Goal: Task Accomplishment & Management: Manage account settings

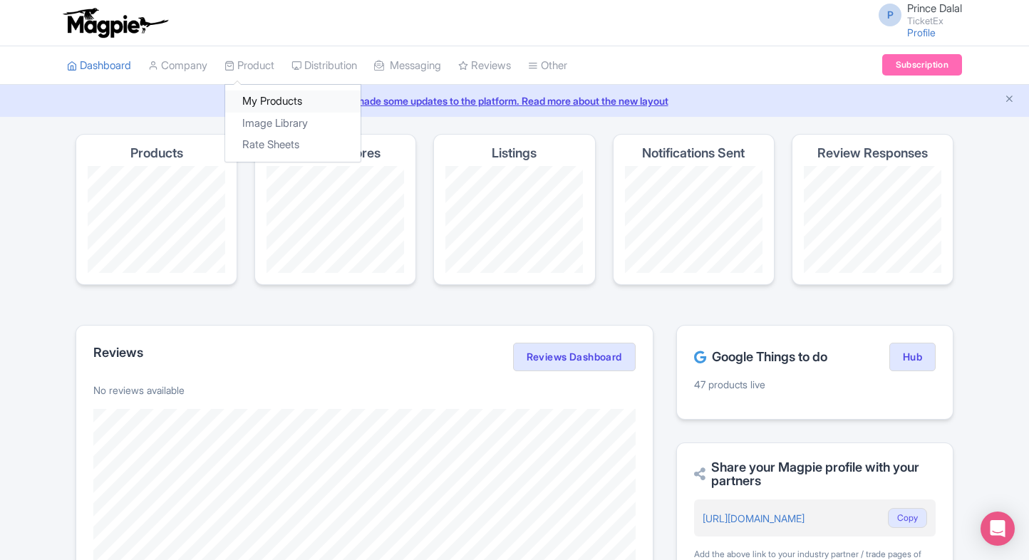
click at [260, 91] on link "My Products" at bounding box center [292, 102] width 135 height 22
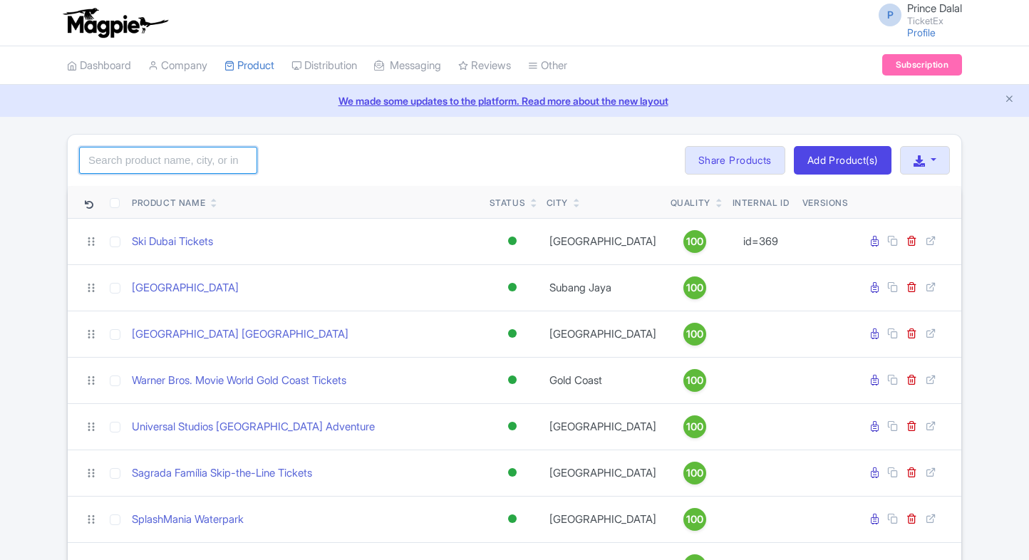
click at [158, 158] on input "search" at bounding box center [168, 160] width 178 height 27
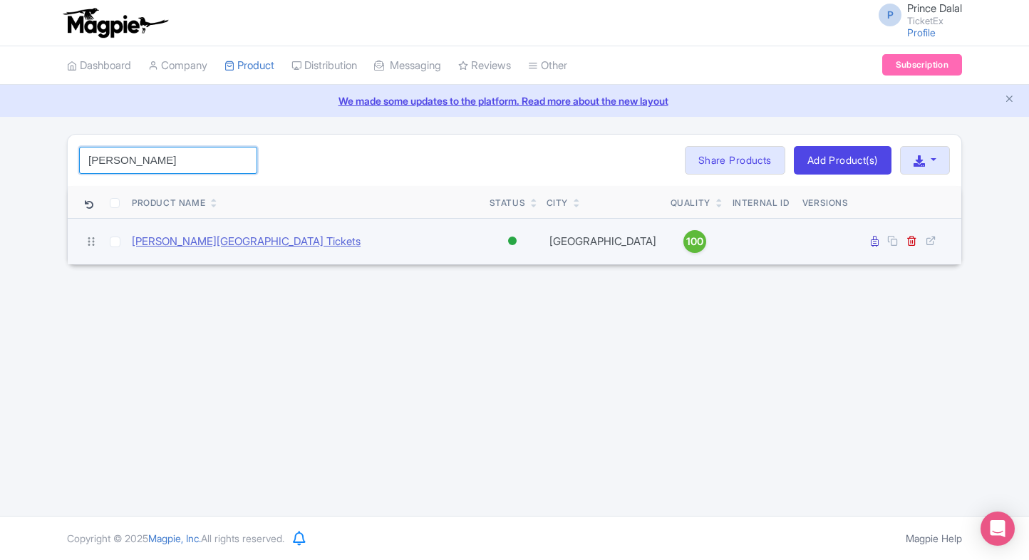
type input "anne"
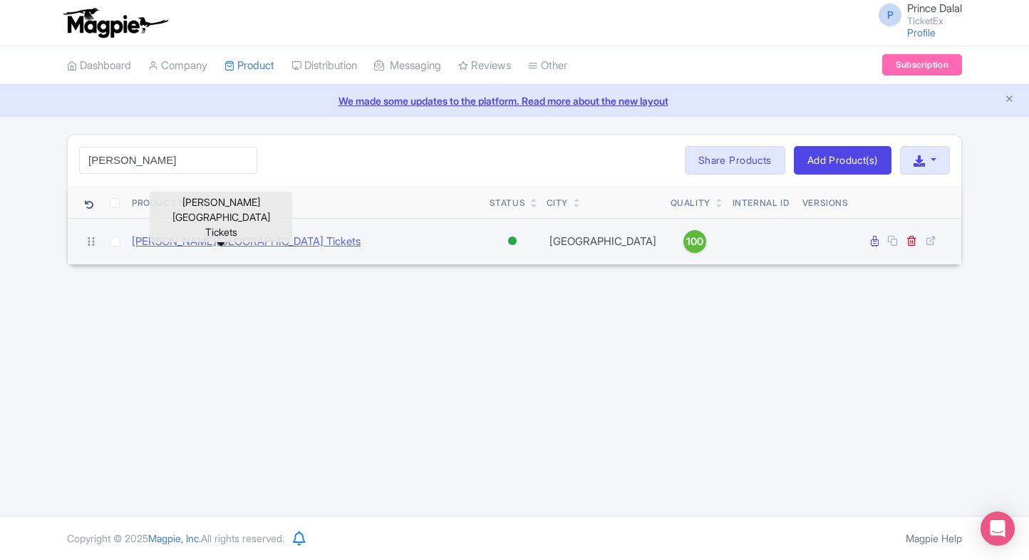
click at [218, 237] on link "Anne Frank House Museum Tickets" at bounding box center [246, 242] width 229 height 16
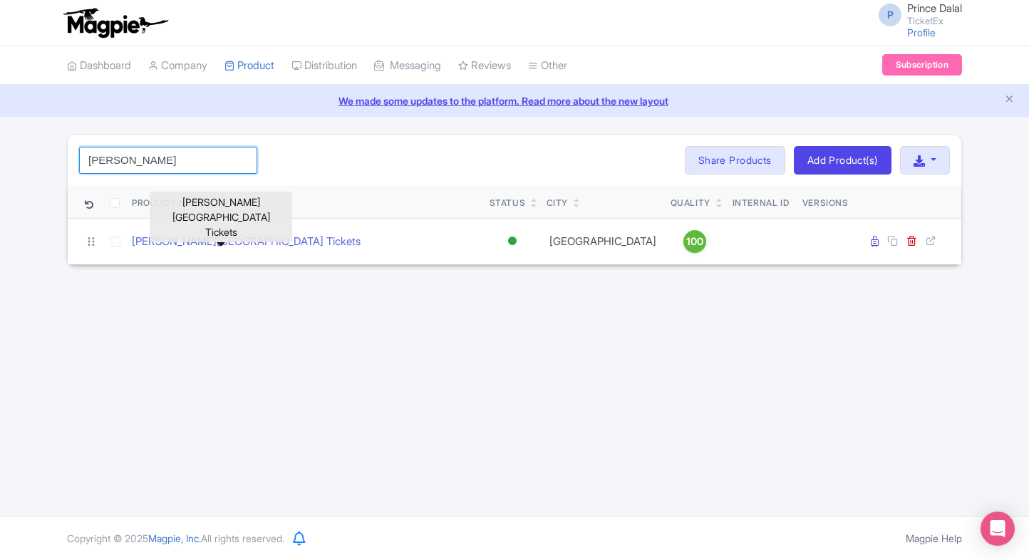
click at [138, 167] on input "anne" at bounding box center [168, 160] width 178 height 27
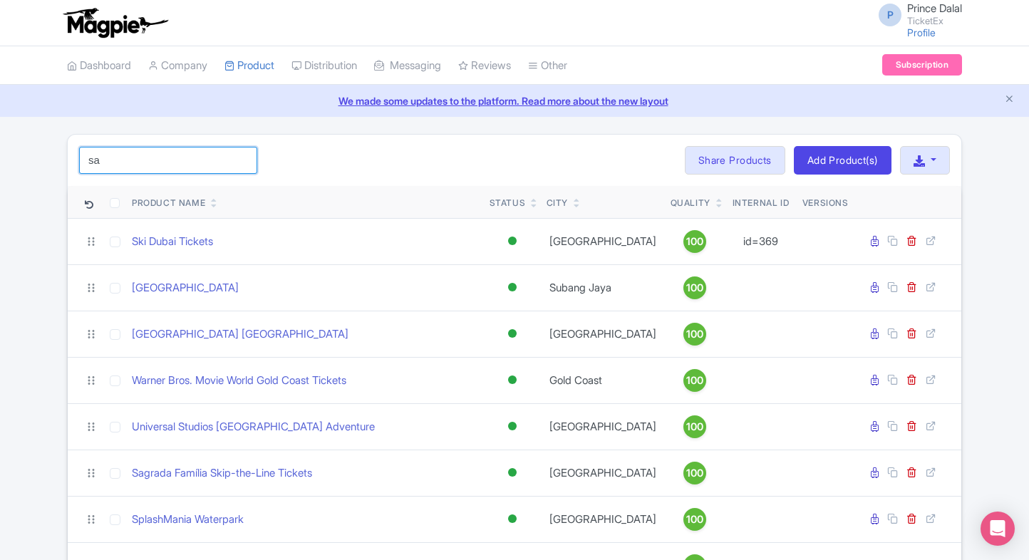
click at [215, 167] on input "sa" at bounding box center [168, 160] width 178 height 27
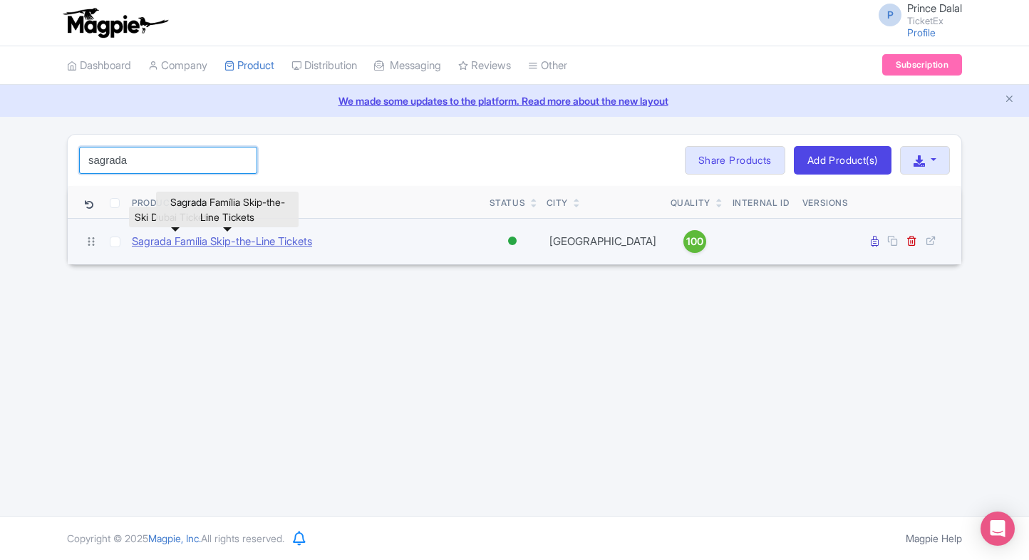
type input "sagrada"
click at [173, 247] on link "Sagrada Família Skip-the-Line Tickets" at bounding box center [222, 242] width 180 height 16
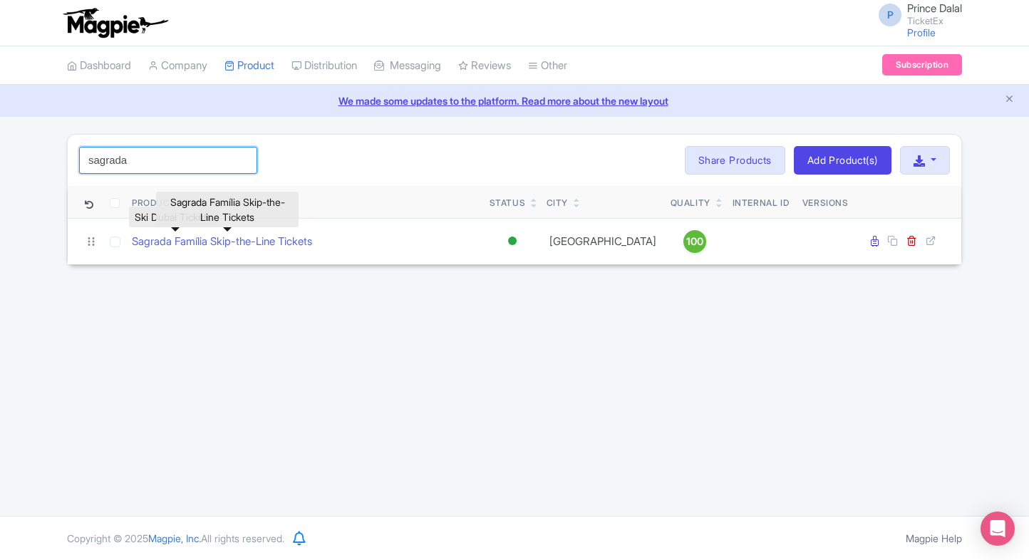
click at [138, 171] on input "sagrada" at bounding box center [168, 160] width 178 height 27
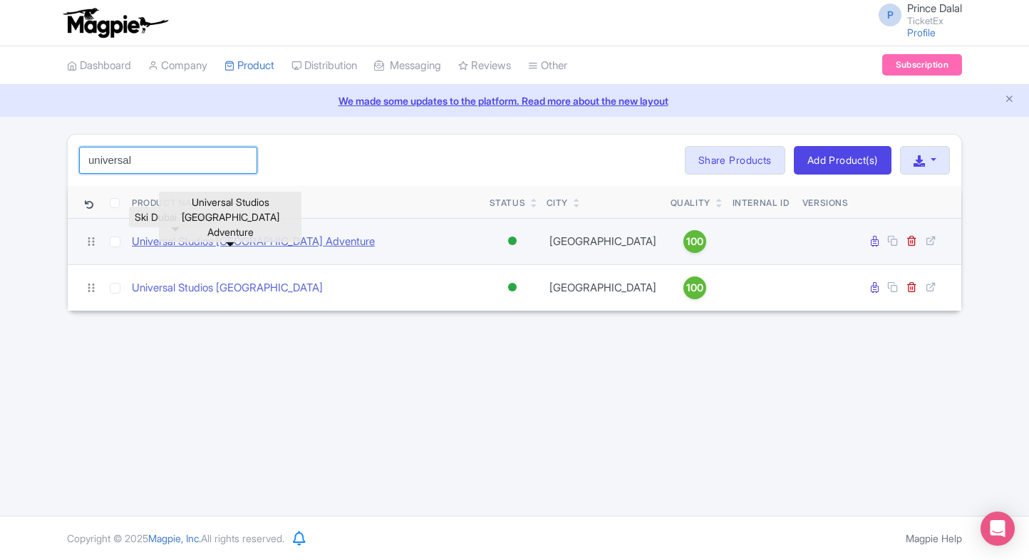
type input "universal"
click at [284, 242] on link "Universal Studios Singapore Adventure" at bounding box center [253, 242] width 243 height 16
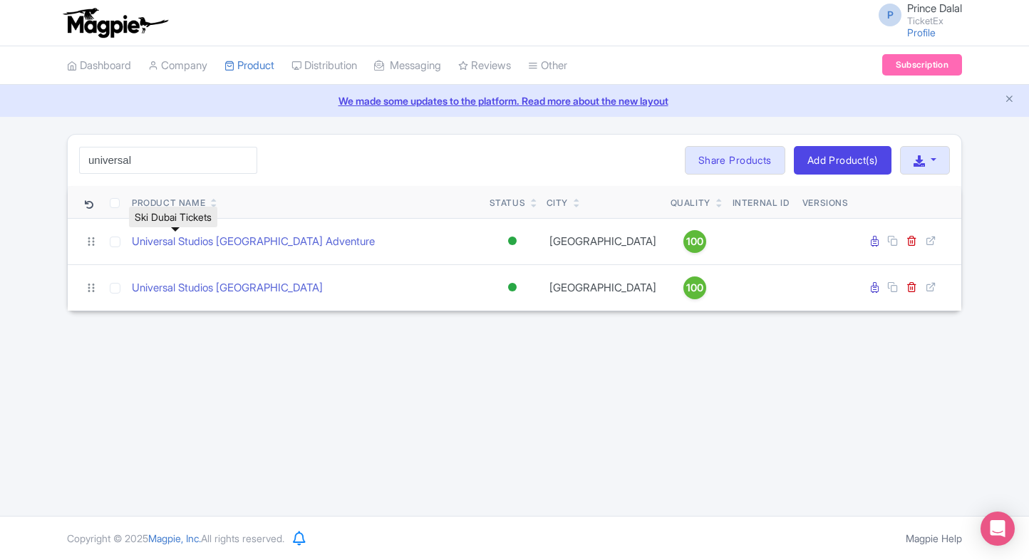
click at [33, 261] on div "universal Search Bulk Actions Delete Add to Collection Share Products Add to Co…" at bounding box center [514, 222] width 1029 height 177
click at [156, 156] on input "universal" at bounding box center [168, 160] width 178 height 27
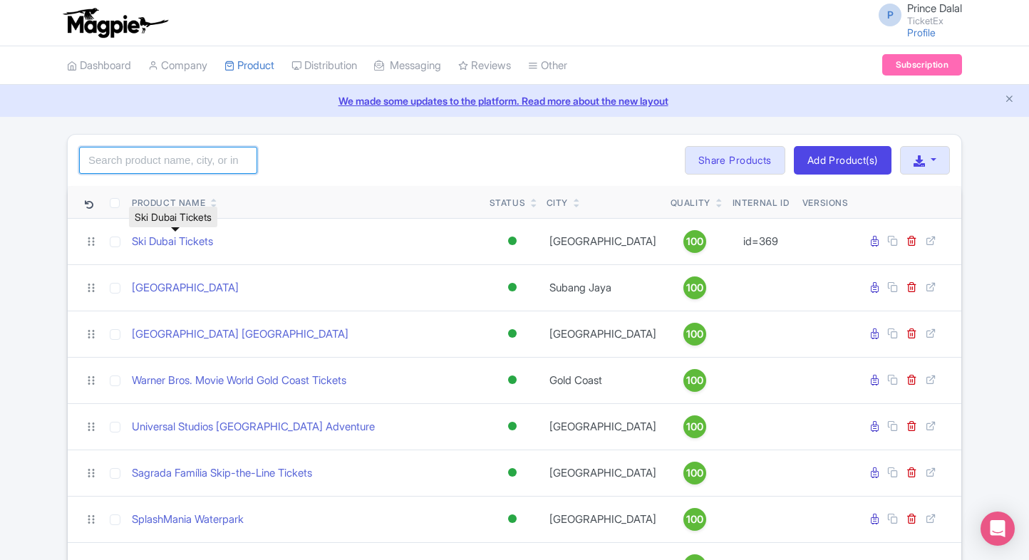
type input "v"
click at [205, 166] on input "search" at bounding box center [168, 160] width 178 height 27
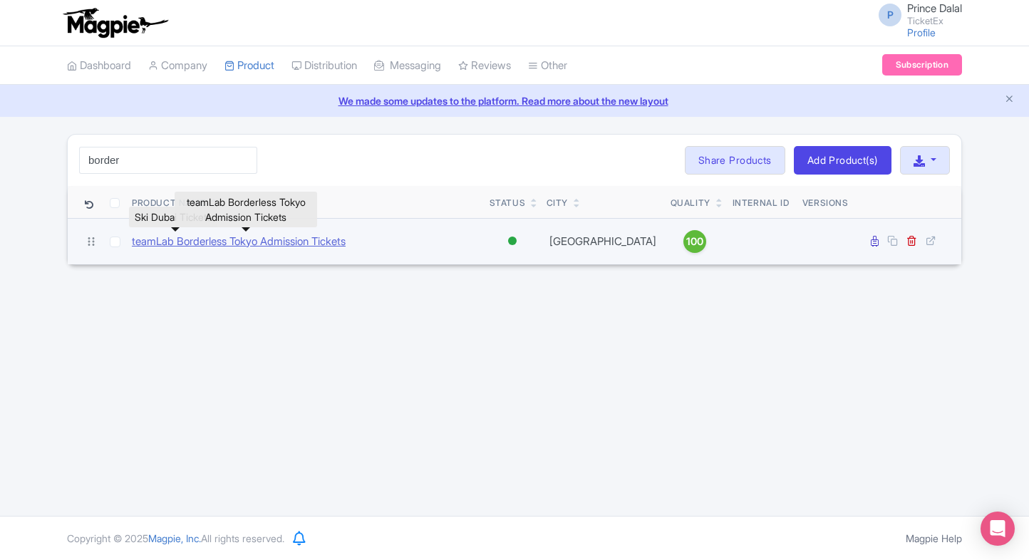
click at [193, 244] on link "teamLab Borderless Tokyo Admission Tickets" at bounding box center [239, 242] width 214 height 16
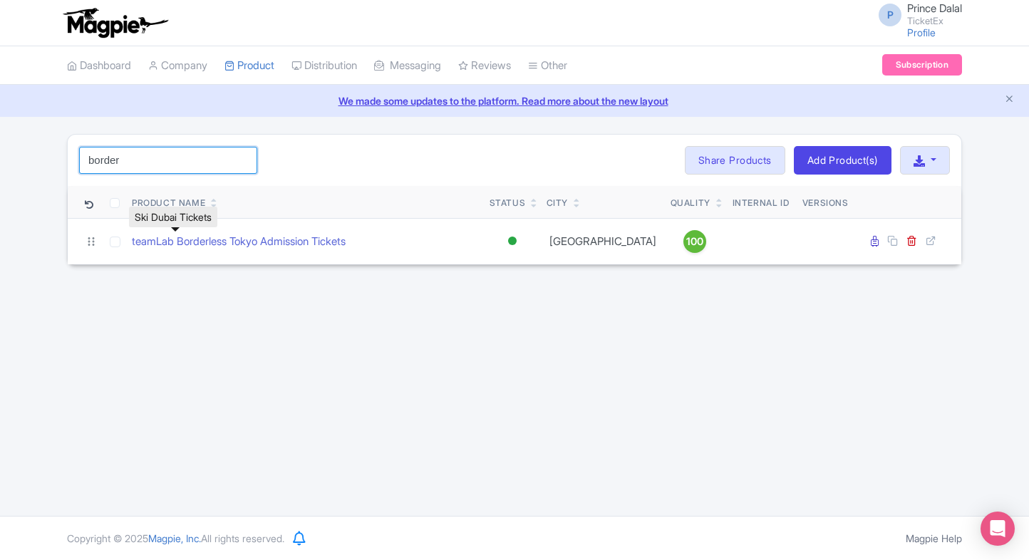
click at [164, 161] on input "border" at bounding box center [168, 160] width 178 height 27
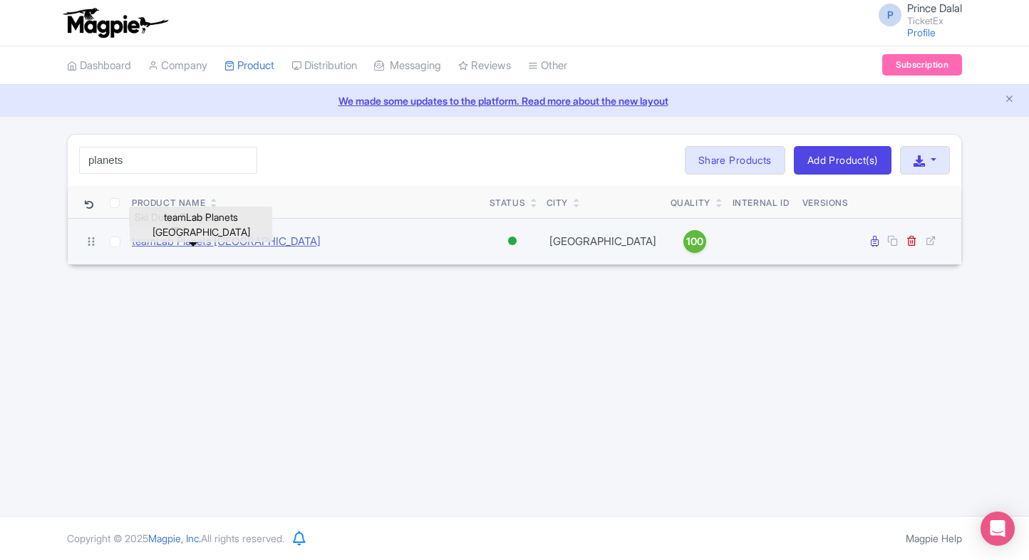
click at [202, 244] on link "teamLab Planets TOKYO" at bounding box center [226, 242] width 189 height 16
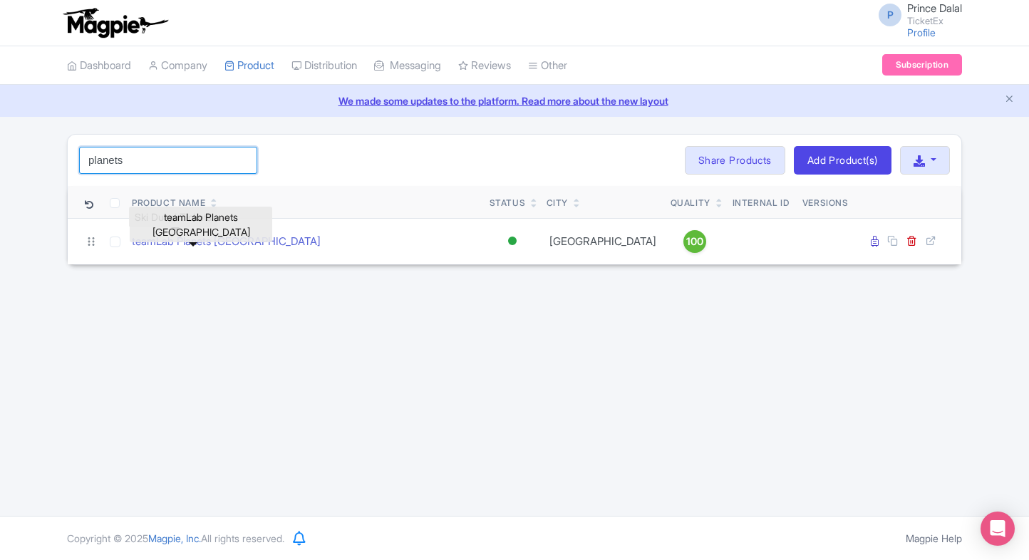
click at [187, 157] on input "planets" at bounding box center [168, 160] width 178 height 27
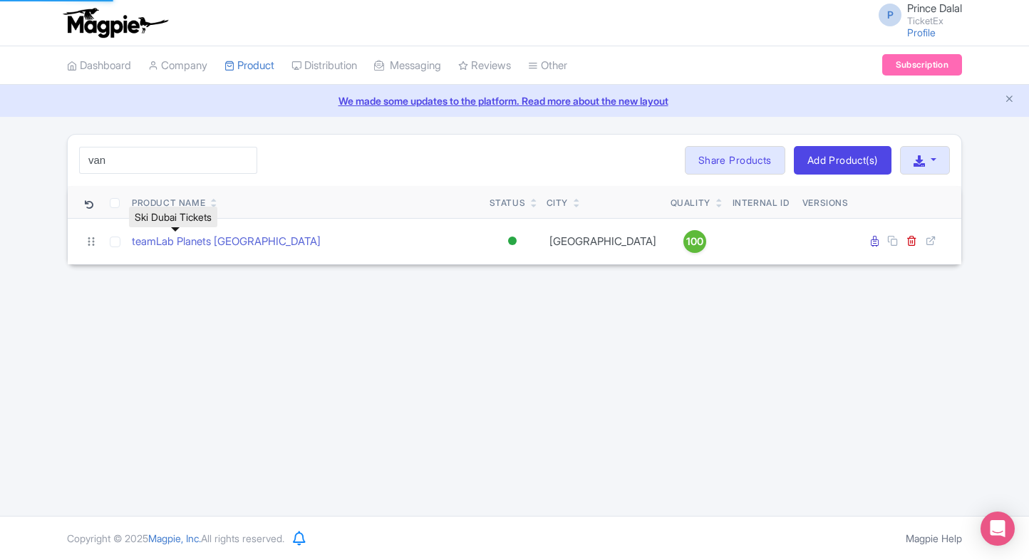
click at [0, 225] on html "P Prince Dalal TicketEx Profile Users Settings Sign out Dashboard Company Produ…" at bounding box center [514, 280] width 1029 height 560
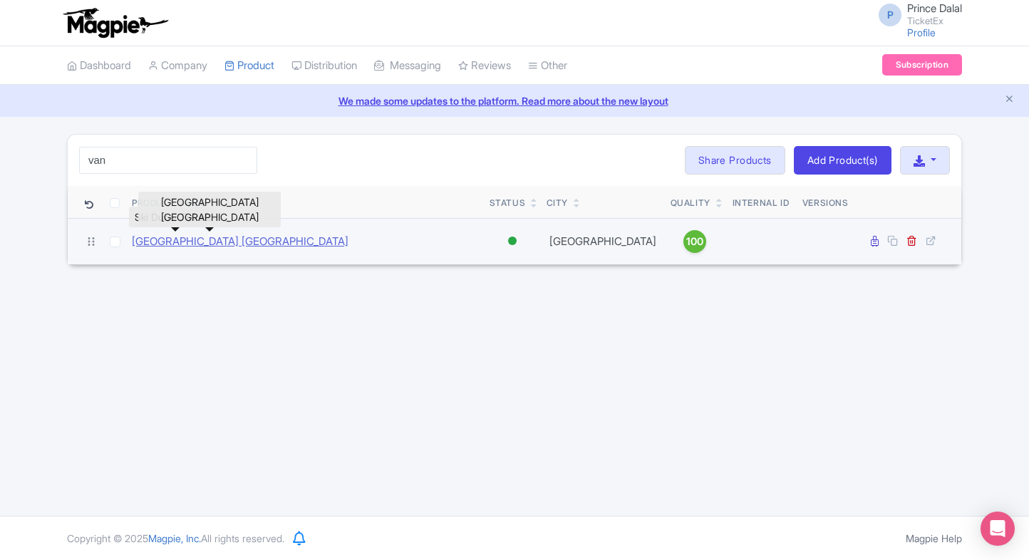
click at [249, 240] on link "[GEOGRAPHIC_DATA] [GEOGRAPHIC_DATA]" at bounding box center [240, 242] width 217 height 16
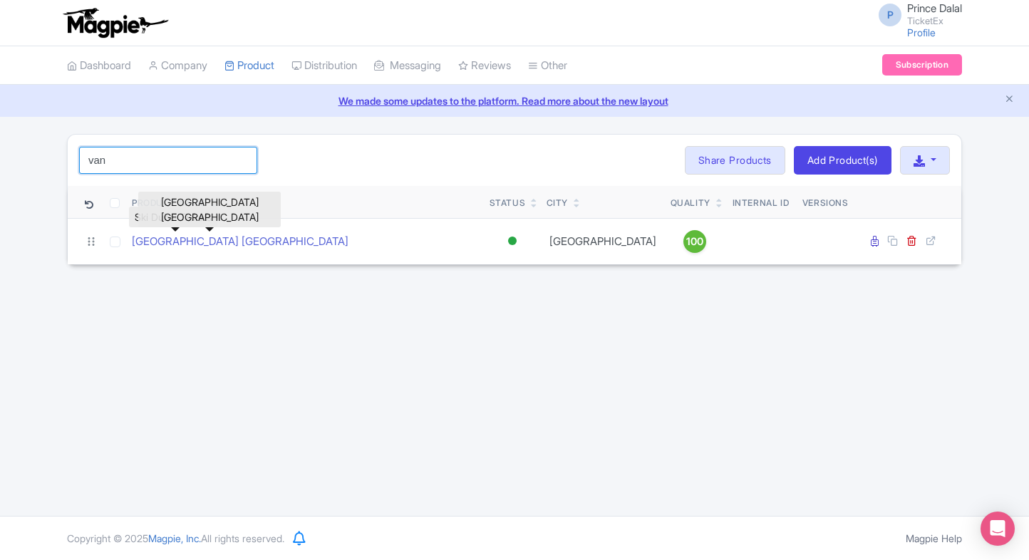
click at [192, 160] on input "van" at bounding box center [168, 160] width 178 height 27
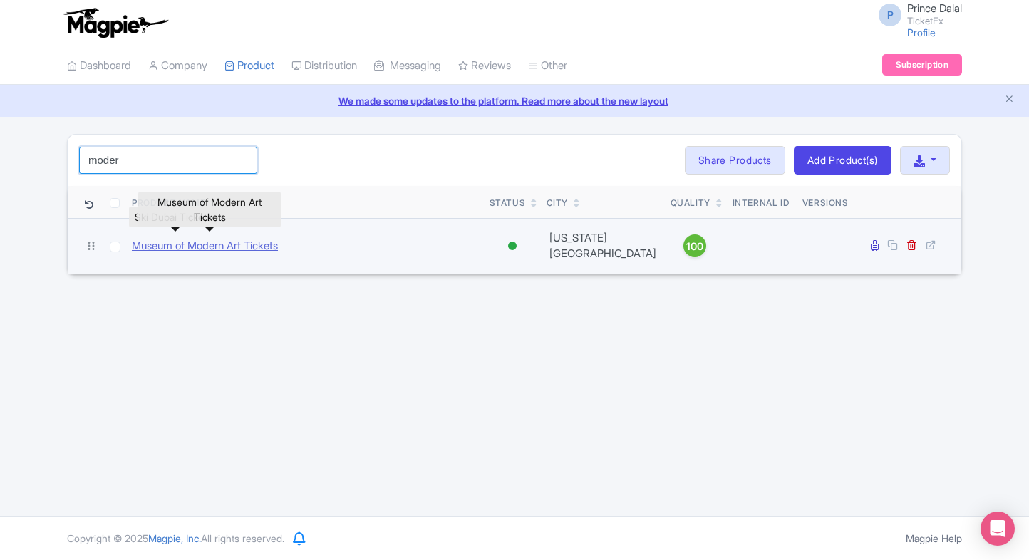
type input "moder"
click at [210, 245] on link "Museum of Modern Art Tickets" at bounding box center [205, 246] width 146 height 16
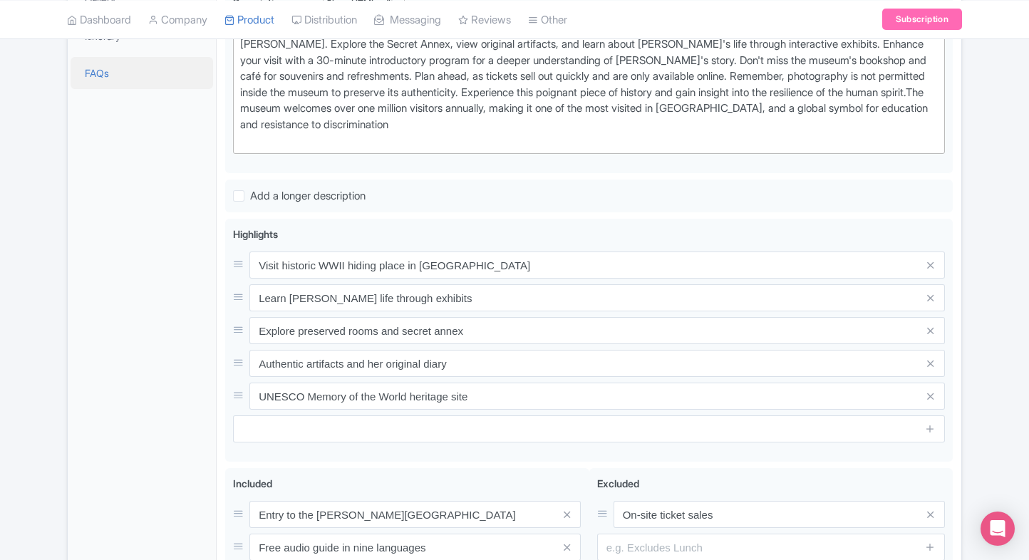
scroll to position [495, 0]
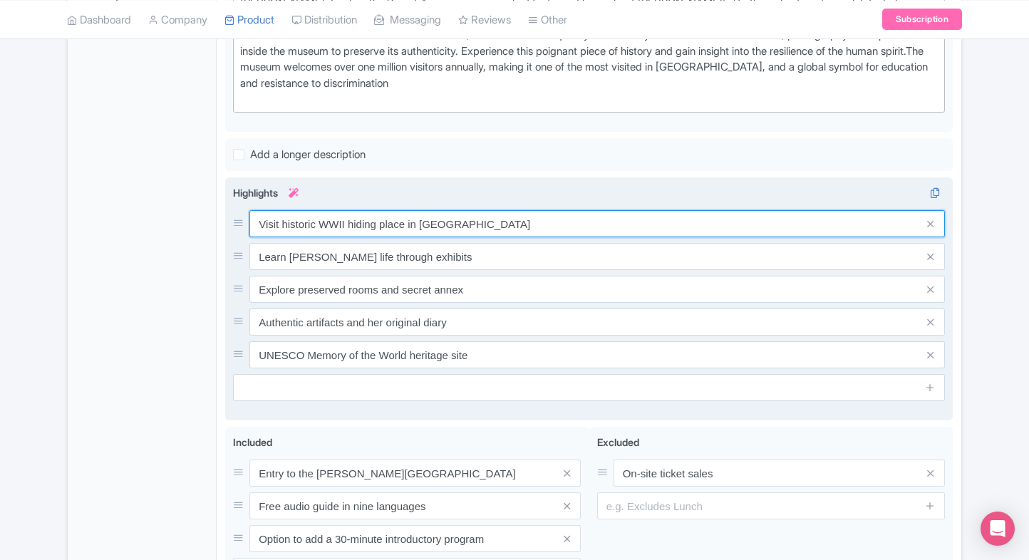
click at [411, 215] on input "Visit historic WWII hiding place in Amsterdam" at bounding box center [597, 223] width 696 height 27
paste input "Historic home of Anne Frank’s diary"
type input "Historic home of Anne Frank’s diary"
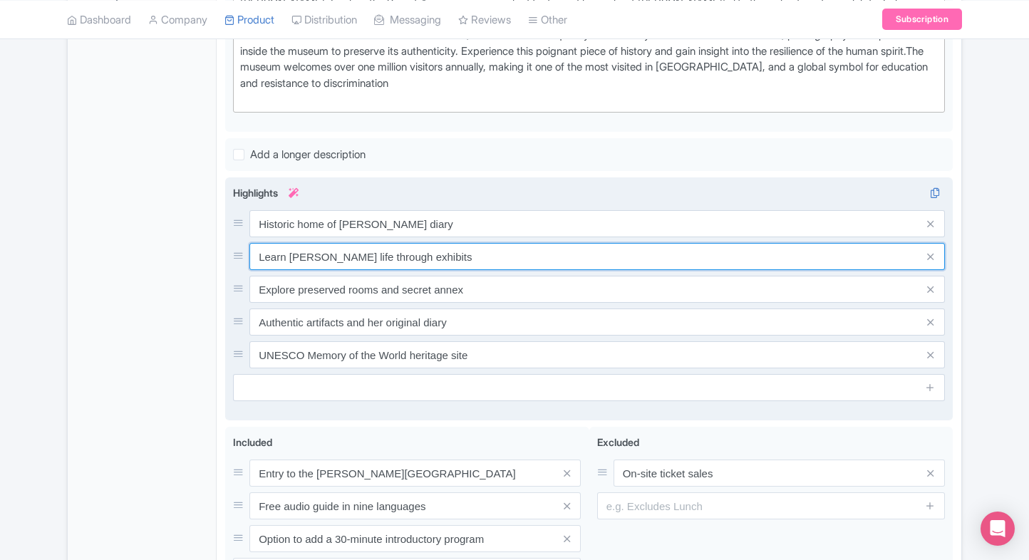
click input "Learn Anne Frank’s life through exhibits"
paste input "Authentic WWII hiding place museum"
type input "Authentic WWII hiding place museum"
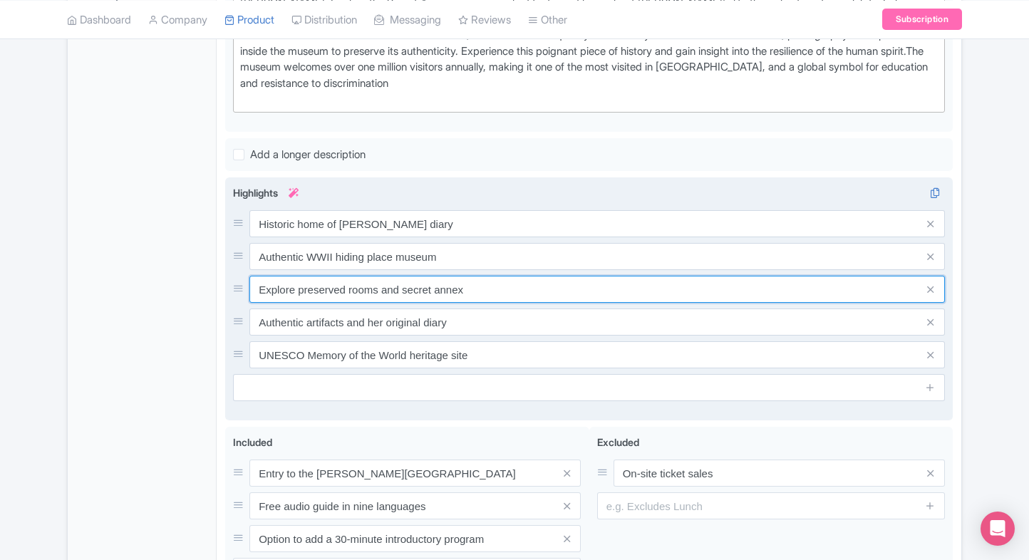
click input "Explore preserved rooms and secret annex"
paste input "Personal stories of Jewish wartime life"
type input "Personal stories of Jewish wartime life"
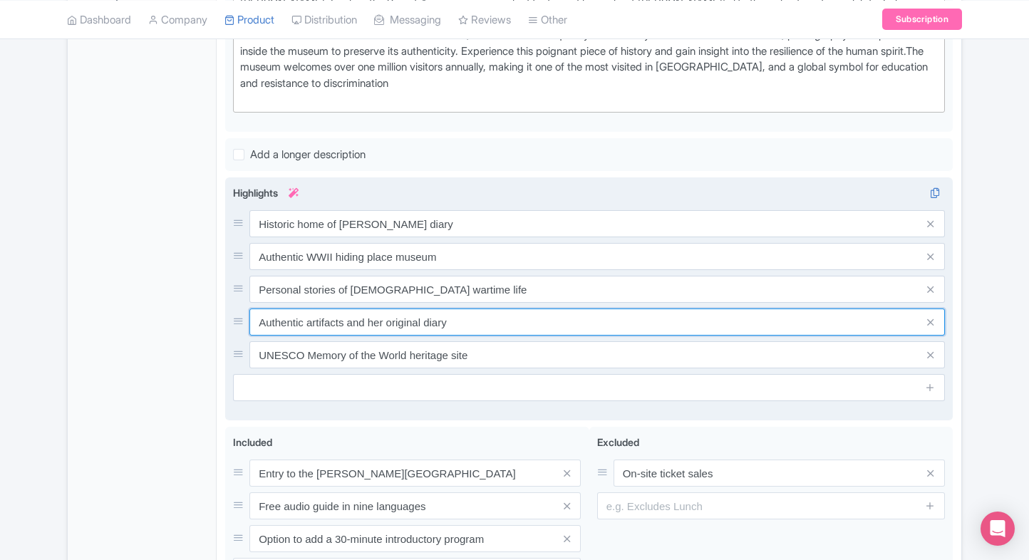
click input "Authentic artifacts and her original diary"
paste input "Explore exhibitions on human rights"
type input "Explore exhibitions on human rights"
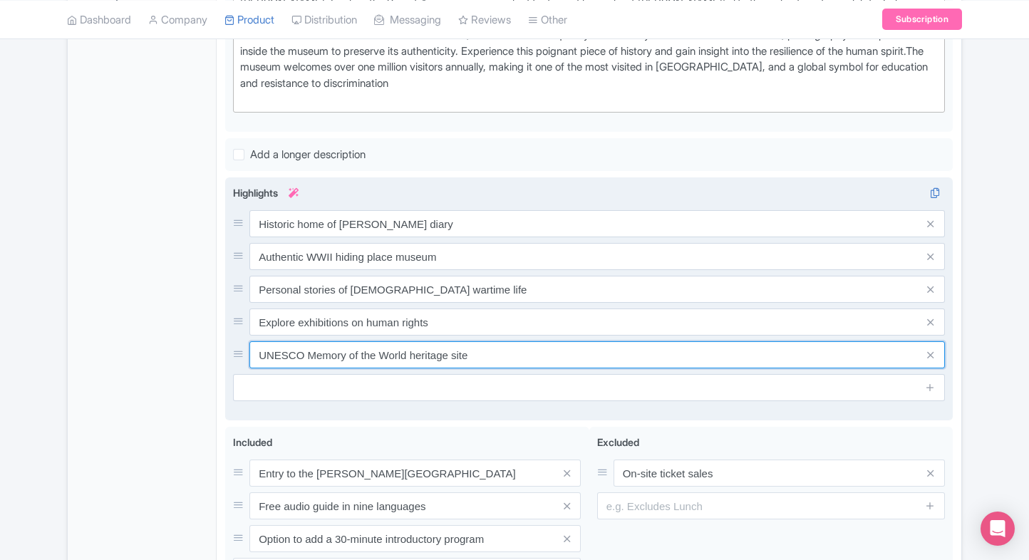
click input "UNESCO Memory of the World heritage site"
paste input "Top cultural site in Amsterdam"
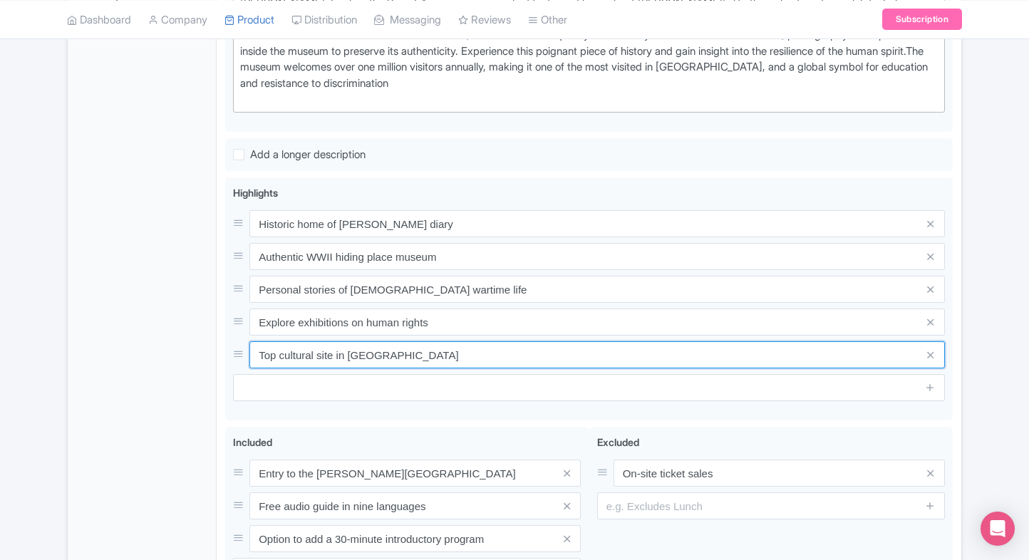
type input "Top cultural site in Amsterdam"
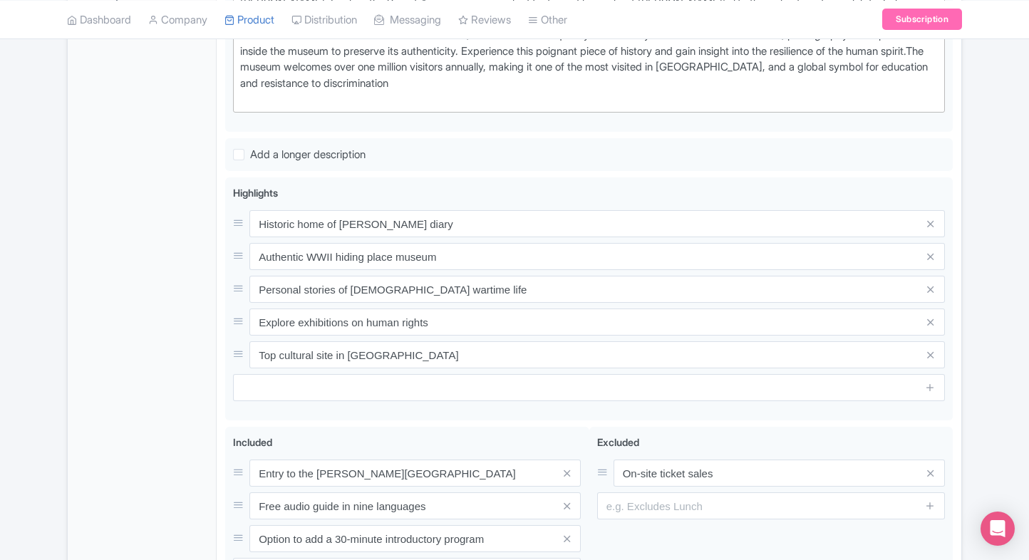
click div "General Booking Info Locations Settings Pricing Gallery Itinerary FAQs"
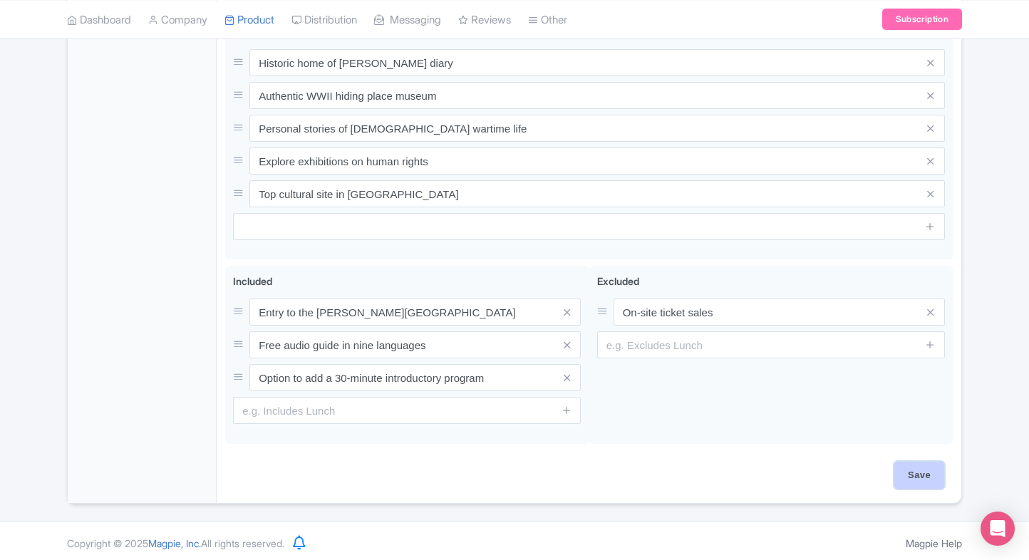
click input "Save"
type input "Saving..."
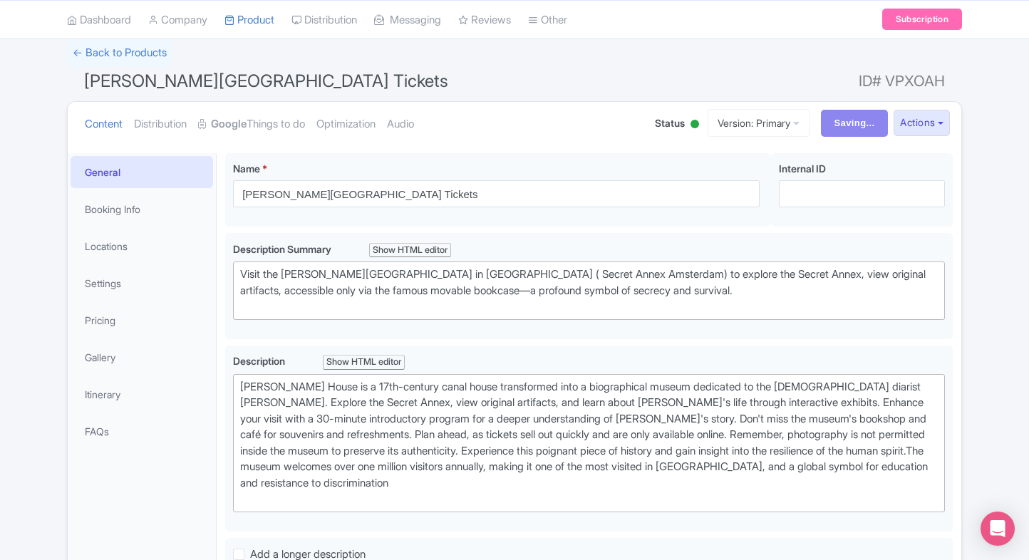
scroll to position [0, 0]
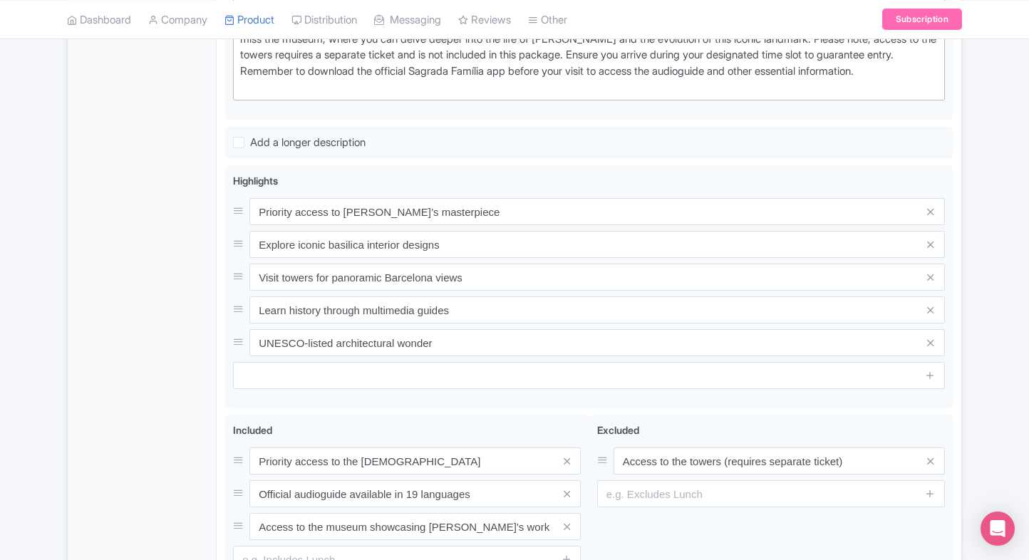
scroll to position [513, 0]
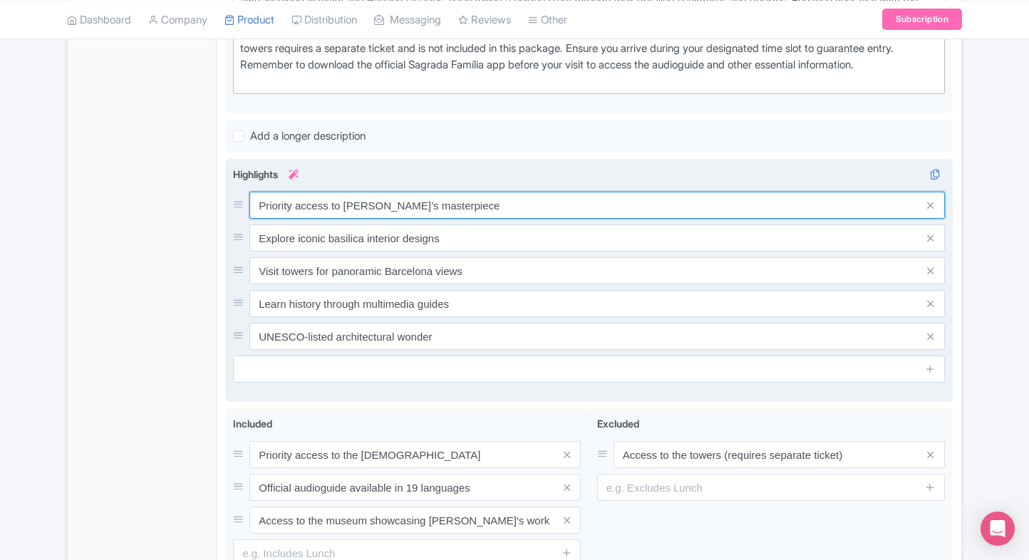
click at [463, 212] on input "Priority access to [PERSON_NAME]’s masterpiece" at bounding box center [597, 205] width 696 height 27
paste input "[PERSON_NAME]’s unfinished basilica in [GEOGRAPHIC_DATA]"
type input "[PERSON_NAME]’s unfinished basilica in [GEOGRAPHIC_DATA]"
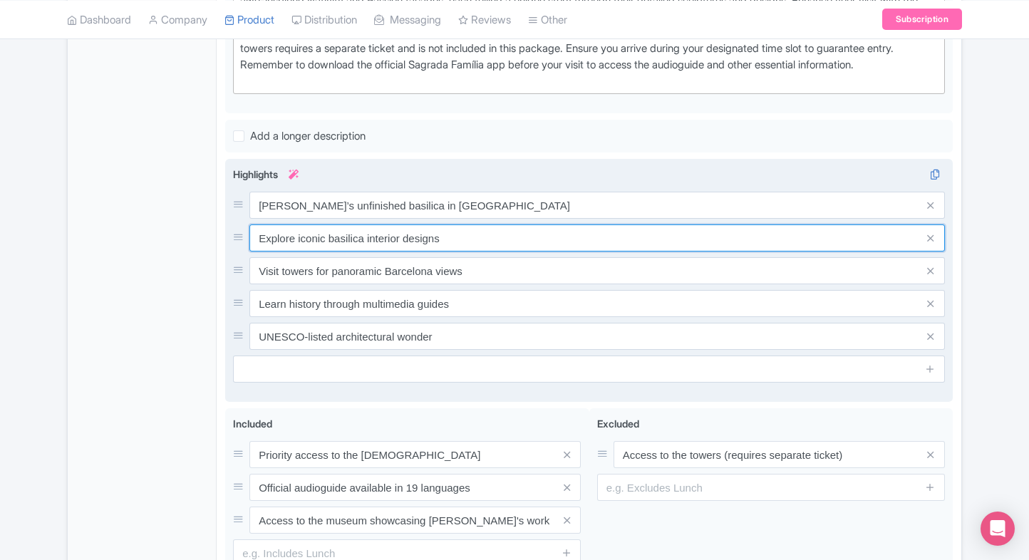
click at [464, 238] on input "Explore iconic basilica interior designs" at bounding box center [597, 238] width 696 height 27
paste input "Skip queues for faster entry inside"
type input "Skip queues for faster entry inside"
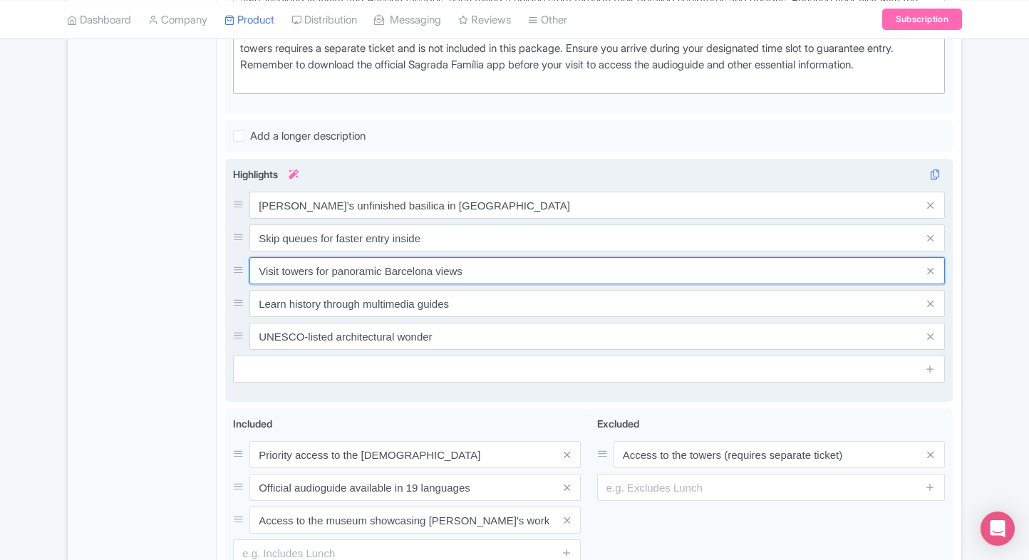
click at [442, 268] on input "Visit towers for panoramic Barcelona views" at bounding box center [597, 270] width 696 height 27
paste input "Stunning stained glass and spire"
type input "Stunning stained glass and spires"
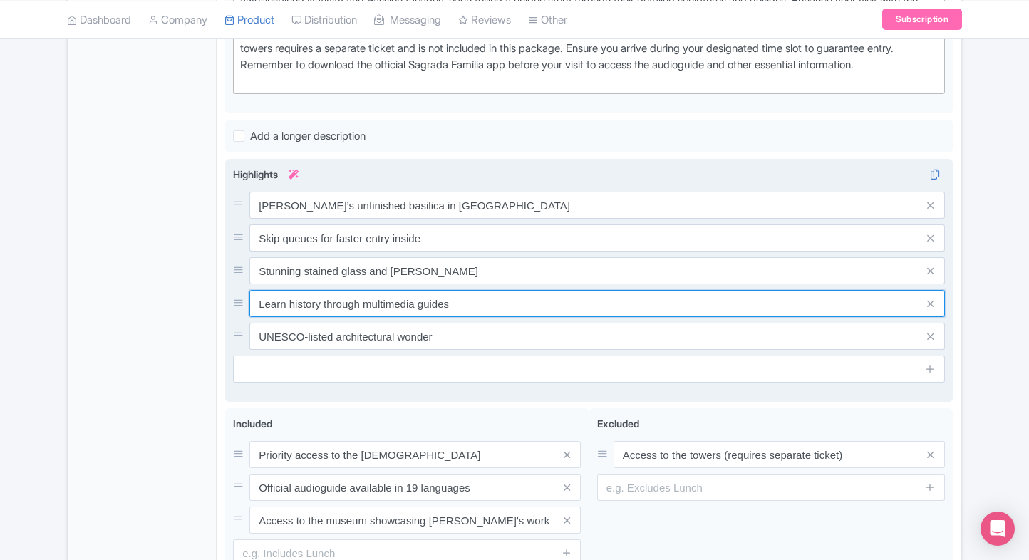
click at [460, 310] on input "Learn history through multimedia guides" at bounding box center [597, 303] width 696 height 27
paste input "Guided insights into architectural marvel"
click at [460, 310] on input "Guided insights into architectural marvel" at bounding box center [597, 303] width 696 height 27
type input "Guided insights into architectural marvel"
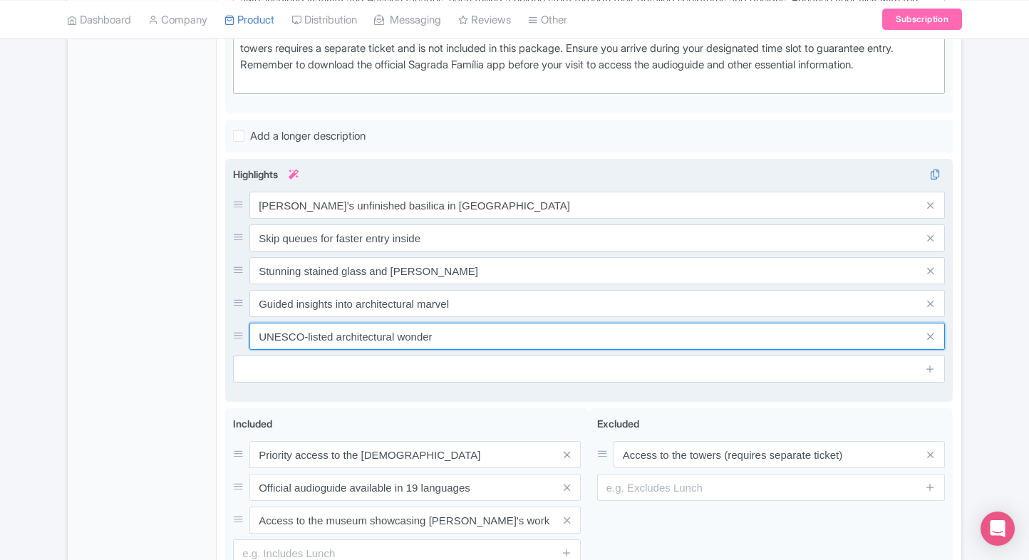
click at [354, 327] on input "UNESCO-listed architectural wonder" at bounding box center [597, 336] width 696 height 27
paste input "World Heritage landmark"
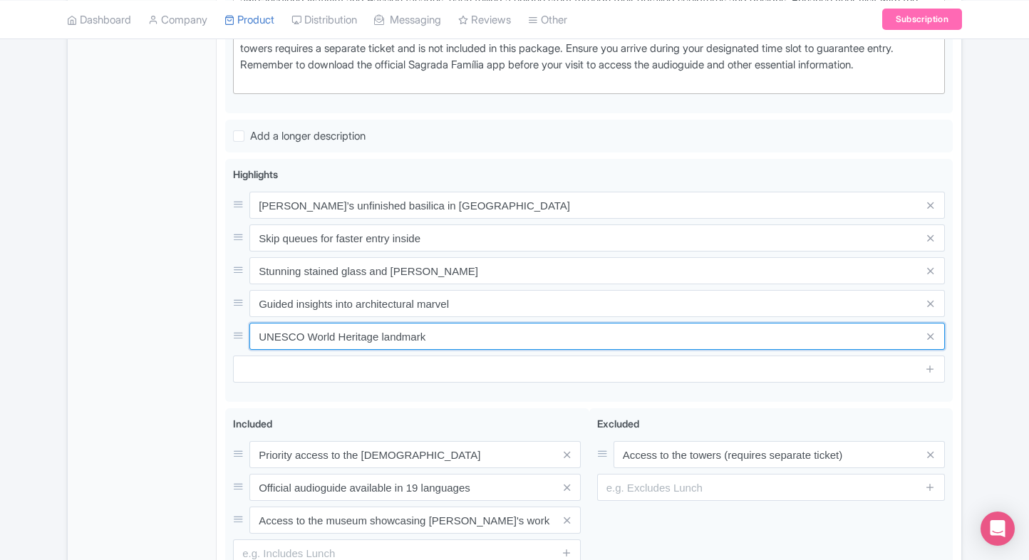
type input "UNESCO World Heritage landmark"
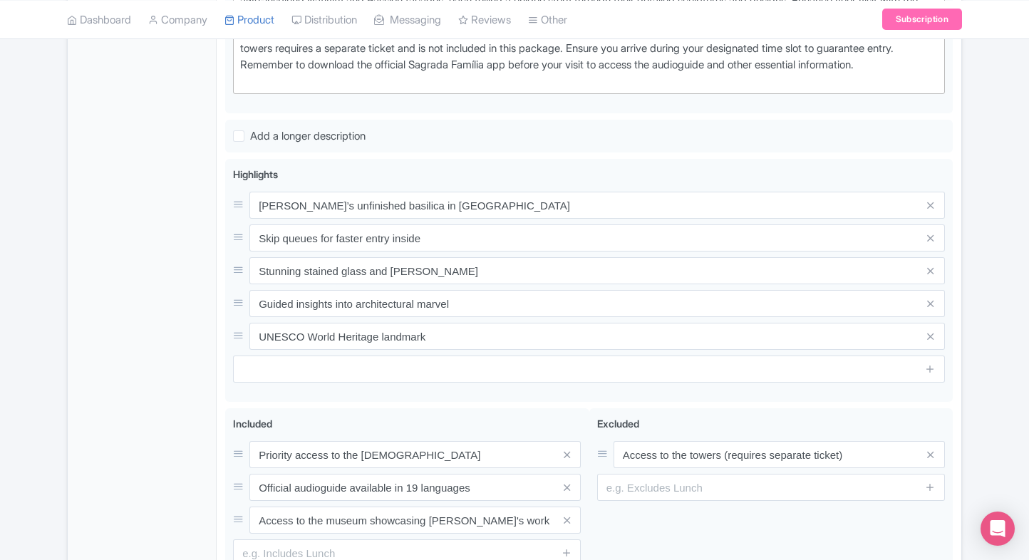
click at [191, 338] on div "General Booking Info Locations Settings Pricing Gallery Itinerary FAQs" at bounding box center [142, 190] width 149 height 911
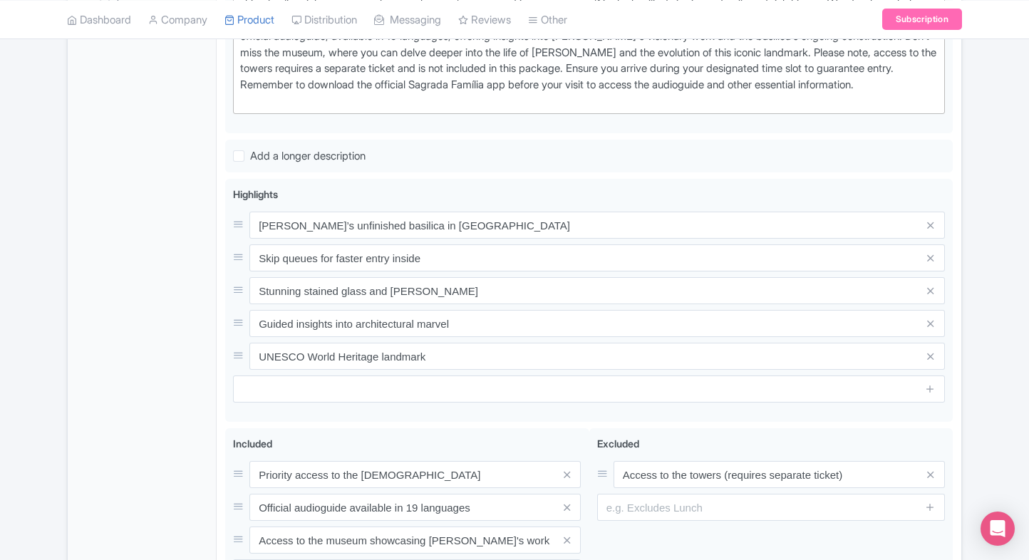
scroll to position [656, 0]
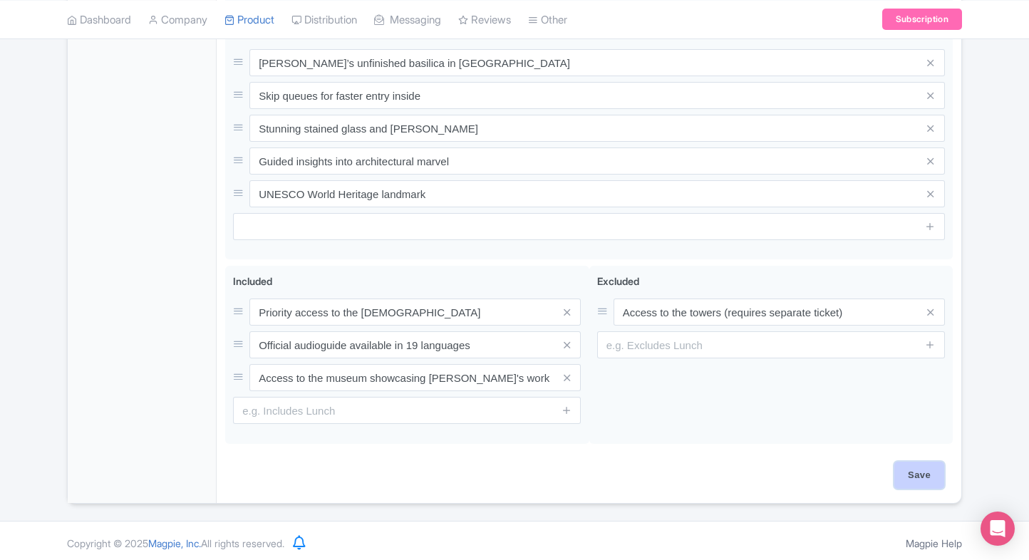
click at [918, 470] on input "Save" at bounding box center [920, 475] width 50 height 27
type input "Saving..."
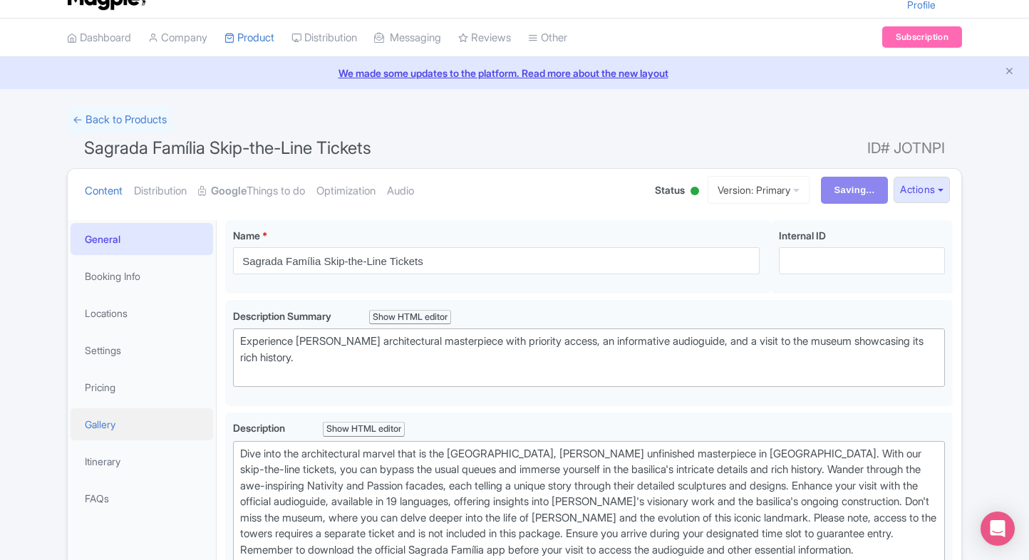
scroll to position [25, 0]
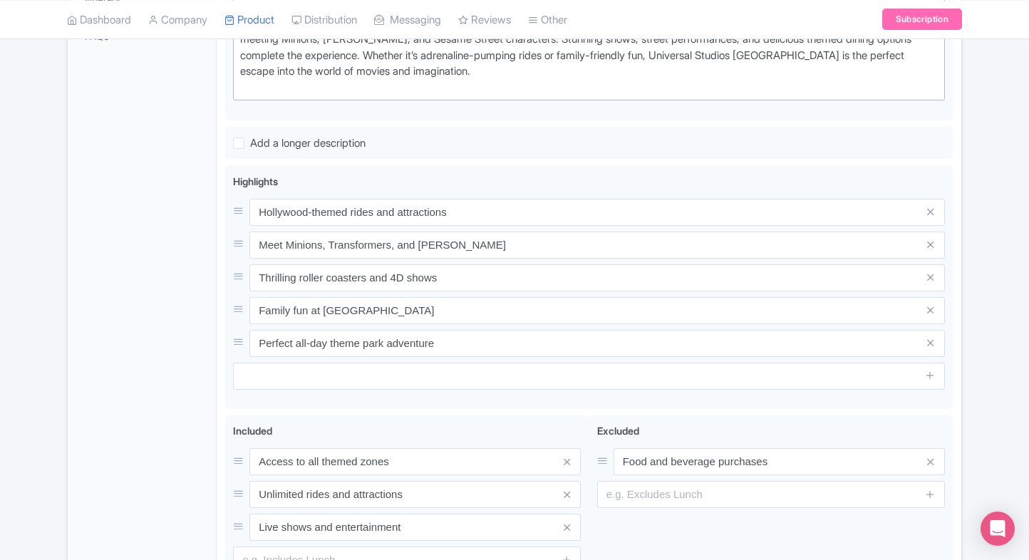
scroll to position [441, 0]
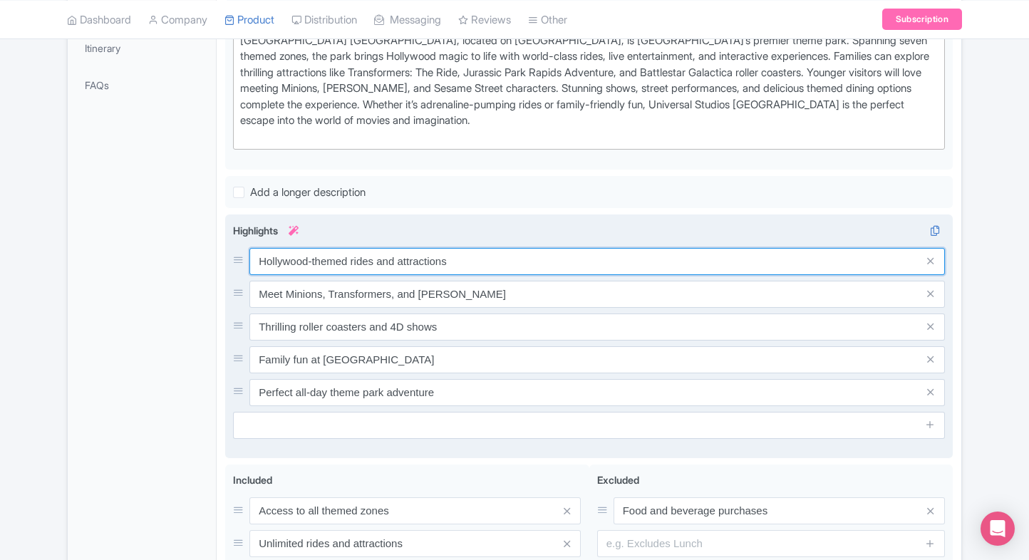
click at [418, 263] on input "Hollywood-themed rides and attractions" at bounding box center [597, 261] width 696 height 27
paste input "Seven themed zones of excitement"
type input "Seven themed zones of excitement"
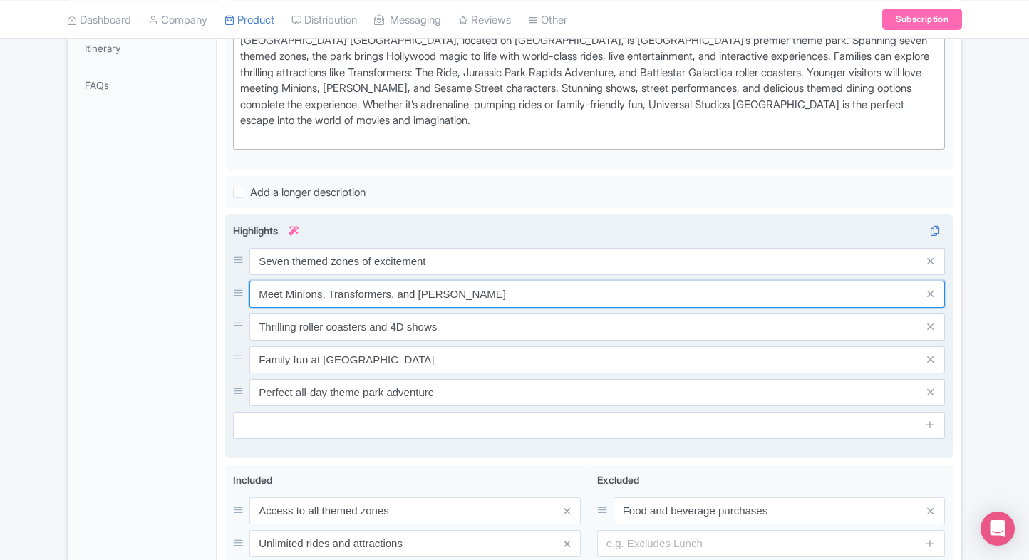
click at [448, 283] on input "Meet Minions, Transformers, and Shrek" at bounding box center [597, 294] width 696 height 27
paste input "Thrilling rides and roller coasters"
type input "Thrilling rides and roller coasters"
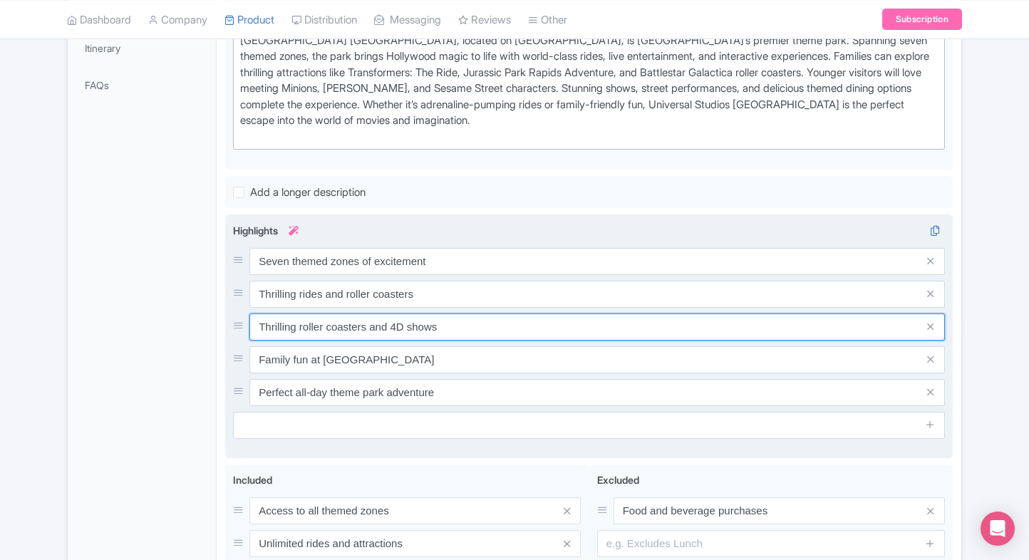
click at [460, 318] on input "Thrilling roller coasters and 4D shows" at bounding box center [597, 327] width 696 height 27
paste input "Meet Minions and Transformers heroe"
type input "Meet Minions and Transformers heroes"
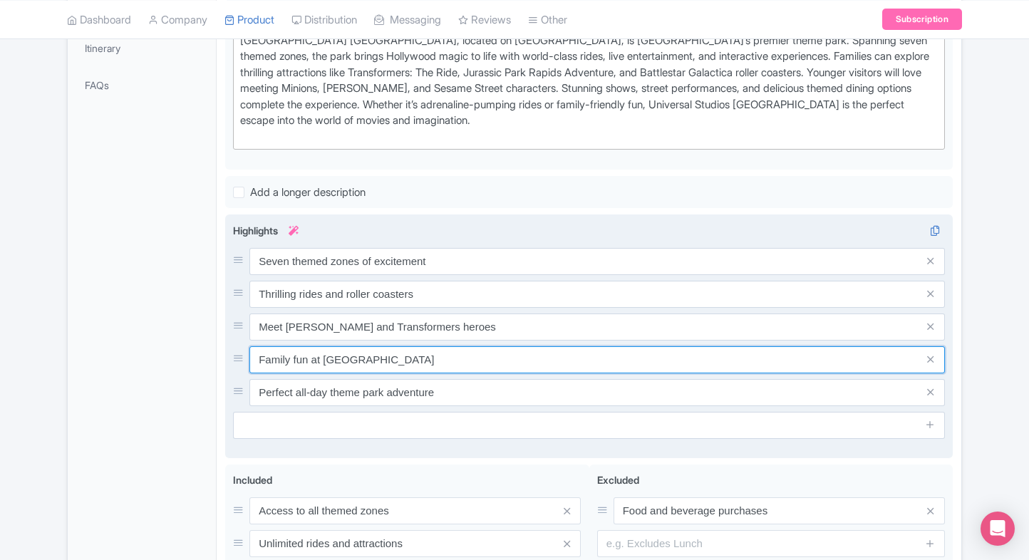
click at [459, 368] on input "Family fun at Resorts World Sentosa" at bounding box center [597, 359] width 696 height 27
paste input "Dazzling live entertainment shows"
type input "Dazzling live entertainment shows"
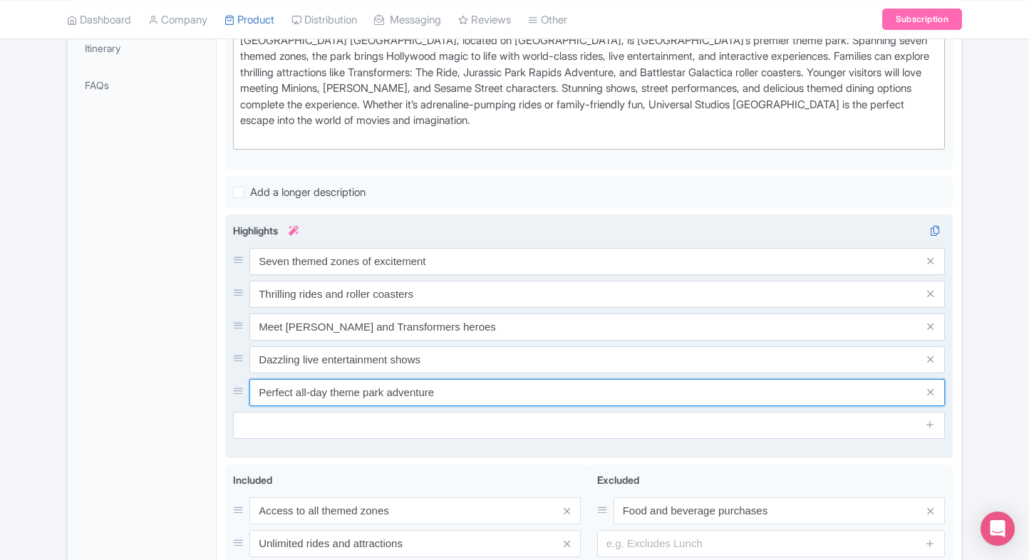
click at [374, 387] on input "Perfect all-day theme park adventure" at bounding box center [597, 392] width 696 height 27
paste input "Top family attraction in Sentosa"
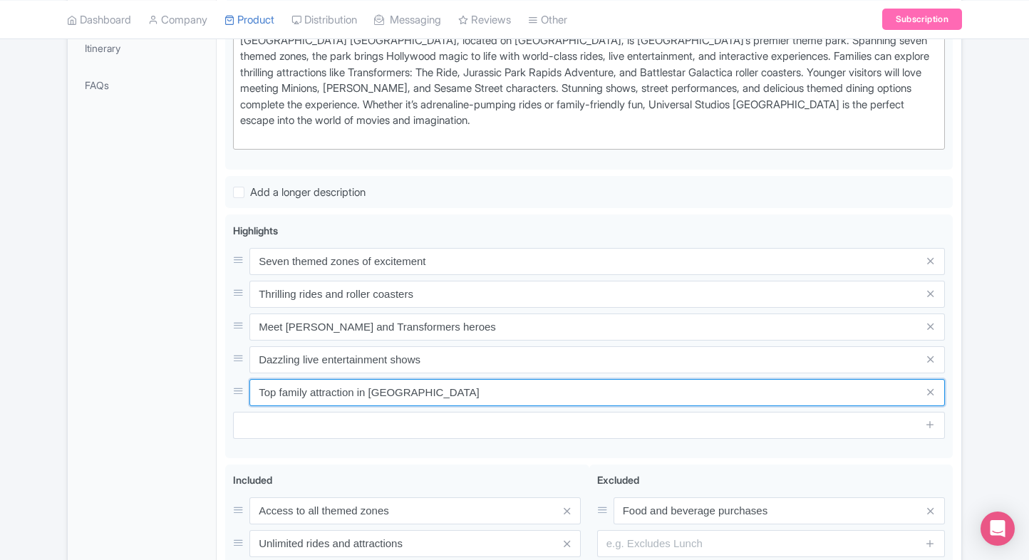
type input "Top family attraction in Sentosa"
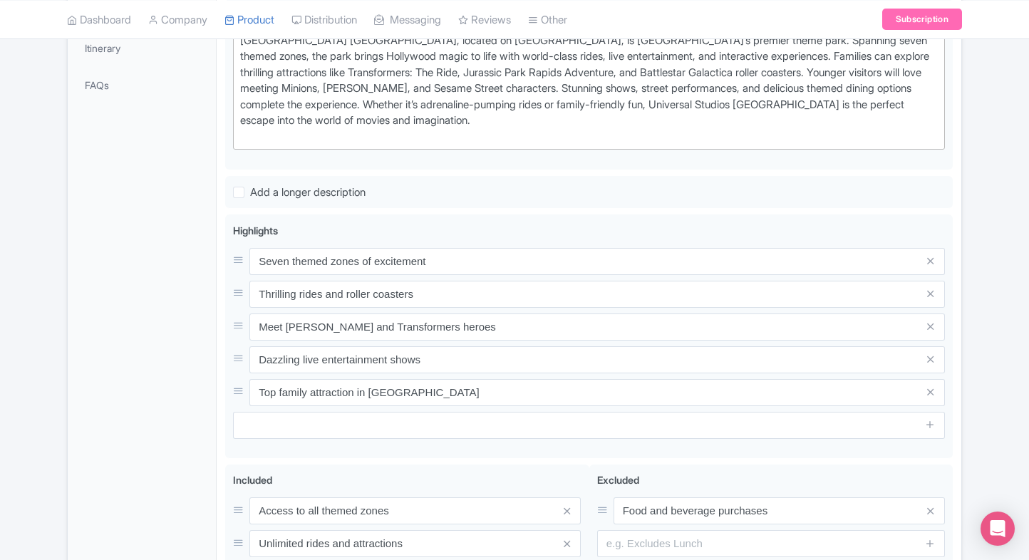
click at [176, 405] on div "General Booking Info Locations Settings Pricing Gallery Itinerary FAQs" at bounding box center [142, 254] width 149 height 895
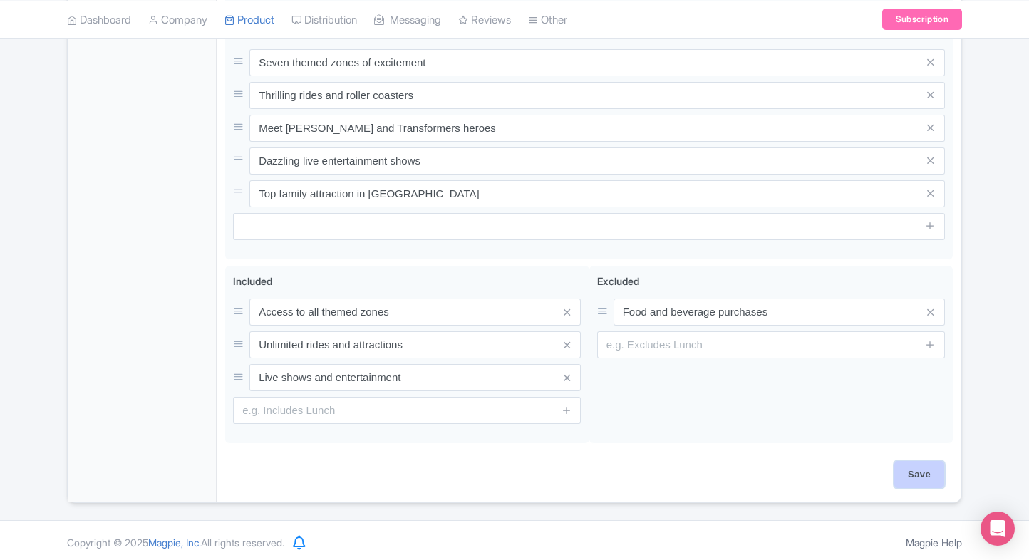
click at [944, 478] on input "Save" at bounding box center [920, 474] width 50 height 27
type input "Saving..."
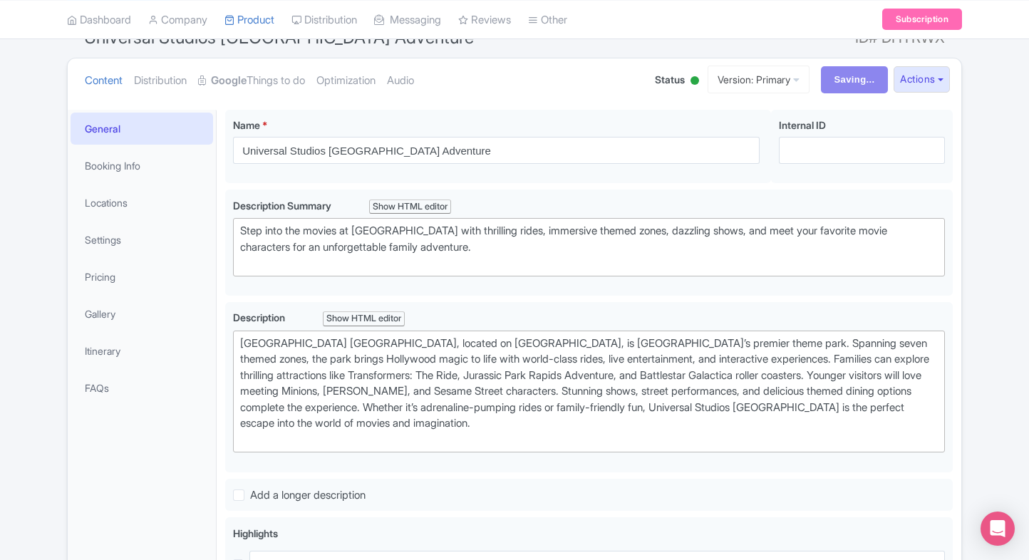
scroll to position [0, 0]
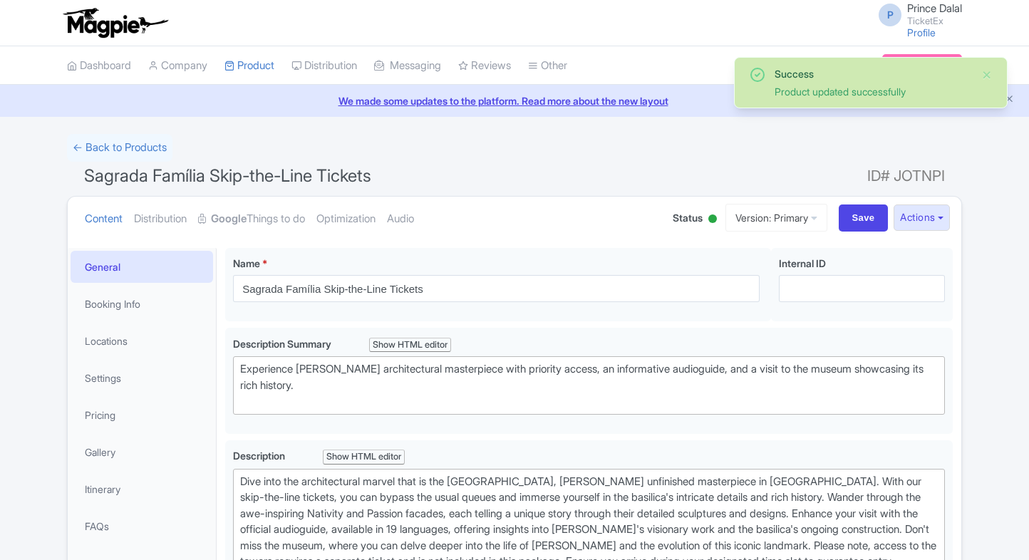
scroll to position [247, 0]
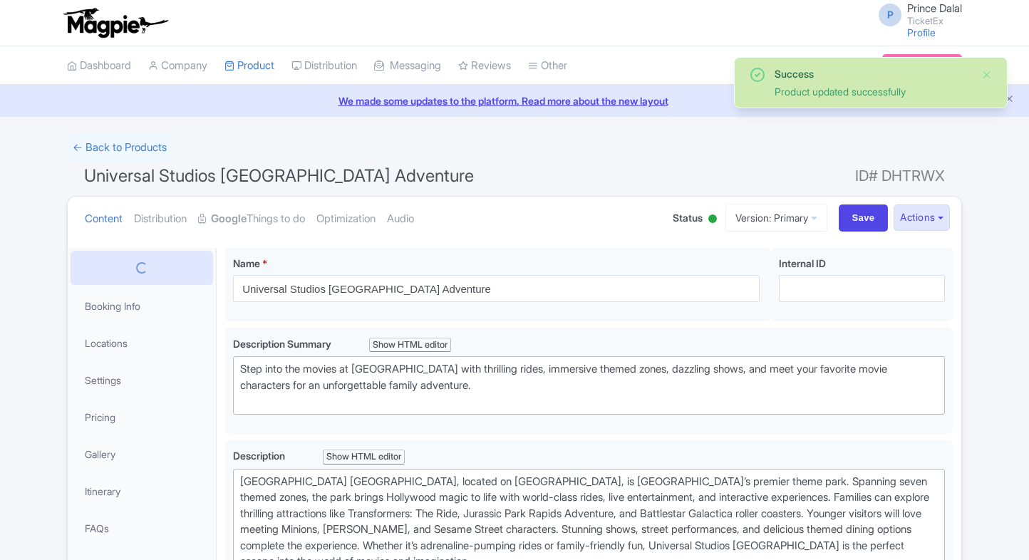
scroll to position [247, 0]
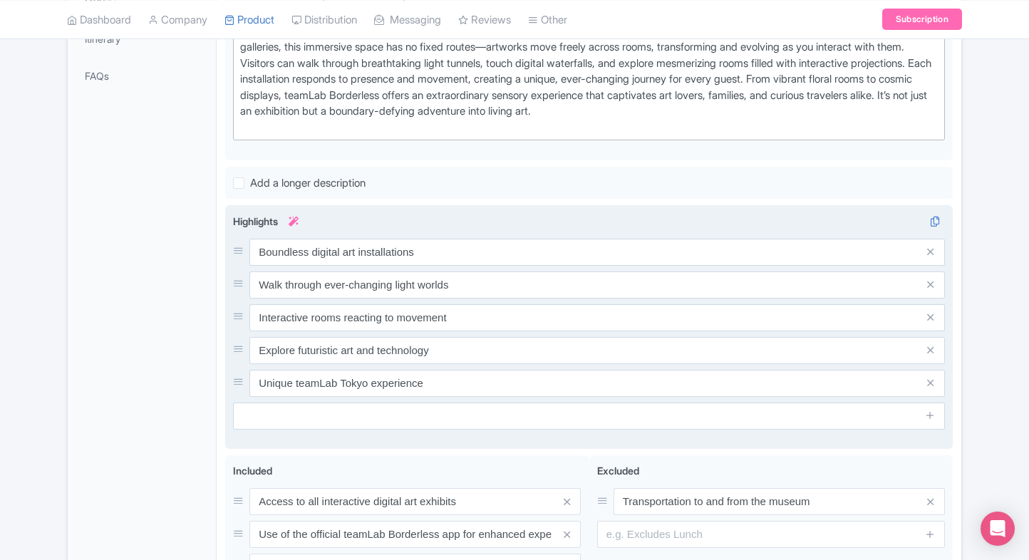
scroll to position [532, 0]
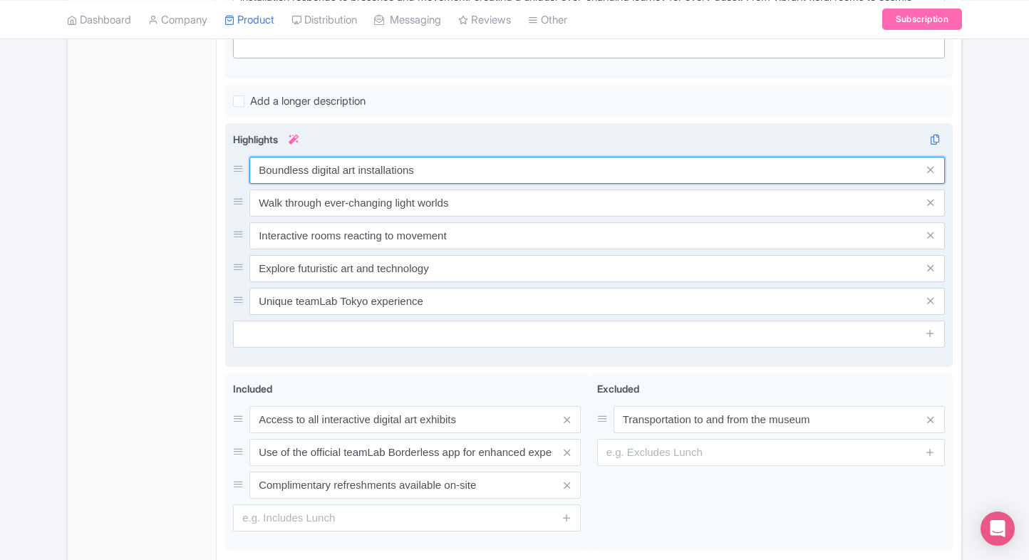
click at [345, 169] on input "Boundless digital art installations" at bounding box center [597, 170] width 696 height 27
paste input "interactive art museum"
type input "Boundless interactive art museum"
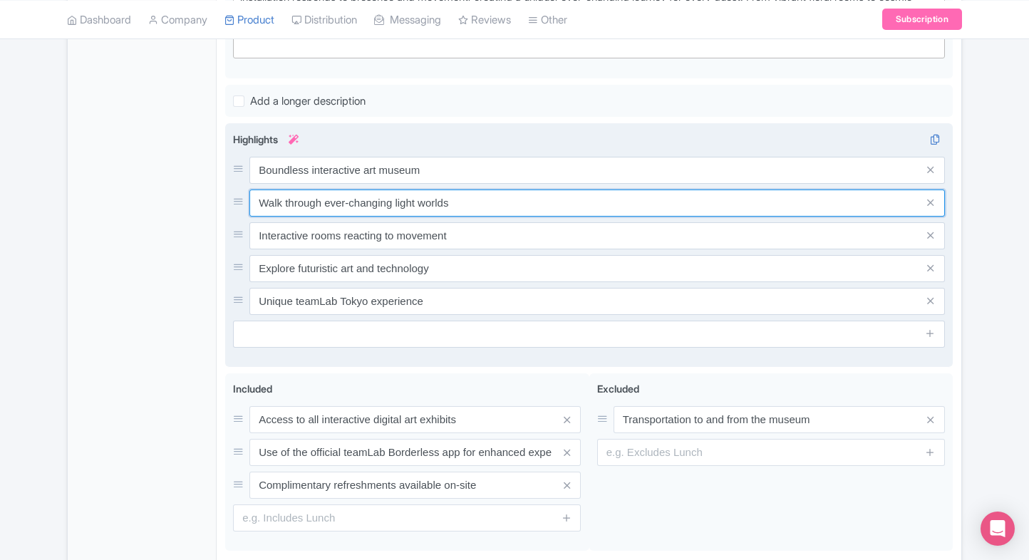
click at [354, 199] on input "Walk through ever-changing light worlds" at bounding box center [597, 203] width 696 height 27
paste input "Digital installations without border"
type input "Digital installations without borders"
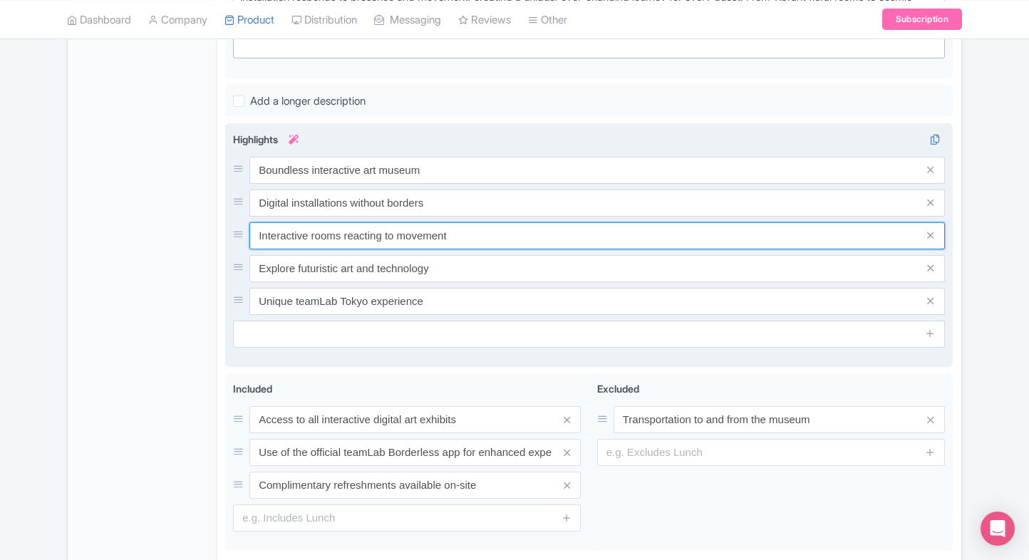
click at [426, 236] on input "Interactive rooms reacting to movement" at bounding box center [597, 235] width 696 height 27
paste input "Nature-inspired immersive projections"
type input "Nature-inspired immersive projections"
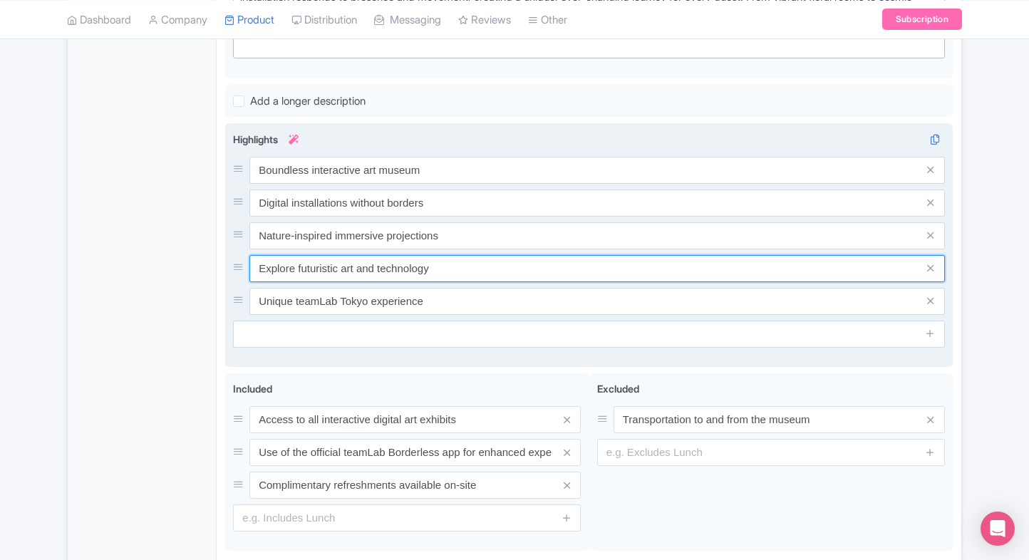
click at [429, 264] on input "Explore futuristic art and technology" at bounding box center [597, 268] width 696 height 27
paste input "Stunning ever-changing light worlds"
type input "Stunning ever-changing light worlds"
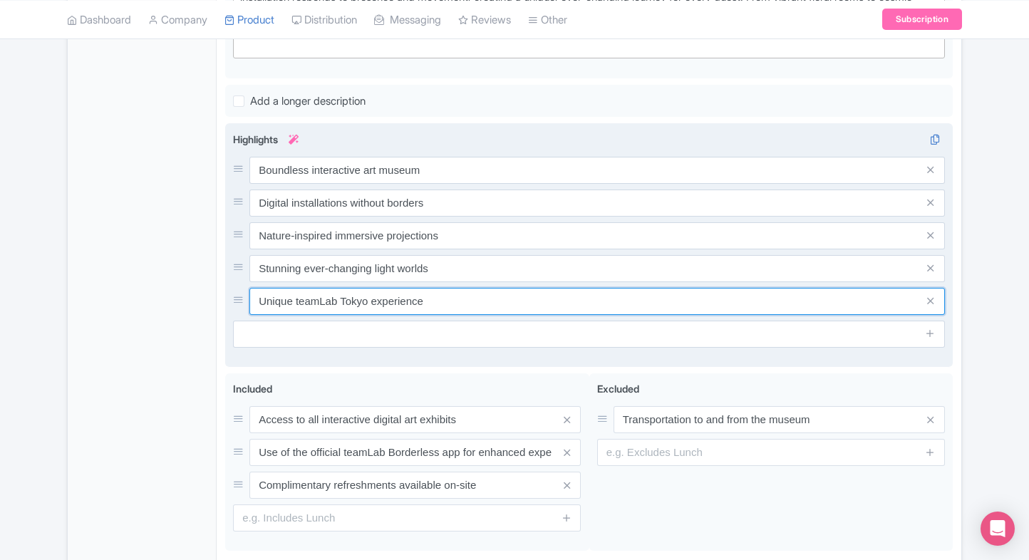
click at [416, 304] on input "Unique teamLab Tokyo experience" at bounding box center [597, 301] width 696 height 27
paste input "Located at Azabudai Hills Tokyo"
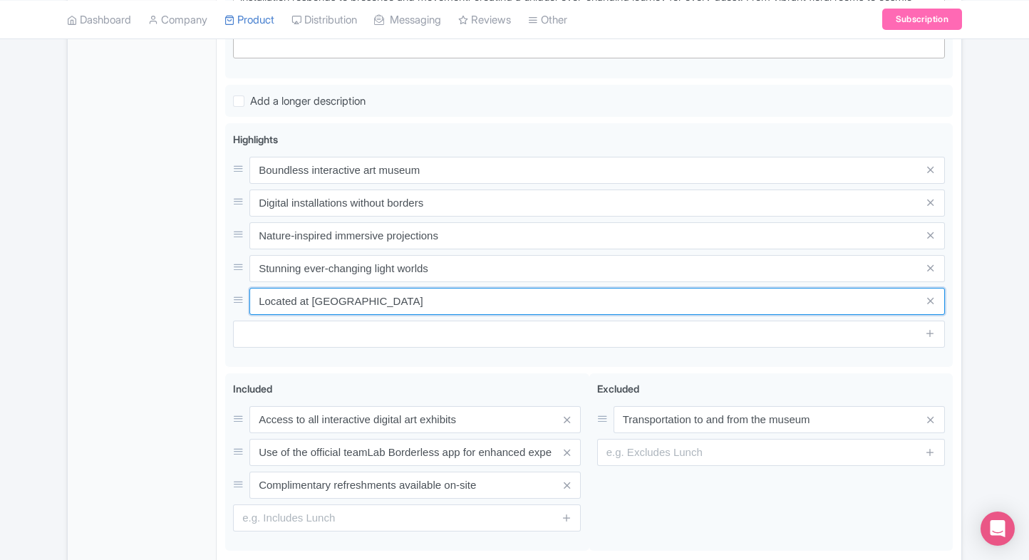
type input "Located at Azabudai Hills Tokyo"
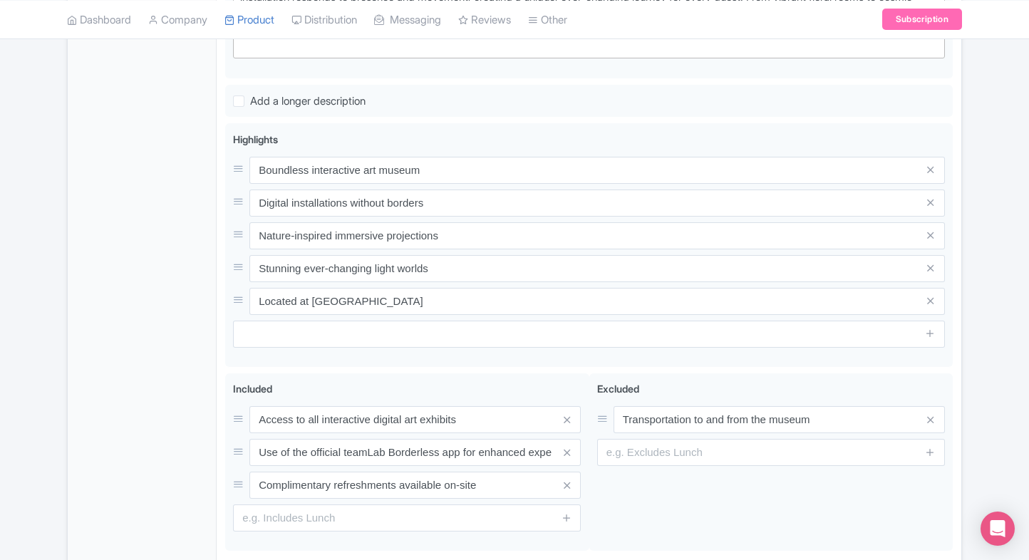
click at [173, 358] on div "General Booking Info Locations Settings Pricing Gallery Itinerary FAQs" at bounding box center [142, 163] width 149 height 895
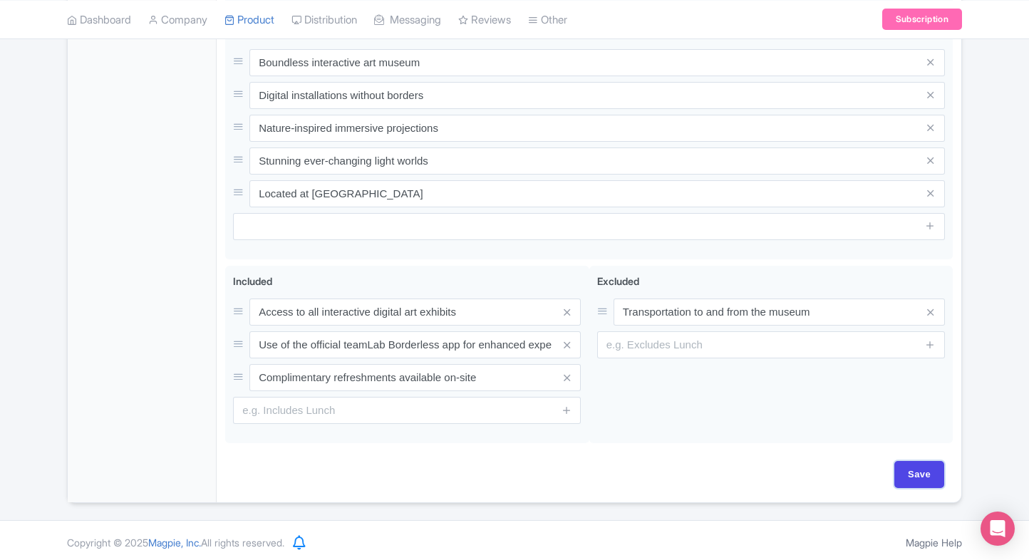
drag, startPoint x: 921, startPoint y: 470, endPoint x: 959, endPoint y: 267, distance: 207.3
click at [959, 267] on div "teamLab Borderless Tokyo Admission Tickets Name * i teamLab Borderless Tokyo Ad…" at bounding box center [589, 50] width 745 height 903
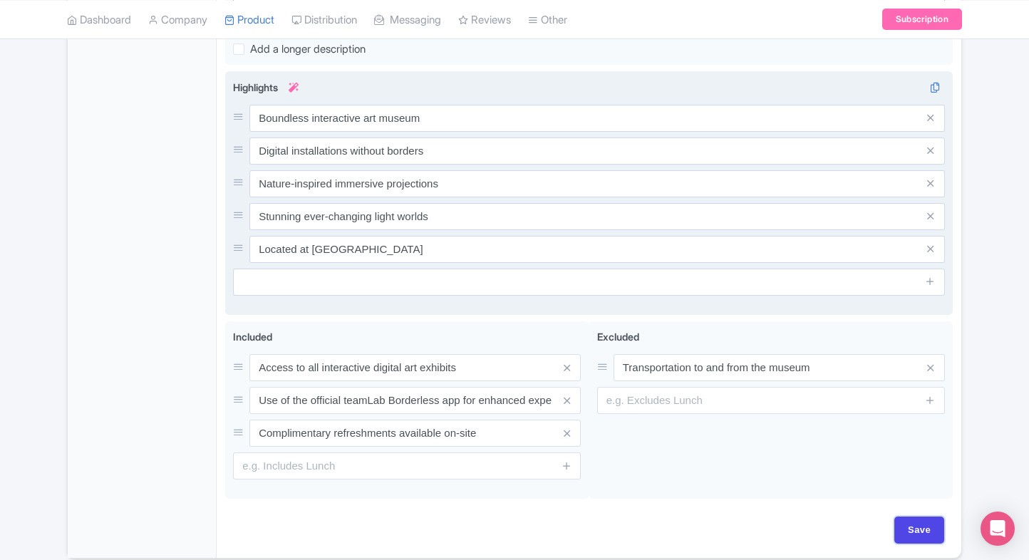
scroll to position [621, 0]
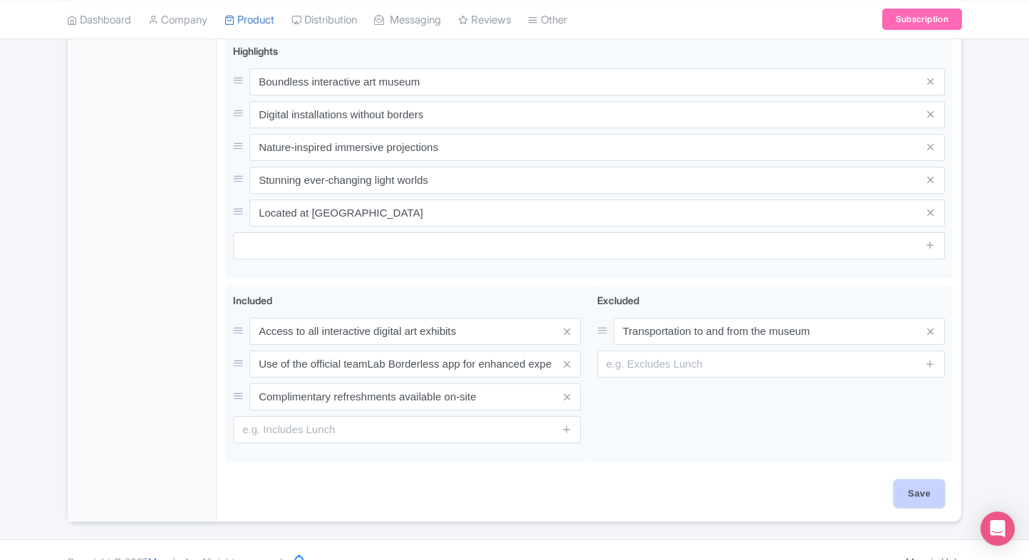
click at [924, 492] on input "Save" at bounding box center [920, 493] width 50 height 27
type input "Saving..."
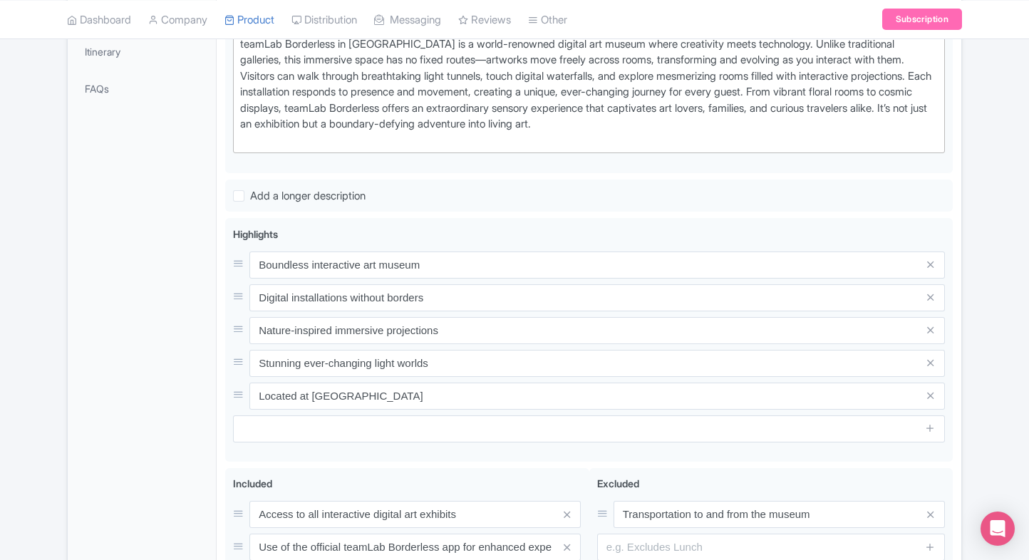
scroll to position [424, 0]
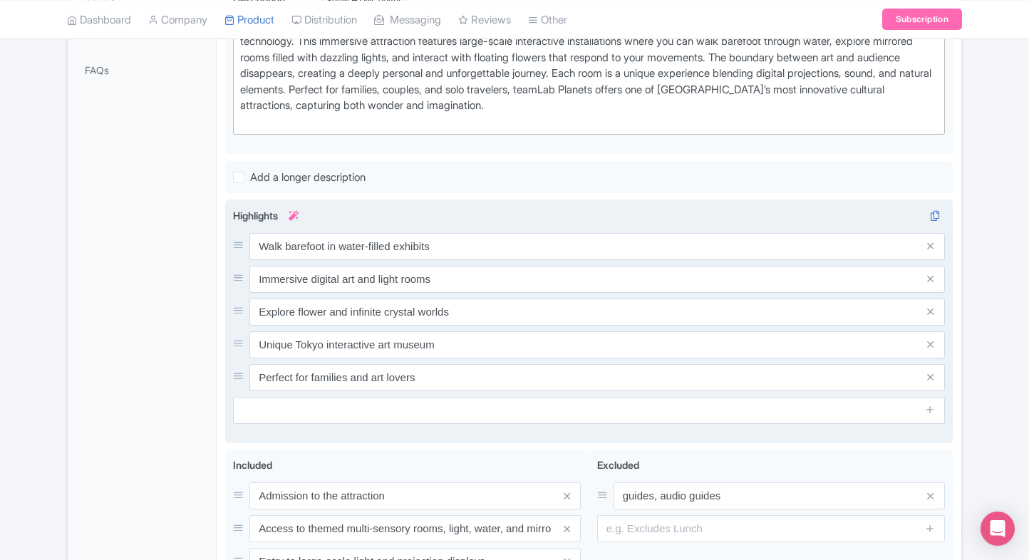
scroll to position [462, 0]
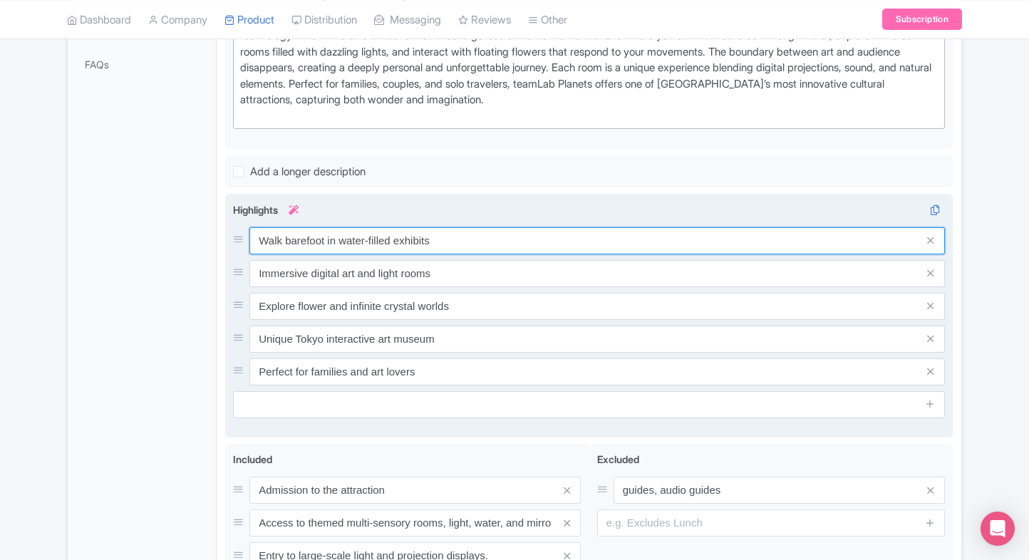
click at [339, 241] on input "Walk barefoot in water-filled exhibits" at bounding box center [597, 240] width 696 height 27
paste input "through water-filled art space"
type input "Walk through water-filled art spaces"
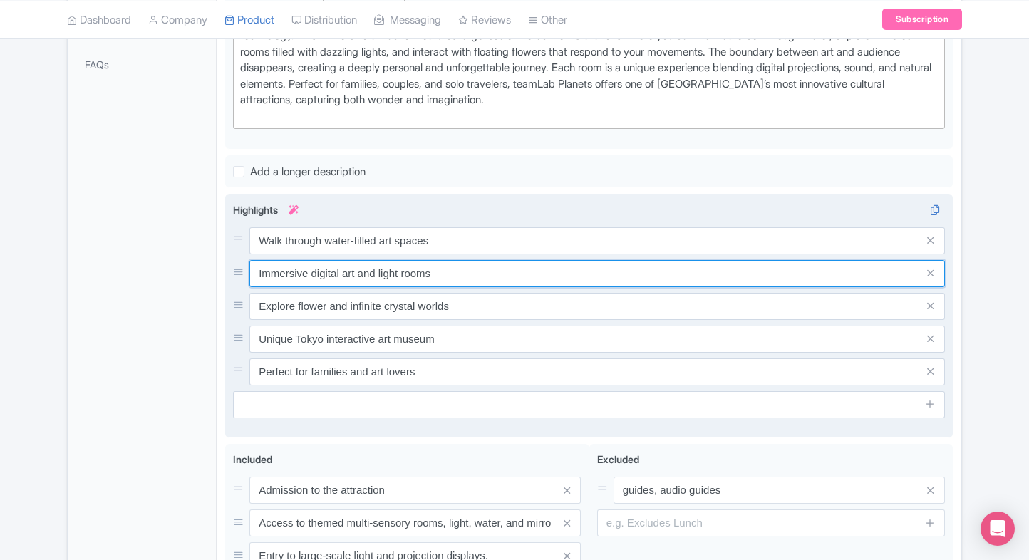
click at [473, 269] on input "Immersive digital art and light rooms" at bounding box center [597, 273] width 696 height 27
paste input "large-scale digital exhibit"
type input "Immersive large-scale digital exhibits"
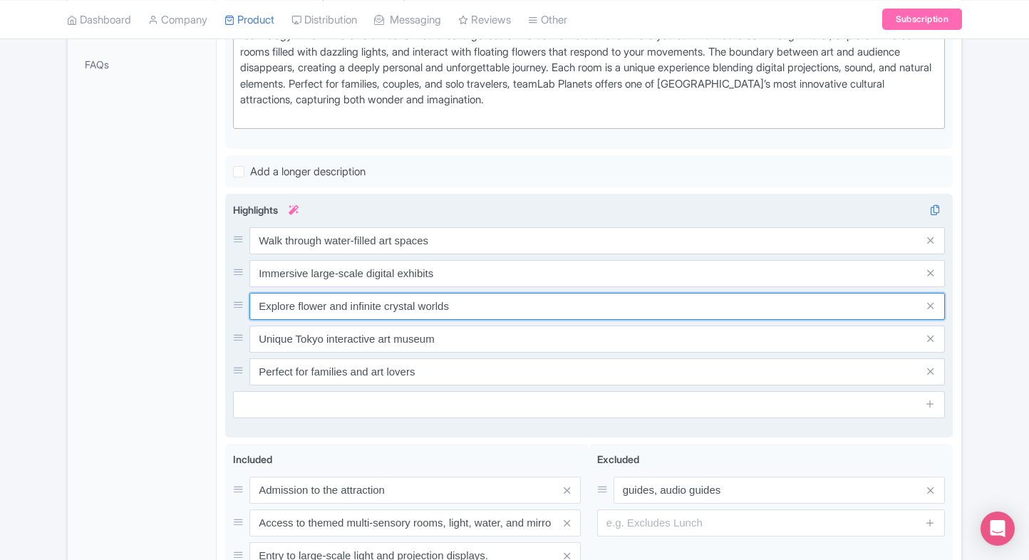
click at [433, 312] on input "Explore flower and infinite crystal worlds" at bounding box center [597, 306] width 696 height 27
paste input "Interactive nature-inspired projection"
type input "Interactive nature-inspired projections"
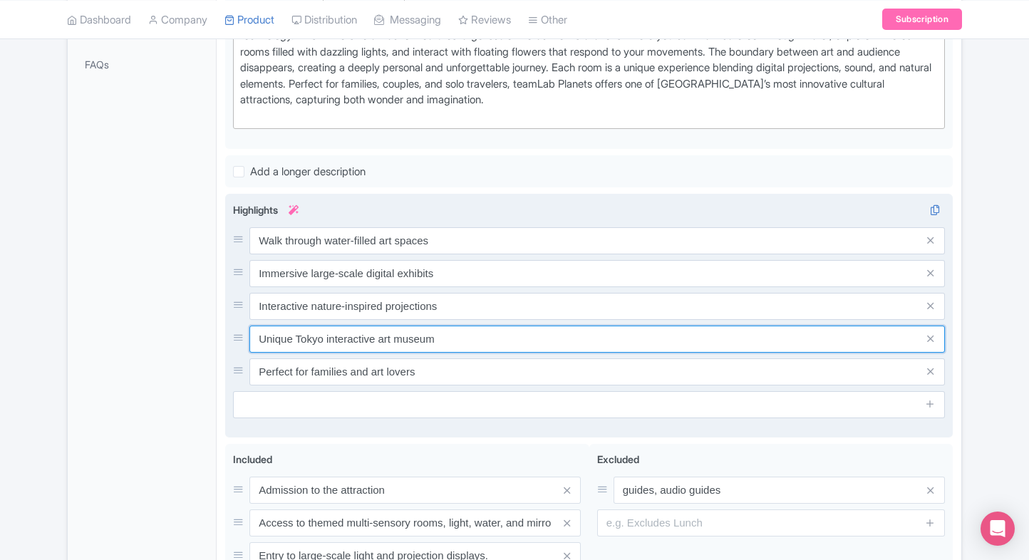
click at [491, 326] on input "Unique Tokyo interactive art museum" at bounding box center [597, 339] width 696 height 27
paste input "Stunning light and sound displays"
type input "Stunning light and sound displays"
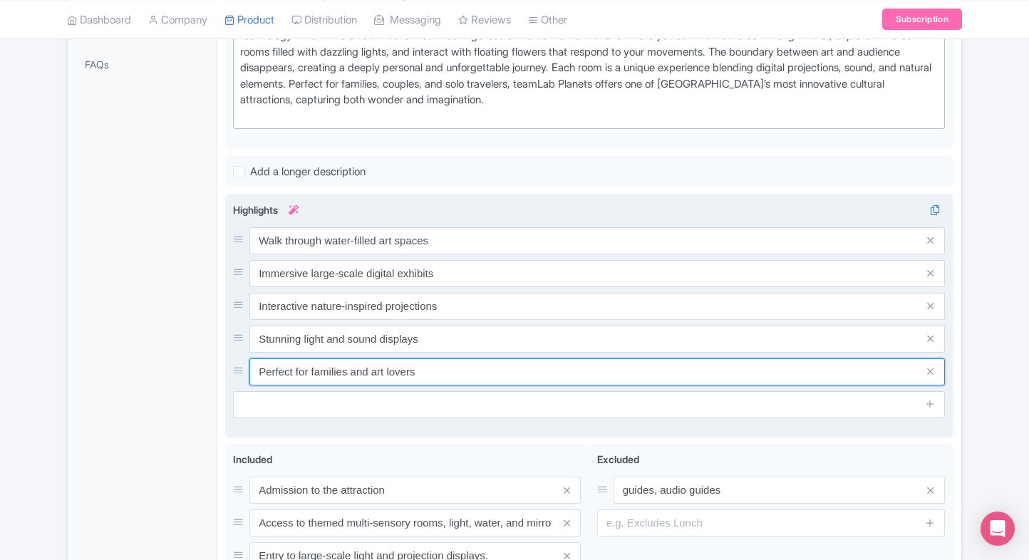
click at [379, 381] on input "Perfect for families and art lovers" at bounding box center [597, 372] width 696 height 27
paste input "Unique experience in Toyosu, Tokyo"
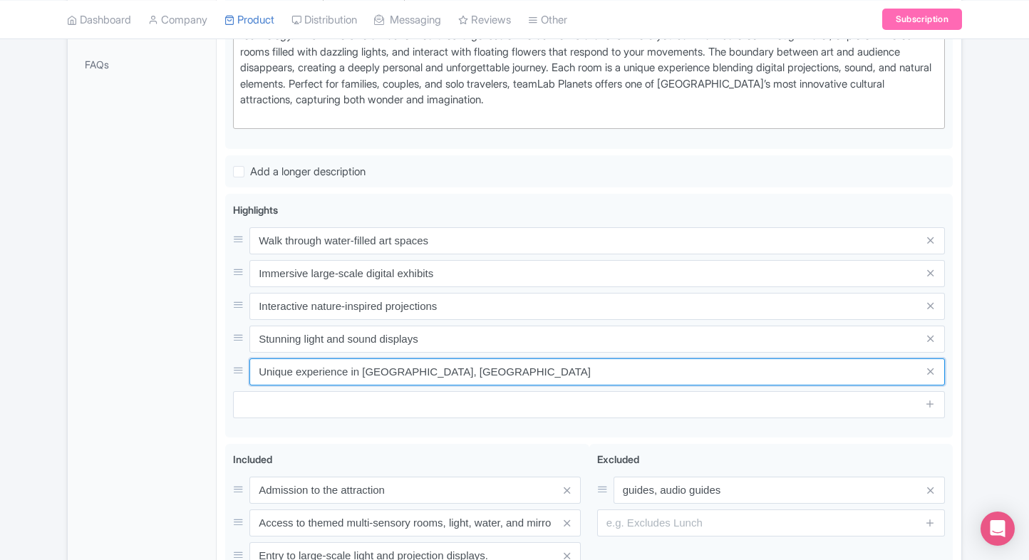
type input "Unique experience in Toyosu, Tokyo"
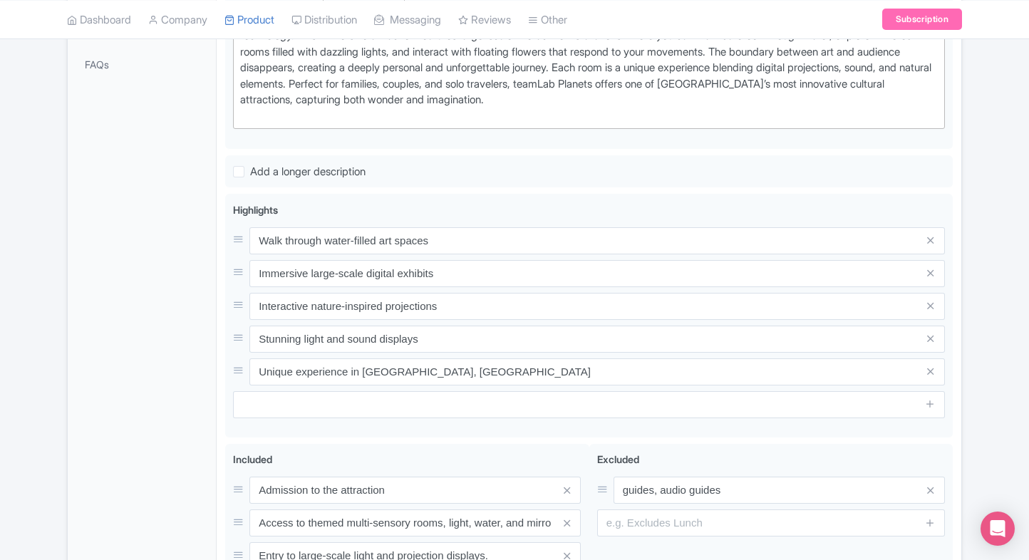
click at [202, 358] on div "General Booking Info Locations Settings Pricing Gallery Itinerary FAQs" at bounding box center [142, 233] width 149 height 895
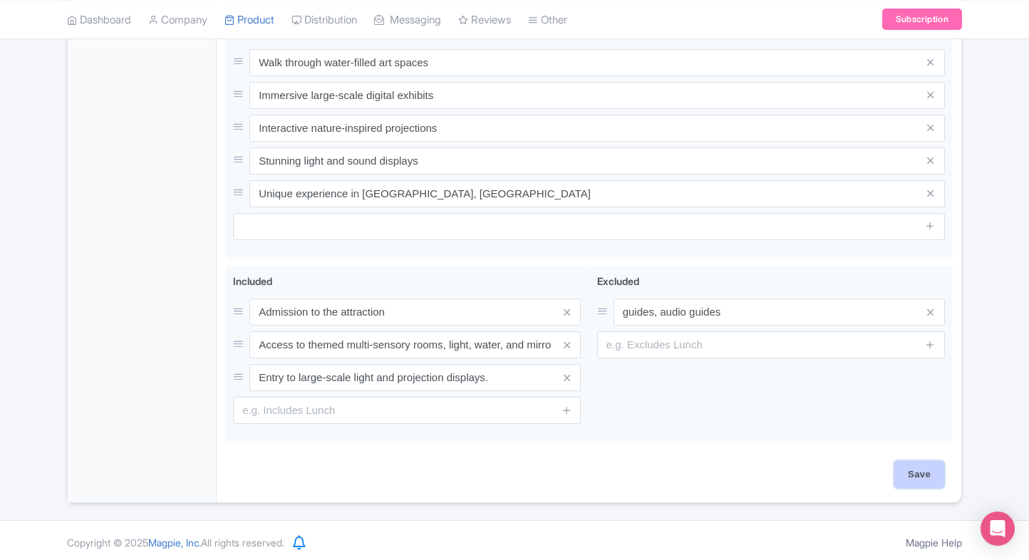
click at [903, 473] on input "Save" at bounding box center [920, 474] width 50 height 27
type input "Saving..."
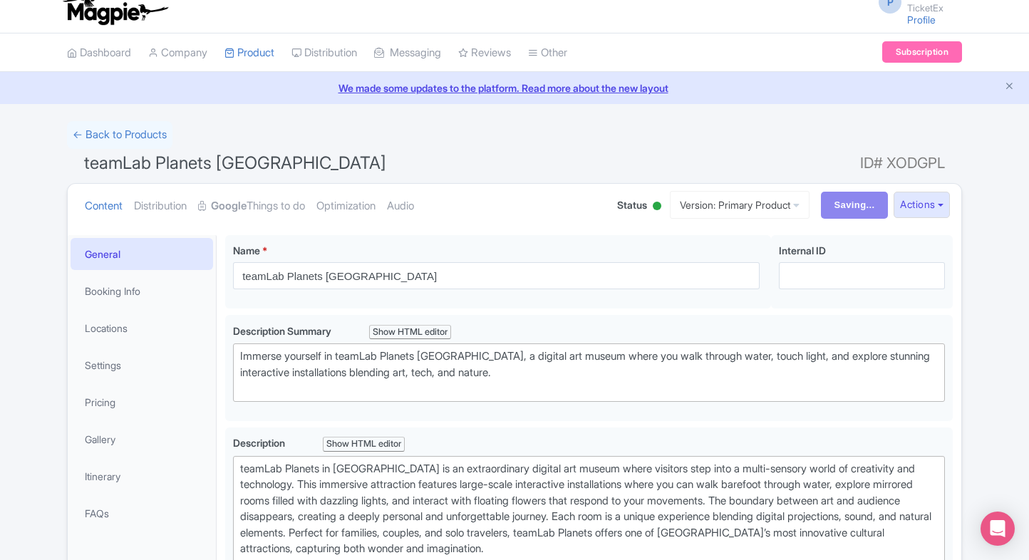
scroll to position [0, 0]
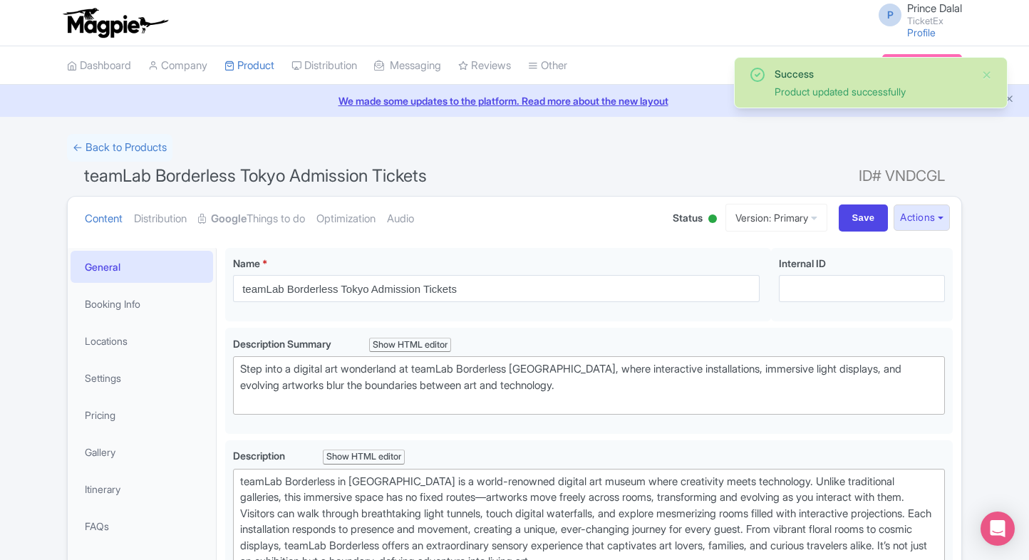
scroll to position [247, 0]
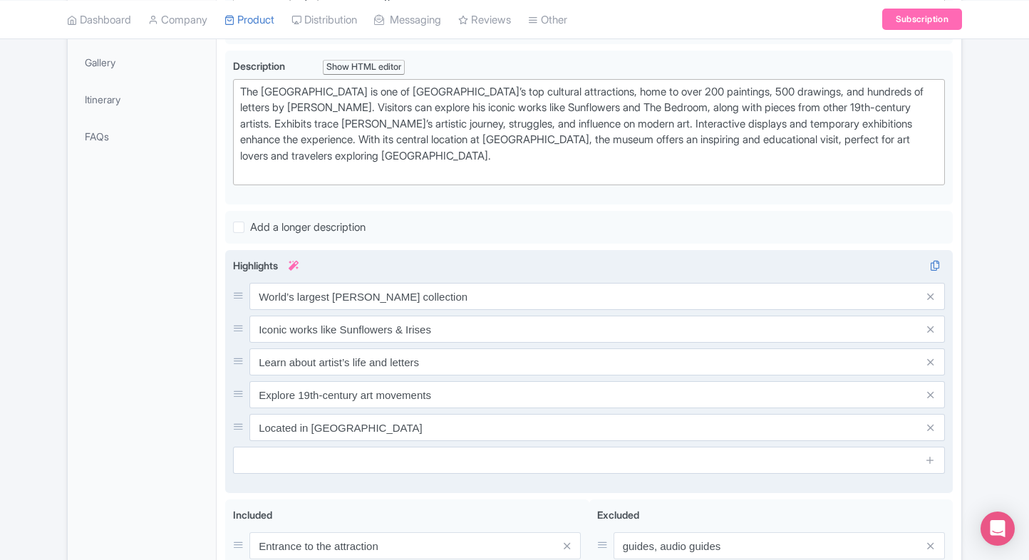
scroll to position [391, 0]
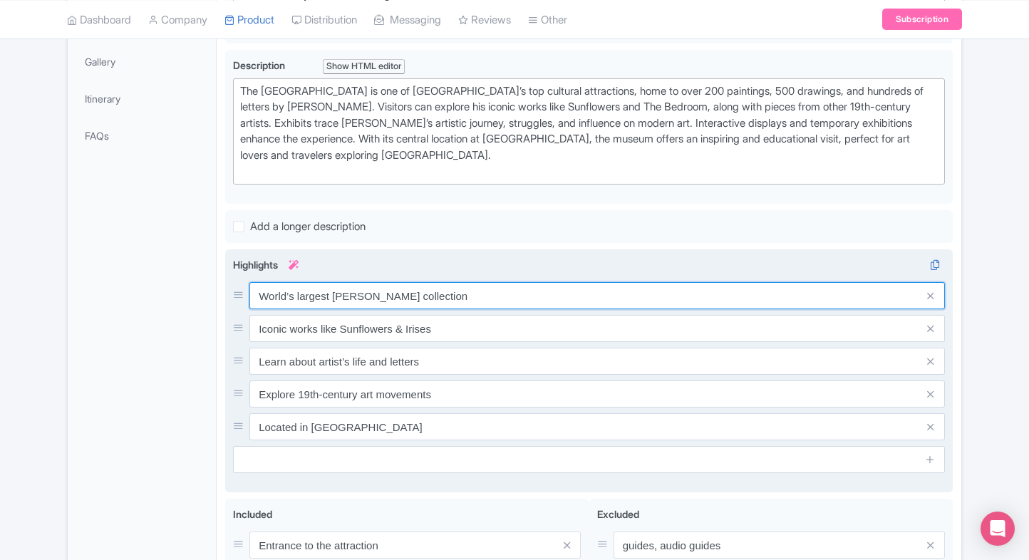
click at [366, 292] on input "World’s largest [PERSON_NAME] collection" at bounding box center [597, 295] width 696 height 27
paste input "Largest [PERSON_NAME] art"
type input "Largest [PERSON_NAME] art collection"
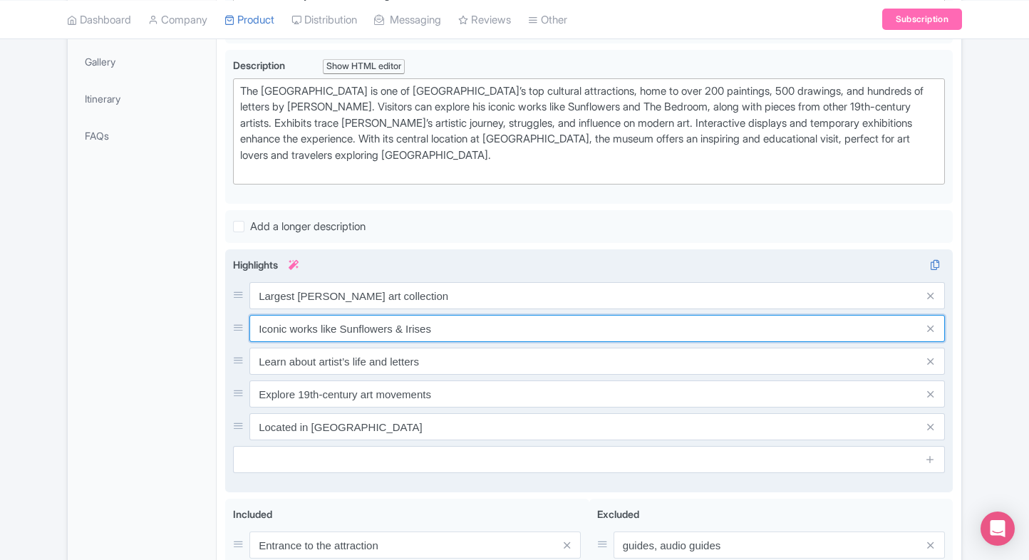
click at [422, 326] on input "Iconic works like Sunflowers & Irises" at bounding box center [597, 328] width 696 height 27
paste input "Famous Sunflowers and self-portrait"
type input "Famous Sunflowers and self-portraits"
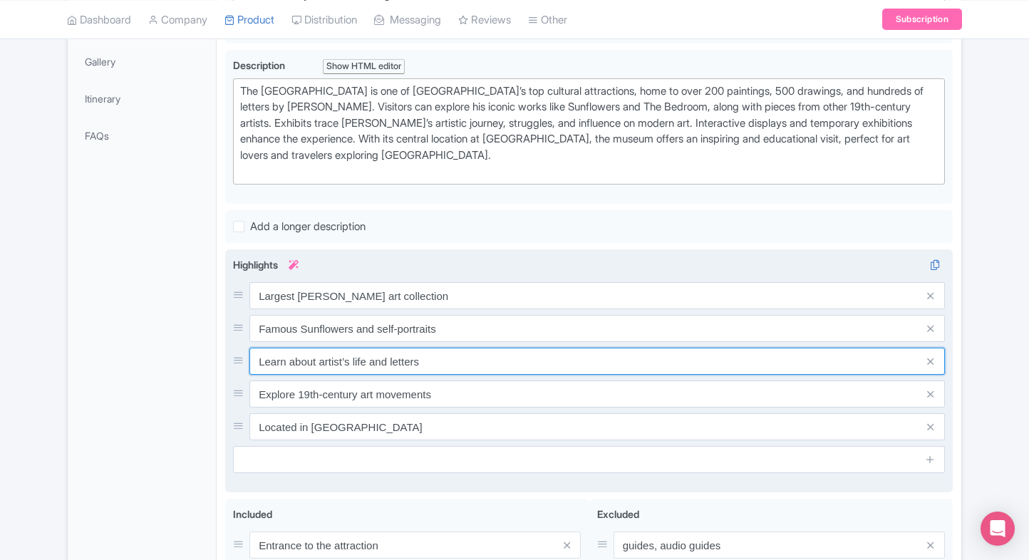
click at [396, 354] on input "Learn about artist’s life and letters" at bounding box center [597, 361] width 696 height 27
paste input "Explore artist’s letters and sketche"
type input "Explore artist’s letters and sketches"
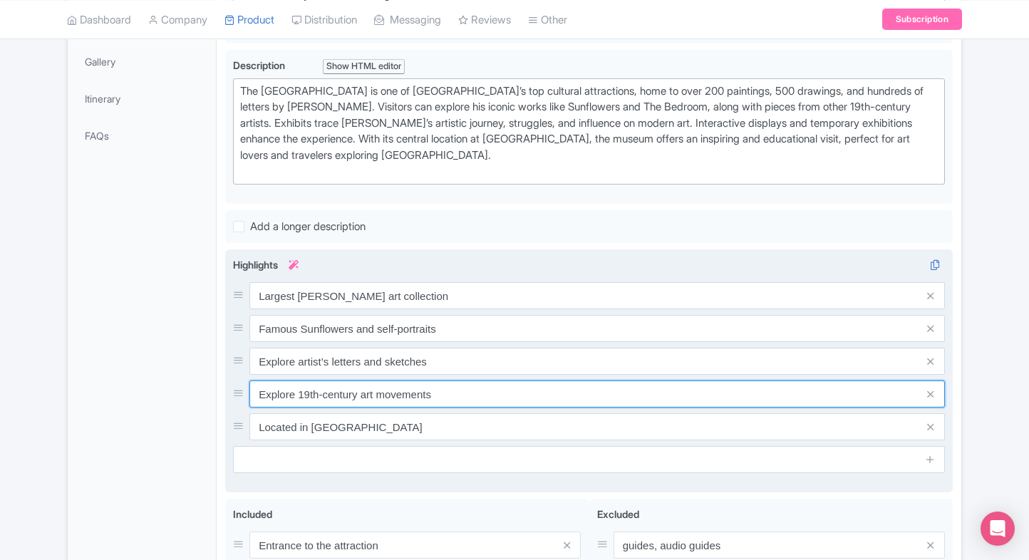
click at [467, 382] on input "Explore 19th-century art movements" at bounding box center [597, 394] width 696 height 27
paste input "Multimedia and interactive exhibi"
type input "Multimedia and interactive exhibits"
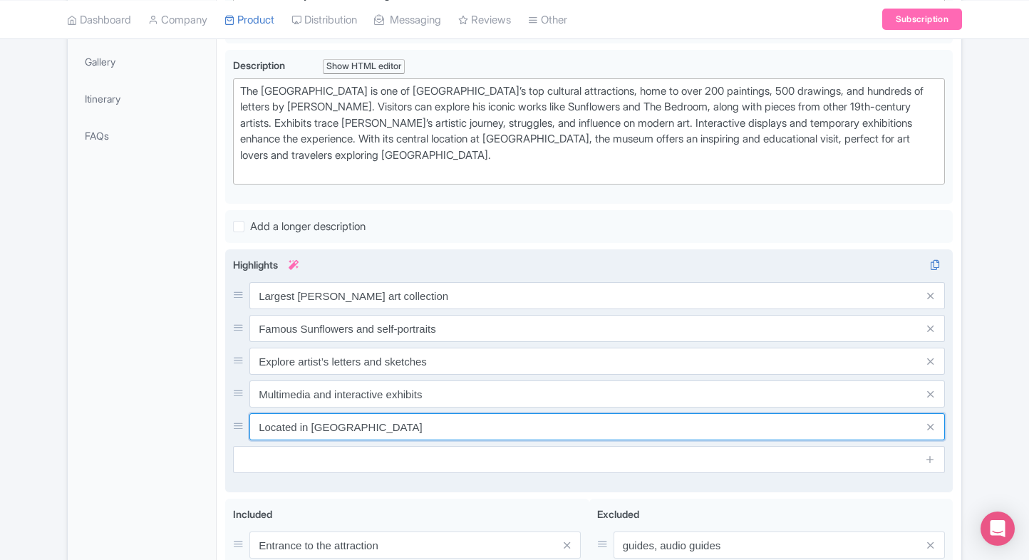
click at [399, 431] on input "Located in [GEOGRAPHIC_DATA]" at bounding box center [597, 426] width 696 height 27
paste input "Top cultural attraction in [GEOGRAPHIC_DATA]"
paste input "text"
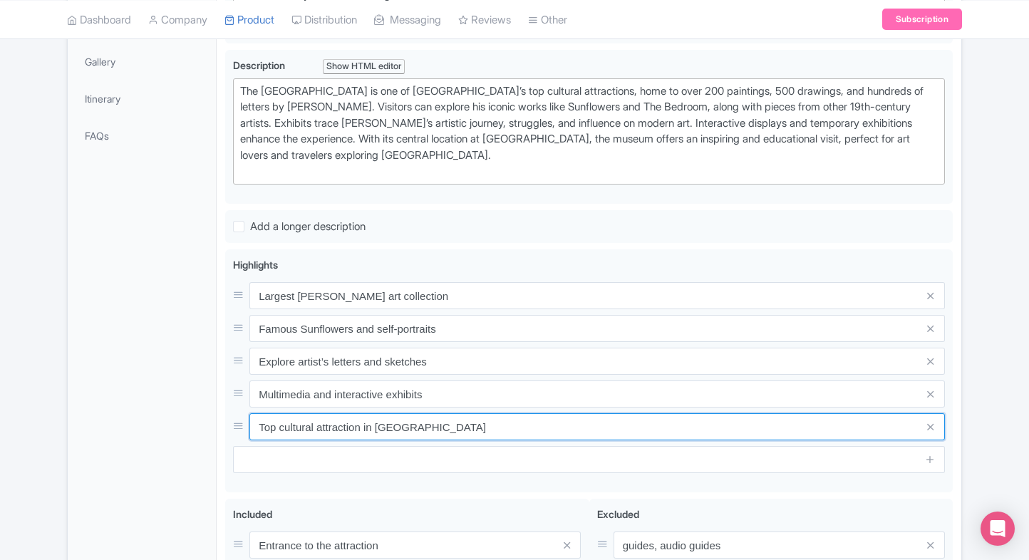
type input "Top cultural attraction in [GEOGRAPHIC_DATA]"
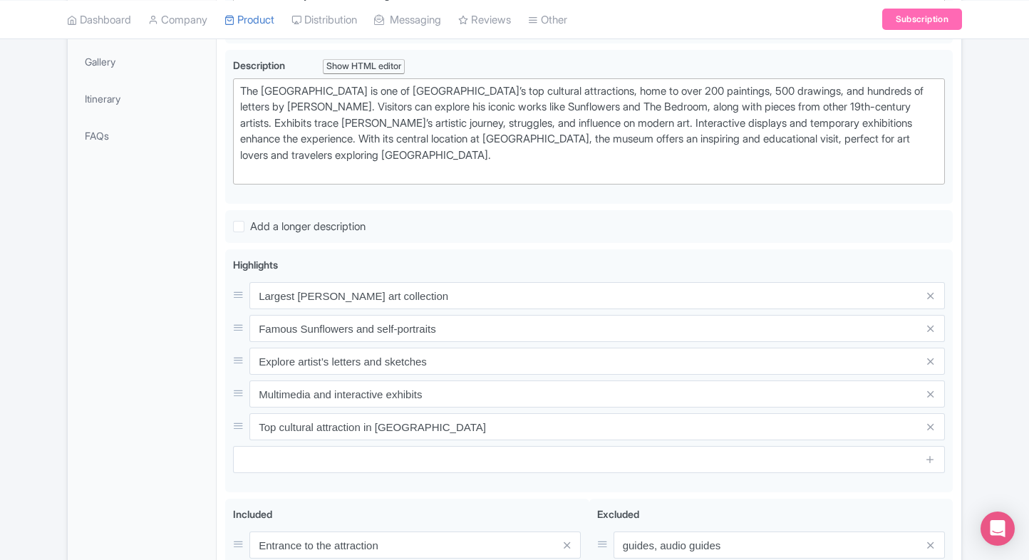
click at [138, 399] on div "General Booking Info Locations Settings Pricing Gallery Itinerary FAQs" at bounding box center [142, 296] width 149 height 879
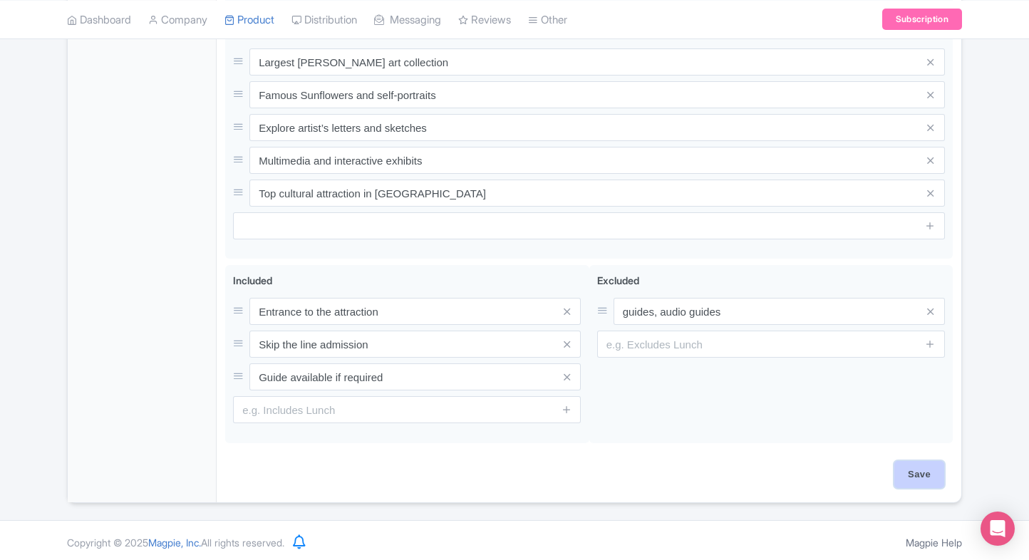
click at [912, 478] on input "Save" at bounding box center [920, 474] width 50 height 27
type input "Saving..."
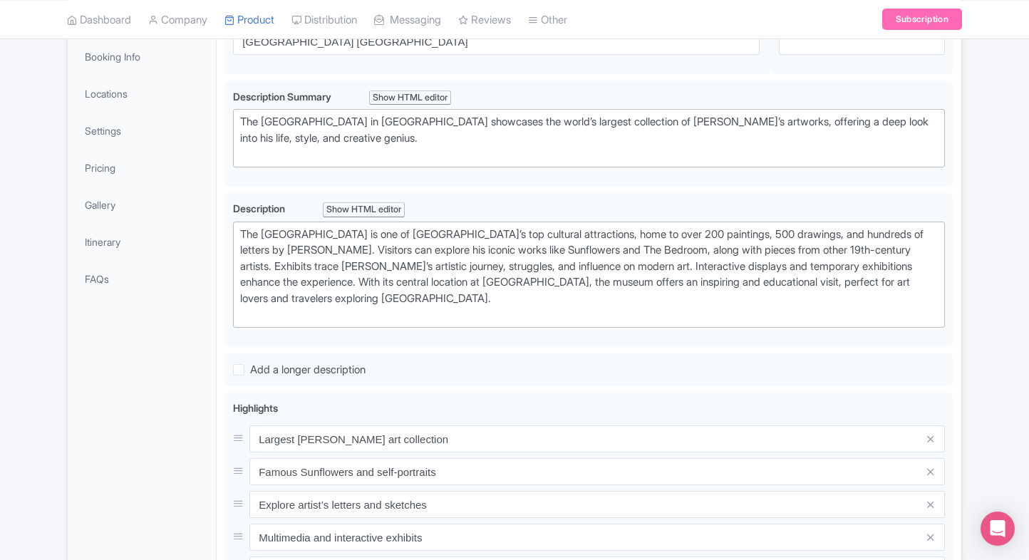
scroll to position [247, 0]
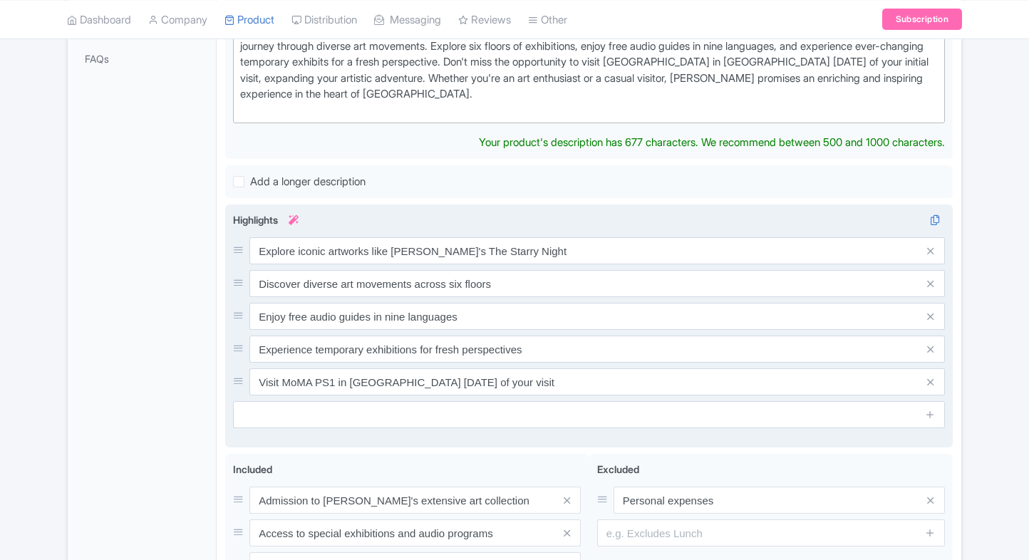
scroll to position [468, 0]
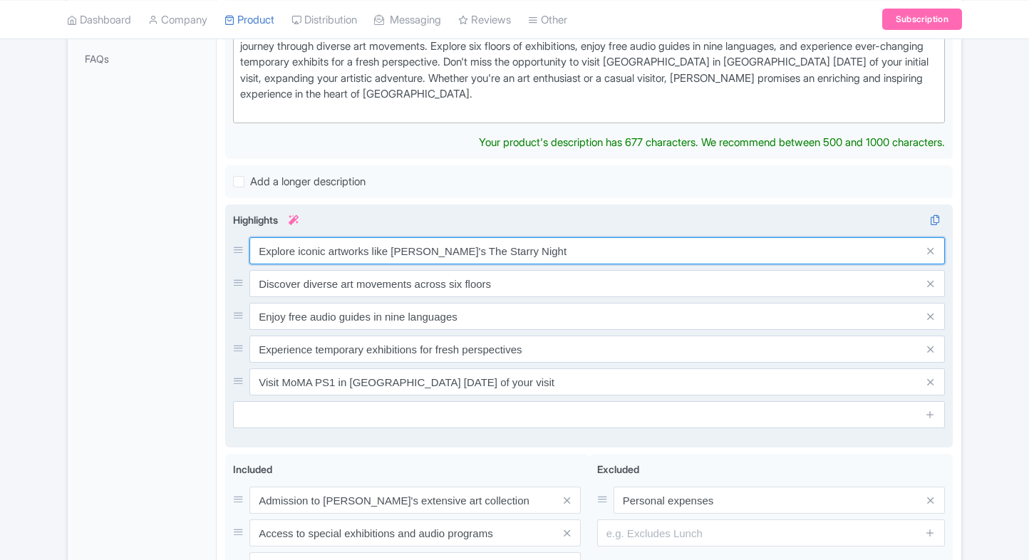
click at [476, 237] on div "Explore iconic artworks like Van Gogh's The Starry Night Discover diverse art m…" at bounding box center [589, 316] width 712 height 158
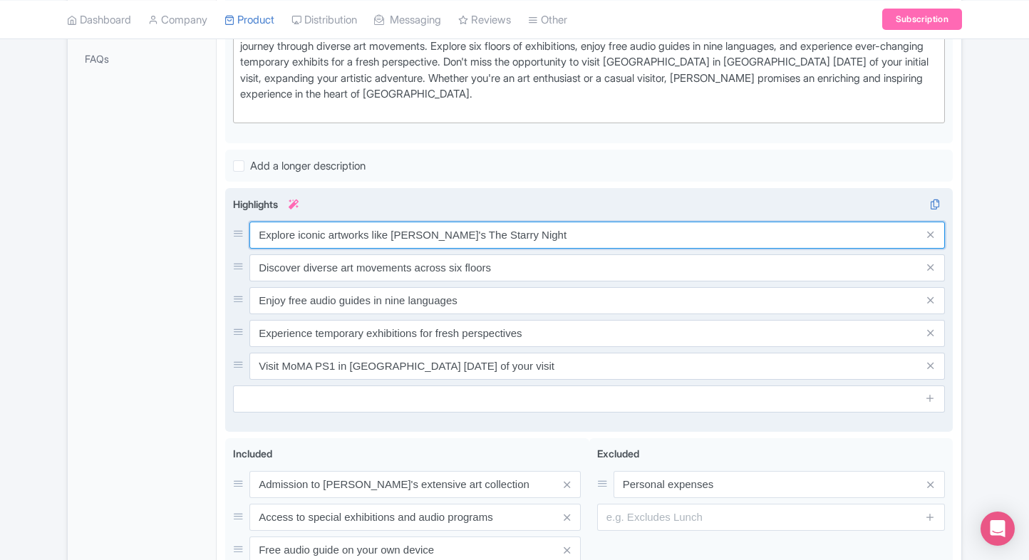
paste input "Home to Van Gogh’s"
type input "Home to Van Gogh’s Starry Night"
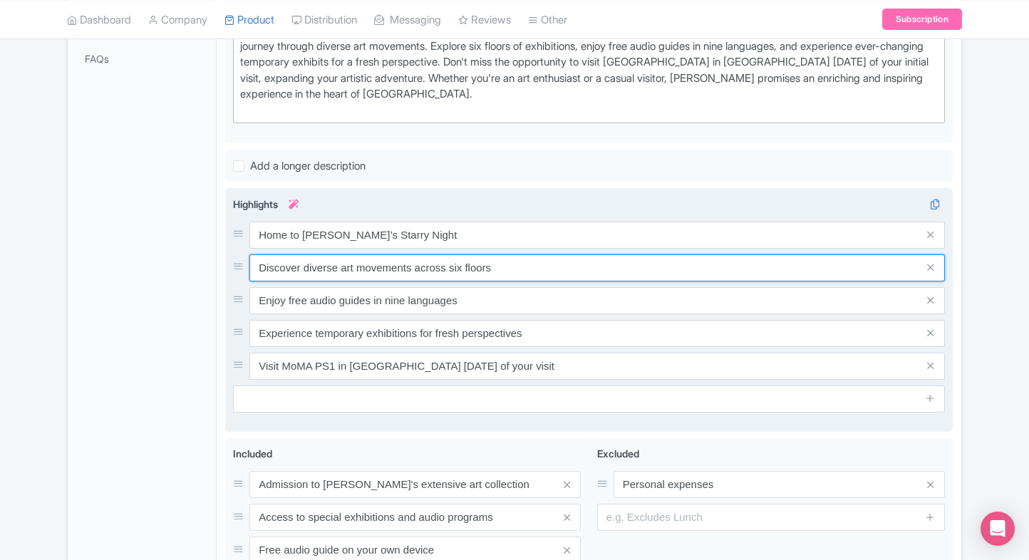
click at [485, 254] on input "Discover diverse art movements across six floors" at bounding box center [597, 267] width 696 height 27
paste input "Vast modern and contemporary art collection"
type input "Vast modern and contemporary art collection"
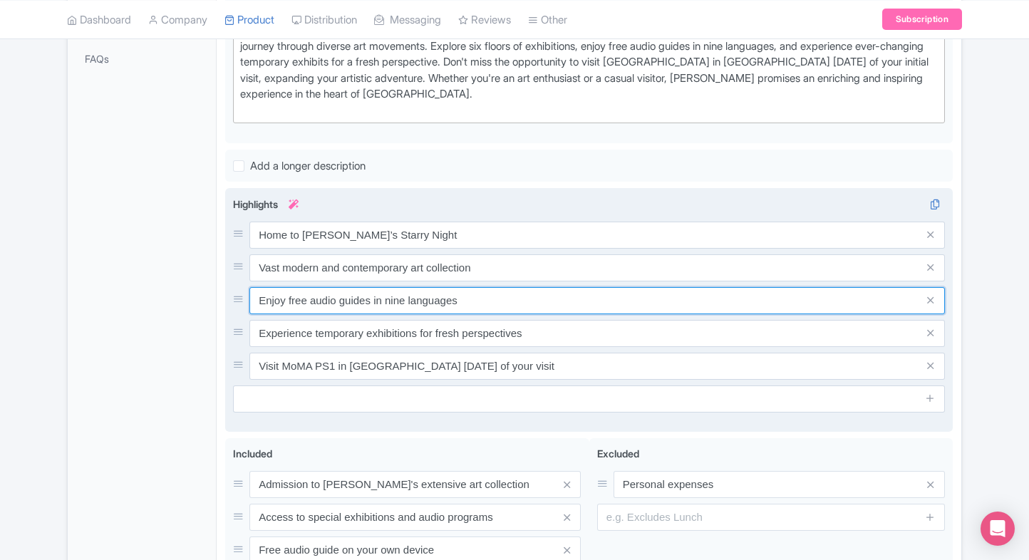
click at [481, 287] on input "Enjoy free audio guides in nine languages" at bounding box center [597, 300] width 696 height 27
paste input "Iconic works by Picasso and Warhol"
type input "Iconic works by Picasso and Warhol"
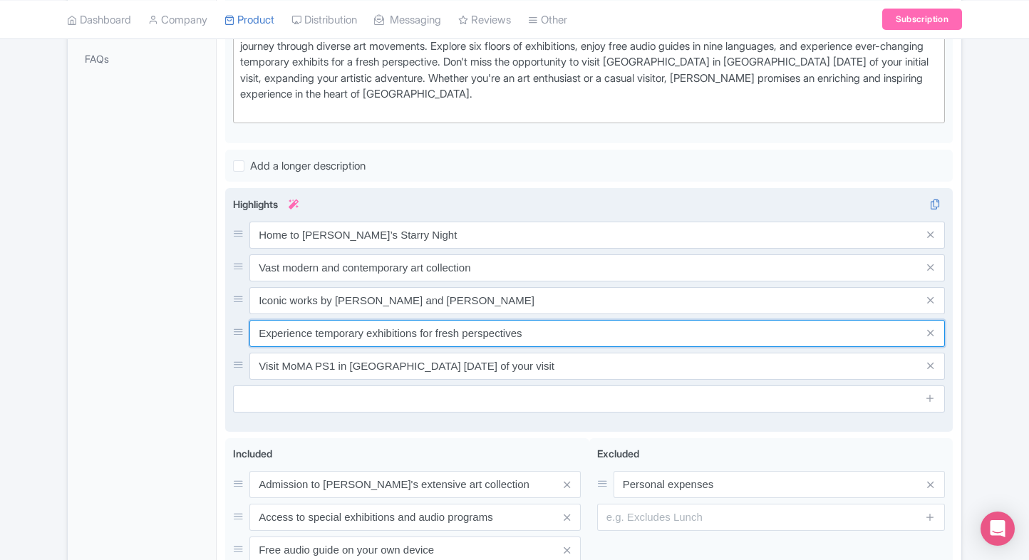
click at [426, 320] on input "Experience temporary exhibitions for fresh perspectives" at bounding box center [597, 333] width 696 height 27
paste input "Multimedia, sculpture, and photography"
type input "Multimedia, sculpture, and photography"
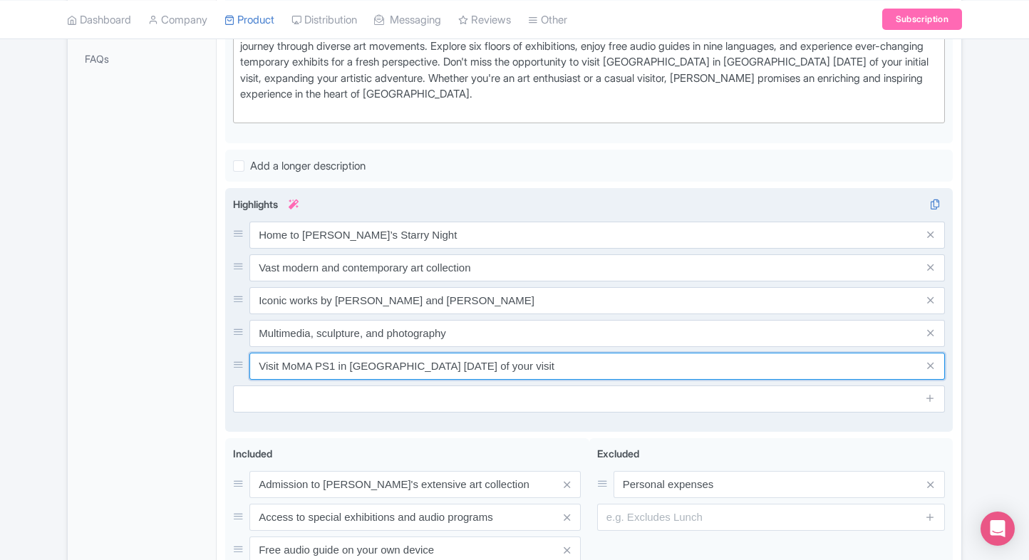
click at [362, 353] on input "Visit MoMA PS1 in Queens within 14 days of your visit" at bounding box center [597, 366] width 696 height 27
paste input "New York’s leading art museum"
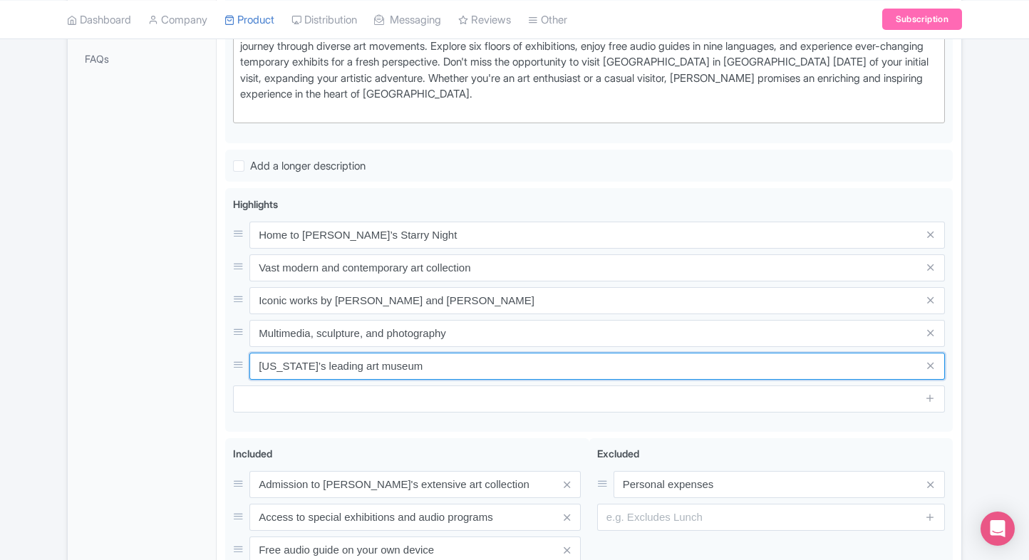
type input "New York’s leading art museum"
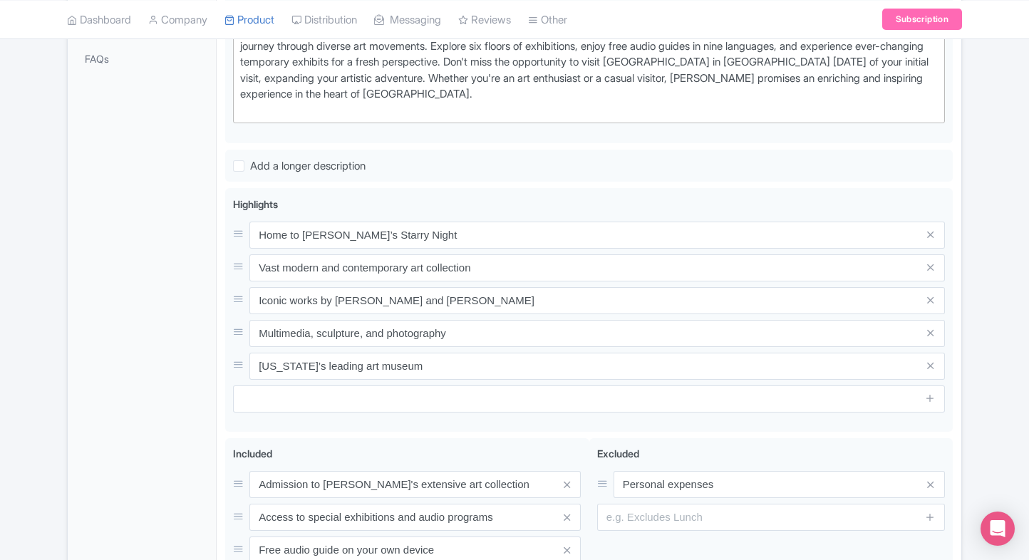
click at [169, 374] on div "General Booking Info Locations Settings Pricing Gallery Itinerary FAQs" at bounding box center [142, 227] width 149 height 895
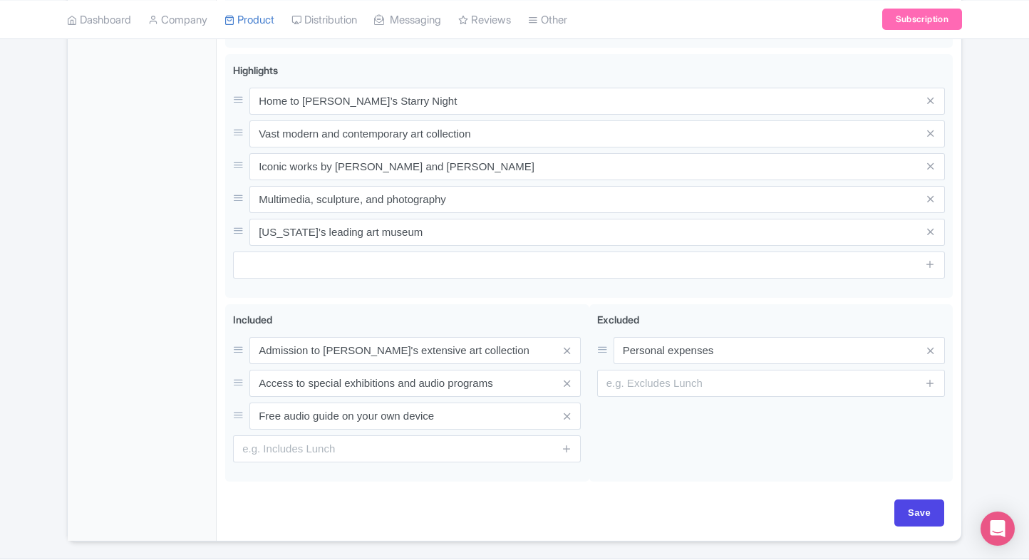
scroll to position [624, 0]
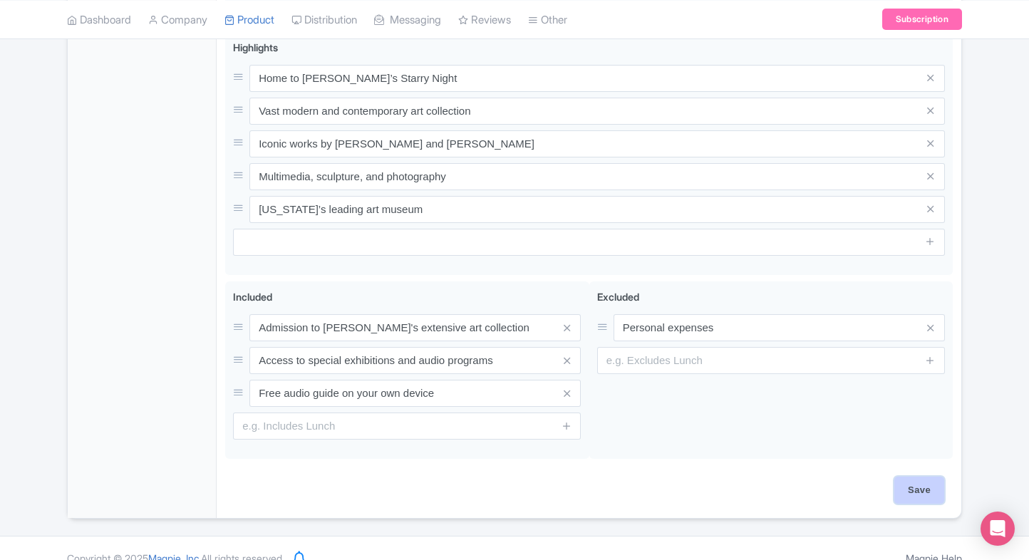
click at [934, 480] on input "Save" at bounding box center [920, 490] width 50 height 27
type input "Saving..."
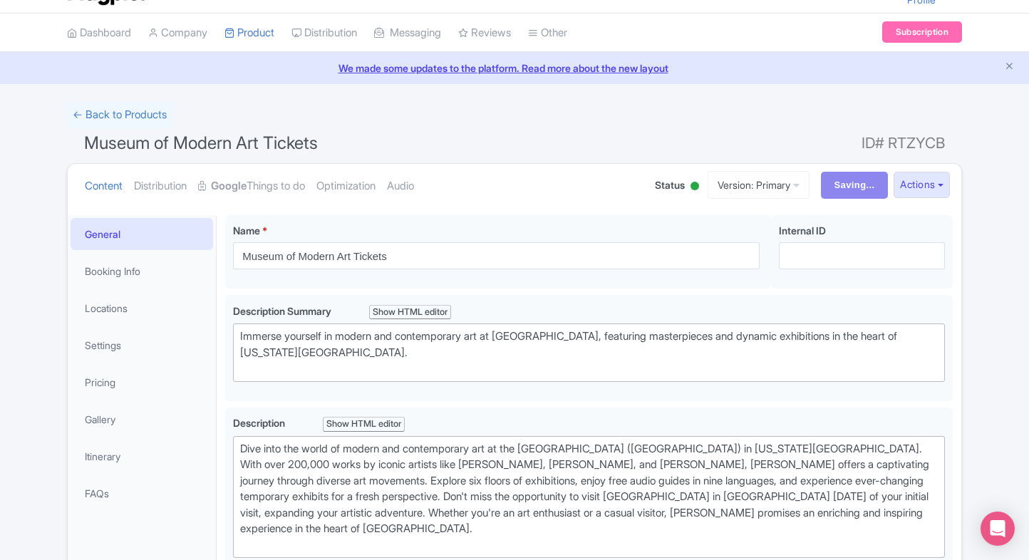
scroll to position [0, 0]
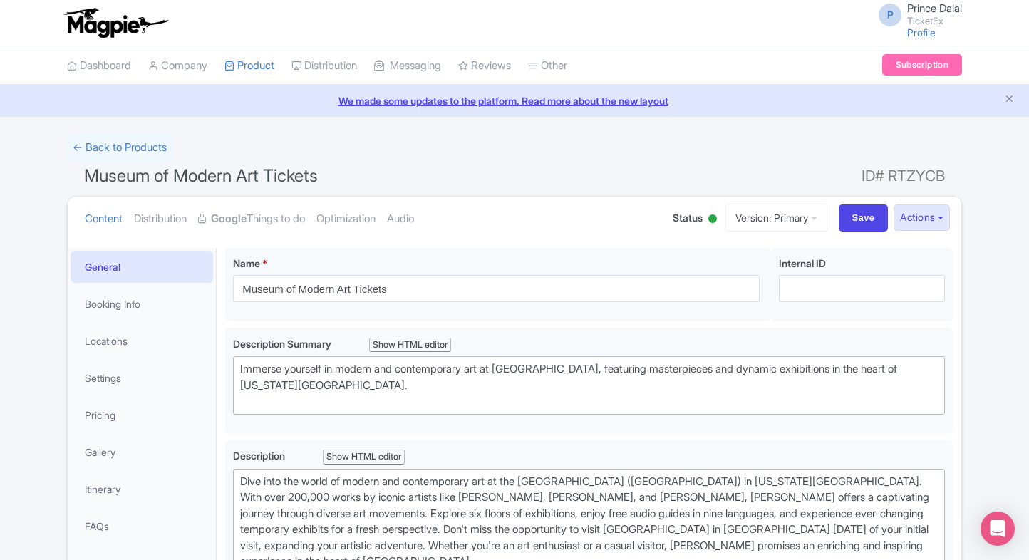
scroll to position [247, 0]
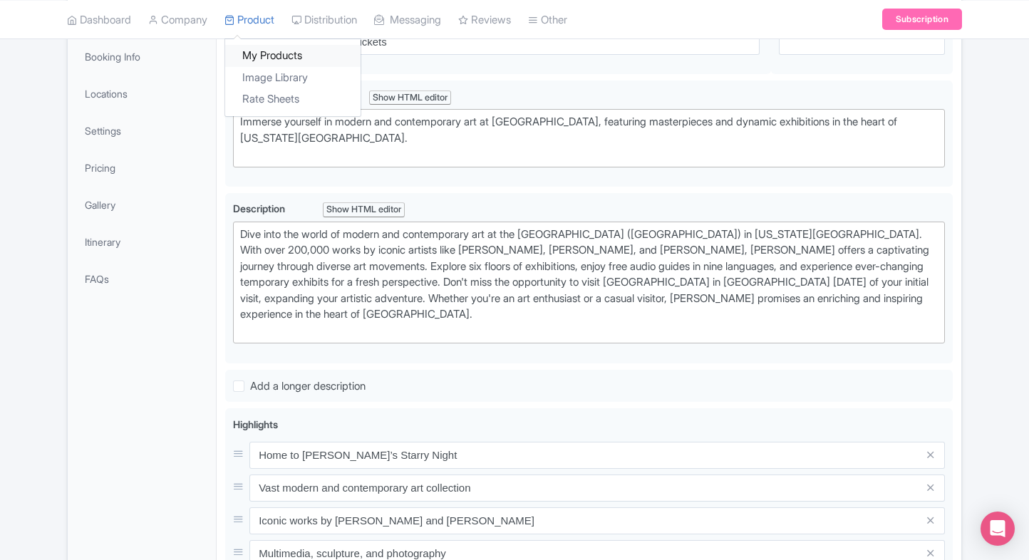
click at [254, 51] on link "My Products" at bounding box center [292, 56] width 135 height 22
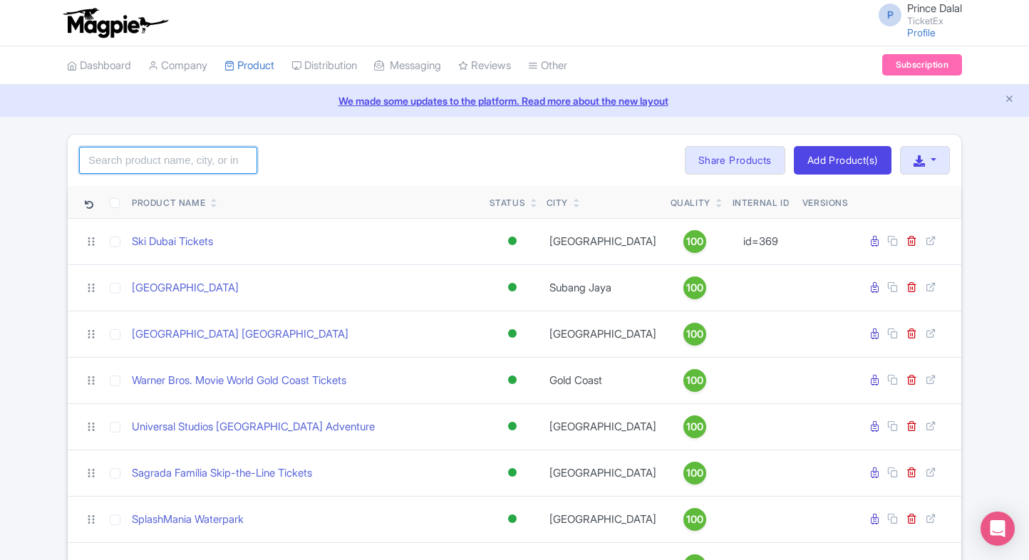
click at [170, 155] on input "search" at bounding box center [168, 160] width 178 height 27
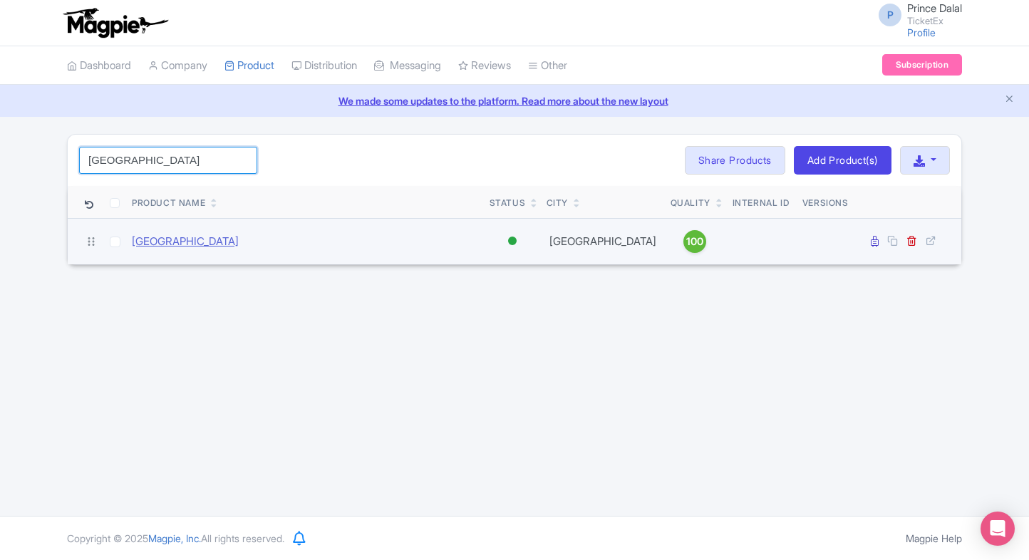
type input "madrid"
click at [184, 239] on link "[GEOGRAPHIC_DATA]" at bounding box center [185, 242] width 107 height 16
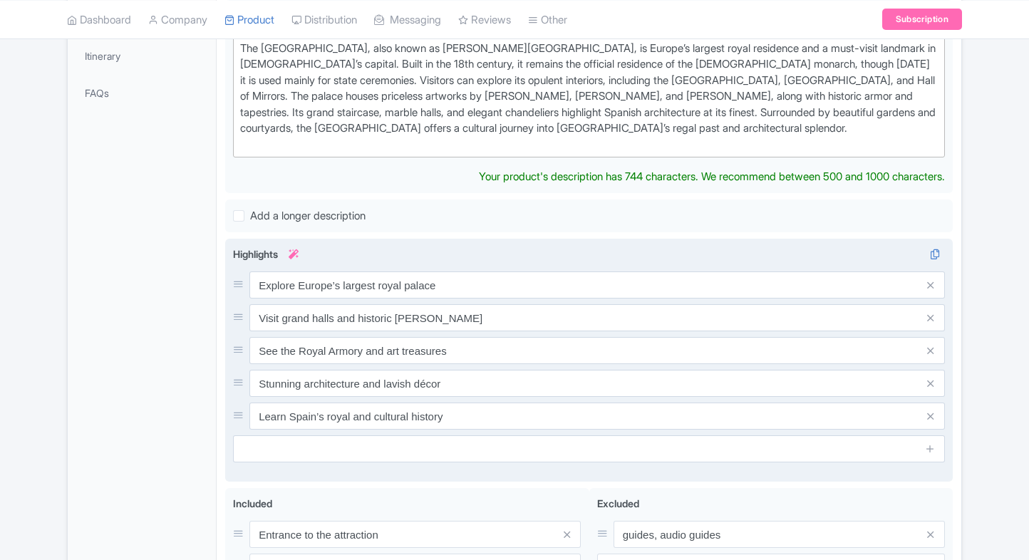
scroll to position [435, 0]
type trix-editor "<div>The [GEOGRAPHIC_DATA], also known as [PERSON_NAME][GEOGRAPHIC_DATA], is Eu…"
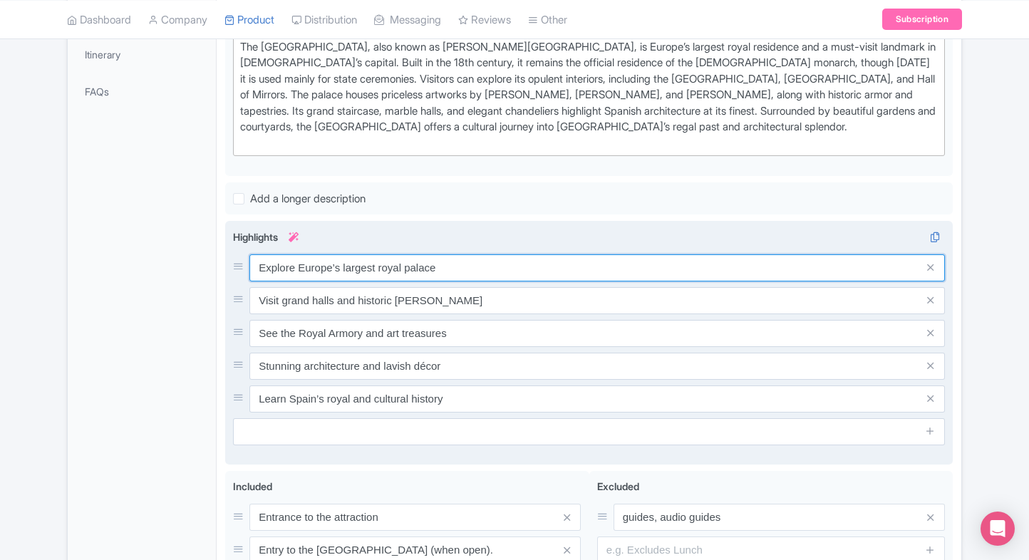
click at [398, 269] on input "Explore Europe’s largest royal palace" at bounding box center [597, 267] width 696 height 27
paste input "Official residence of Spanish royals"
type input "Official residence of Spanish royals"
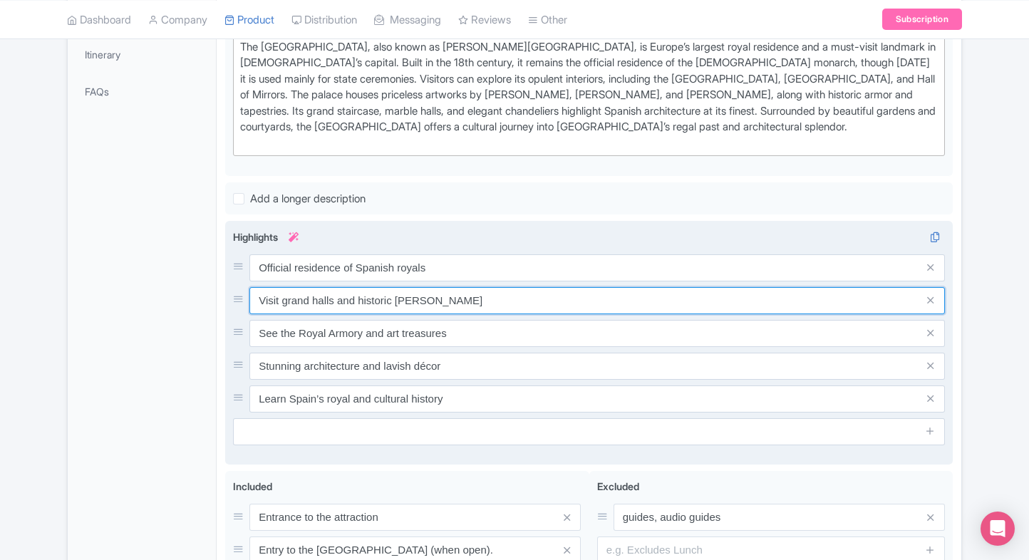
click at [490, 297] on input "Visit grand halls and historic chambers" at bounding box center [597, 300] width 696 height 27
paste input "Lavish rooms with grand architecture"
type input "Lavish rooms with grand architecture"
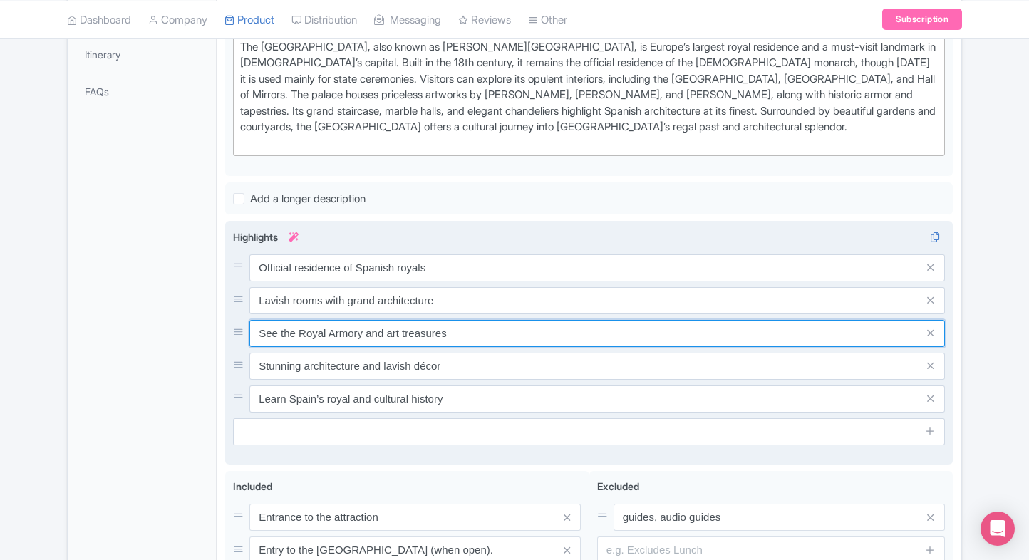
click at [428, 326] on input "See the Royal Armory and art treasures" at bounding box center [597, 333] width 696 height 27
paste input "Famous Royal Armoury and artwork"
type input "Famous Royal Armoury and artworks"
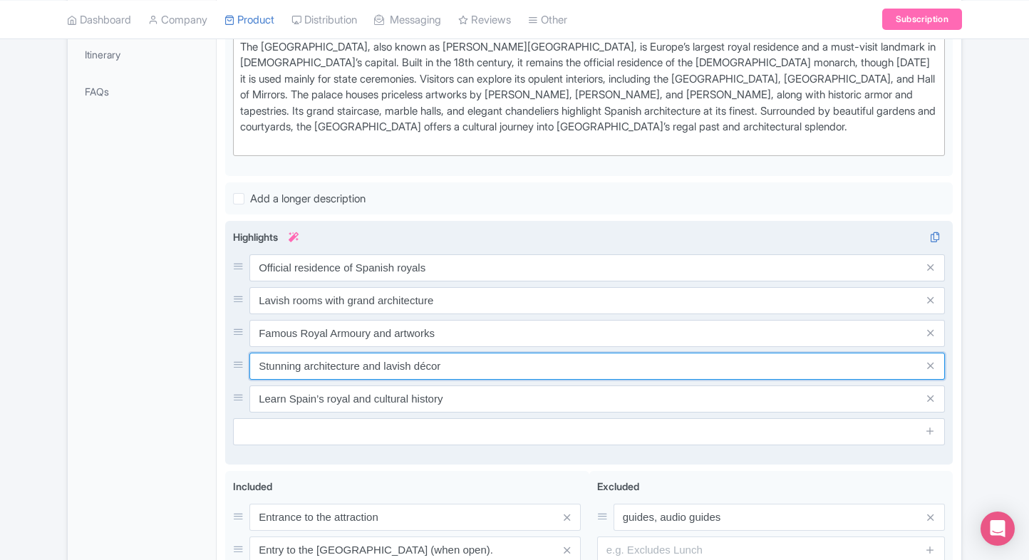
click at [453, 364] on input "Stunning architecture and lavish décor" at bounding box center [597, 366] width 696 height 27
paste input "gardens and courtyards"
type input "Stunning gardens and courtyards"
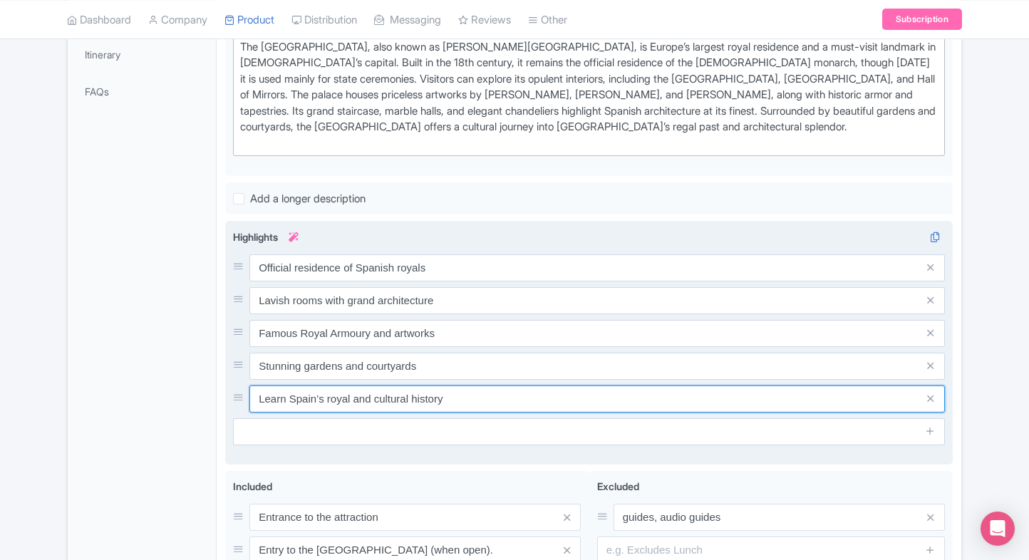
click at [398, 395] on input "Learn Spain’s royal and cultural history" at bounding box center [597, 399] width 696 height 27
paste input "Europe’s largest functioning palace"
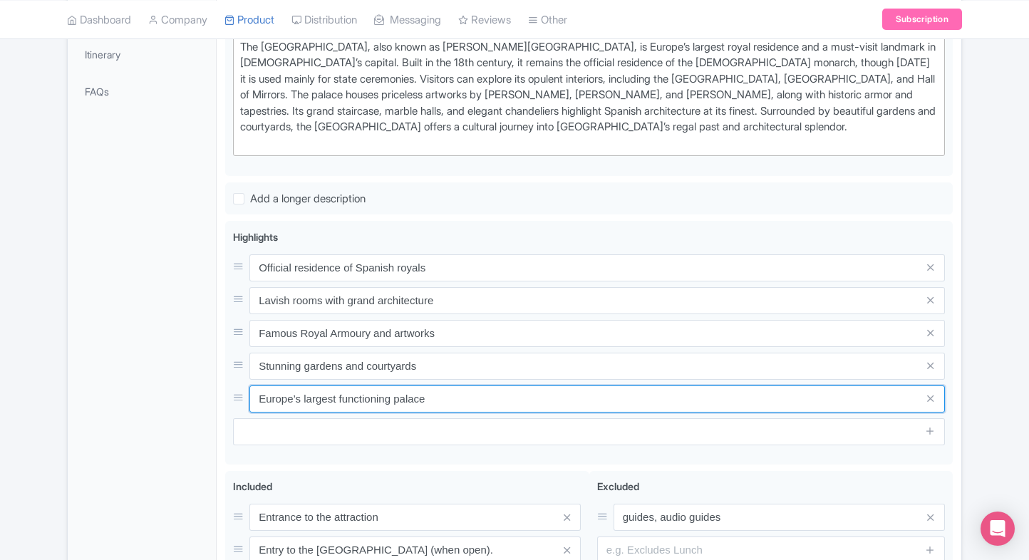
type input "Europe’s largest functioning palace"
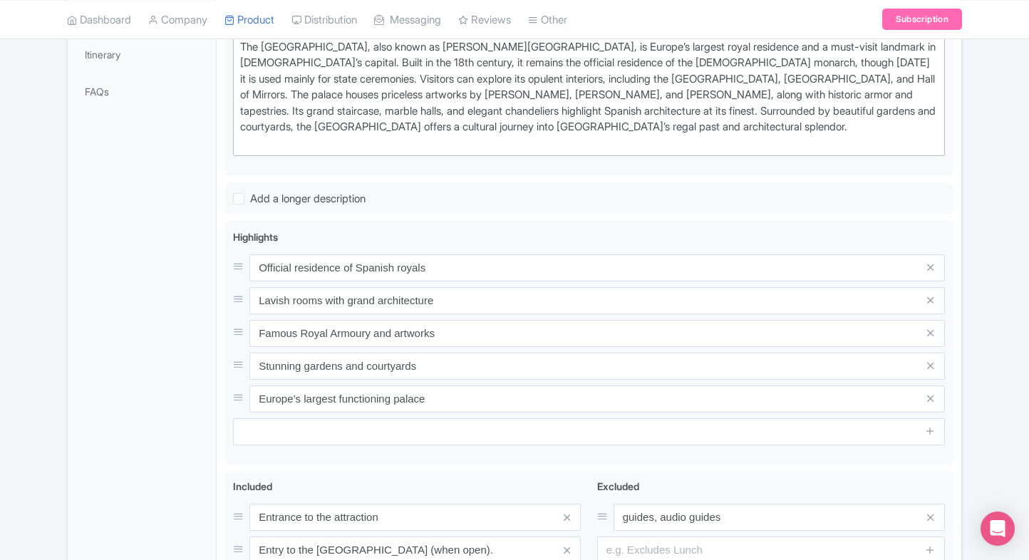
click at [113, 381] on div "General Booking Info Locations Settings Pricing Gallery Itinerary FAQs" at bounding box center [142, 260] width 149 height 895
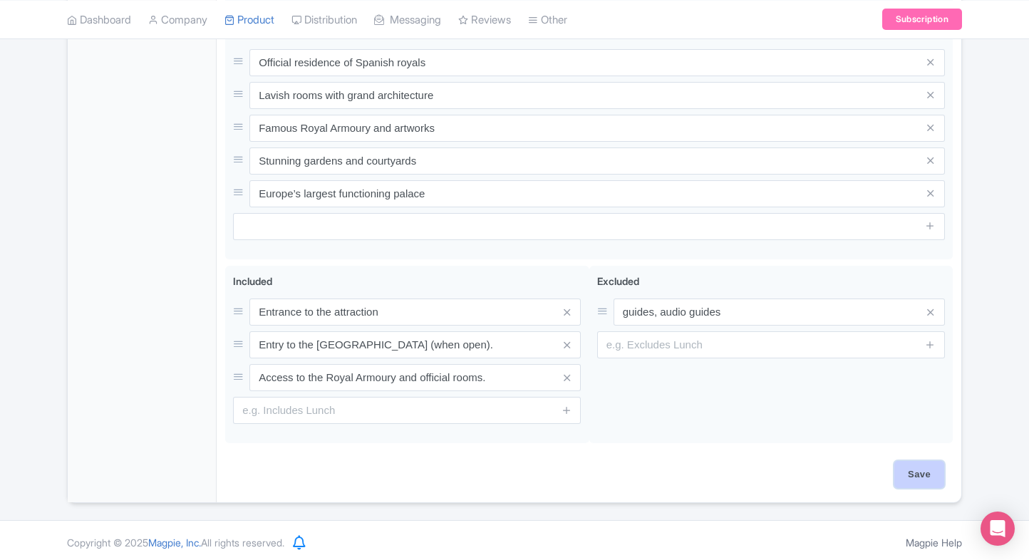
click at [931, 466] on input "Save" at bounding box center [920, 474] width 50 height 27
type input "Saving..."
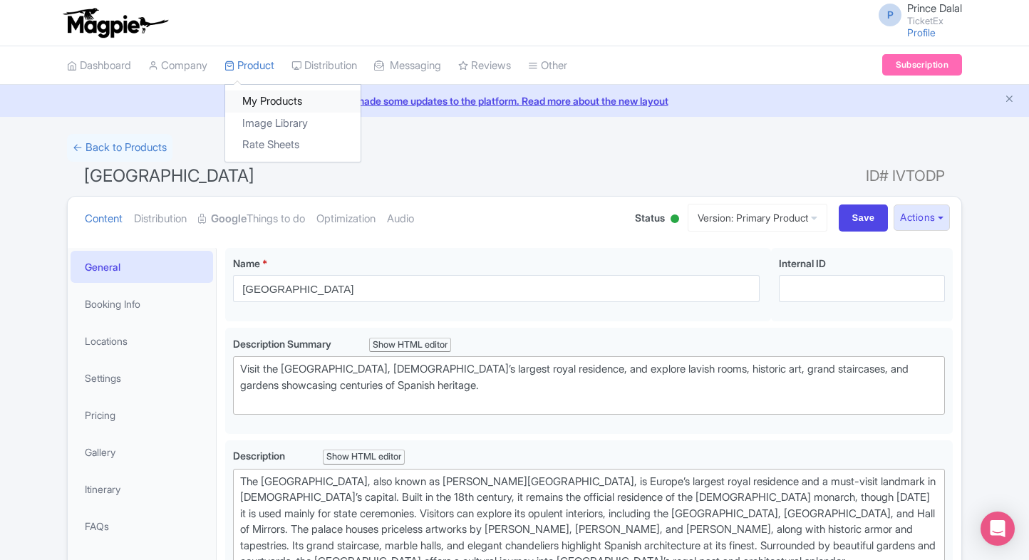
click at [264, 92] on link "My Products" at bounding box center [292, 102] width 135 height 22
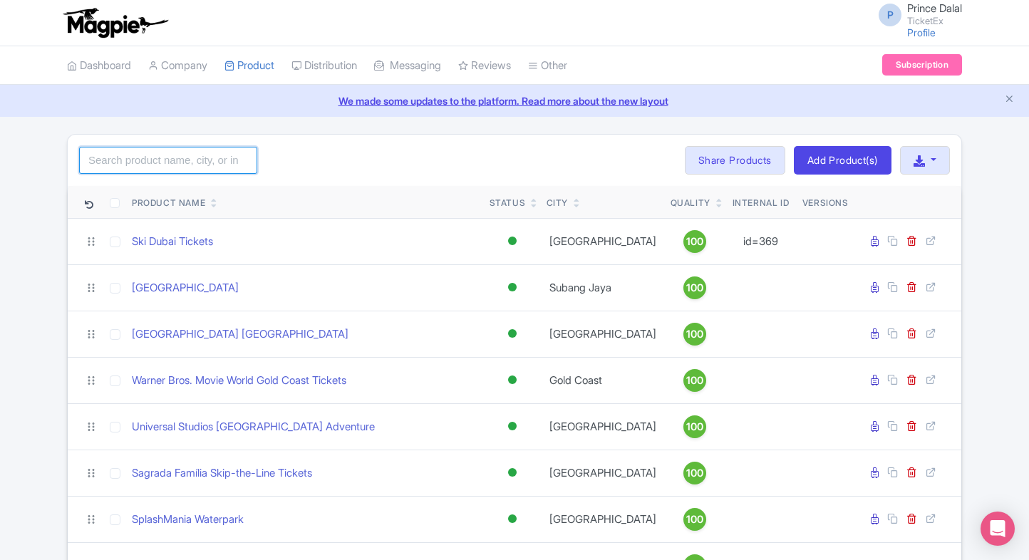
click at [155, 170] on input "search" at bounding box center [168, 160] width 178 height 27
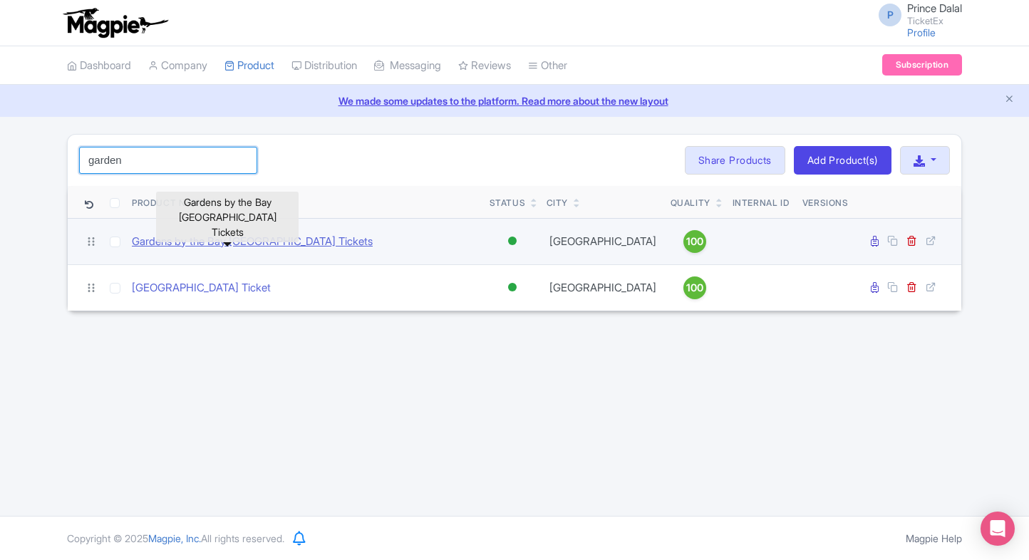
type input "garden"
click at [184, 241] on link "Gardens by the Bay Singapore Tickets" at bounding box center [252, 242] width 241 height 16
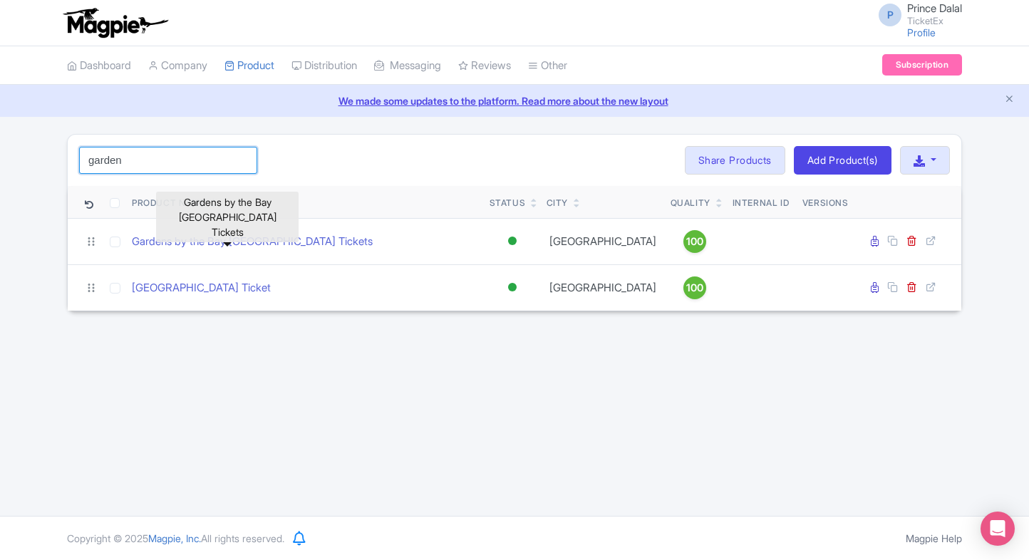
click at [191, 163] on input "garden" at bounding box center [168, 160] width 178 height 27
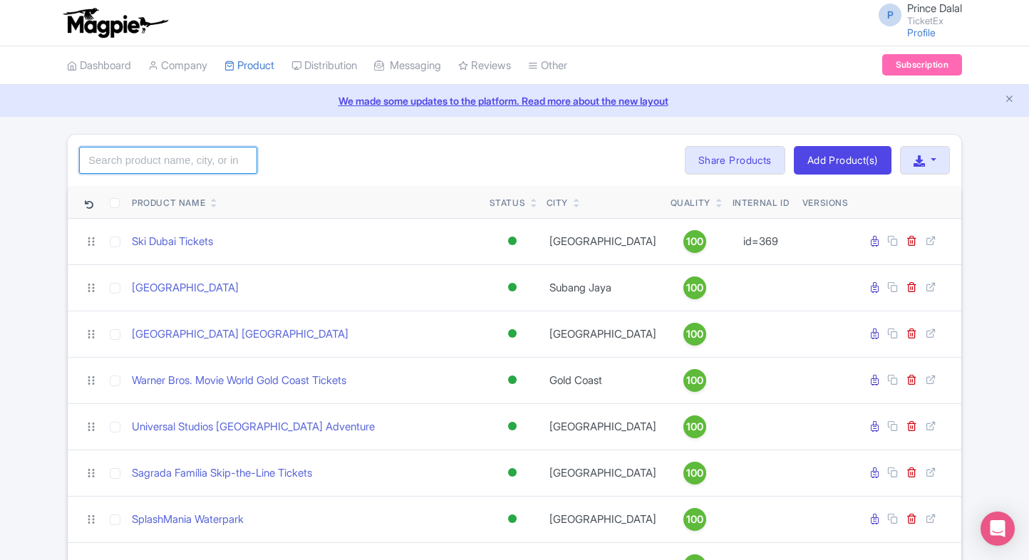
click at [185, 153] on input "search" at bounding box center [168, 160] width 178 height 27
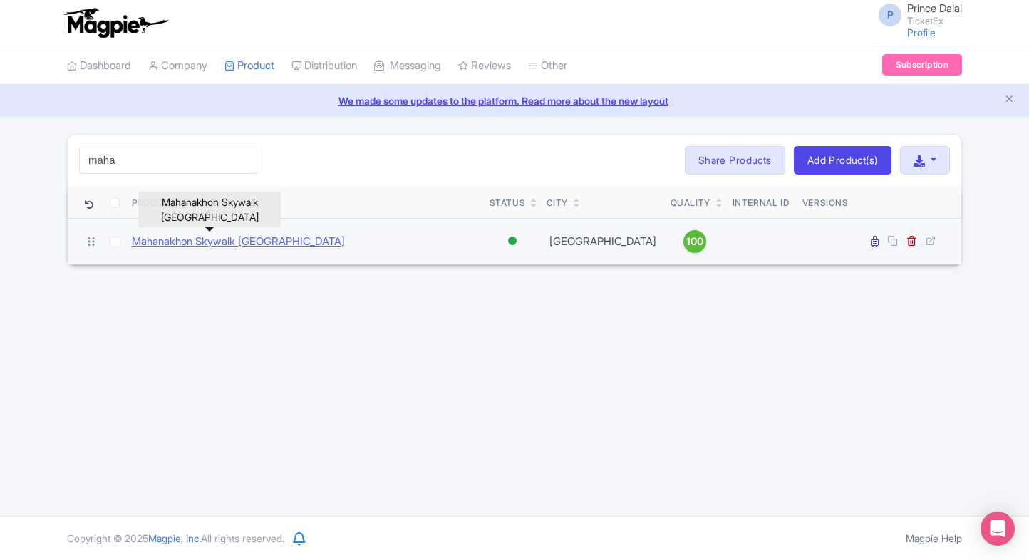
click at [211, 237] on link "Mahanakhon Skywalk [GEOGRAPHIC_DATA]" at bounding box center [238, 242] width 213 height 16
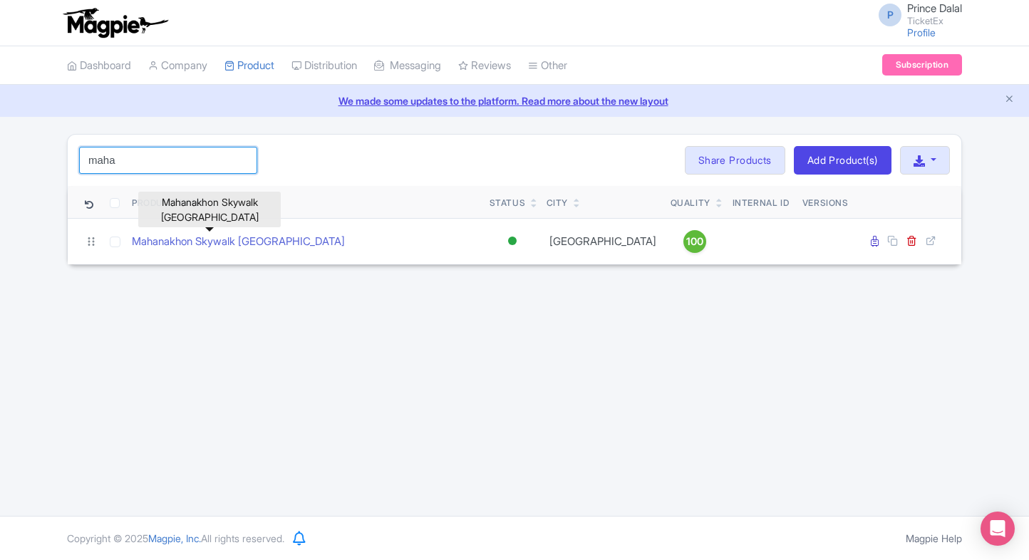
click at [138, 158] on input "maha" at bounding box center [168, 160] width 178 height 27
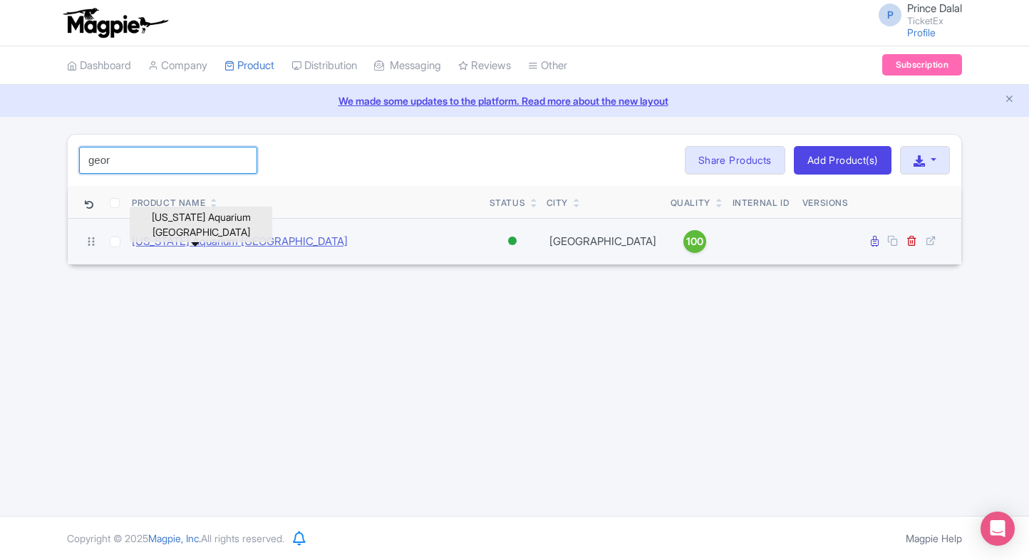
type input "geor"
click at [220, 242] on link "Georgia Aquarium Atlanta" at bounding box center [240, 242] width 216 height 16
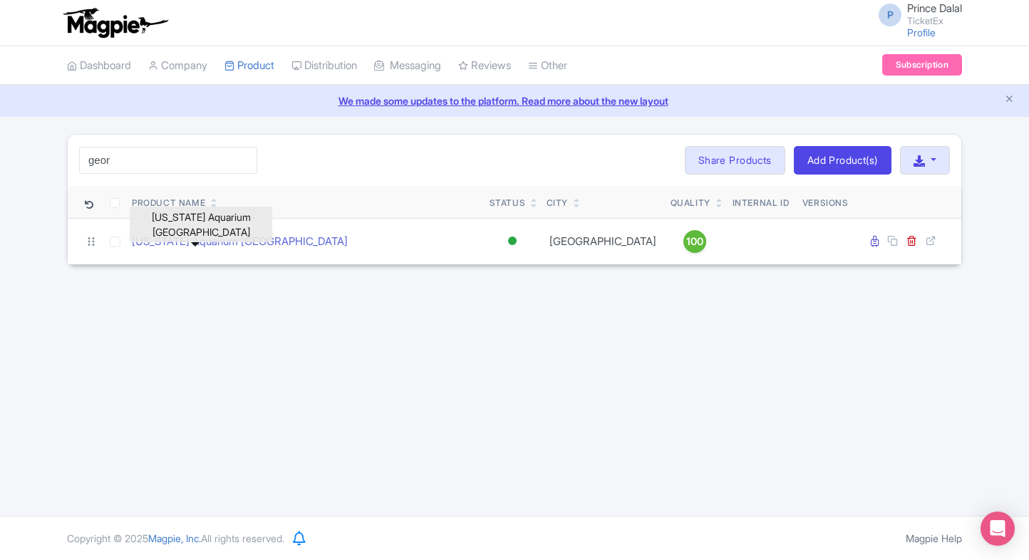
click at [202, 412] on div "P Prince Dalal TicketEx Profile Users Settings Sign out Dashboard Company Produ…" at bounding box center [514, 258] width 1029 height 516
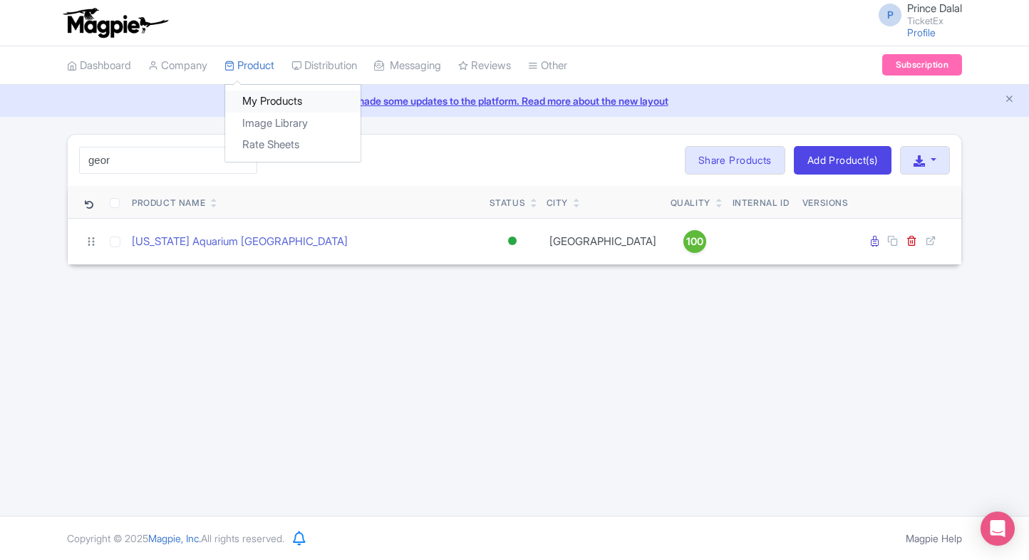
click at [259, 91] on link "My Products" at bounding box center [292, 102] width 135 height 22
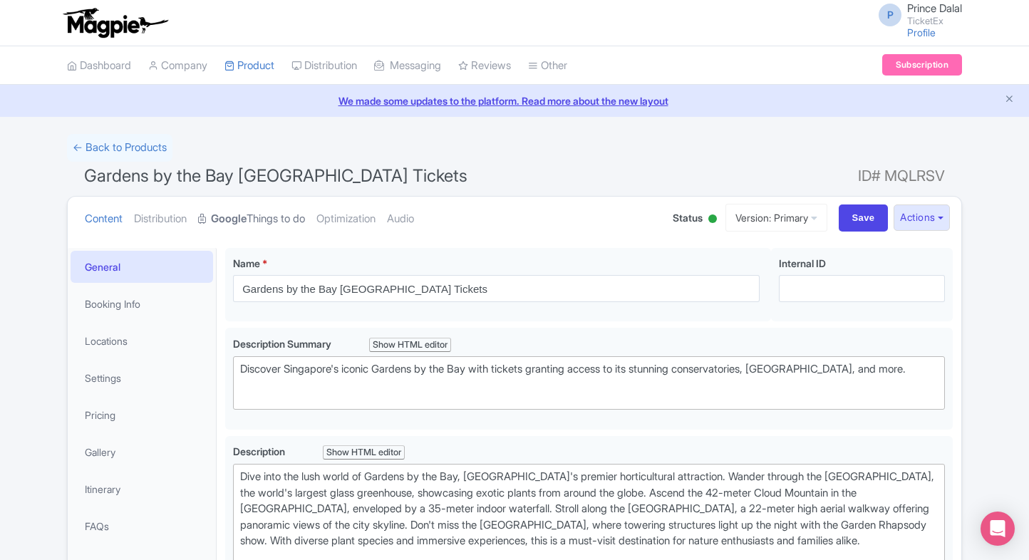
click at [242, 212] on strong "Google" at bounding box center [229, 219] width 36 height 16
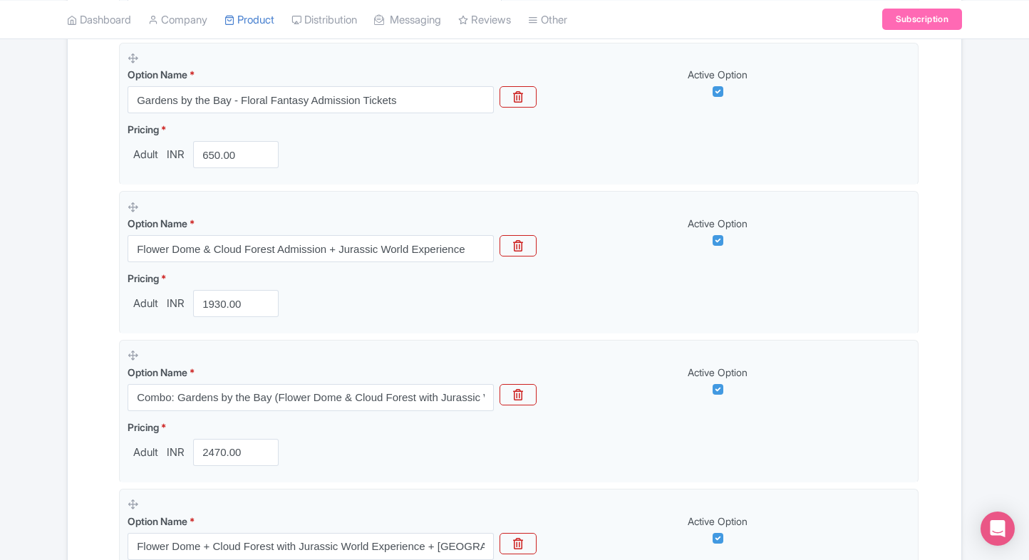
scroll to position [465, 0]
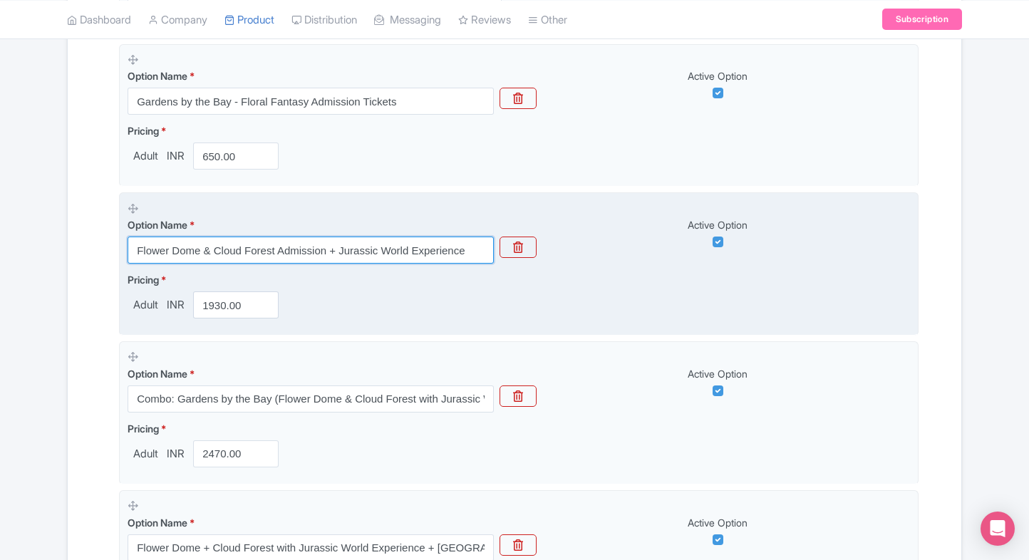
drag, startPoint x: 136, startPoint y: 252, endPoint x: 210, endPoint y: 249, distance: 73.5
click at [210, 249] on input "Flower Dome & Cloud Forest Admission + Jurassic World Experience" at bounding box center [311, 250] width 366 height 27
drag, startPoint x: 326, startPoint y: 252, endPoint x: 133, endPoint y: 247, distance: 193.3
click at [133, 247] on input "Flower Dome & Cloud Forest Admission + Jurassic World Experience" at bounding box center [311, 250] width 366 height 27
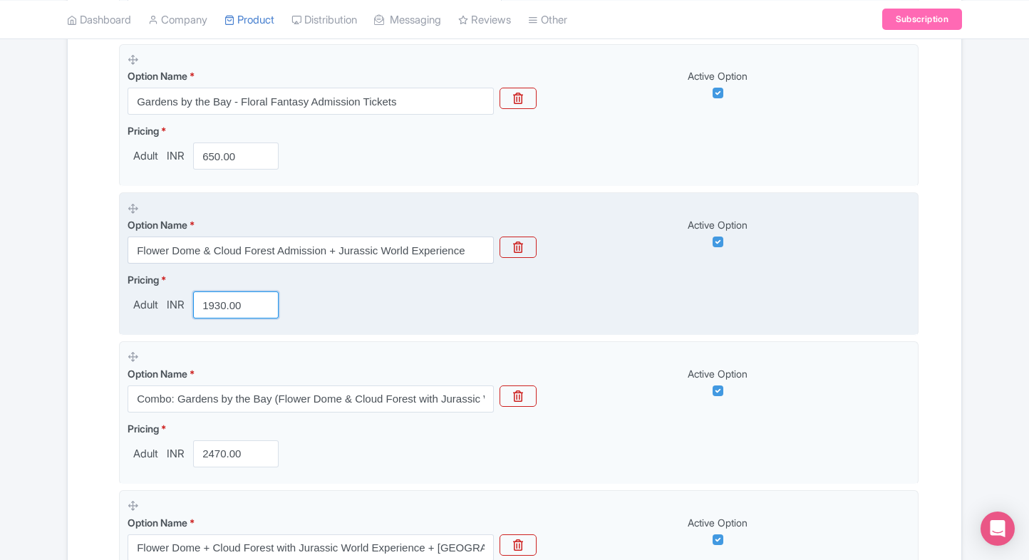
click at [234, 313] on input "1930.00" at bounding box center [236, 305] width 86 height 27
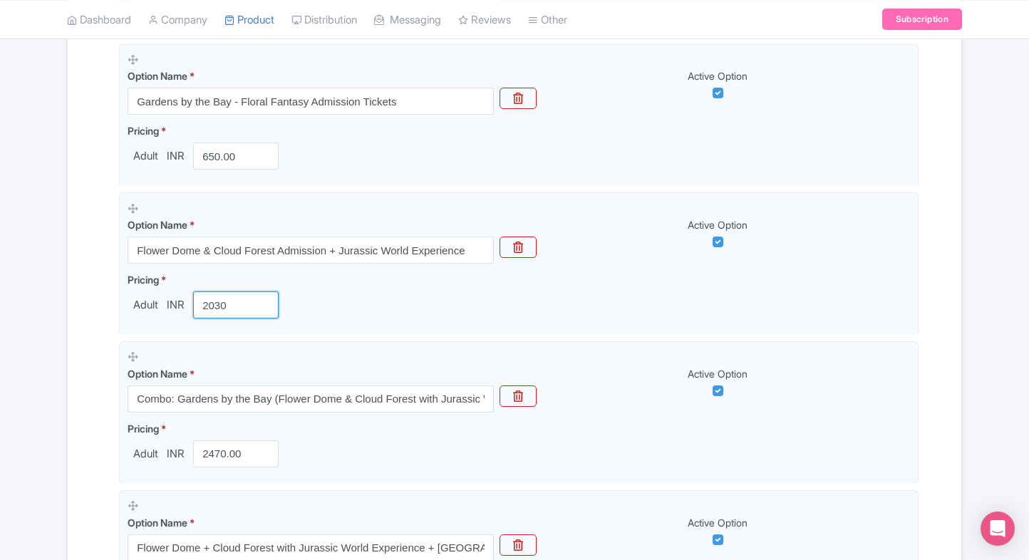
type input "2030"
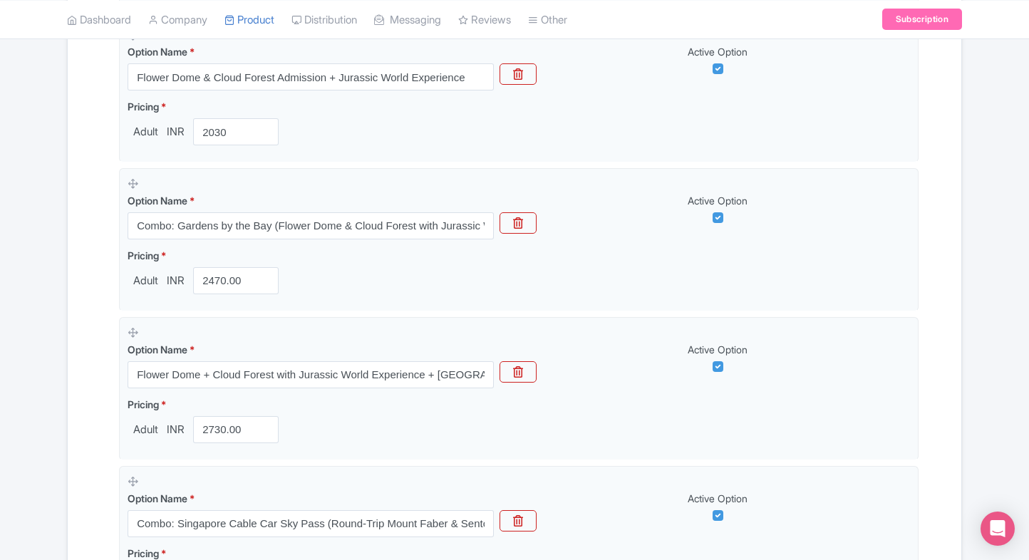
scroll to position [639, 0]
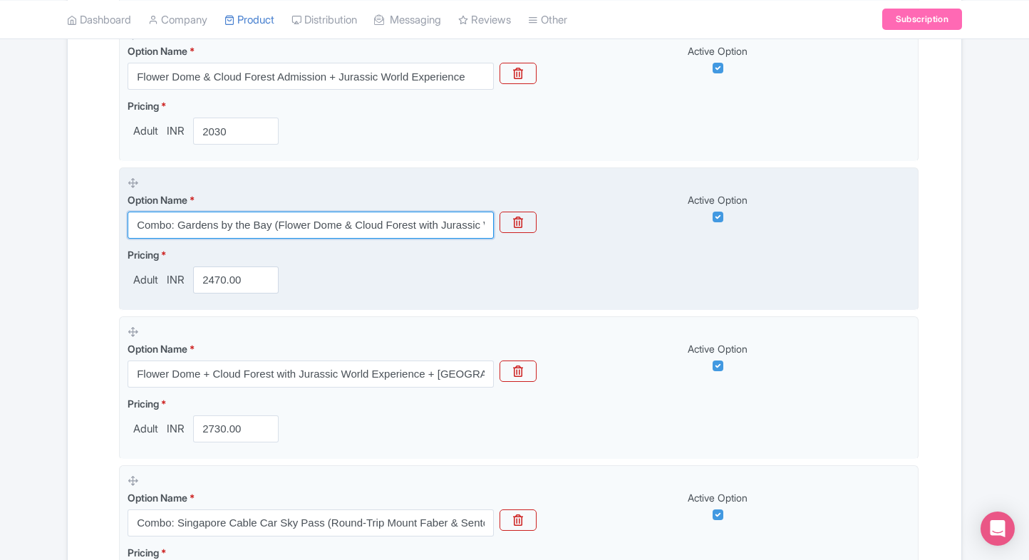
drag, startPoint x: 137, startPoint y: 220, endPoint x: 310, endPoint y: 222, distance: 173.2
click at [310, 222] on input "Combo: Gardens by the Bay (Flower Dome & Cloud Forest with Jurassic World Exper…" at bounding box center [311, 225] width 366 height 27
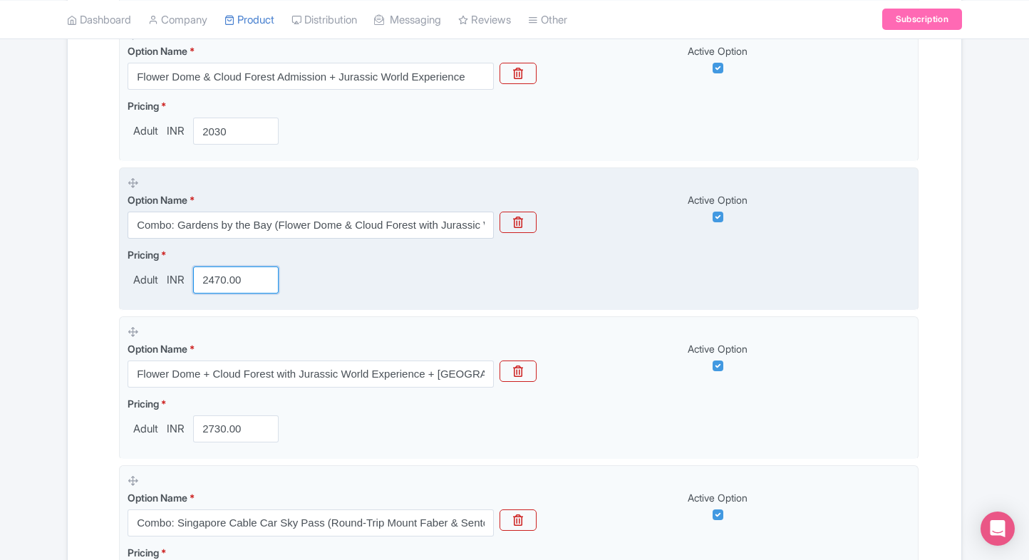
click at [218, 284] on input "2470.00" at bounding box center [236, 280] width 86 height 27
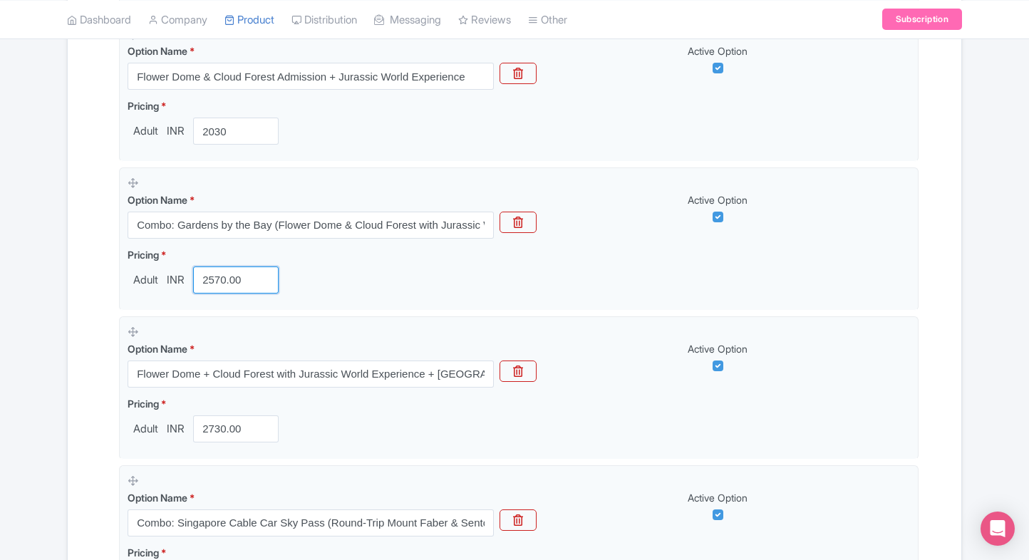
type input "2570.00"
click at [61, 358] on div "← Back to Products Gardens by the Bay Singapore Tickets ID# MQLRSV Content Dist…" at bounding box center [514, 417] width 912 height 1845
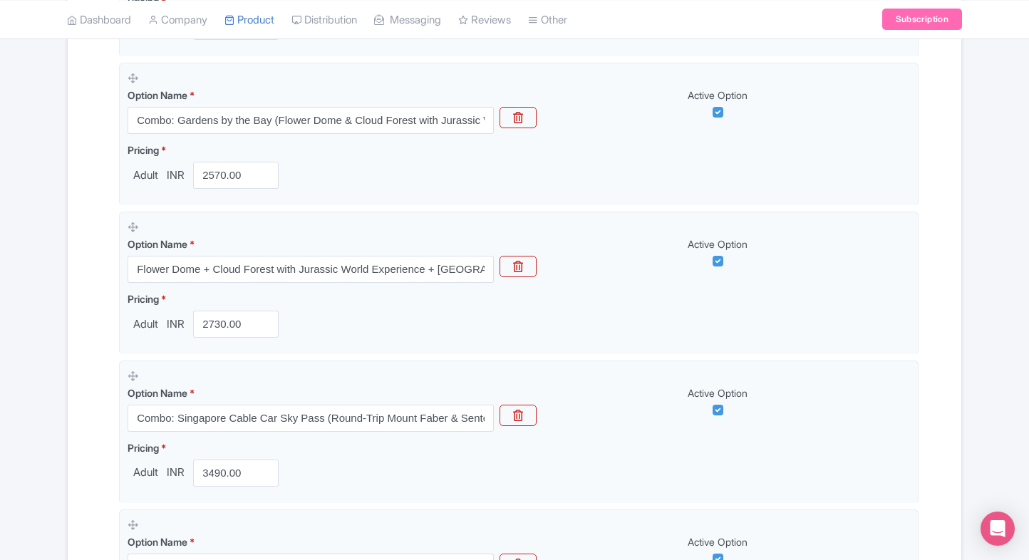
scroll to position [747, 0]
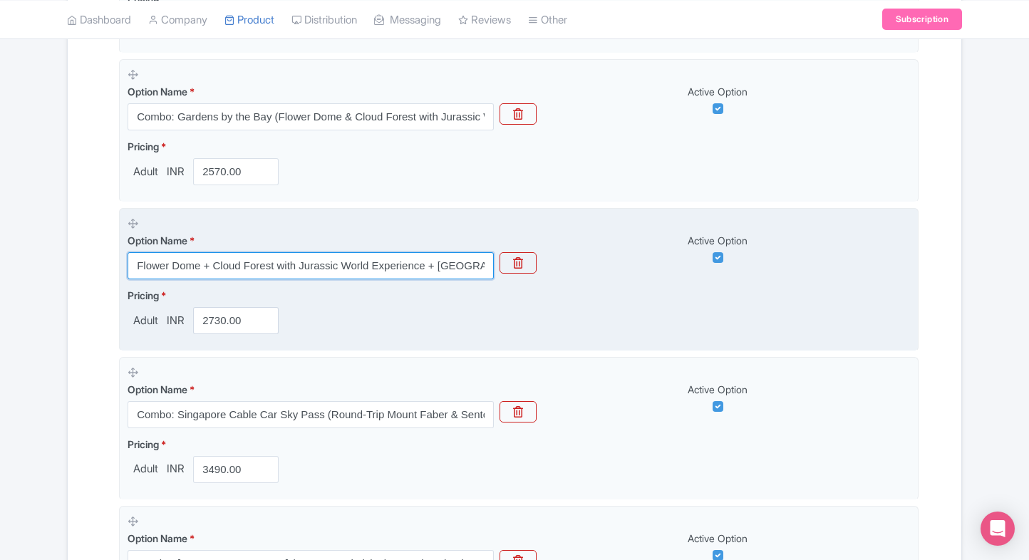
drag, startPoint x: 138, startPoint y: 266, endPoint x: 307, endPoint y: 275, distance: 169.9
click at [307, 275] on input "Flower Dome + Cloud Forest with Jurassic World Experience + Supertree Observato…" at bounding box center [311, 265] width 366 height 27
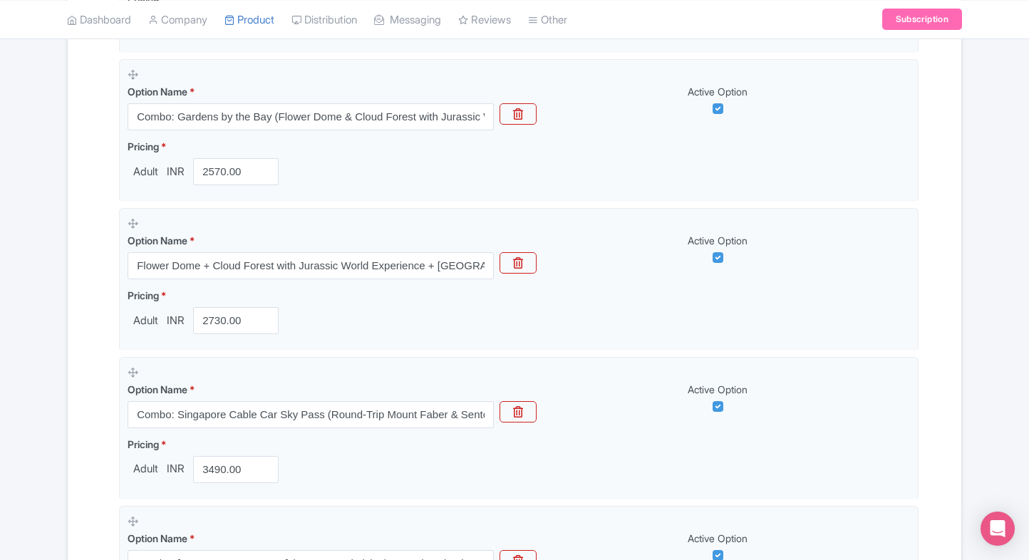
click at [101, 366] on div "Name & Price Locations Description & Reviews Images & Categories Complete Garde…" at bounding box center [514, 366] width 877 height 1713
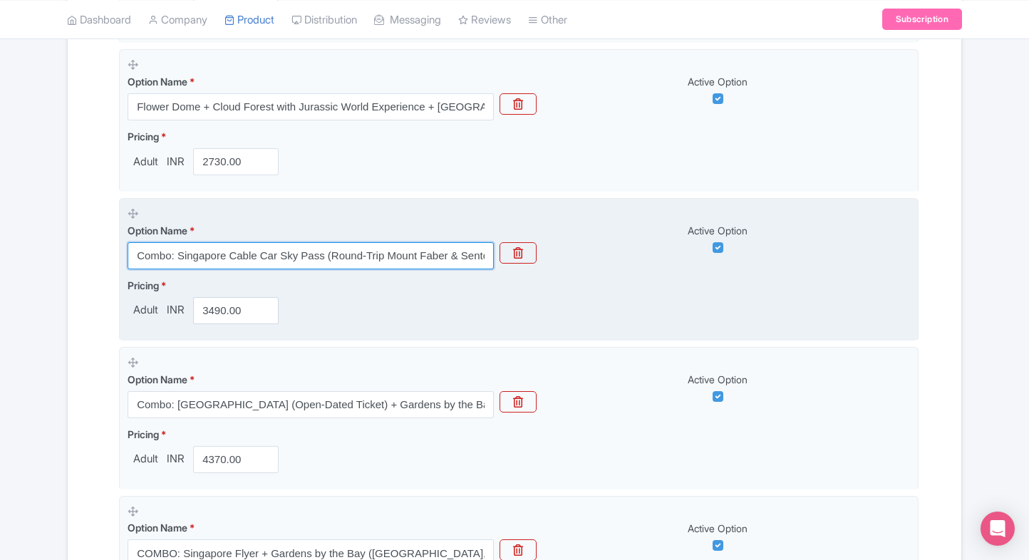
drag, startPoint x: 134, startPoint y: 252, endPoint x: 282, endPoint y: 240, distance: 148.1
click at [282, 240] on div "Option Name * Combo: Singapore Cable Car Sky Pass (Round-Trip Mount Faber & Sen…" at bounding box center [311, 246] width 366 height 46
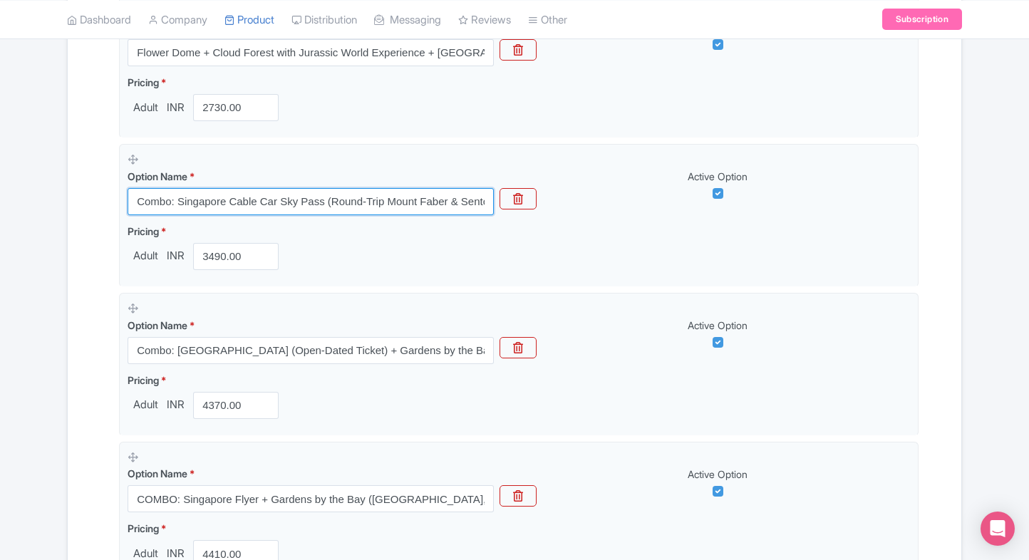
scroll to position [966, 0]
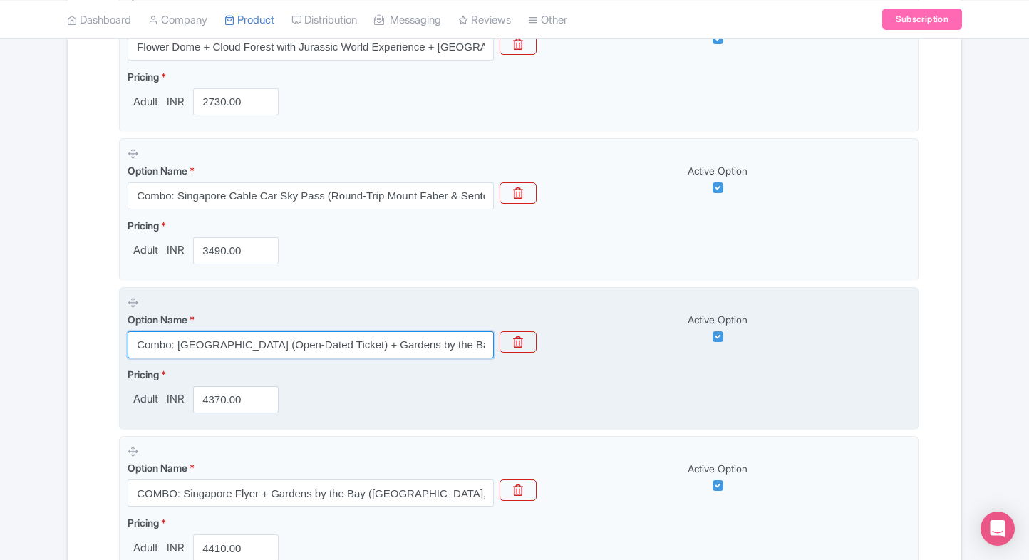
drag, startPoint x: 136, startPoint y: 346, endPoint x: 331, endPoint y: 334, distance: 195.0
click at [331, 334] on input "Combo: Adventure Cove Waterpark (Open-Dated Ticket) + Gardens by the Bay (Flowe…" at bounding box center [311, 344] width 366 height 27
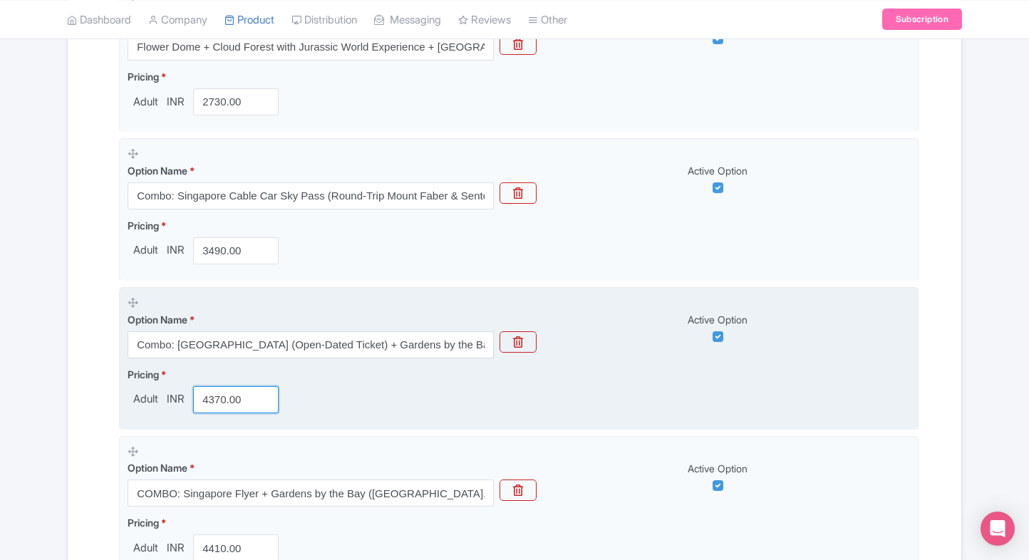
click at [228, 400] on input "4370.00" at bounding box center [236, 399] width 86 height 27
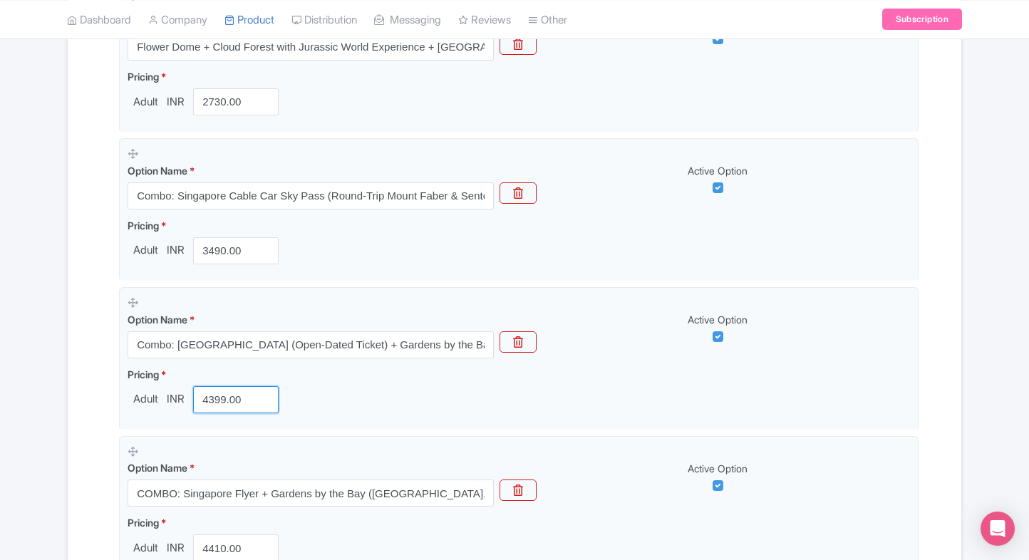
type input "4399.00"
click at [93, 384] on div "Name & Price Locations Description & Reviews Images & Categories Complete Garde…" at bounding box center [514, 147] width 877 height 1713
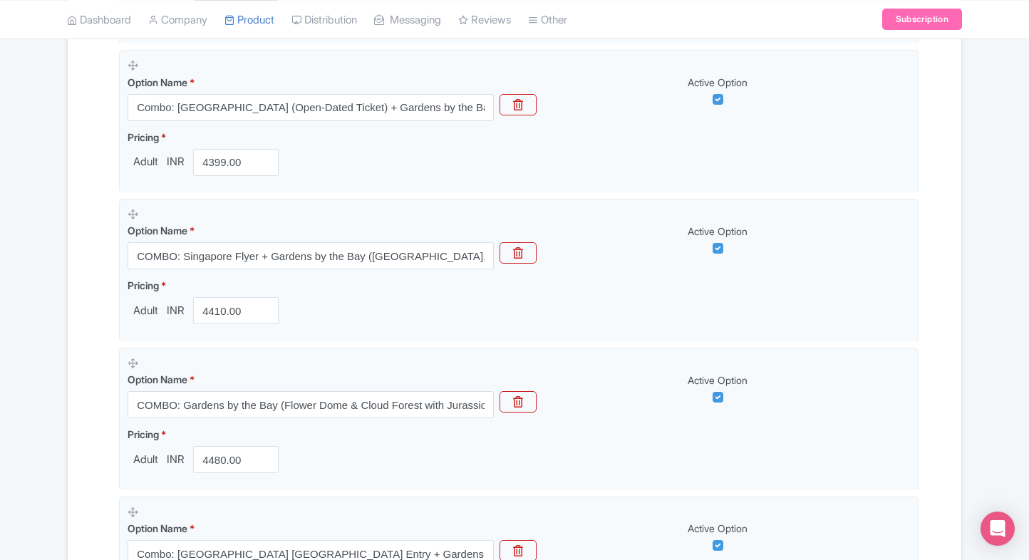
scroll to position [1206, 0]
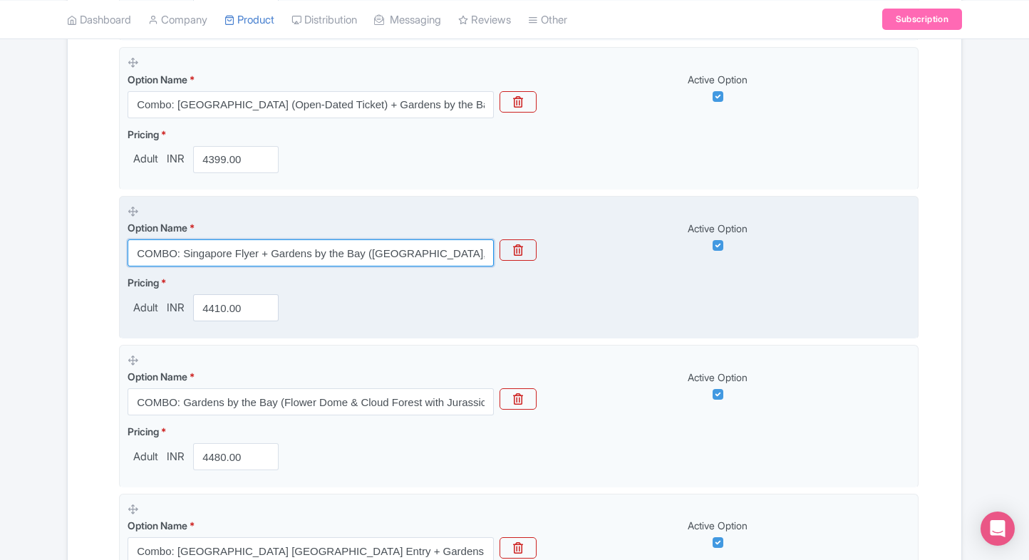
drag, startPoint x: 130, startPoint y: 249, endPoint x: 302, endPoint y: 249, distance: 171.8
click at [302, 249] on input "COMBO: Singapore Flyer + Gardens by the Bay (Flower Dome, Cloud Forest & Jurass…" at bounding box center [311, 253] width 366 height 27
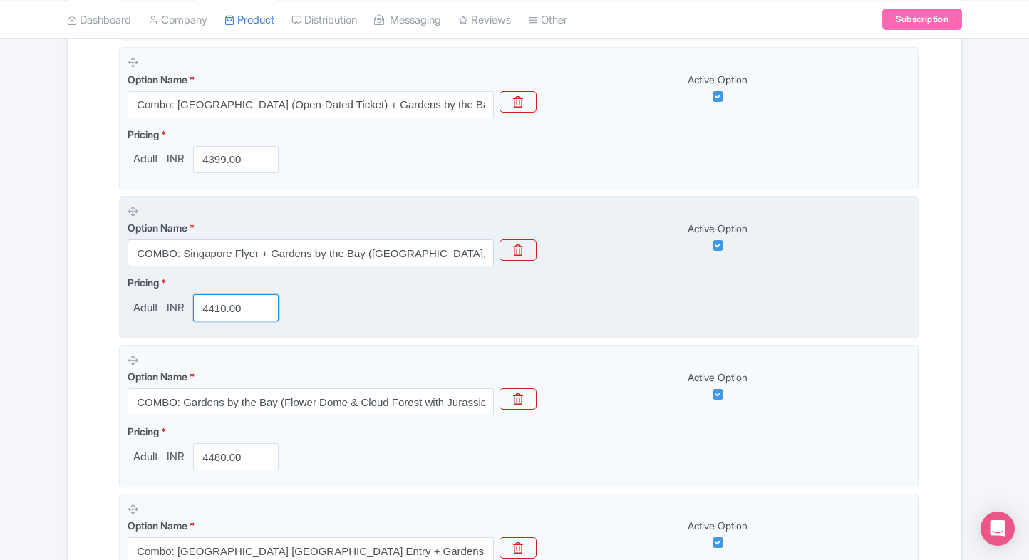
click at [223, 307] on input "4410.00" at bounding box center [236, 307] width 86 height 27
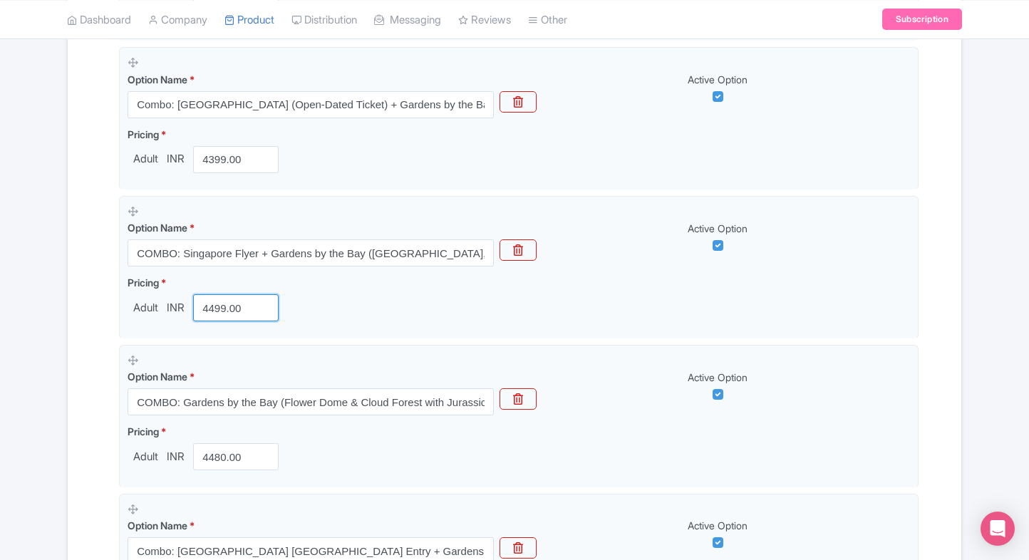
type input "4499.00"
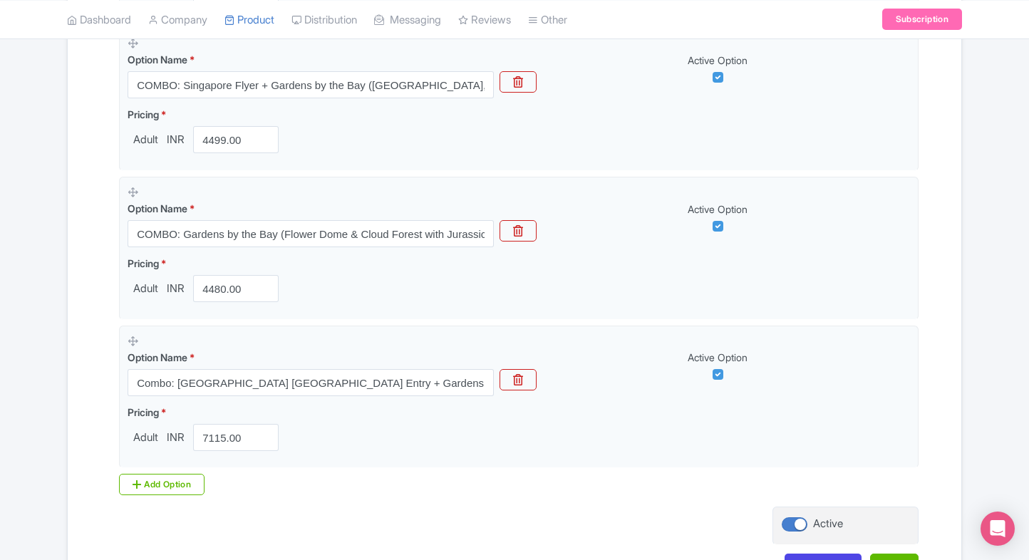
scroll to position [1377, 0]
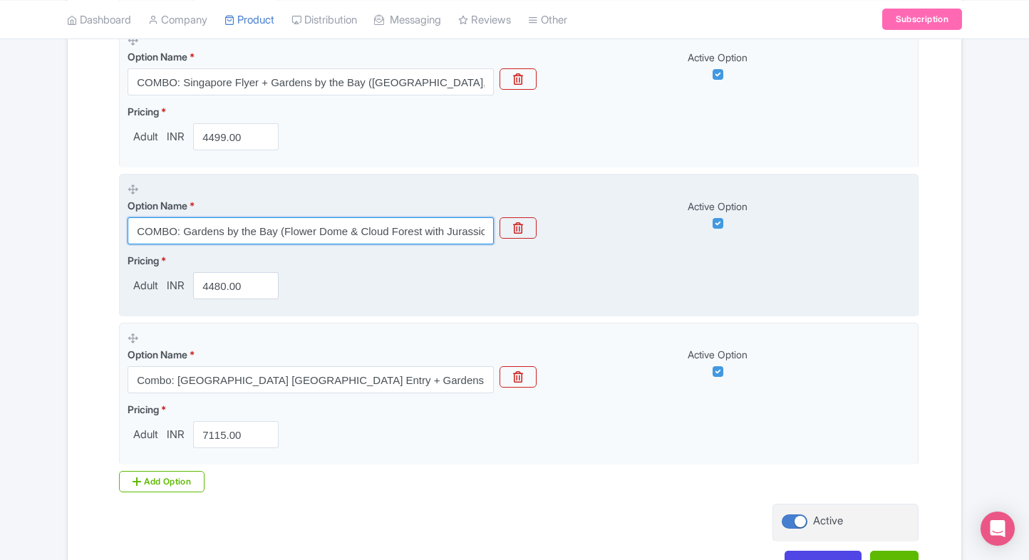
drag, startPoint x: 138, startPoint y: 225, endPoint x: 333, endPoint y: 225, distance: 195.3
click at [333, 225] on input "COMBO: Gardens by the Bay (Flower Dome & Cloud Forest with Jurassic World Exper…" at bounding box center [311, 230] width 366 height 27
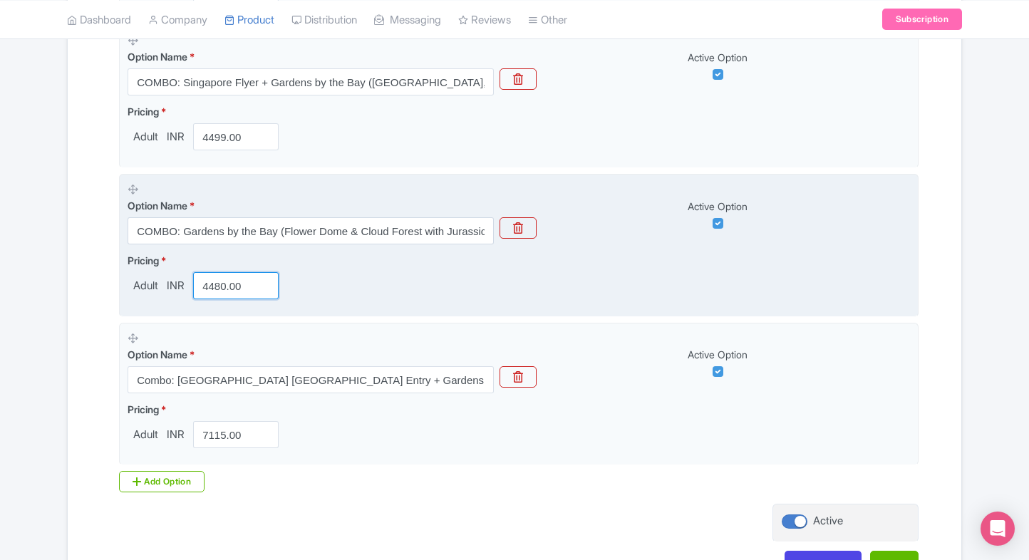
click at [220, 278] on input "4480.00" at bounding box center [236, 285] width 86 height 27
type input "4580.00"
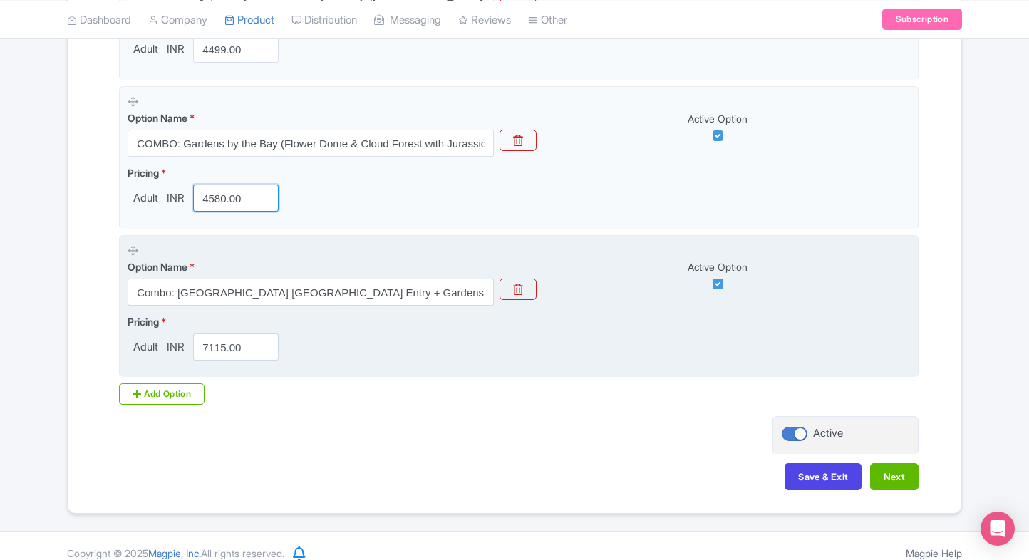
scroll to position [1468, 0]
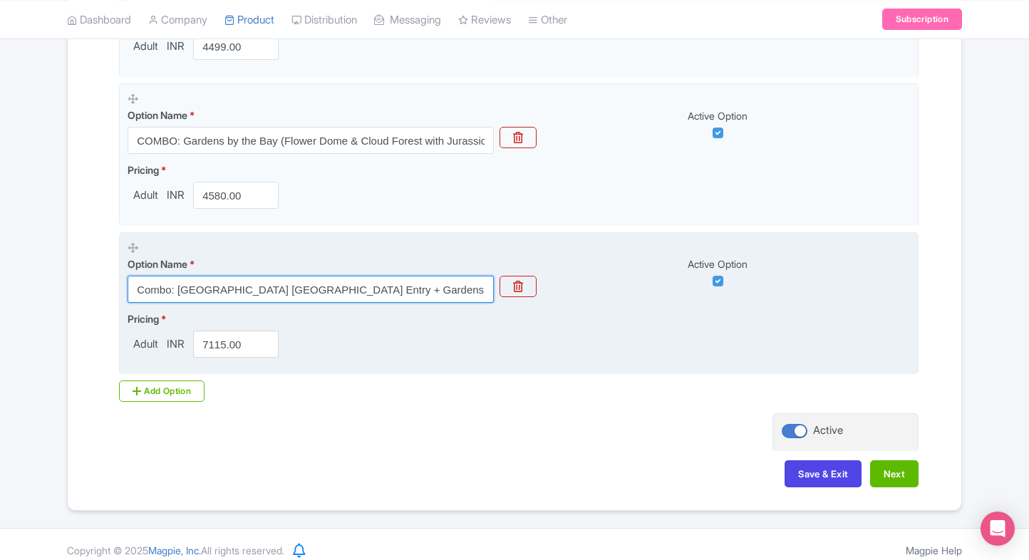
drag, startPoint x: 135, startPoint y: 295, endPoint x: 229, endPoint y: 299, distance: 93.4
click at [229, 299] on input "Combo: Universal Studios Singapore Entry + Gardens by the Bay (Flower Dome & Cl…" at bounding box center [311, 289] width 366 height 27
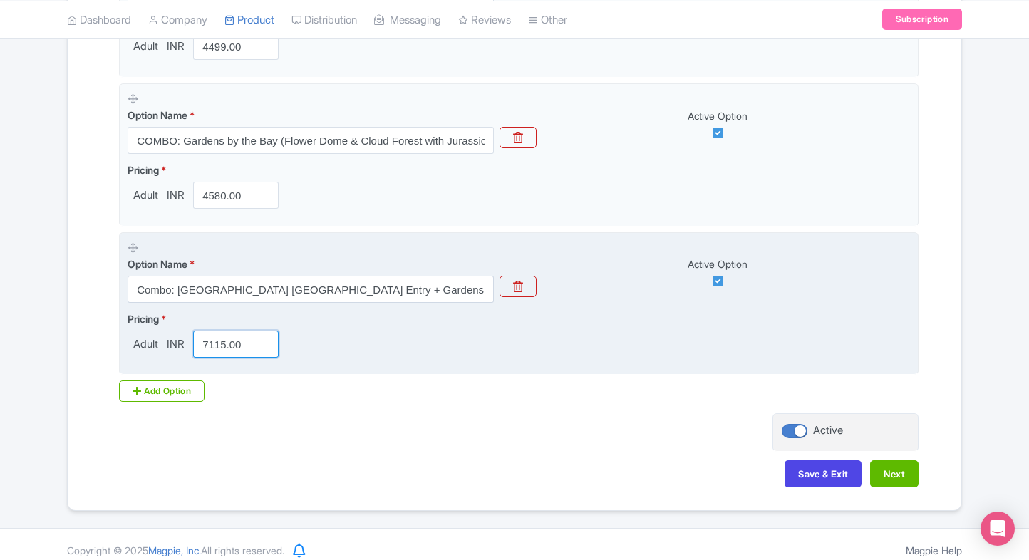
click at [219, 335] on input "7115.00" at bounding box center [236, 344] width 86 height 27
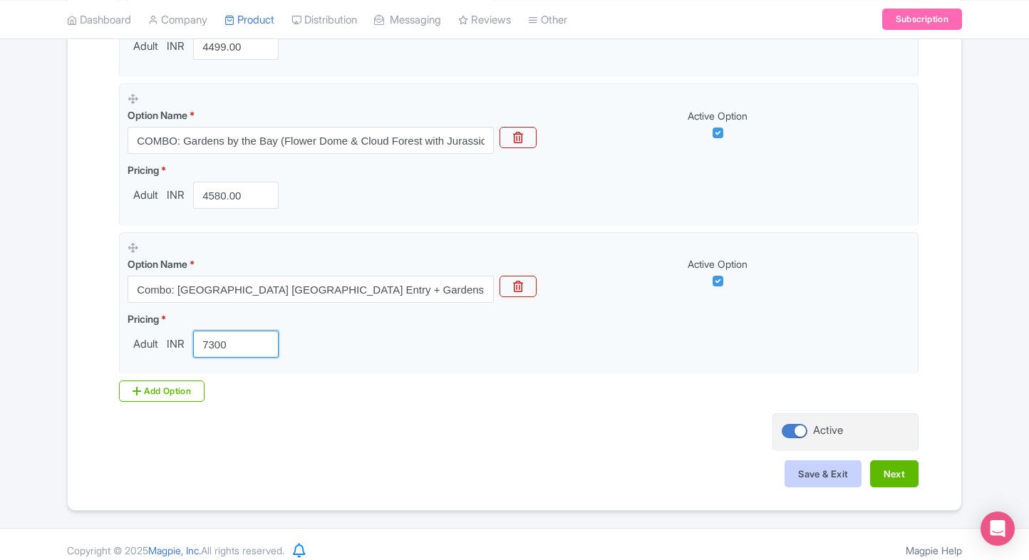
type input "7300"
click at [810, 475] on button "Save & Exit" at bounding box center [823, 473] width 77 height 27
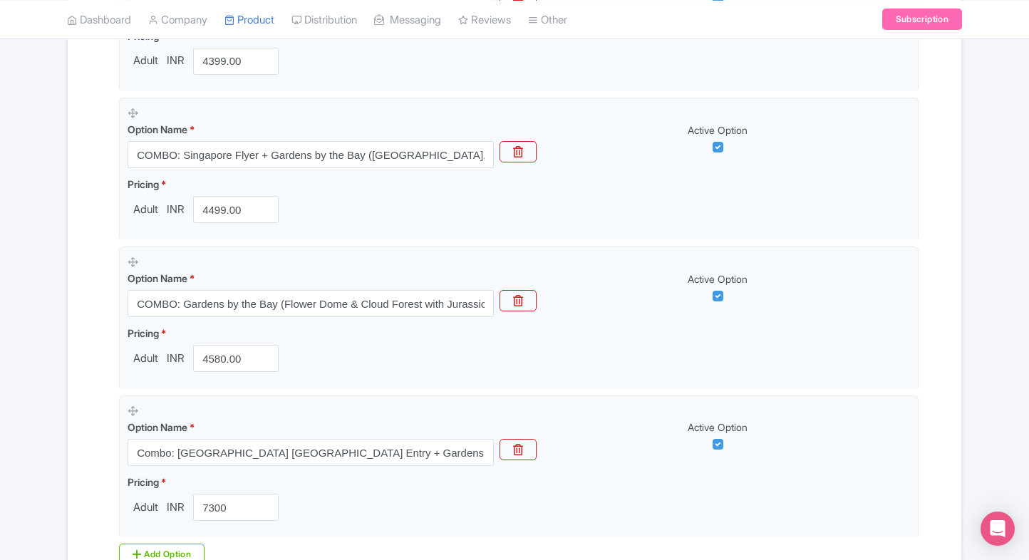
scroll to position [1300, 0]
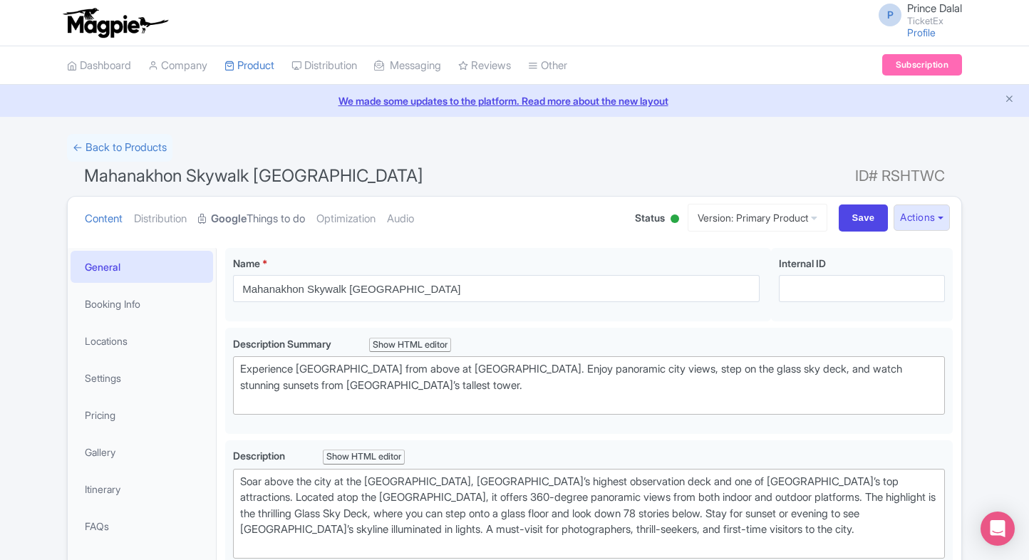
click at [262, 210] on link "Google Things to do" at bounding box center [251, 219] width 107 height 45
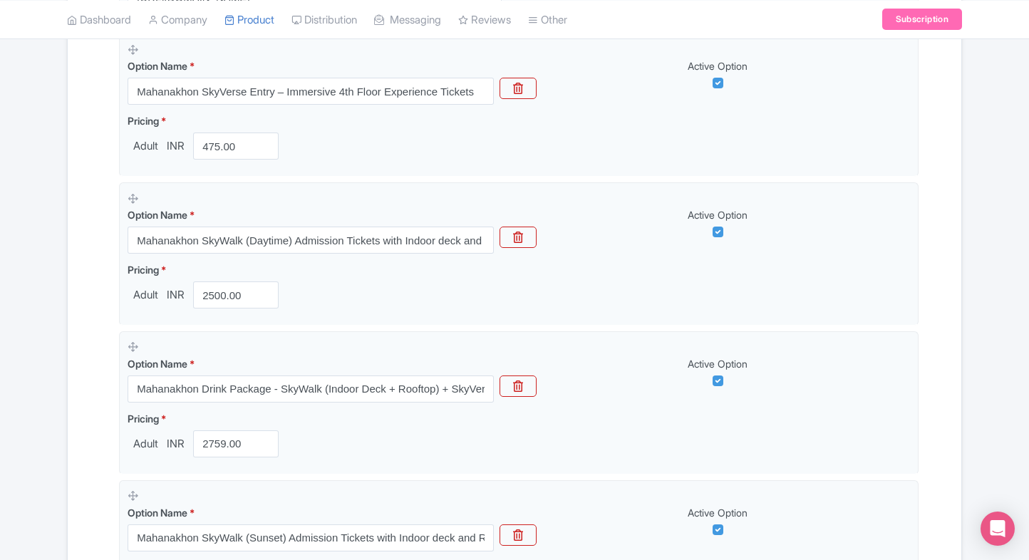
scroll to position [476, 0]
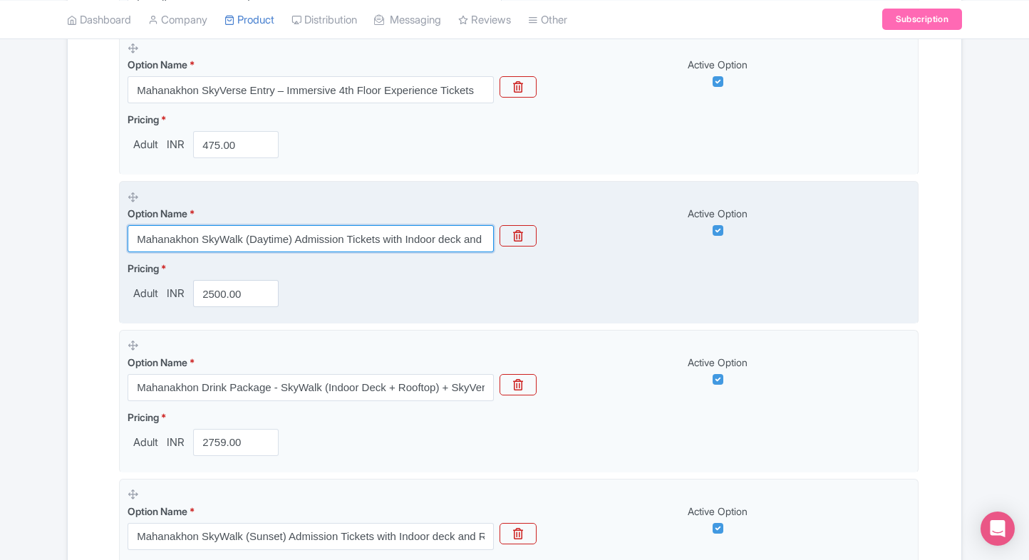
drag, startPoint x: 138, startPoint y: 237, endPoint x: 282, endPoint y: 237, distance: 144.7
click at [282, 237] on input "Mahanakhon SkyWalk (Daytime) Admission Tickets with Indoor deck and Rooftop" at bounding box center [311, 238] width 366 height 27
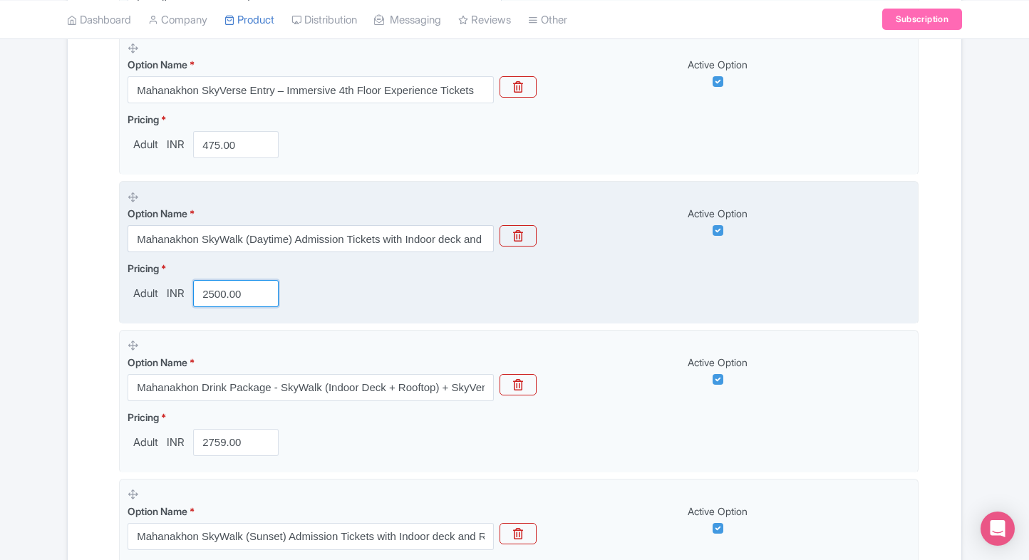
click at [211, 305] on input "2500.00" at bounding box center [236, 293] width 86 height 27
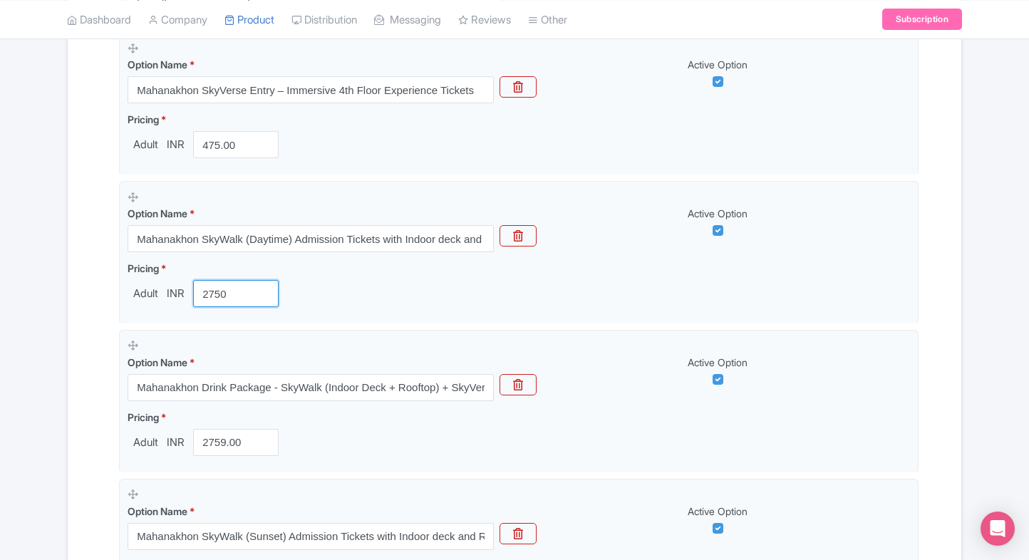
type input "2750"
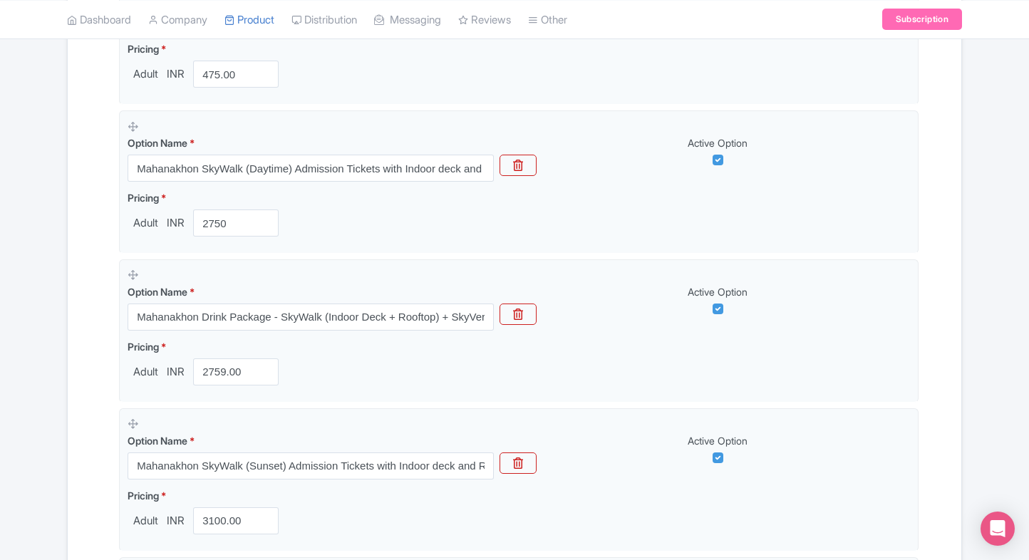
scroll to position [558, 0]
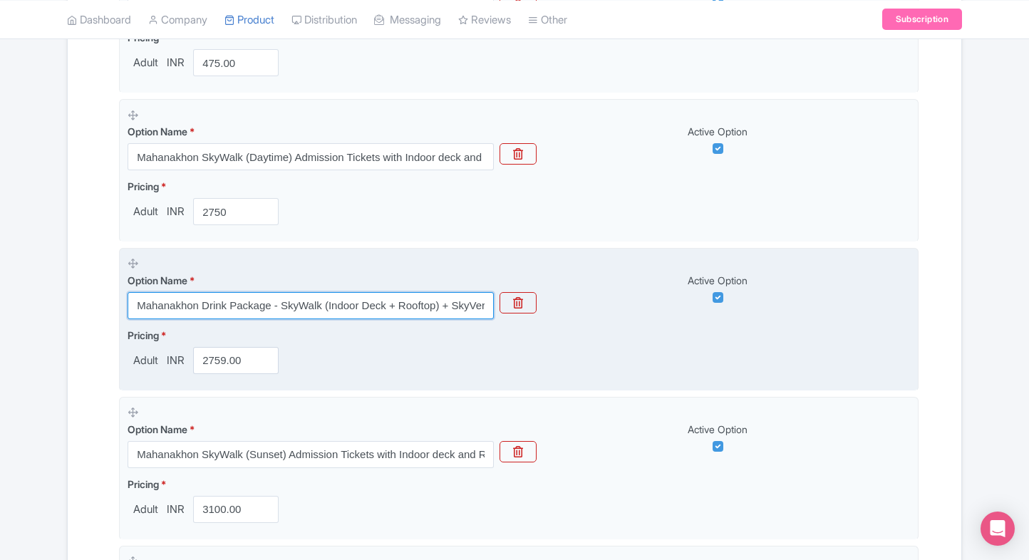
drag, startPoint x: 134, startPoint y: 298, endPoint x: 384, endPoint y: 318, distance: 250.3
click at [384, 318] on fieldset "Option Name * Mahanakhon Drink Package - SkyWalk (Indoor Deck + Rooftop) + SkyV…" at bounding box center [519, 319] width 800 height 143
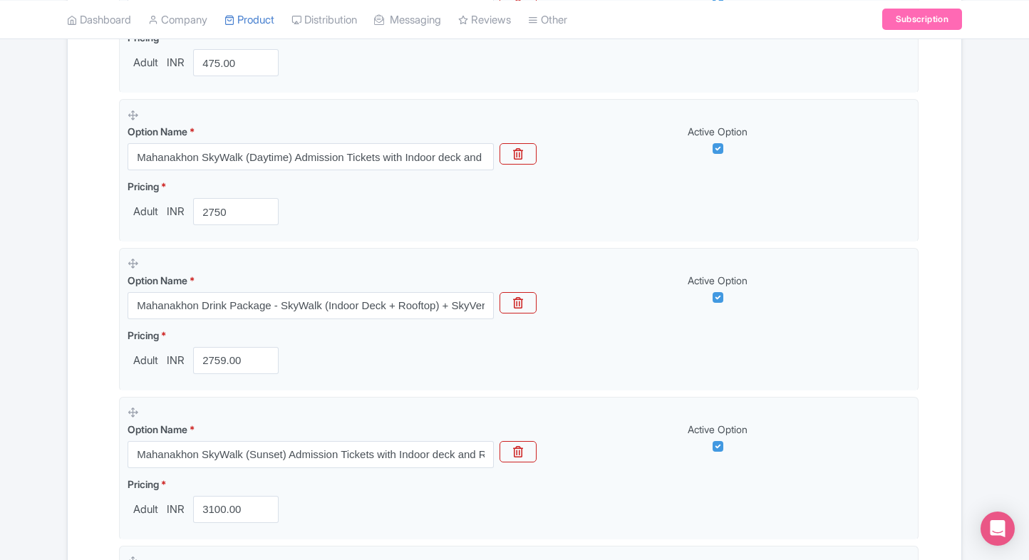
click at [91, 378] on div "Name & Price Locations Description & Reviews Images & Categories Complete Mahan…" at bounding box center [514, 554] width 877 height 1713
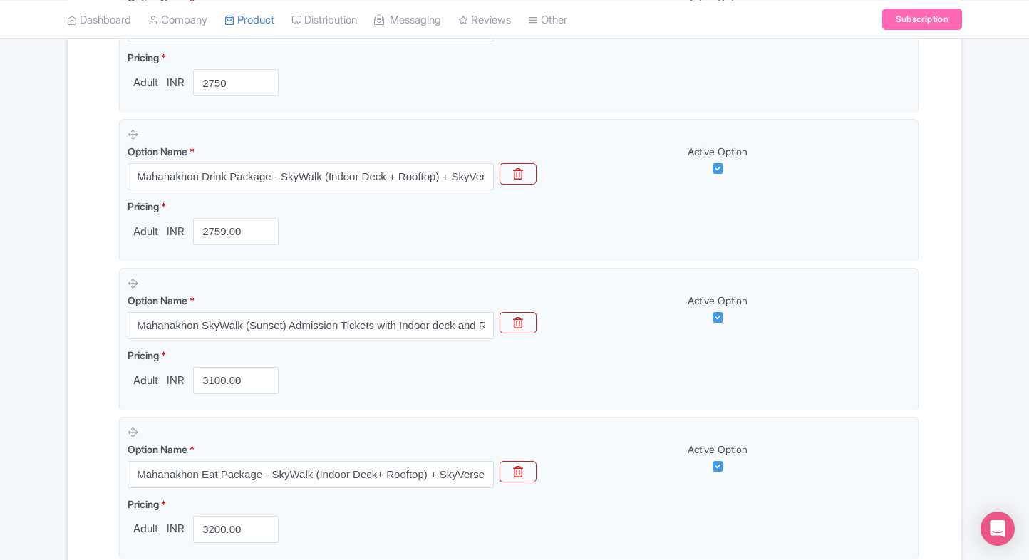
scroll to position [704, 0]
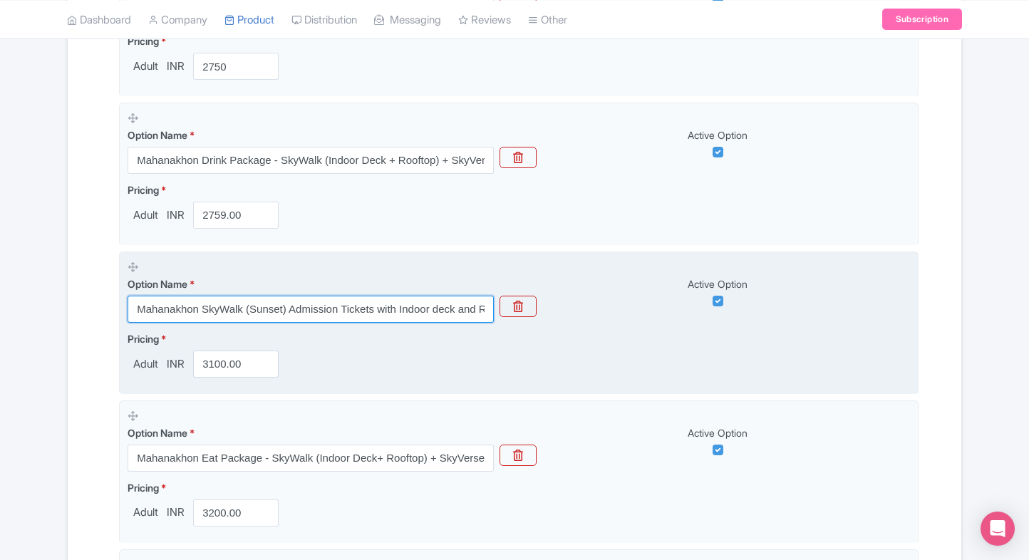
drag, startPoint x: 129, startPoint y: 309, endPoint x: 330, endPoint y: 307, distance: 201.0
click at [330, 307] on input "Mahanakhon SkyWalk (Sunset) Admission Tickets with Indoor deck and Rooftop" at bounding box center [311, 309] width 366 height 27
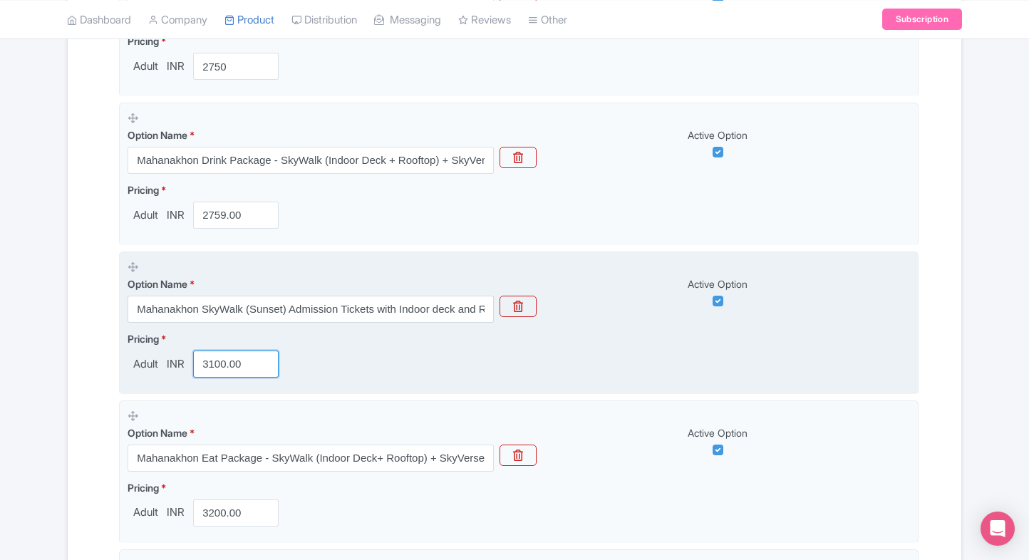
click at [220, 364] on input "3100.00" at bounding box center [236, 364] width 86 height 27
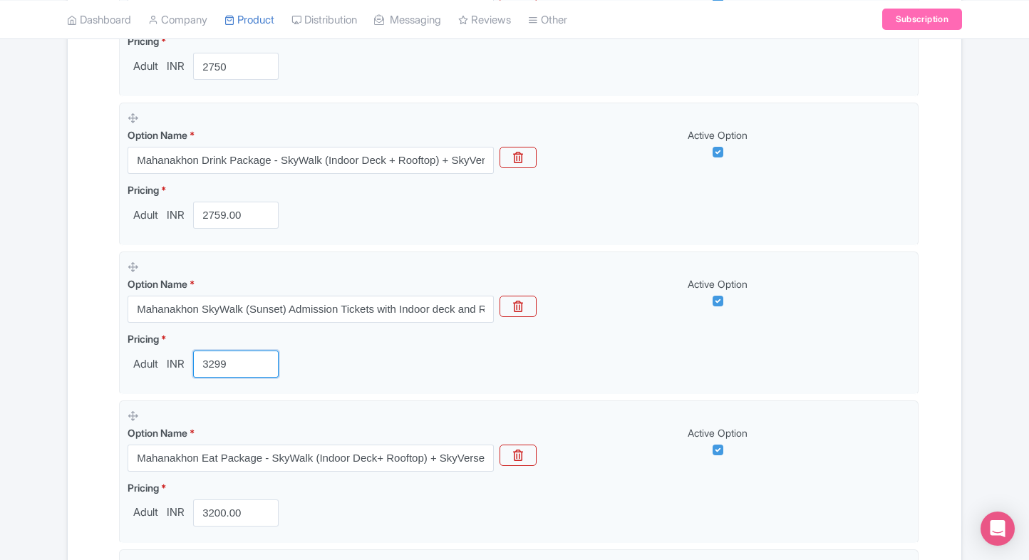
type input "3299"
click at [48, 364] on div "← Back to Products Mahanakhon Skywalk Bangkok ID# RSHTWC Content Distribution G…" at bounding box center [514, 352] width 1029 height 1845
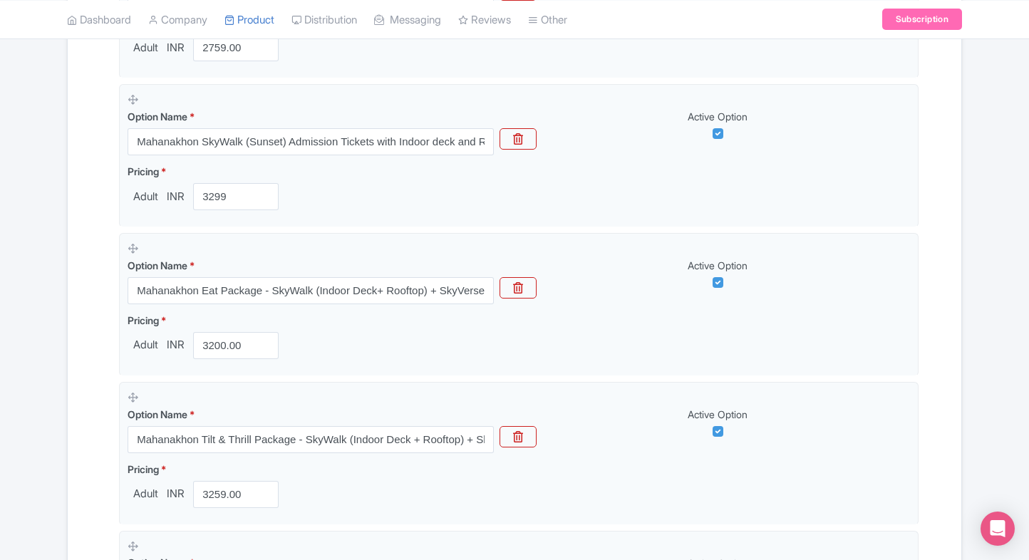
scroll to position [915, 0]
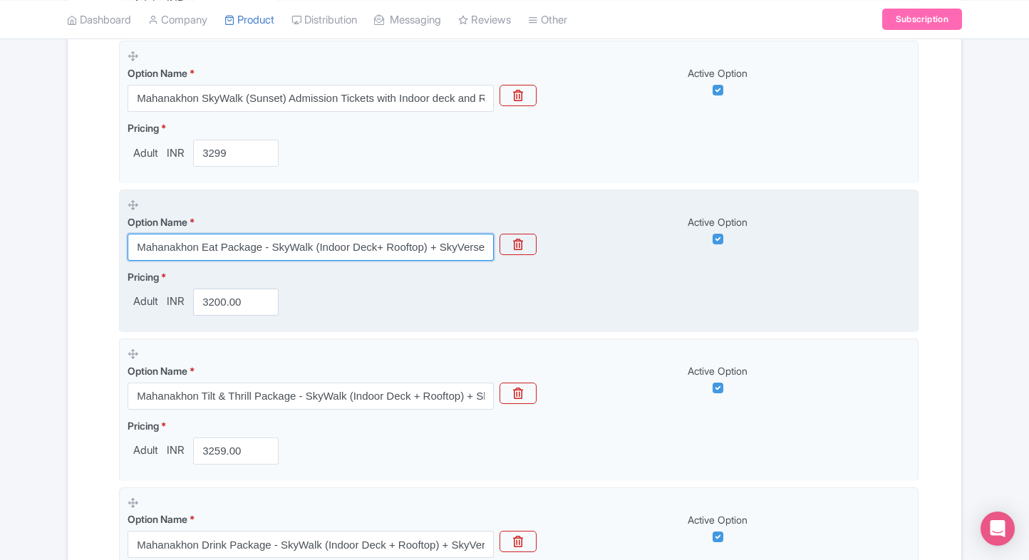
drag, startPoint x: 133, startPoint y: 247, endPoint x: 358, endPoint y: 239, distance: 224.7
click at [358, 239] on input "Mahanakhon Eat Package - SkyWalk (Indoor Deck+ Rooftop) + SkyVerse + THB 200 Me…" at bounding box center [311, 247] width 366 height 27
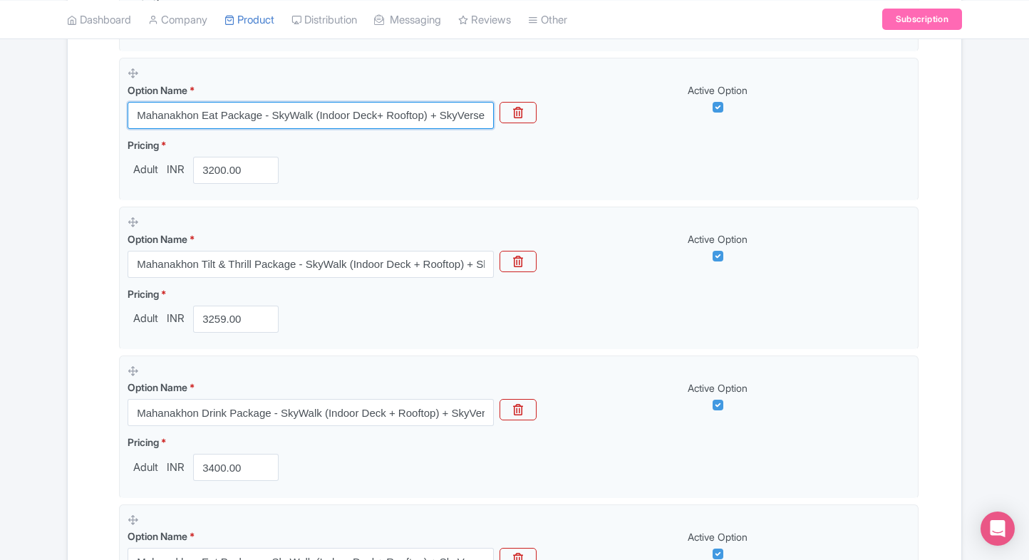
scroll to position [1049, 0]
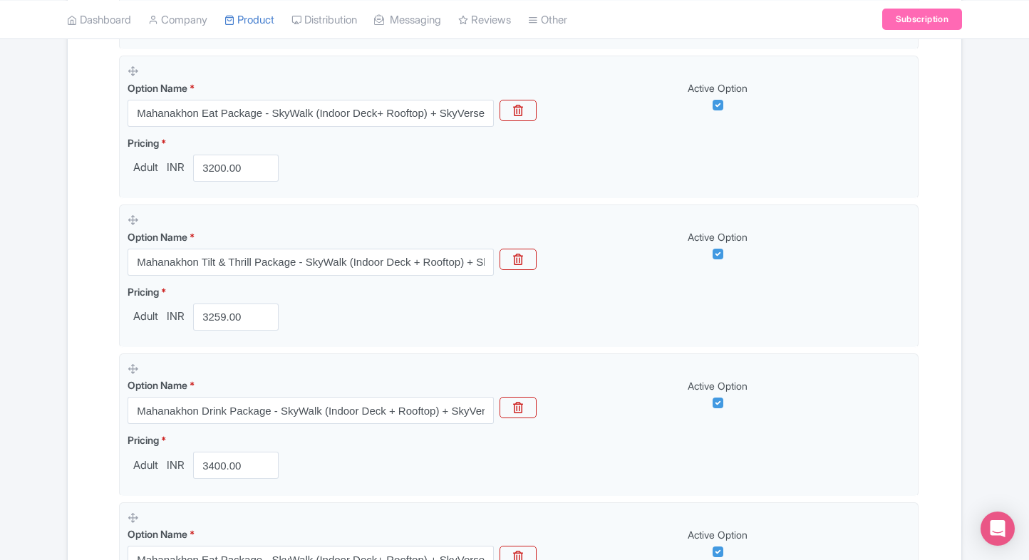
click at [68, 343] on div "Name & Price Locations Description & Reviews Images & Categories Complete Mahan…" at bounding box center [515, 64] width 894 height 1713
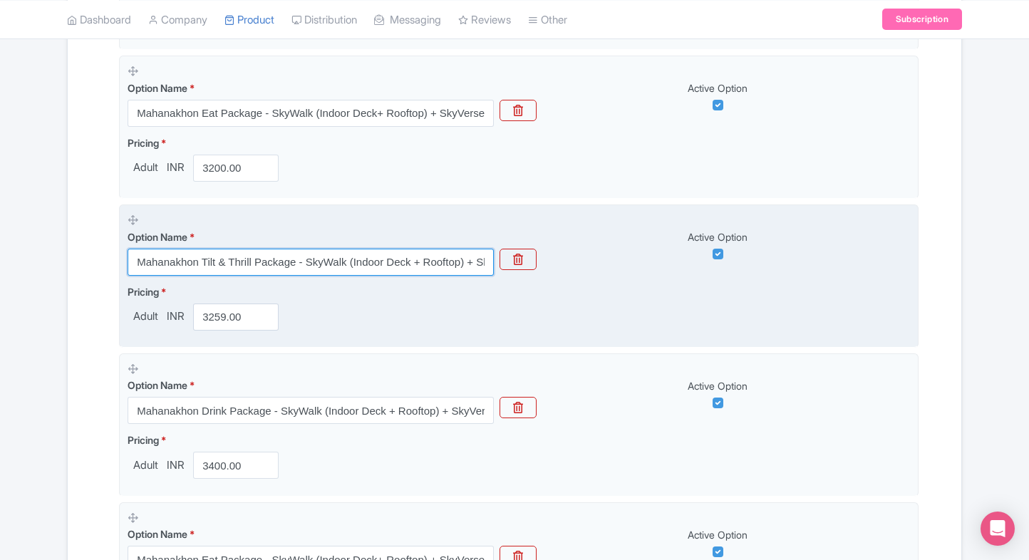
drag, startPoint x: 138, startPoint y: 255, endPoint x: 345, endPoint y: 256, distance: 206.7
click at [345, 256] on input "Mahanakhon Tilt & Thrill Package - SkyWalk (Indoor Deck + Rooftop) + SkyVerse +…" at bounding box center [311, 262] width 366 height 27
click at [275, 260] on input "Mahanakhon Tilt & Thrill Package - SkyWalk (Indoor Deck + Rooftop) + SkyVerse +…" at bounding box center [311, 262] width 366 height 27
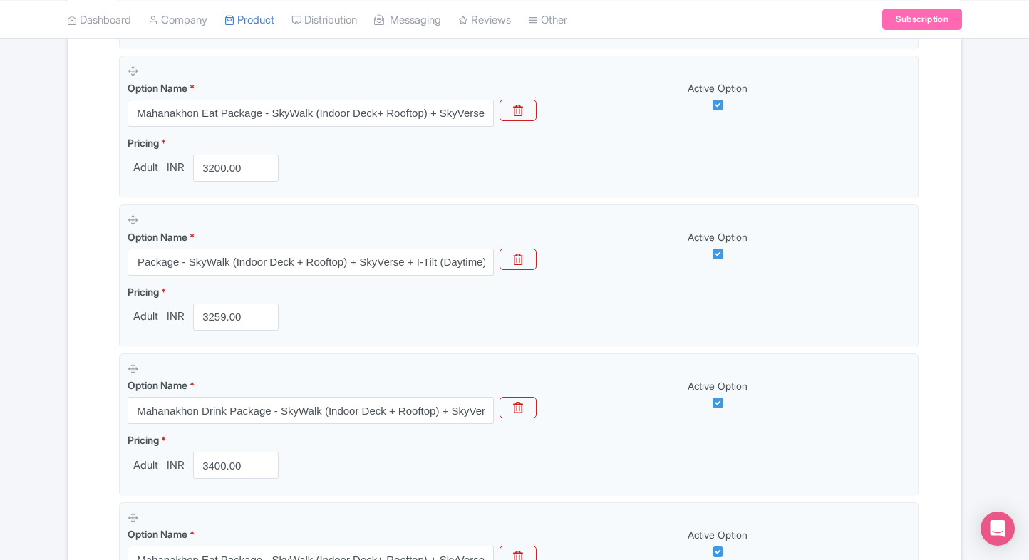
scroll to position [0, 0]
click at [92, 307] on div "Name & Price Locations Description & Reviews Images & Categories Complete Mahan…" at bounding box center [514, 64] width 877 height 1713
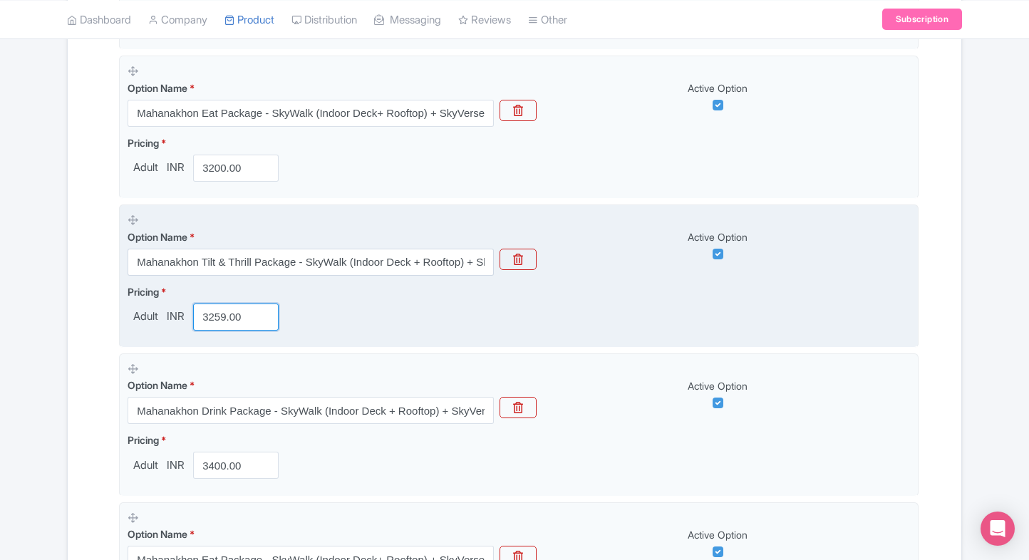
click at [222, 326] on input "3259.00" at bounding box center [236, 317] width 86 height 27
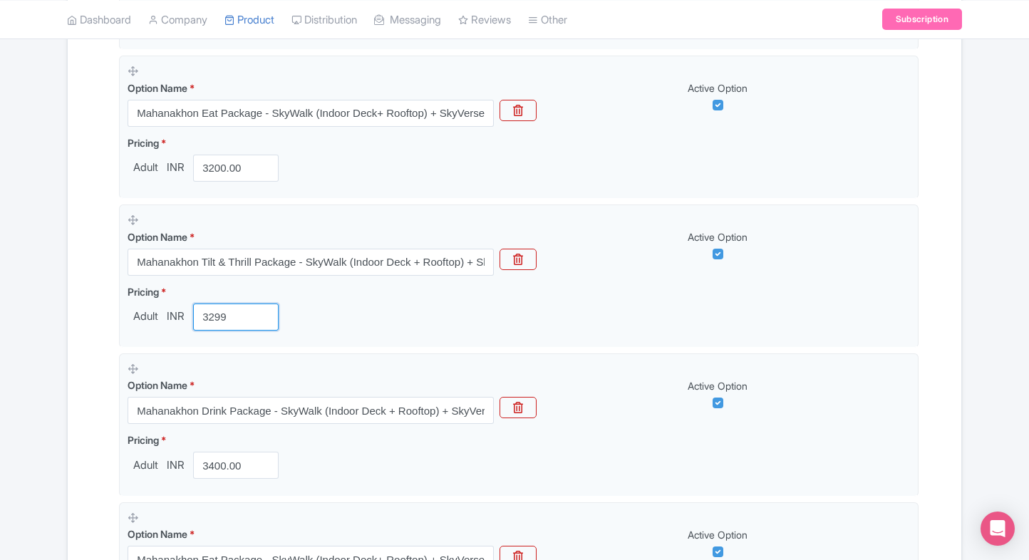
type input "3299"
click at [73, 347] on div "Name & Price Locations Description & Reviews Images & Categories Complete Mahan…" at bounding box center [515, 64] width 894 height 1713
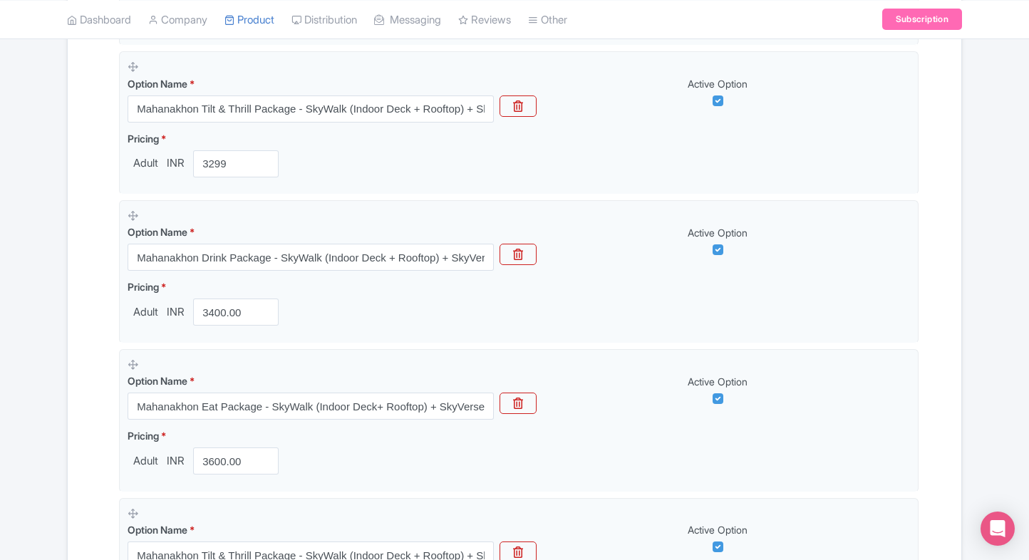
scroll to position [1203, 0]
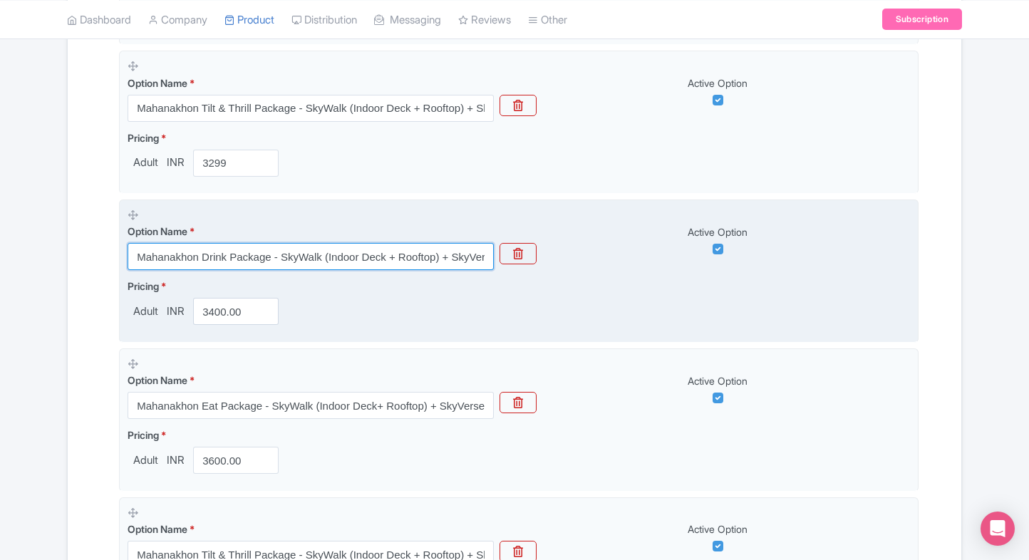
drag, startPoint x: 134, startPoint y: 254, endPoint x: 398, endPoint y: 250, distance: 264.5
click at [398, 250] on input "Mahanakhon Drink Package - SkyWalk (Indoor Deck + Rooftop) + SkyVerse + Drink (…" at bounding box center [311, 256] width 366 height 27
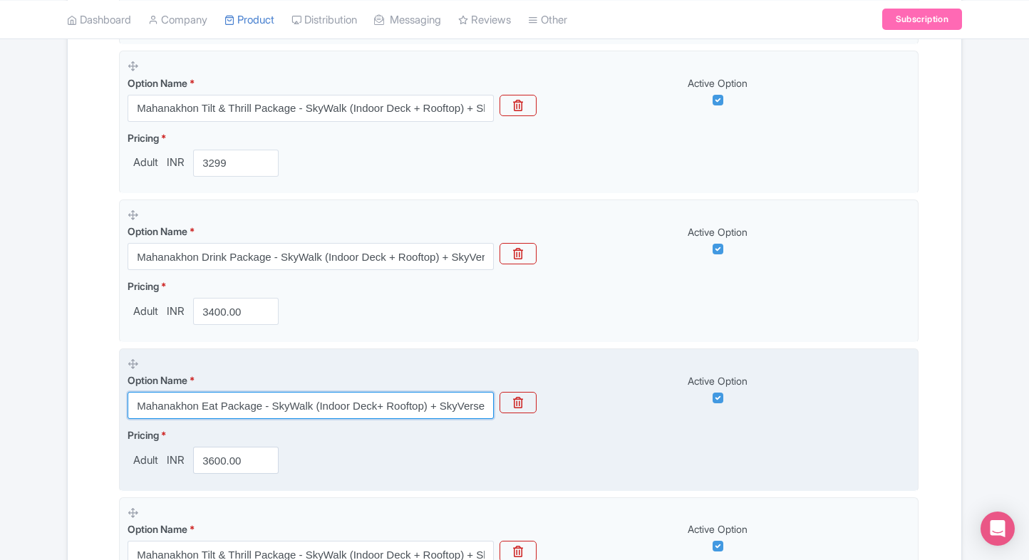
drag, startPoint x: 131, startPoint y: 405, endPoint x: 367, endPoint y: 408, distance: 236.0
click at [367, 408] on input "Mahanakhon Eat Package - SkyWalk (Indoor Deck+ Rooftop) + SkyVerse + THB 200 Me…" at bounding box center [311, 405] width 366 height 27
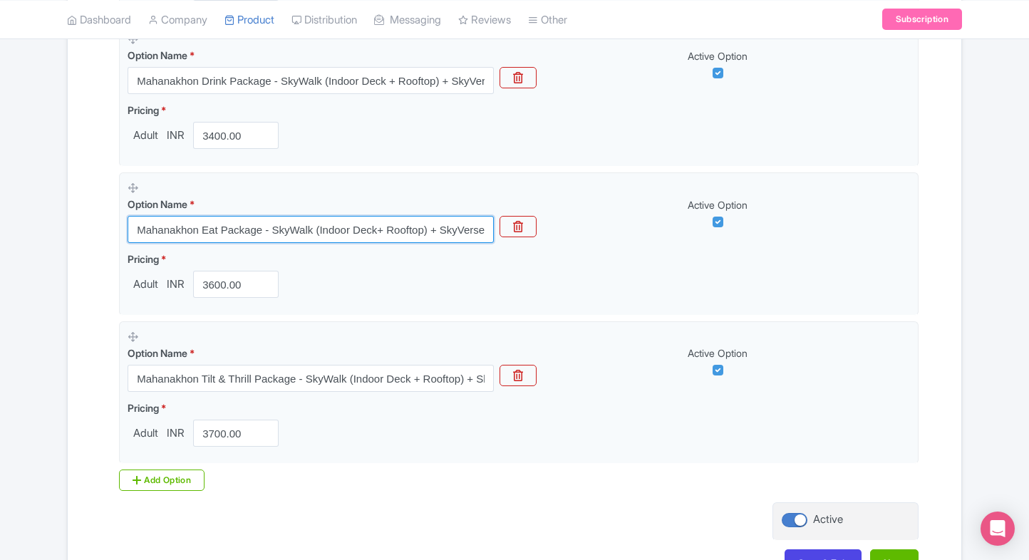
scroll to position [1403, 0]
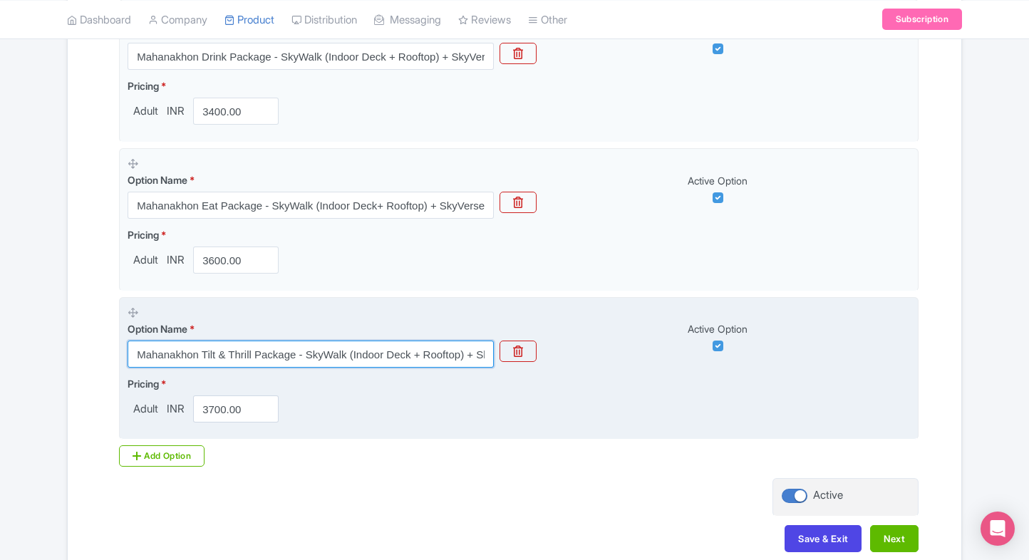
drag, startPoint x: 139, startPoint y: 356, endPoint x: 343, endPoint y: 353, distance: 203.9
click at [343, 353] on input "Mahanakhon Tilt & Thrill Package - SkyWalk (Indoor Deck + Rooftop) + SkyVerse +…" at bounding box center [311, 354] width 366 height 27
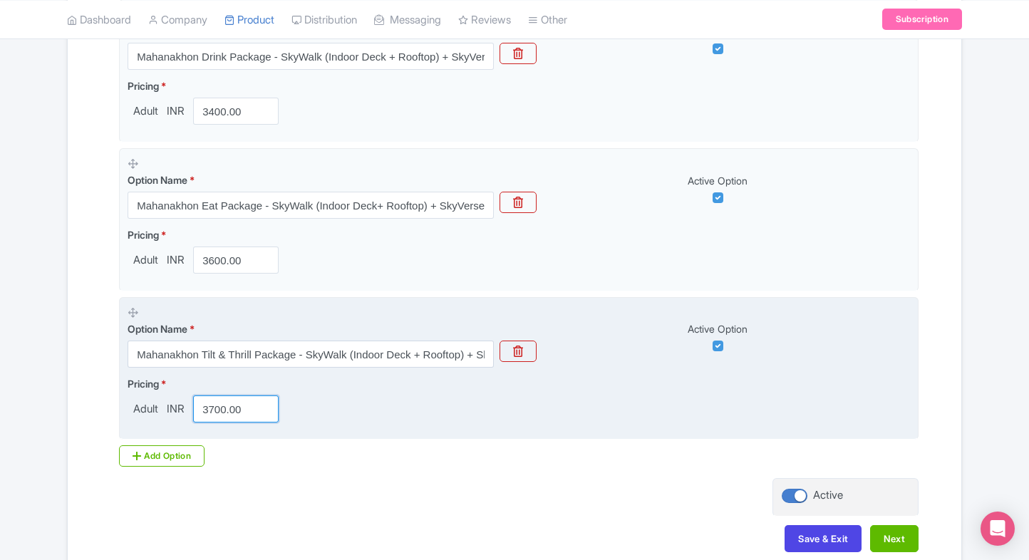
click at [228, 411] on input "3700.00" at bounding box center [236, 409] width 86 height 27
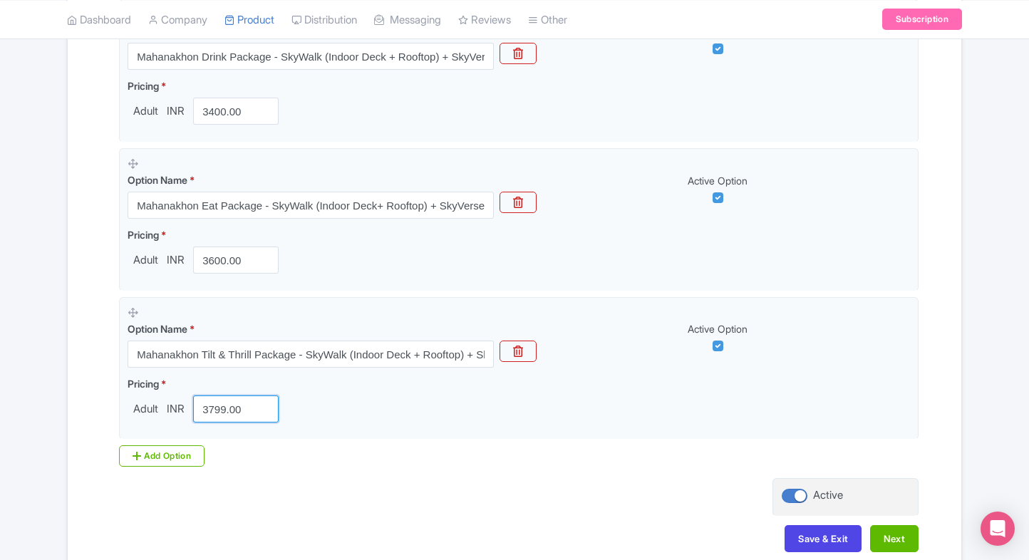
type input "3799.00"
click at [795, 550] on div "Save & Exit Next" at bounding box center [514, 545] width 808 height 41
click at [814, 536] on button "Save & Exit" at bounding box center [823, 538] width 77 height 27
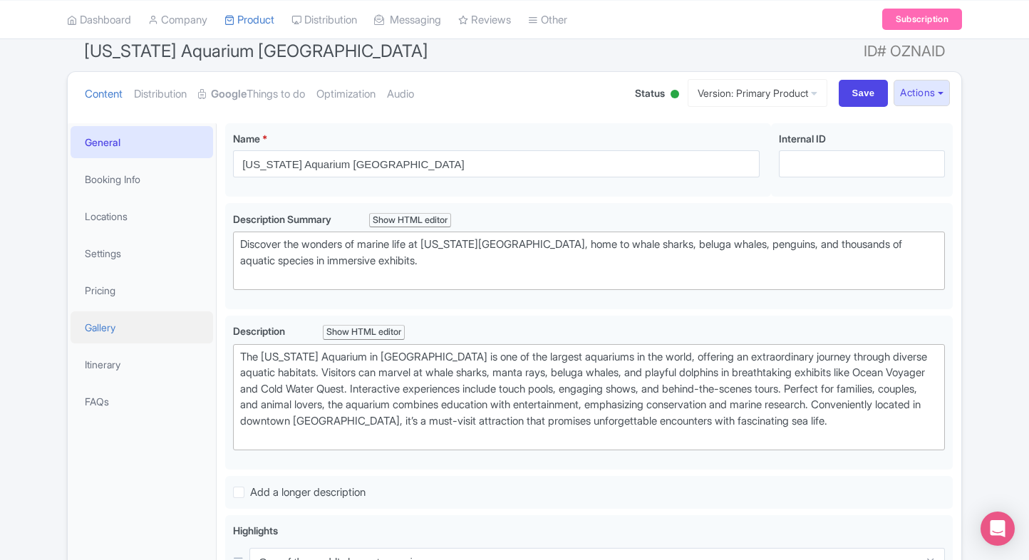
scroll to position [125, 0]
click at [285, 98] on link "Google Things to do" at bounding box center [251, 93] width 107 height 45
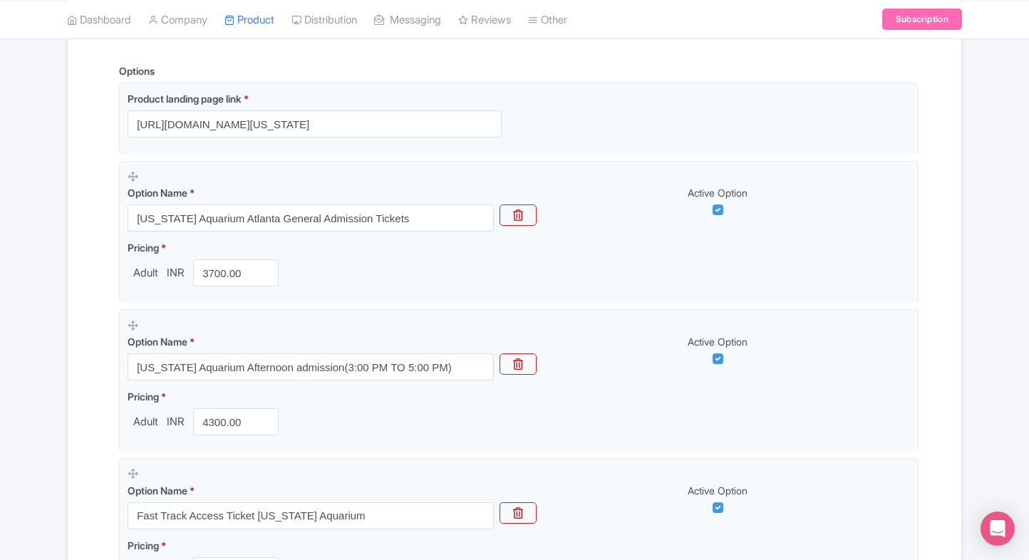
scroll to position [733, 0]
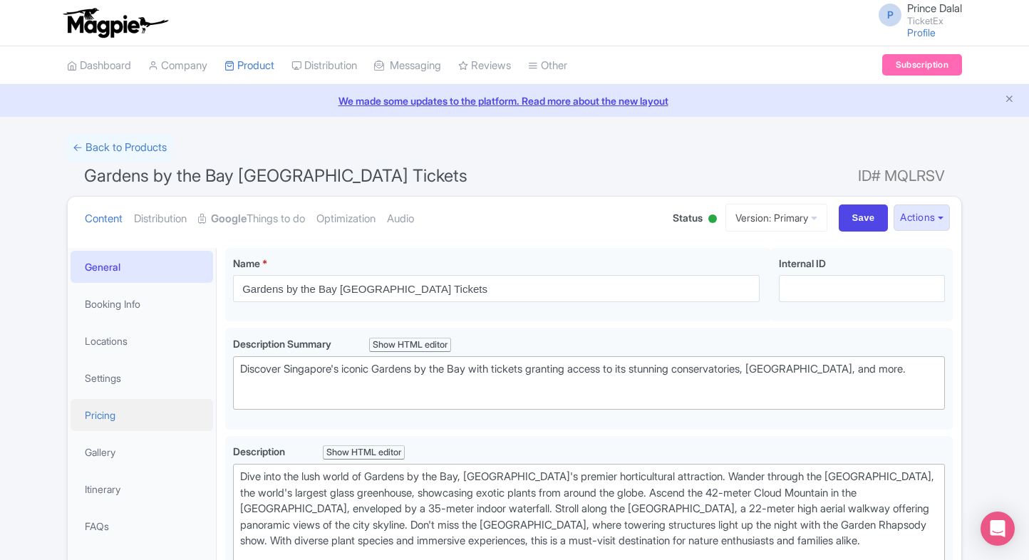
click at [110, 406] on link "Pricing" at bounding box center [142, 415] width 143 height 32
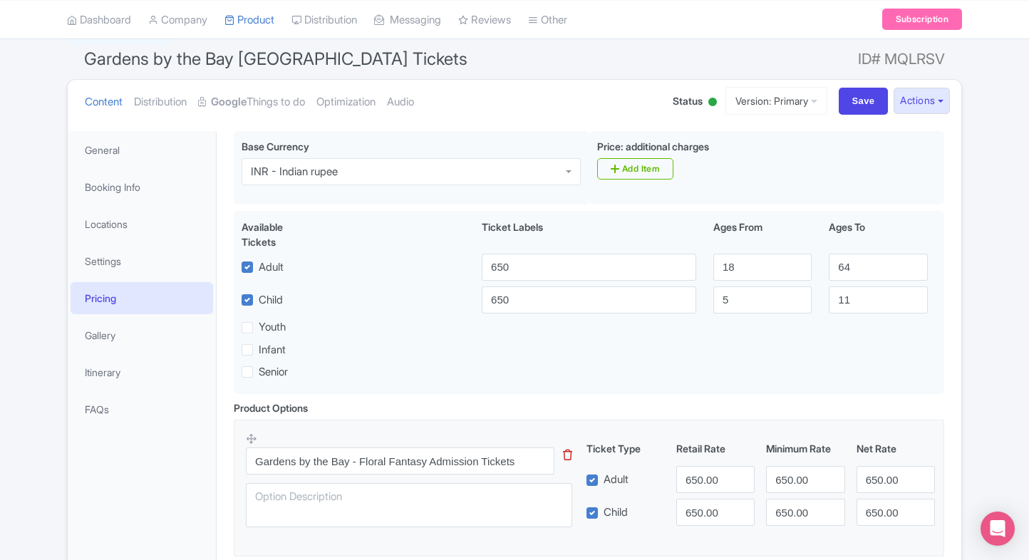
scroll to position [103, 0]
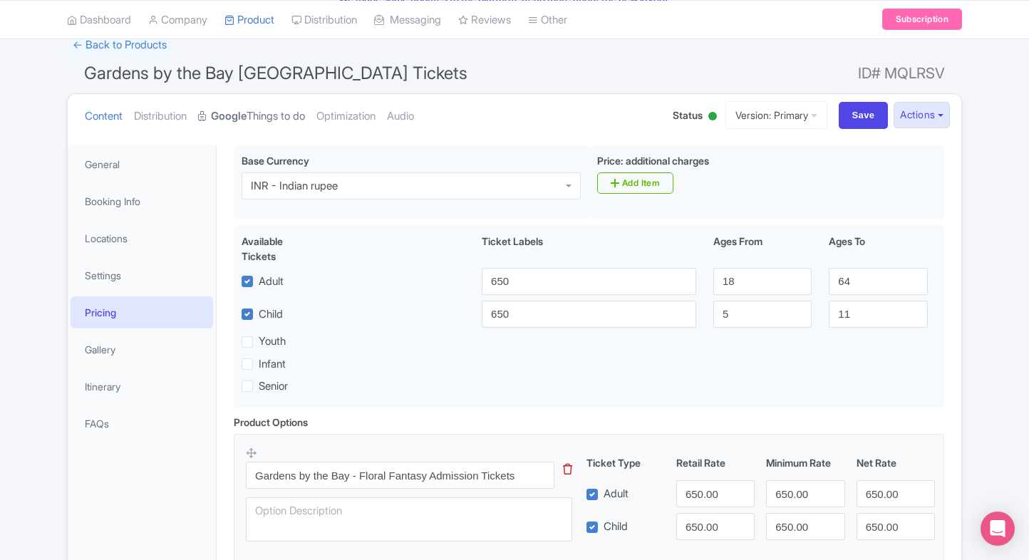
click at [247, 115] on strong "Google" at bounding box center [229, 116] width 36 height 16
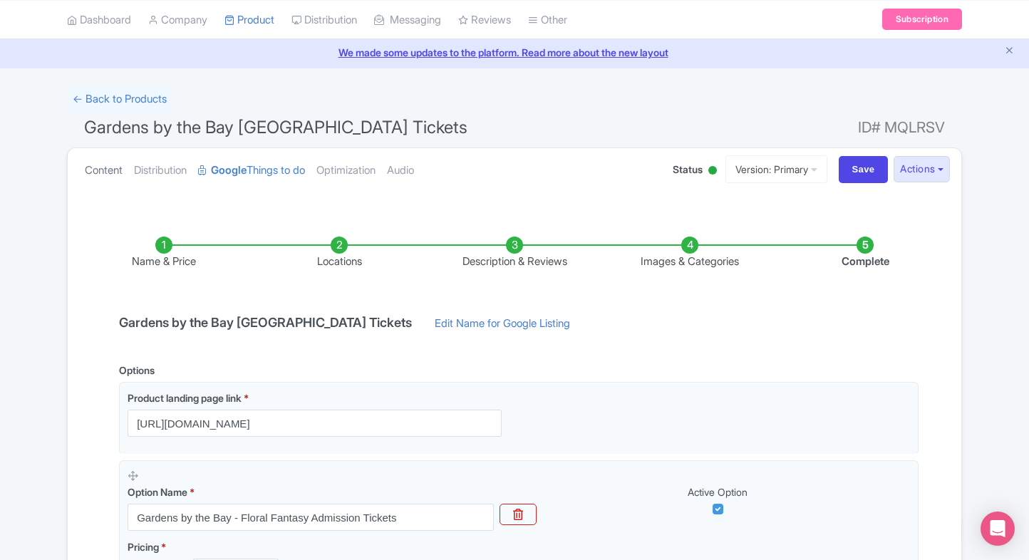
scroll to position [37, 0]
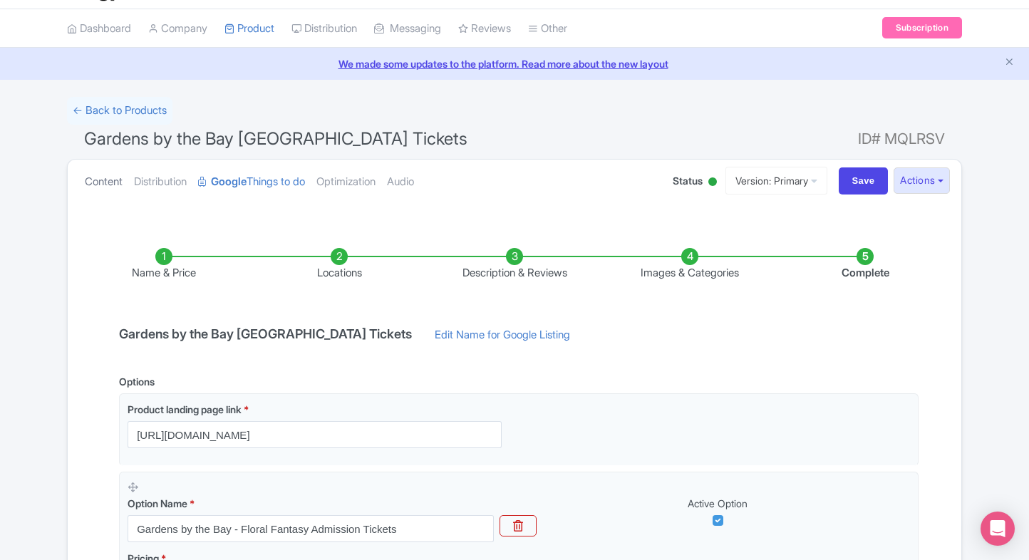
click at [108, 182] on link "Content" at bounding box center [104, 182] width 38 height 45
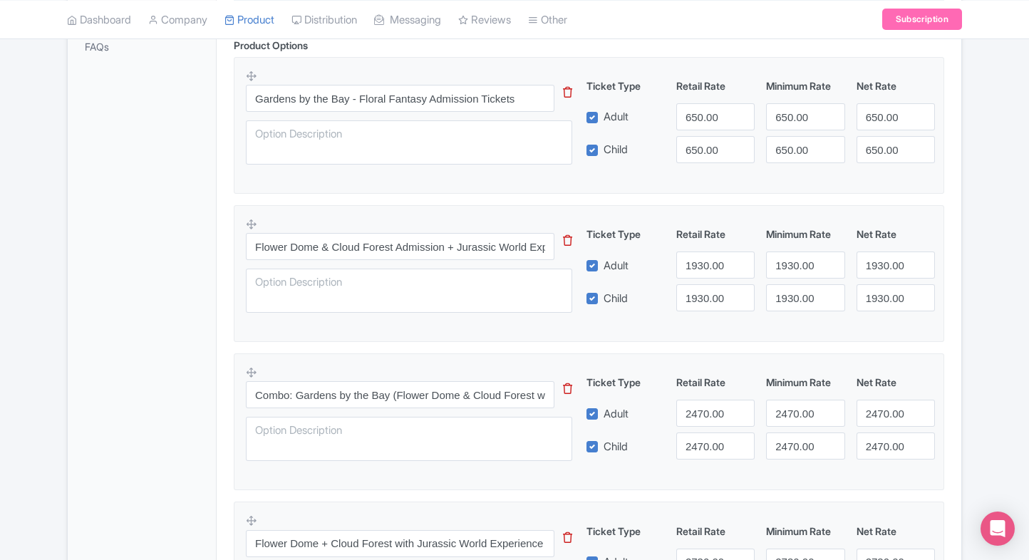
scroll to position [482, 0]
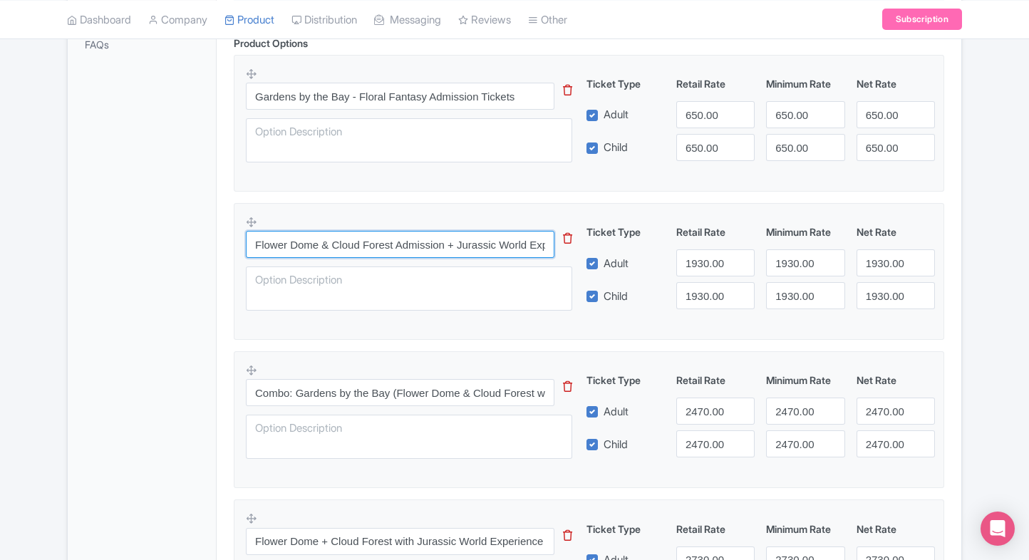
drag, startPoint x: 254, startPoint y: 248, endPoint x: 470, endPoint y: 238, distance: 216.9
click at [470, 238] on input "Flower Dome & Cloud Forest Admission + Jurassic World Experience" at bounding box center [400, 244] width 309 height 27
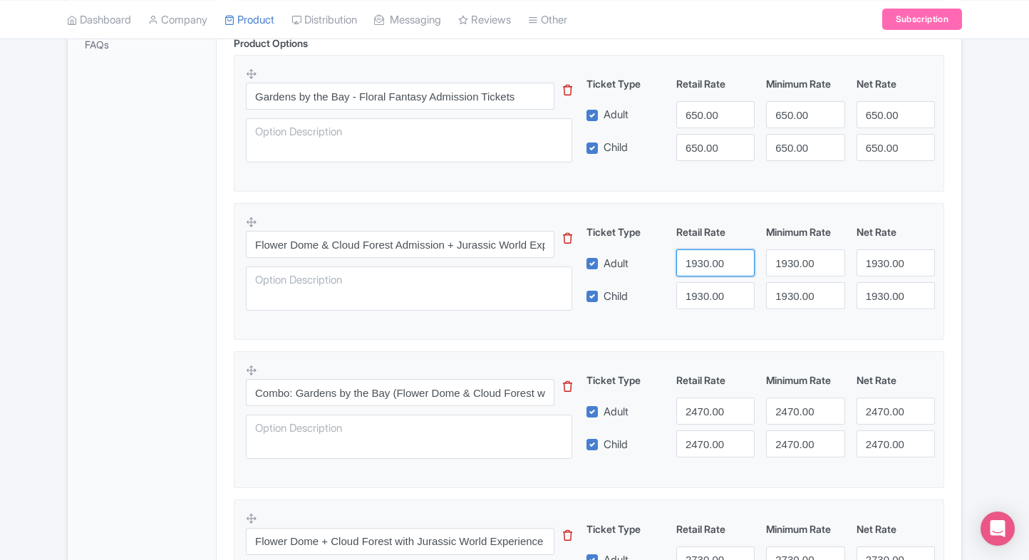
click at [698, 262] on input "1930.00" at bounding box center [715, 262] width 78 height 27
type input "2030"
click at [707, 297] on input "1930.00" at bounding box center [715, 295] width 78 height 27
paste input "203"
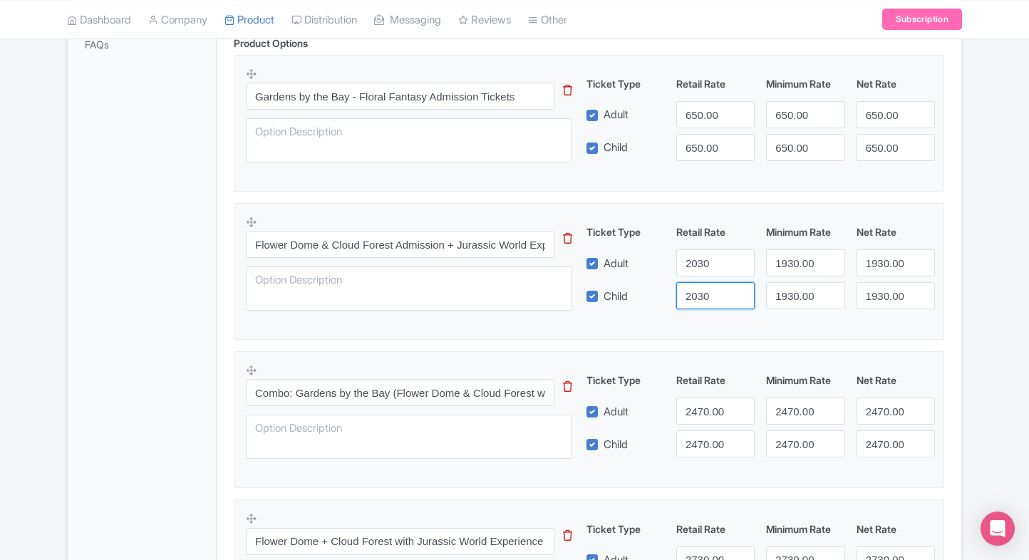
click at [707, 297] on input "2030" at bounding box center [715, 295] width 78 height 27
type input "2030"
click at [793, 262] on input "1930.00" at bounding box center [805, 262] width 78 height 27
paste input "203"
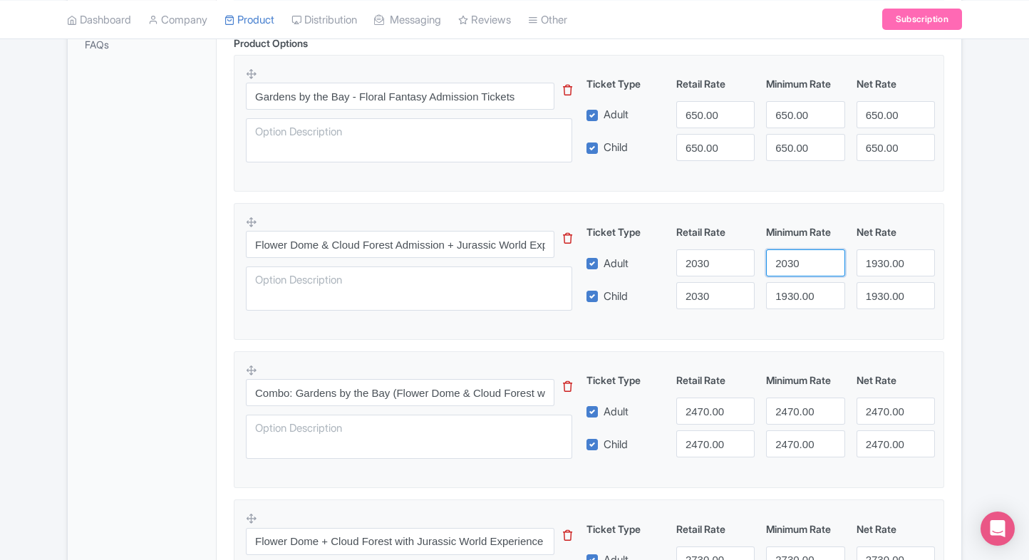
type input "2030"
click at [793, 294] on input "1930.00" at bounding box center [805, 295] width 78 height 27
paste input "203"
click at [793, 294] on input "2030" at bounding box center [805, 295] width 78 height 27
type input "2030"
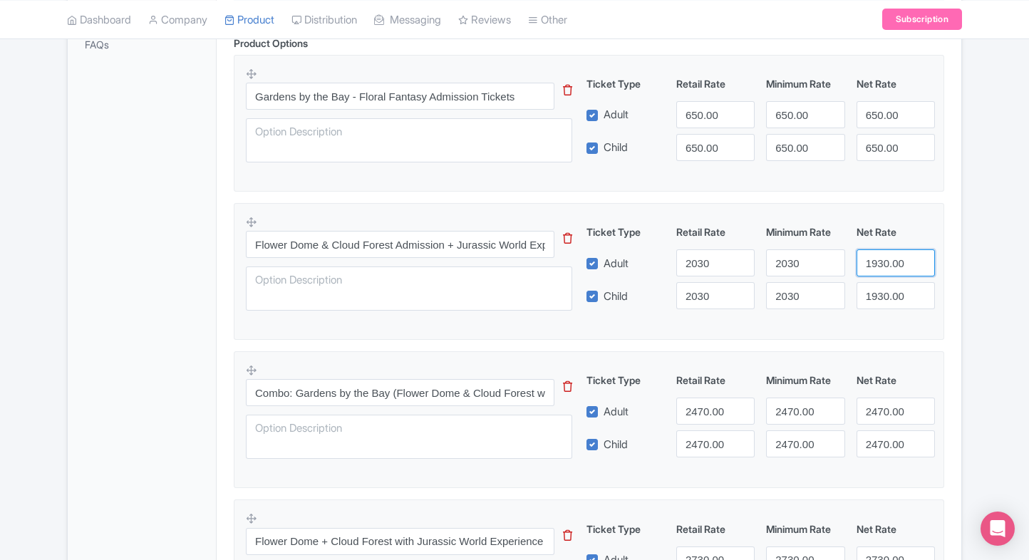
click at [884, 265] on input "1930.00" at bounding box center [896, 262] width 78 height 27
paste input "203"
drag, startPoint x: 884, startPoint y: 265, endPoint x: 884, endPoint y: 304, distance: 38.5
click at [884, 304] on div "Ticket Type Retail Rate Minimum Rate Net Rate Adult 2030 2030 2030 Child 2030 2…" at bounding box center [762, 267] width 344 height 85
type input "2030"
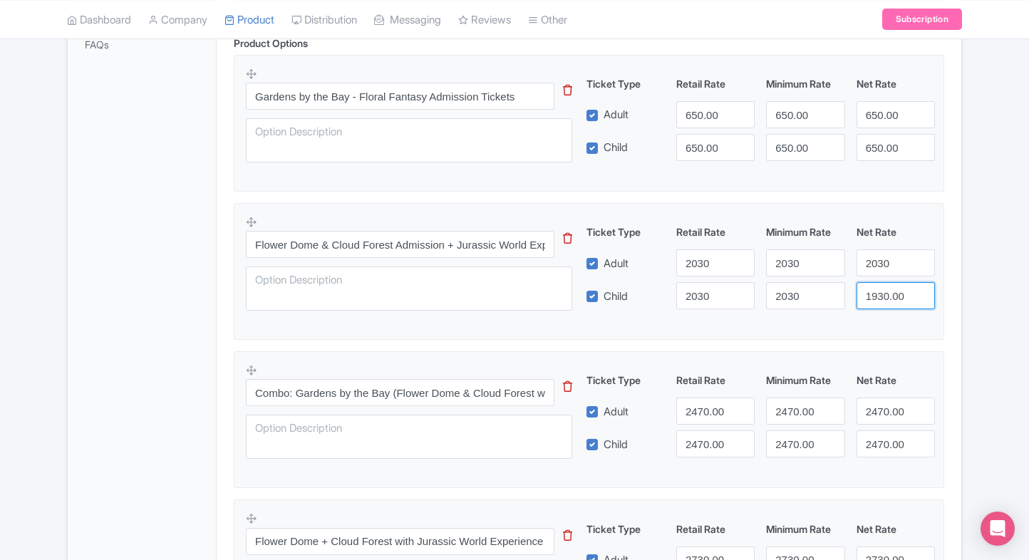
click at [884, 304] on input "1930.00" at bounding box center [896, 295] width 78 height 27
paste input "203"
click at [884, 304] on input "2030" at bounding box center [896, 295] width 78 height 27
type input "2030"
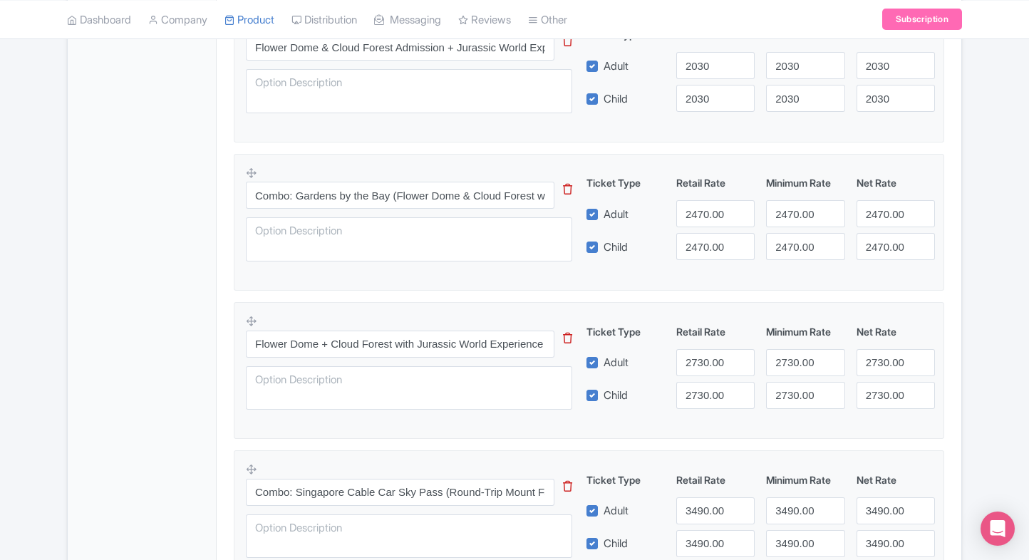
scroll to position [680, 0]
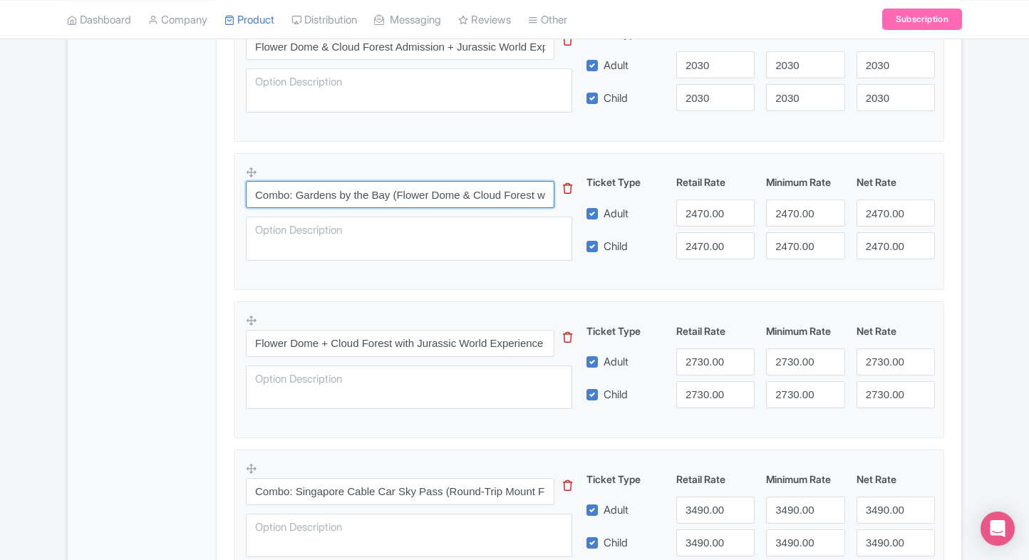
drag, startPoint x: 257, startPoint y: 193, endPoint x: 438, endPoint y: 184, distance: 181.3
click at [438, 184] on input "Combo: Gardens by the Bay (Flower Dome & Cloud Forest with Jurassic World Exper…" at bounding box center [400, 194] width 309 height 27
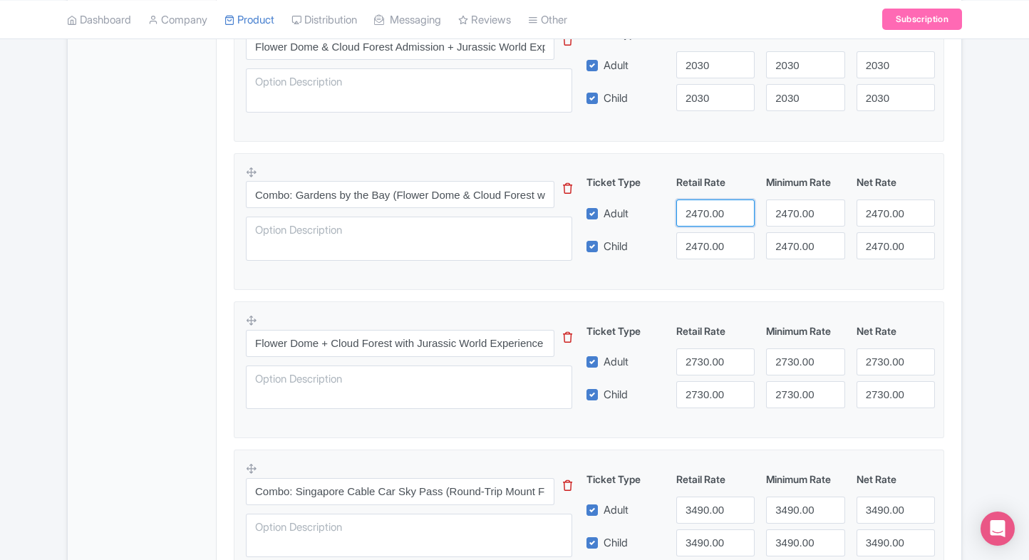
click at [694, 207] on input "2470.00" at bounding box center [715, 213] width 78 height 27
type input "2570"
click at [706, 242] on input "2470.00" at bounding box center [715, 245] width 78 height 27
paste input "57"
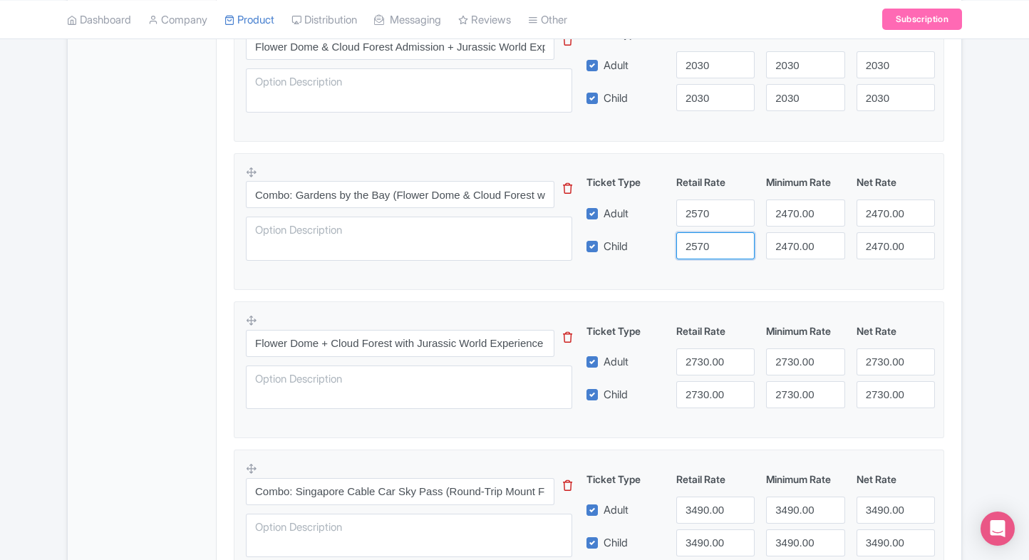
click at [706, 242] on input "2570" at bounding box center [715, 245] width 78 height 27
type input "2570"
click at [788, 202] on input "2470.00" at bounding box center [805, 213] width 78 height 27
paste input "57"
drag, startPoint x: 788, startPoint y: 202, endPoint x: 796, endPoint y: 236, distance: 34.6
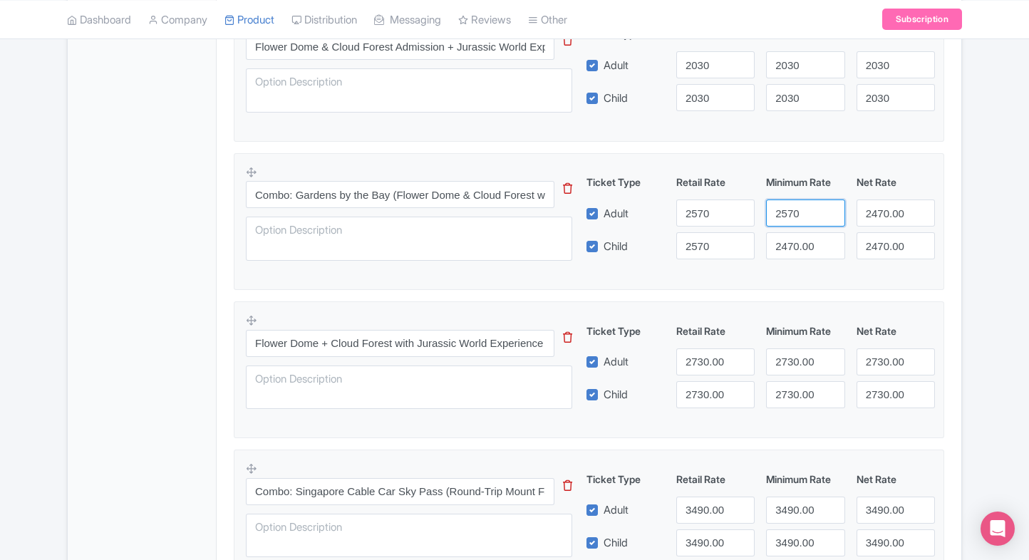
click at [796, 236] on div "Ticket Type Retail Rate Minimum Rate Net Rate Adult 2570 2570 2470.00 Child 257…" at bounding box center [762, 217] width 344 height 85
type input "2570"
click at [796, 236] on input "2470.00" at bounding box center [805, 245] width 78 height 27
paste input "57"
click at [796, 236] on input "2570" at bounding box center [805, 245] width 78 height 27
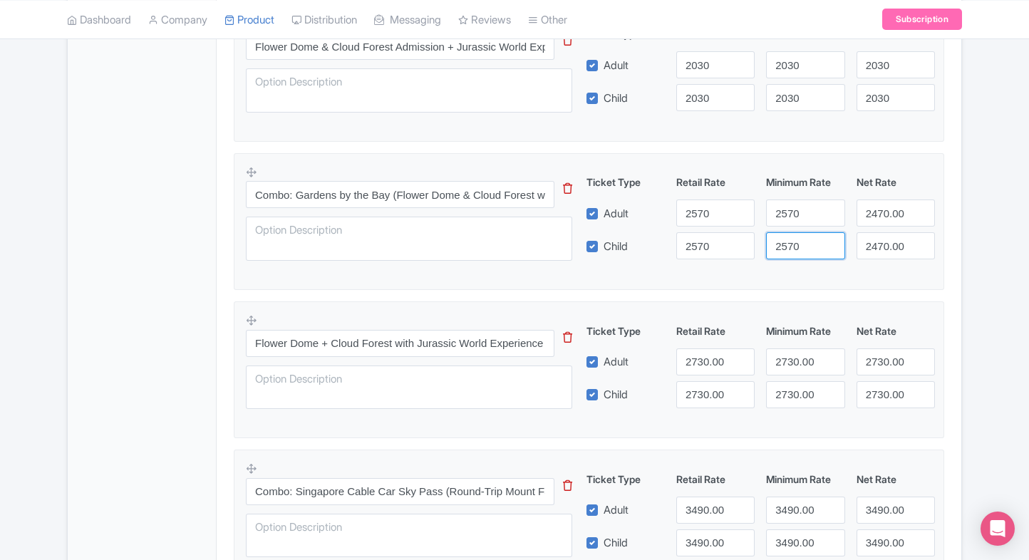
type input "2570"
click at [894, 201] on input "2470.00" at bounding box center [896, 213] width 78 height 27
paste input "57"
click at [894, 201] on input "2570" at bounding box center [896, 213] width 78 height 27
type input "2570"
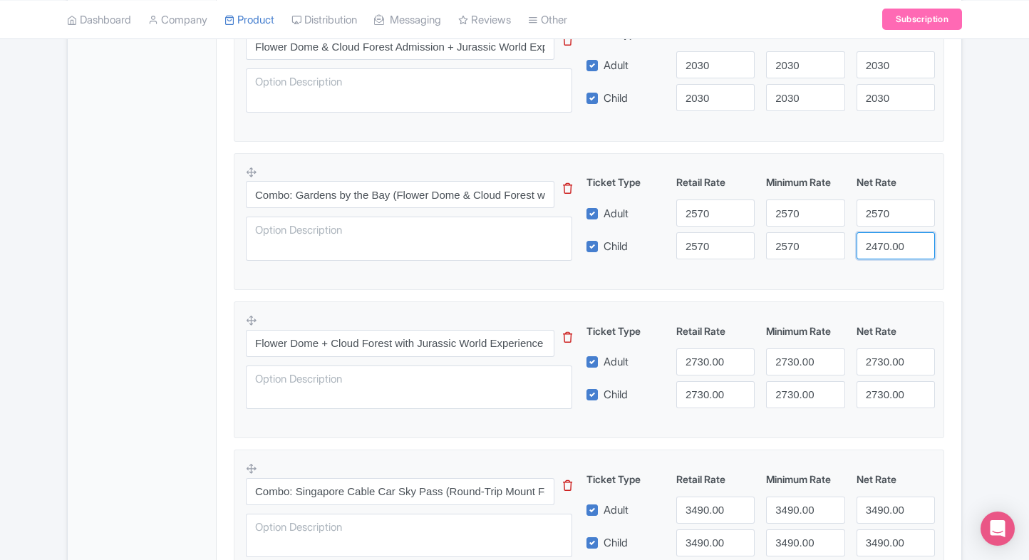
click at [881, 240] on input "2470.00" at bounding box center [896, 245] width 78 height 27
paste input "57"
drag, startPoint x: 881, startPoint y: 240, endPoint x: 961, endPoint y: 252, distance: 80.6
click at [961, 252] on div "Gardens by the Bay Singapore Tickets Name * i Gardens by the Bay Singapore Tick…" at bounding box center [589, 418] width 745 height 1718
type input "2570"
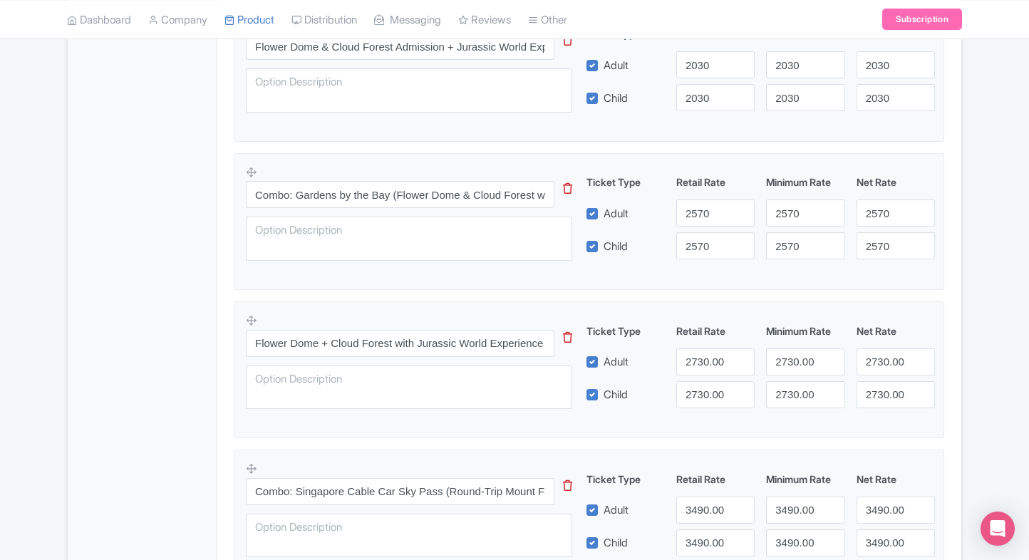
click at [961, 252] on div "Gardens by the Bay Singapore Tickets Name * i Gardens by the Bay Singapore Tick…" at bounding box center [589, 418] width 745 height 1718
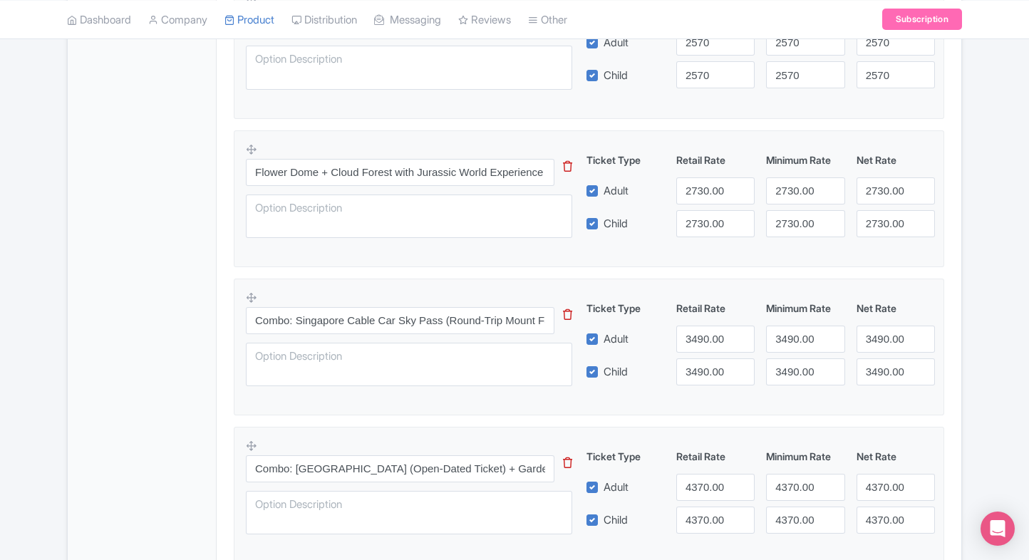
scroll to position [853, 0]
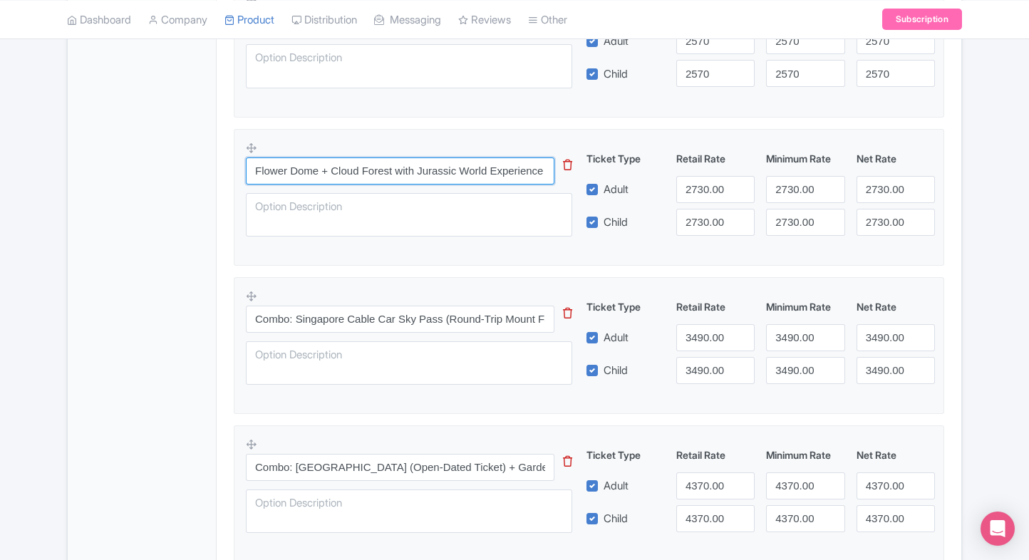
drag, startPoint x: 252, startPoint y: 170, endPoint x: 476, endPoint y: 175, distance: 223.9
click at [476, 175] on input "Flower Dome + Cloud Forest with Jurassic World Experience + Supertree Observato…" at bounding box center [400, 171] width 309 height 27
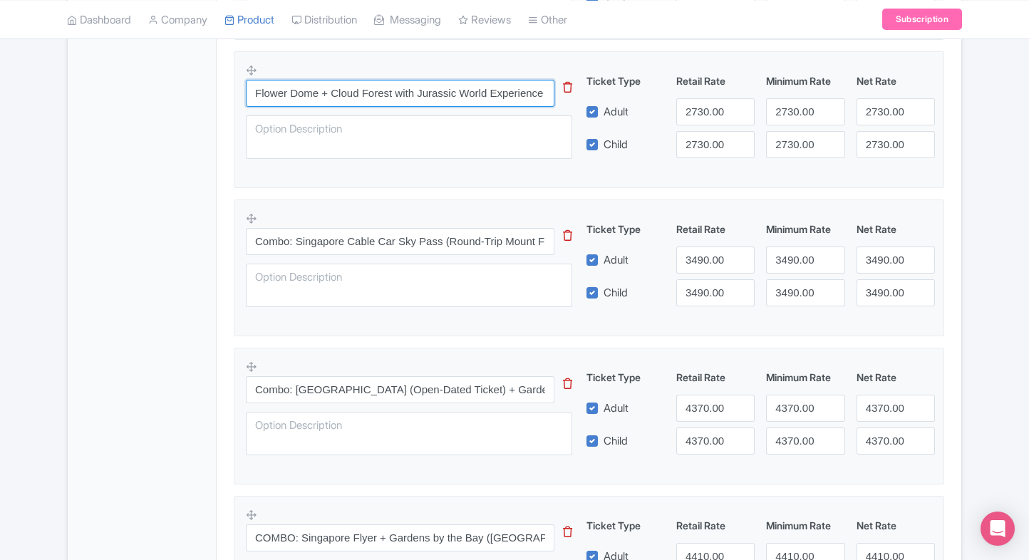
scroll to position [935, 0]
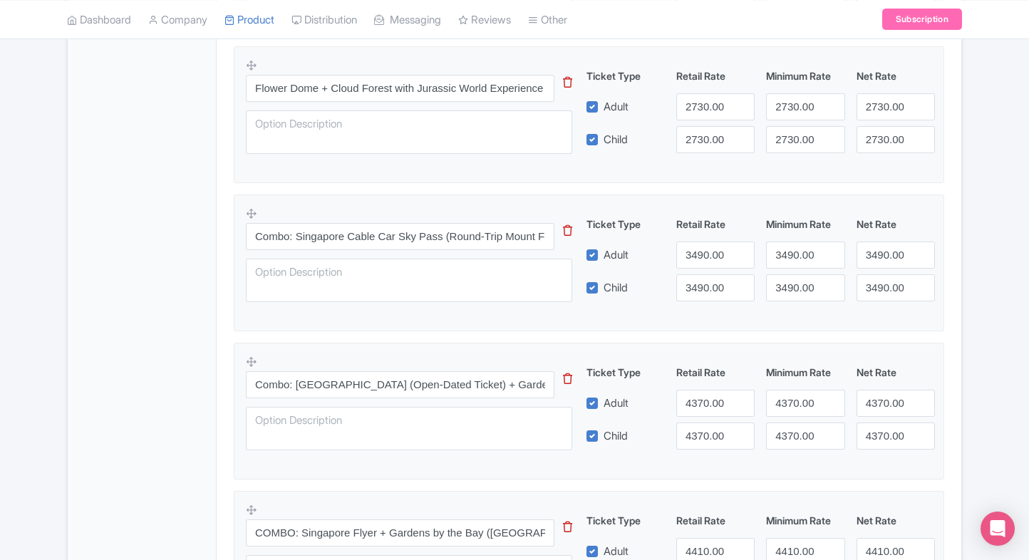
click at [148, 292] on div "General Booking Info Locations Settings Pricing Gallery Itinerary FAQs" at bounding box center [142, 167] width 149 height 1709
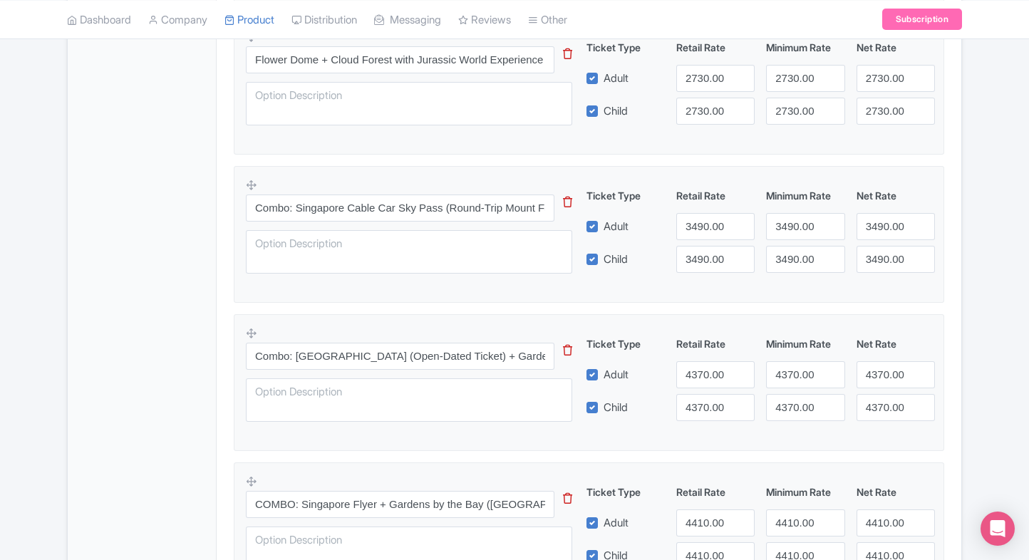
scroll to position [972, 0]
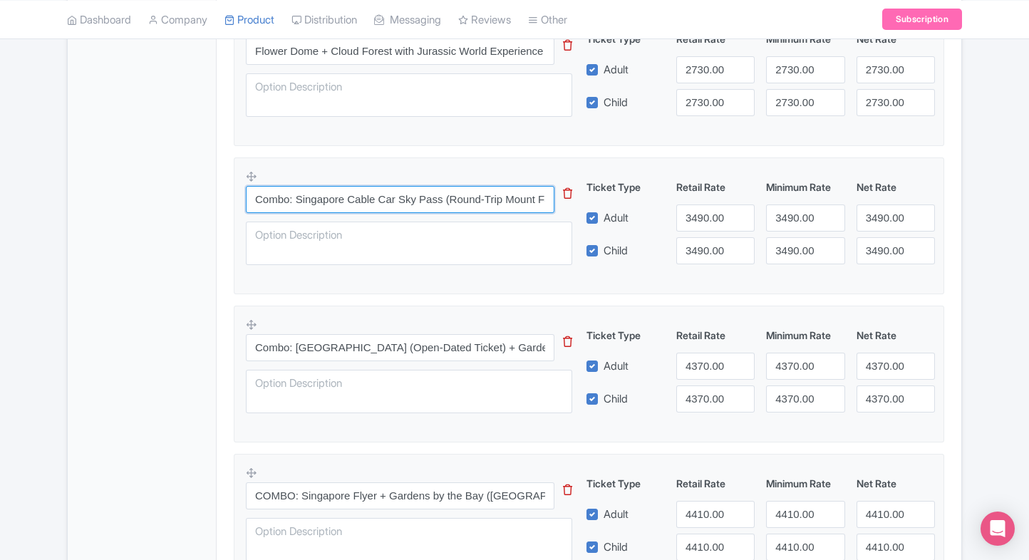
drag, startPoint x: 253, startPoint y: 198, endPoint x: 453, endPoint y: 207, distance: 199.8
click at [453, 207] on input "Combo: Singapore Cable Car Sky Pass (Round-Trip Mount Faber & Sentosa Lines) + …" at bounding box center [400, 199] width 309 height 27
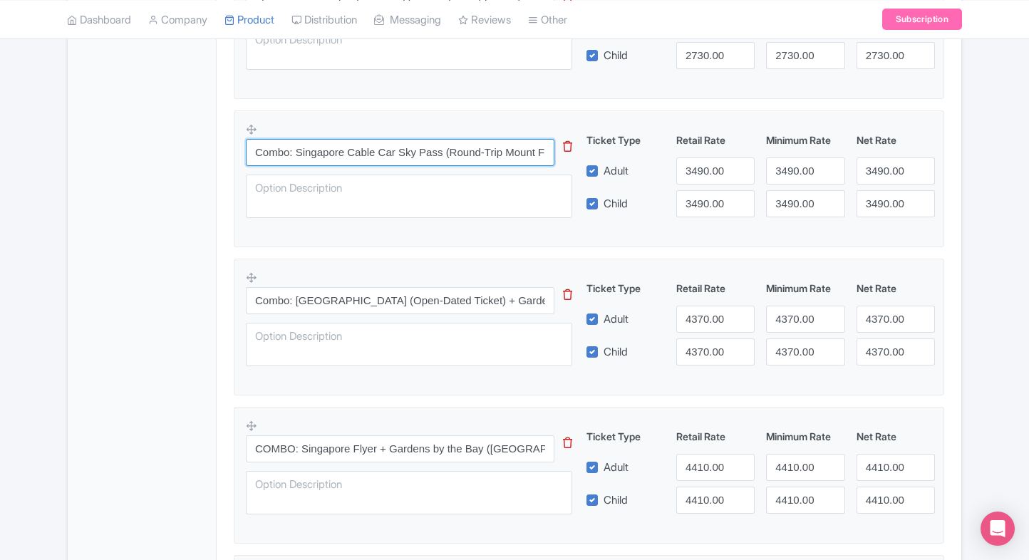
scroll to position [1021, 0]
click at [153, 314] on div "General Booking Info Locations Settings Pricing Gallery Itinerary FAQs" at bounding box center [142, 81] width 149 height 1709
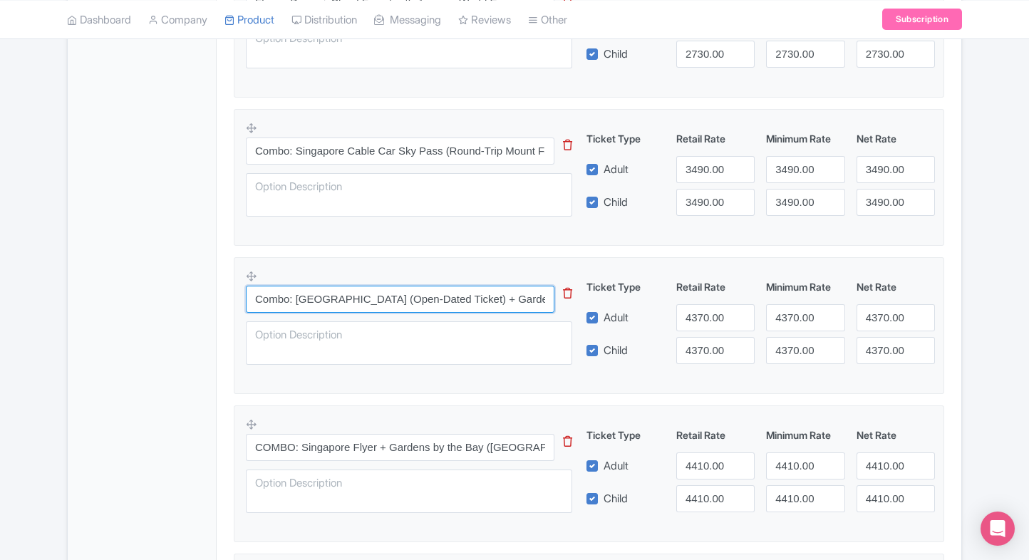
drag, startPoint x: 253, startPoint y: 294, endPoint x: 458, endPoint y: 293, distance: 204.6
click at [458, 293] on input "Combo: Adventure Cove Waterpark (Open-Dated Ticket) + Gardens by the Bay (Flowe…" at bounding box center [400, 299] width 309 height 27
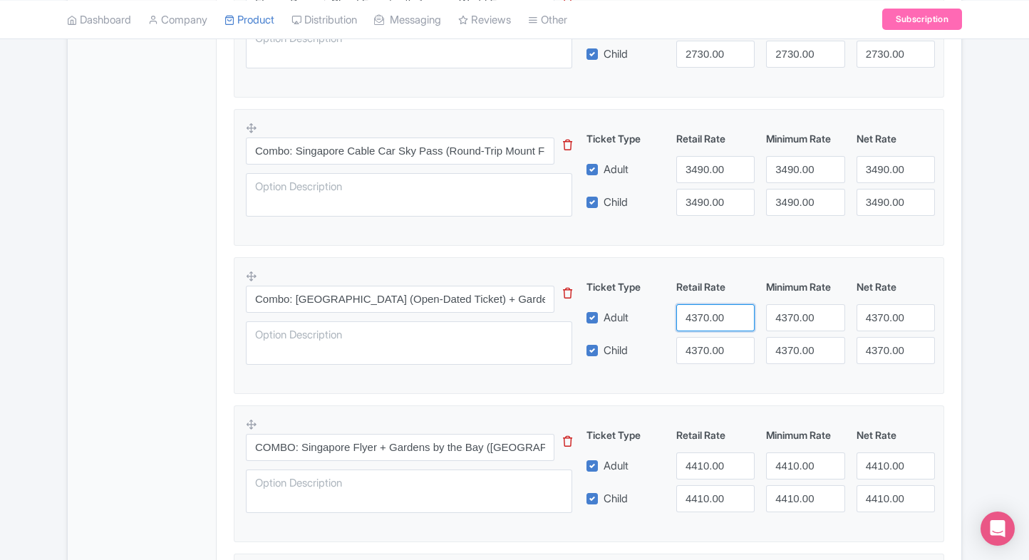
click at [700, 317] on input "4370.00" at bounding box center [715, 317] width 78 height 27
paste input "99"
type input "4399"
click at [700, 339] on input "4370.00" at bounding box center [715, 350] width 78 height 27
paste input "99"
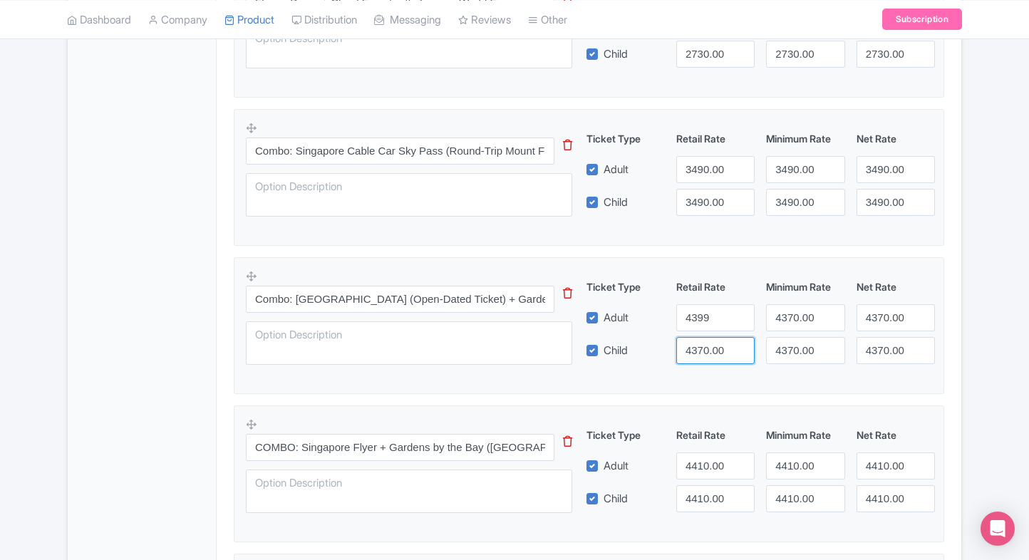
drag, startPoint x: 700, startPoint y: 339, endPoint x: 776, endPoint y: 324, distance: 77.0
click at [700, 339] on input "4370.00" at bounding box center [715, 350] width 78 height 27
type input "4399"
click at [793, 309] on input "4370.00" at bounding box center [805, 317] width 78 height 27
paste input "99"
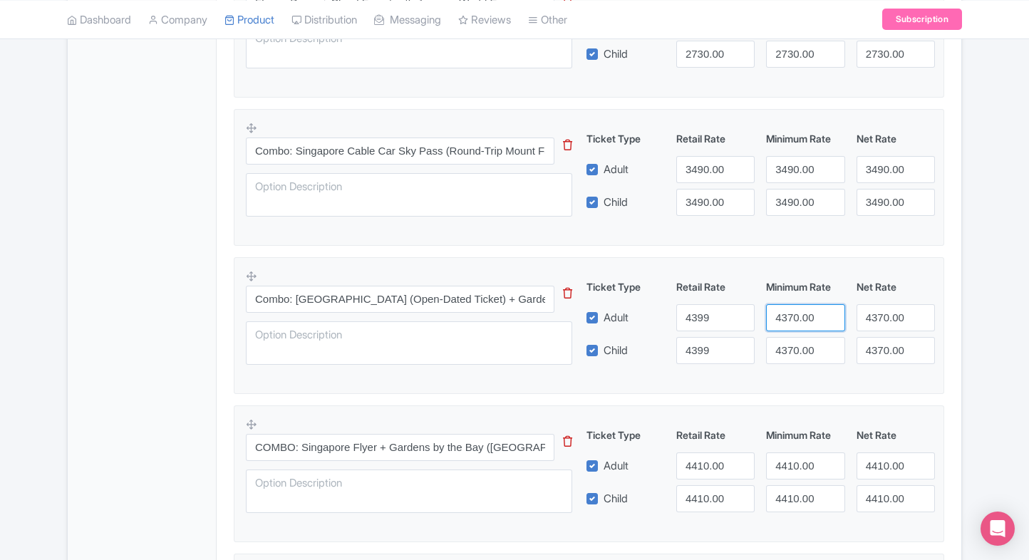
drag, startPoint x: 793, startPoint y: 309, endPoint x: 793, endPoint y: 343, distance: 34.2
click at [793, 309] on input "4370.00" at bounding box center [805, 317] width 78 height 27
type input "4399"
click at [793, 343] on input "4370.00" at bounding box center [805, 350] width 78 height 27
paste input "99"
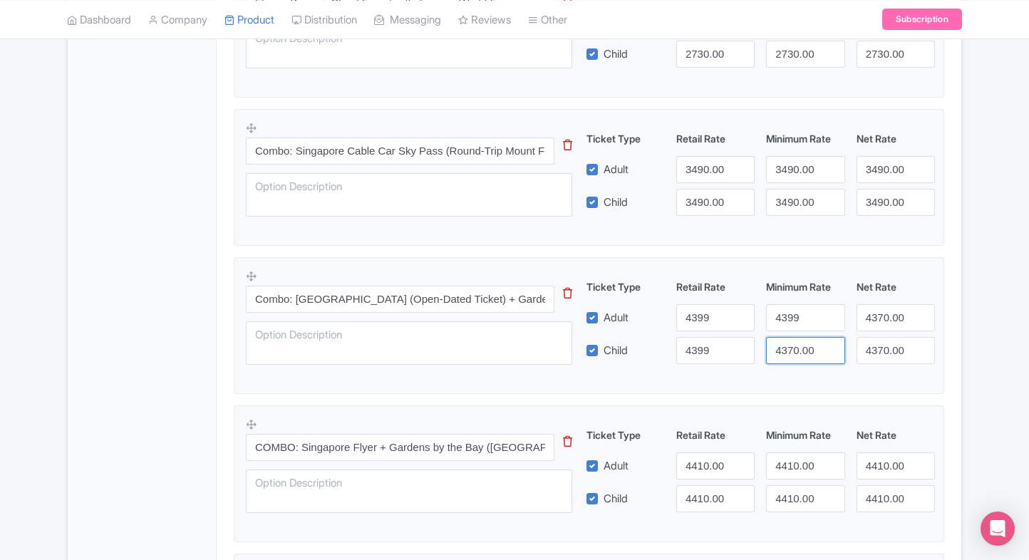
drag, startPoint x: 793, startPoint y: 343, endPoint x: 860, endPoint y: 319, distance: 71.3
click at [793, 343] on input "4370.00" at bounding box center [805, 350] width 78 height 27
type input "4399"
click at [868, 318] on input "4370.00" at bounding box center [896, 317] width 78 height 27
paste input "99"
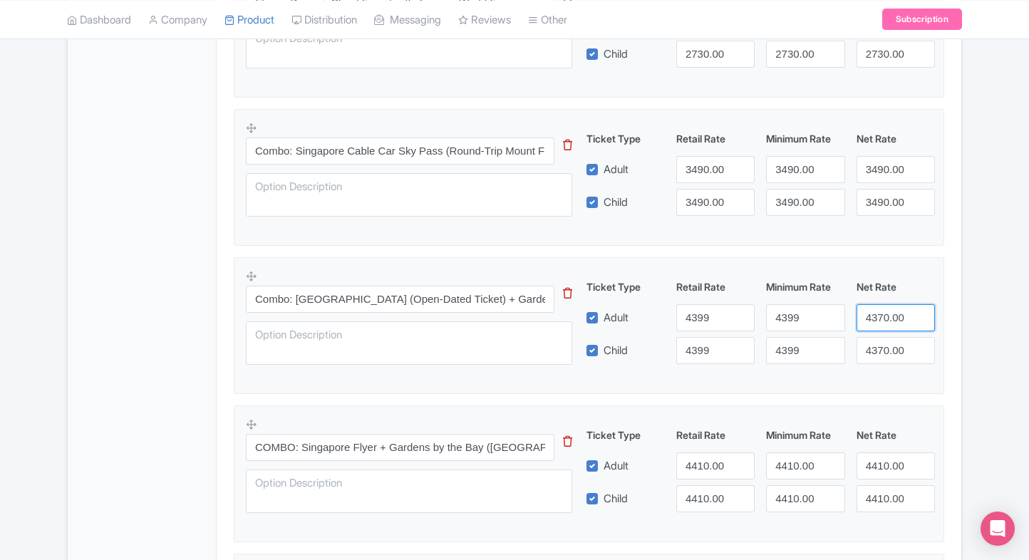
drag, startPoint x: 868, startPoint y: 318, endPoint x: 880, endPoint y: 349, distance: 33.9
click at [868, 318] on input "4370.00" at bounding box center [896, 317] width 78 height 27
type input "4399"
click at [880, 349] on input "4370.00" at bounding box center [896, 350] width 78 height 27
paste input "99"
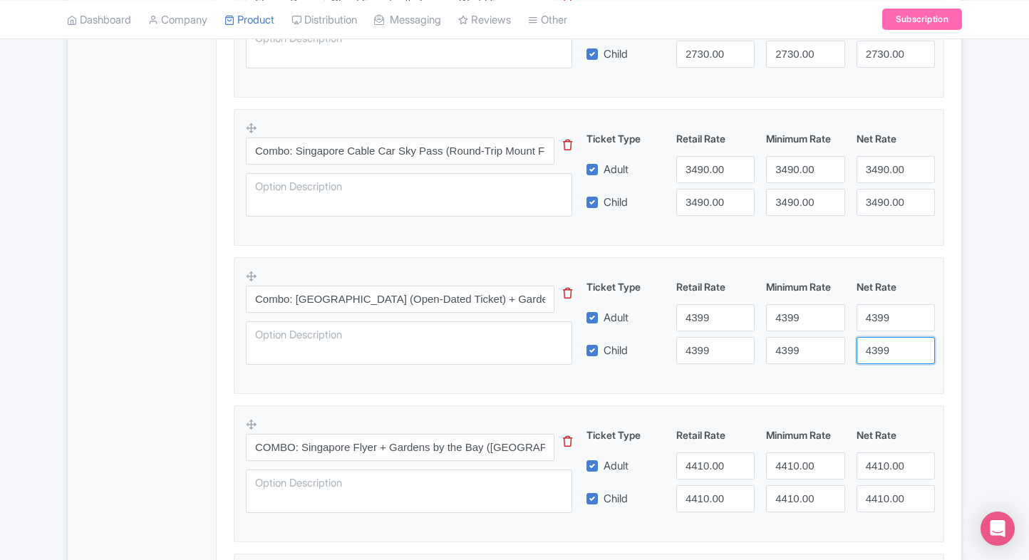
drag, startPoint x: 880, startPoint y: 349, endPoint x: 951, endPoint y: 329, distance: 73.3
click at [880, 349] on input "4399" at bounding box center [896, 350] width 78 height 27
type input "4399"
click at [972, 326] on div "Success Data saved automatically ← Back to Products Gardens by the Bay Singapor…" at bounding box center [514, 25] width 1029 height 1824
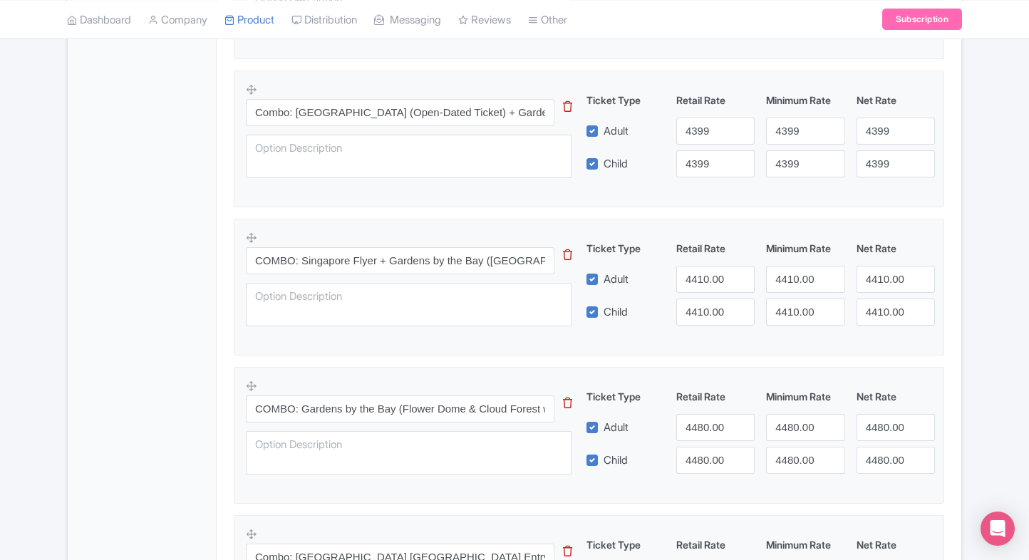
scroll to position [1209, 0]
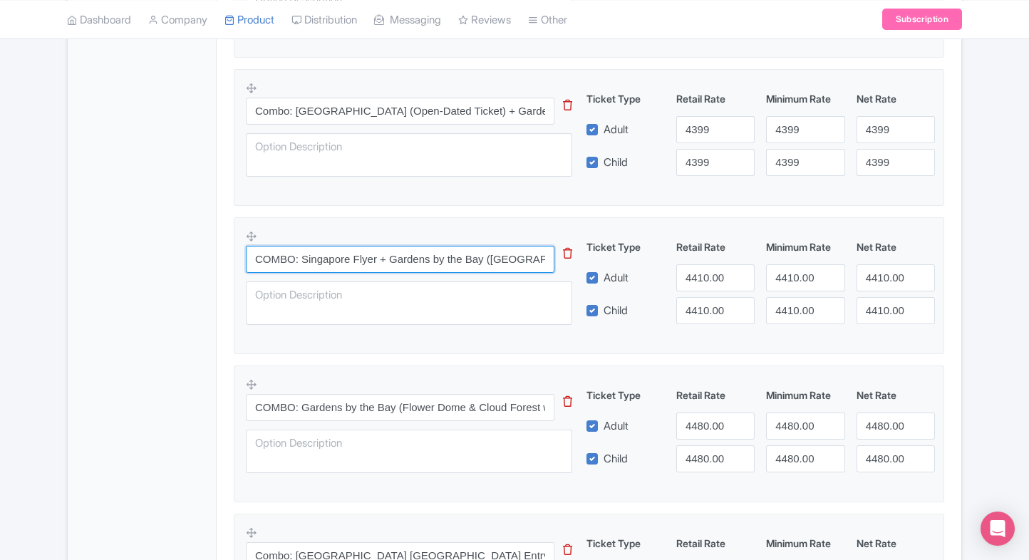
drag, startPoint x: 253, startPoint y: 255, endPoint x: 391, endPoint y: 257, distance: 138.3
click at [391, 257] on input "COMBO: Singapore Flyer + Gardens by the Bay (Flower Dome, Cloud Forest & Jurass…" at bounding box center [400, 259] width 309 height 27
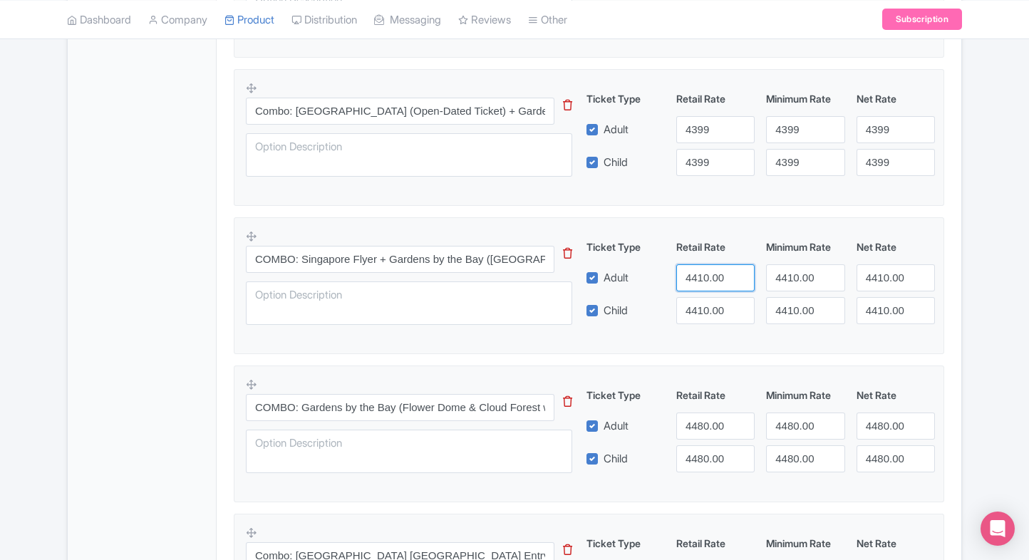
click at [692, 277] on input "4410.00" at bounding box center [715, 277] width 78 height 27
type input "4499"
click at [692, 302] on input "4410.00" at bounding box center [715, 310] width 78 height 27
paste input "99"
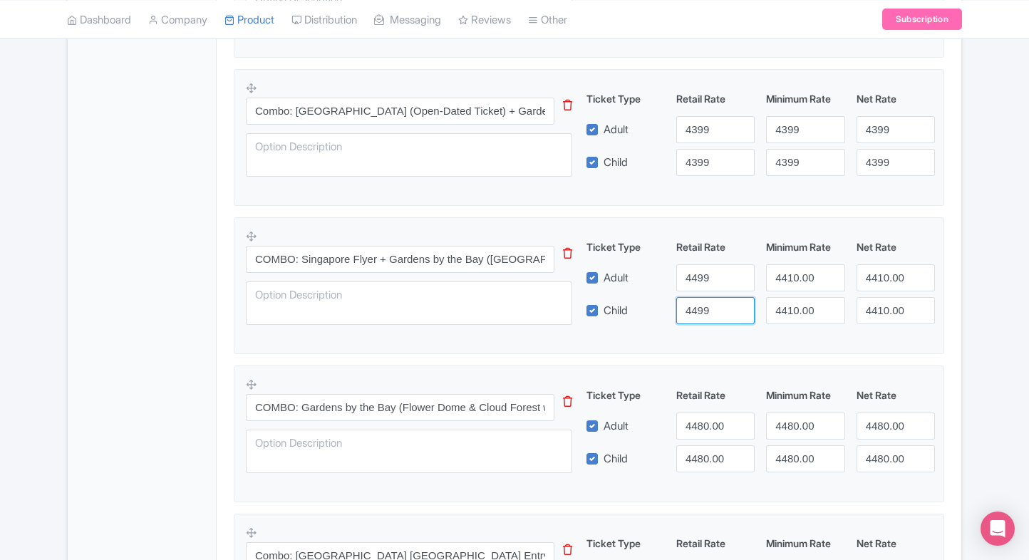
click at [692, 302] on input "4499" at bounding box center [715, 310] width 78 height 27
type input "4499"
click at [772, 271] on input "4410.00" at bounding box center [805, 277] width 78 height 27
paste input "99"
click at [772, 271] on input "4499" at bounding box center [805, 277] width 78 height 27
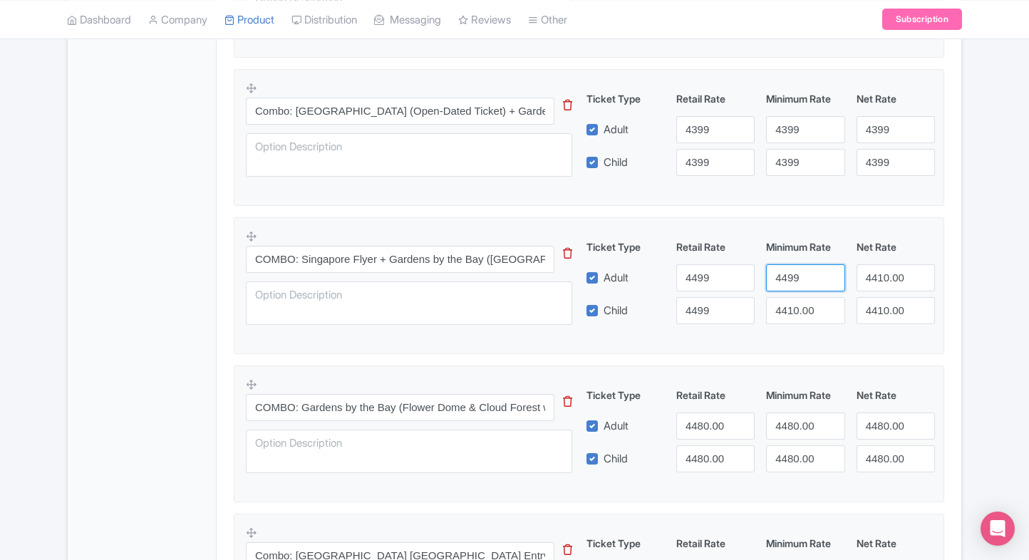
type input "4499"
click at [793, 307] on input "4410.00" at bounding box center [805, 310] width 78 height 27
paste input "99"
click at [793, 307] on input "4499" at bounding box center [805, 310] width 78 height 27
type input "4499"
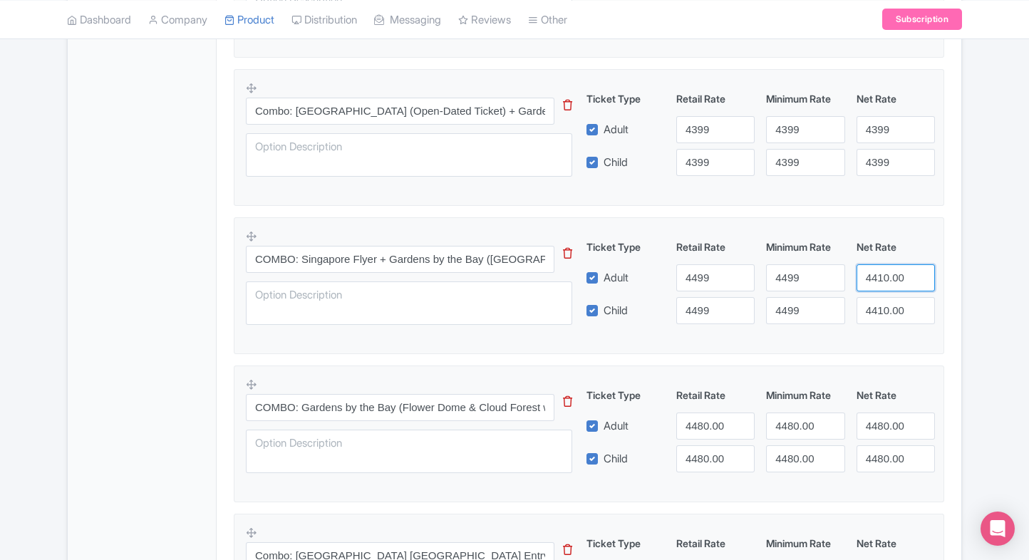
click at [882, 275] on input "4410.00" at bounding box center [896, 277] width 78 height 27
paste input "99"
type input "4499"
click at [885, 315] on input "4410.00" at bounding box center [896, 310] width 78 height 27
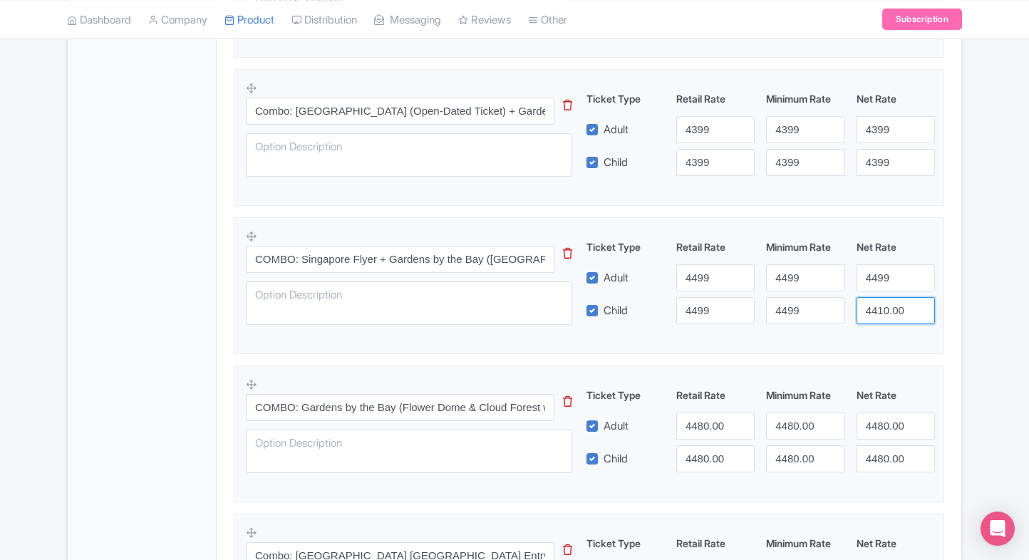
paste input "99"
click at [885, 315] on input "4499" at bounding box center [896, 310] width 78 height 27
type input "4499"
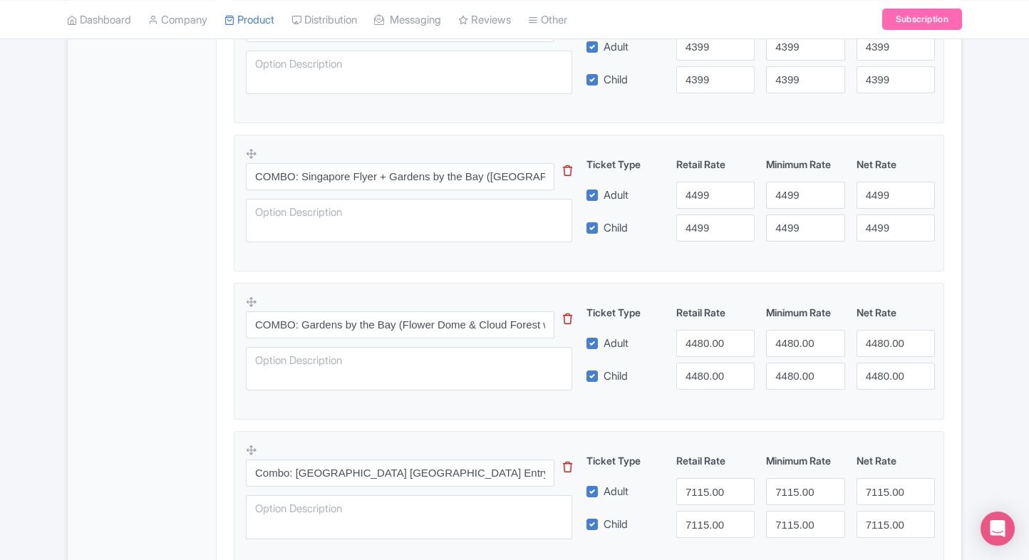
scroll to position [1330, 0]
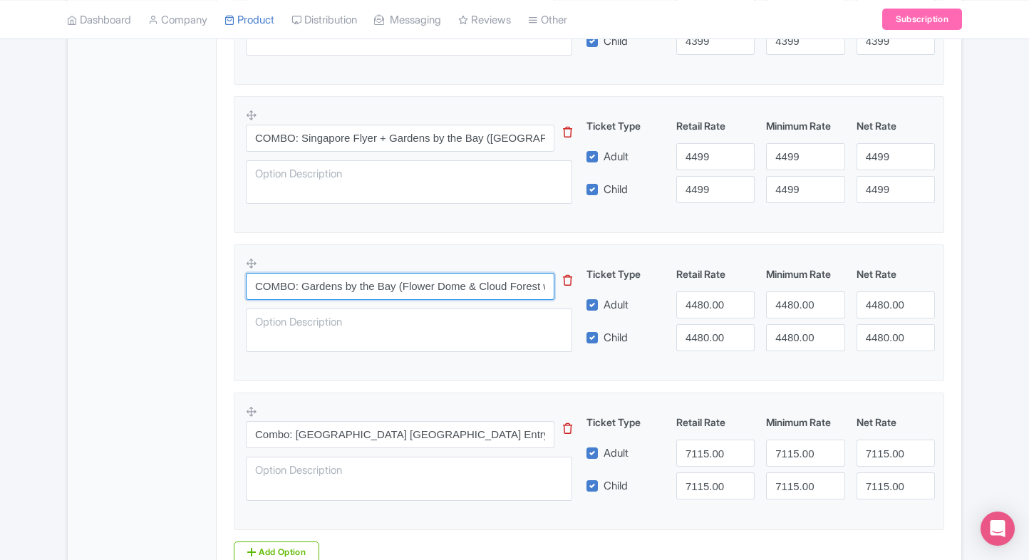
drag, startPoint x: 246, startPoint y: 282, endPoint x: 443, endPoint y: 281, distance: 197.5
click at [443, 281] on input "COMBO: Gardens by the Bay (Flower Dome & Cloud Forest with Jurassic World Exper…" at bounding box center [400, 286] width 309 height 27
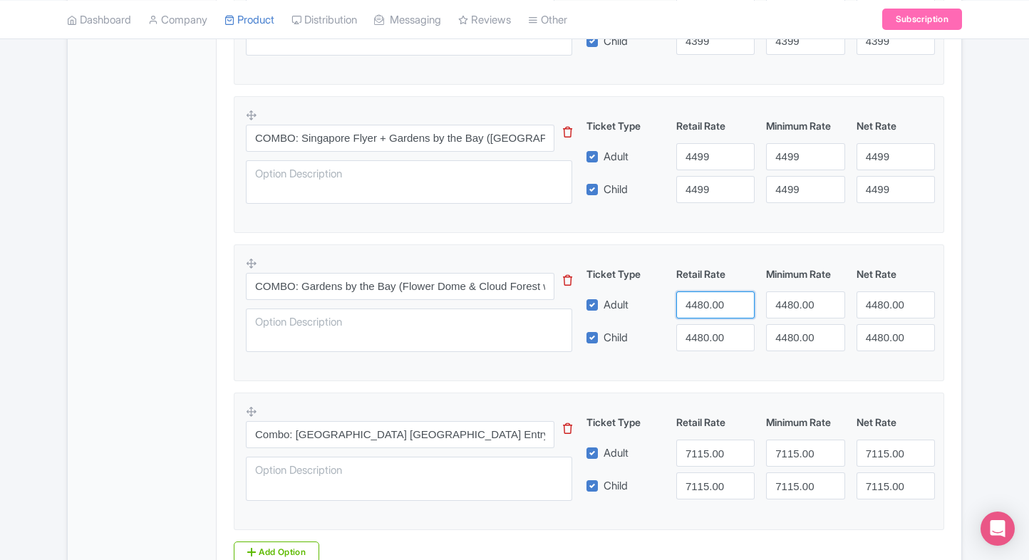
click at [706, 310] on input "4480.00" at bounding box center [715, 305] width 78 height 27
type input "4580"
click at [709, 346] on input "4480.00" at bounding box center [715, 337] width 78 height 27
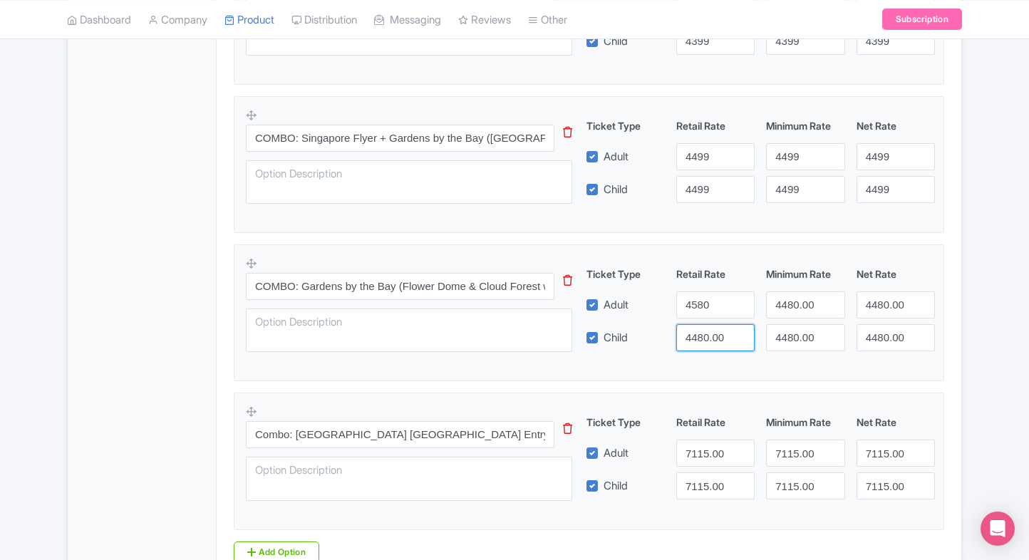
paste input "58"
click at [709, 346] on input "4580" at bounding box center [715, 337] width 78 height 27
type input "4580"
click at [793, 304] on input "4480.00" at bounding box center [805, 305] width 78 height 27
paste input "58"
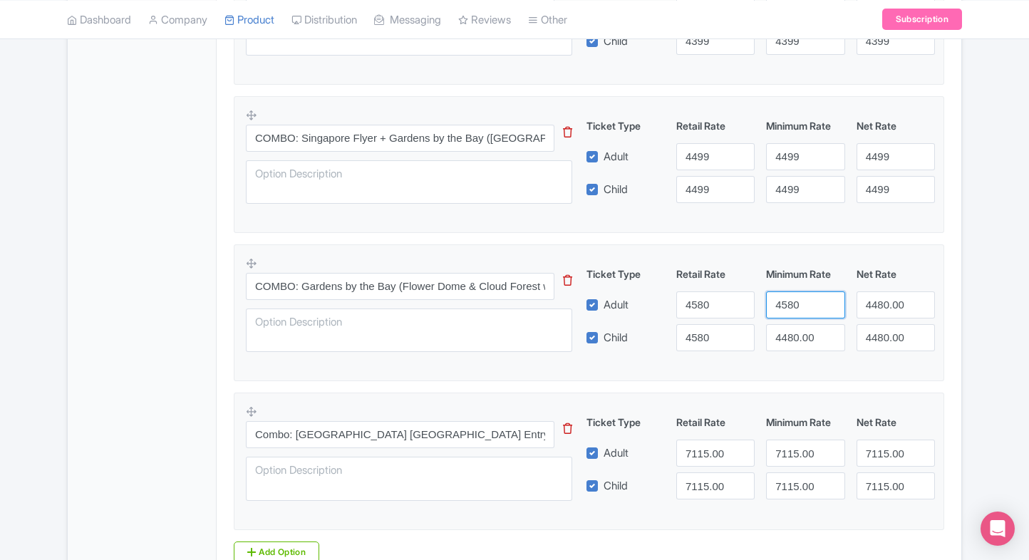
click at [793, 304] on input "4580" at bounding box center [805, 305] width 78 height 27
type input "4580"
click at [801, 335] on input "4480.00" at bounding box center [805, 337] width 78 height 27
paste input "58"
click at [801, 335] on input "4580" at bounding box center [805, 337] width 78 height 27
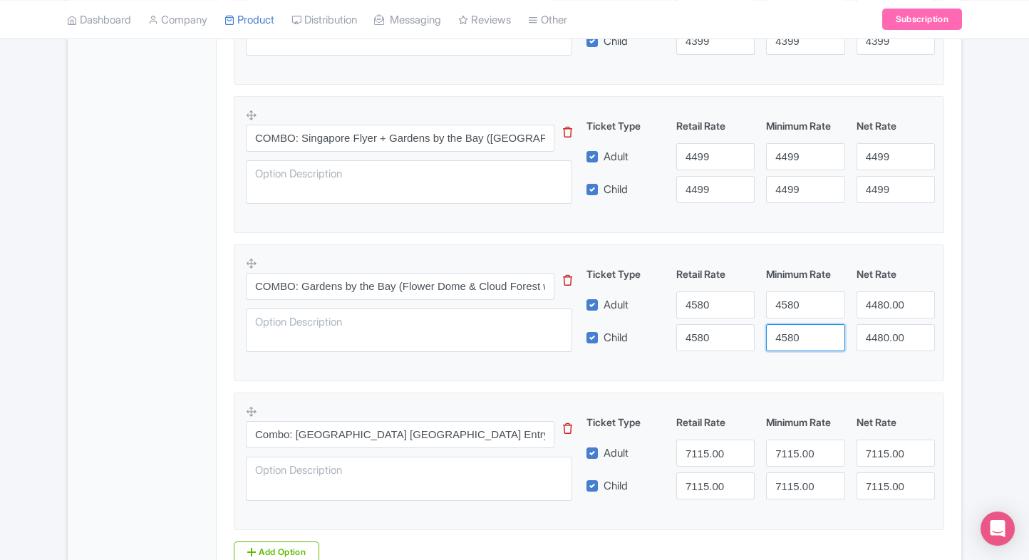
type input "4580"
click at [895, 304] on input "4480.00" at bounding box center [896, 305] width 78 height 27
paste input "58"
drag, startPoint x: 895, startPoint y: 304, endPoint x: 894, endPoint y: 349, distance: 45.6
click at [894, 349] on div "COMBO: Gardens by the Bay (Flower Dome & Cloud Forest with Jurassic World Exper…" at bounding box center [589, 309] width 686 height 104
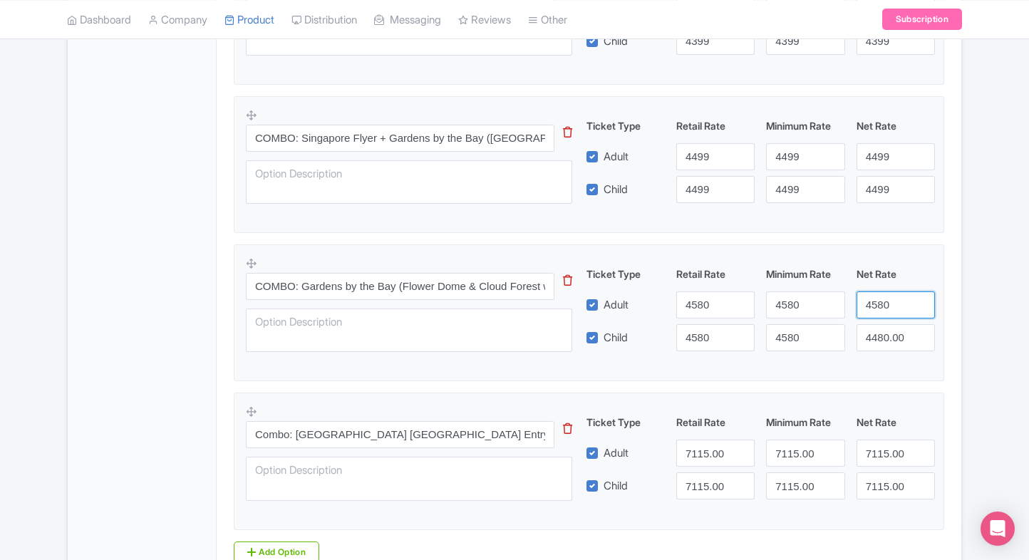
type input "4580"
click at [894, 349] on div "COMBO: Gardens by the Bay (Flower Dome & Cloud Forest with Jurassic World Exper…" at bounding box center [589, 309] width 686 height 104
click at [881, 336] on input "4480.00" at bounding box center [896, 337] width 78 height 27
paste input "58"
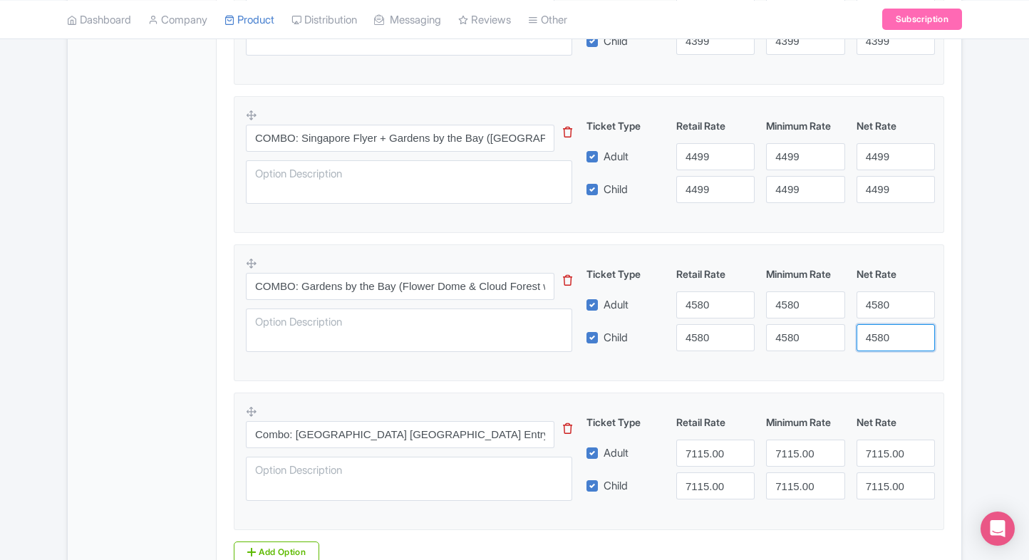
click at [881, 336] on input "4580" at bounding box center [896, 337] width 78 height 27
type input "4580"
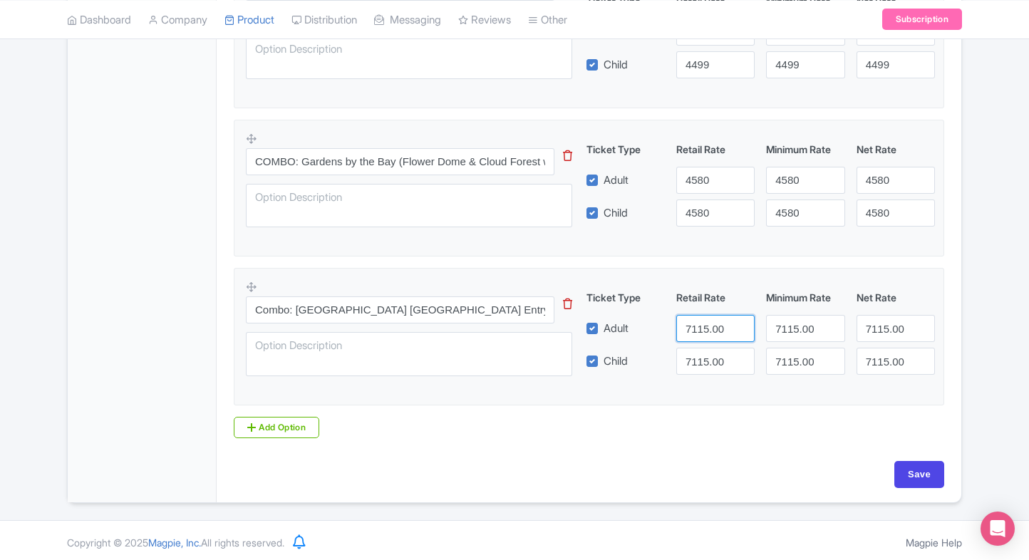
click at [695, 321] on input "7115.00" at bounding box center [715, 328] width 78 height 27
type input "7300"
click at [713, 362] on input "7115.00" at bounding box center [715, 361] width 78 height 27
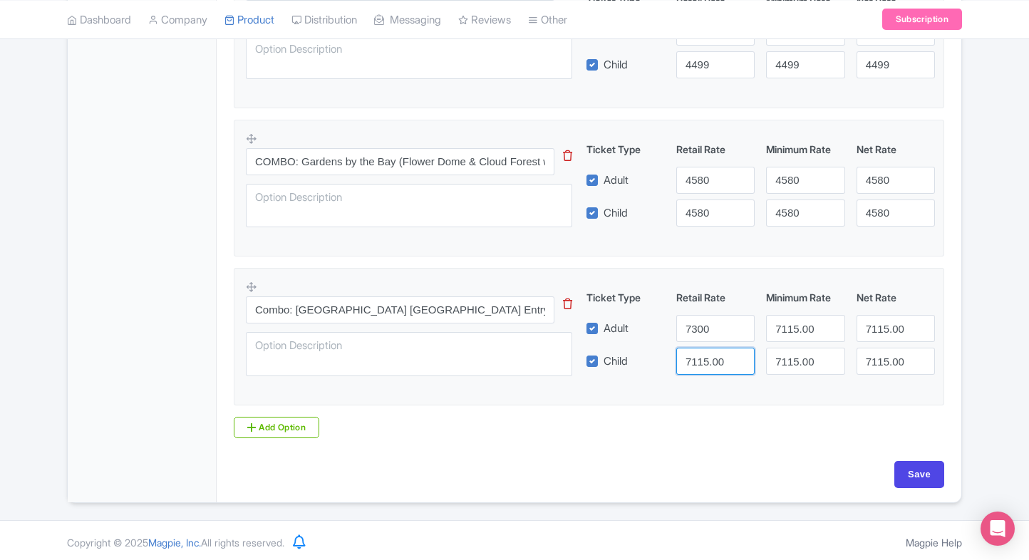
paste input "3"
click at [713, 362] on input "7300" at bounding box center [715, 361] width 78 height 27
type input "7300"
click at [804, 327] on input "7115.00" at bounding box center [805, 328] width 78 height 27
paste input "3"
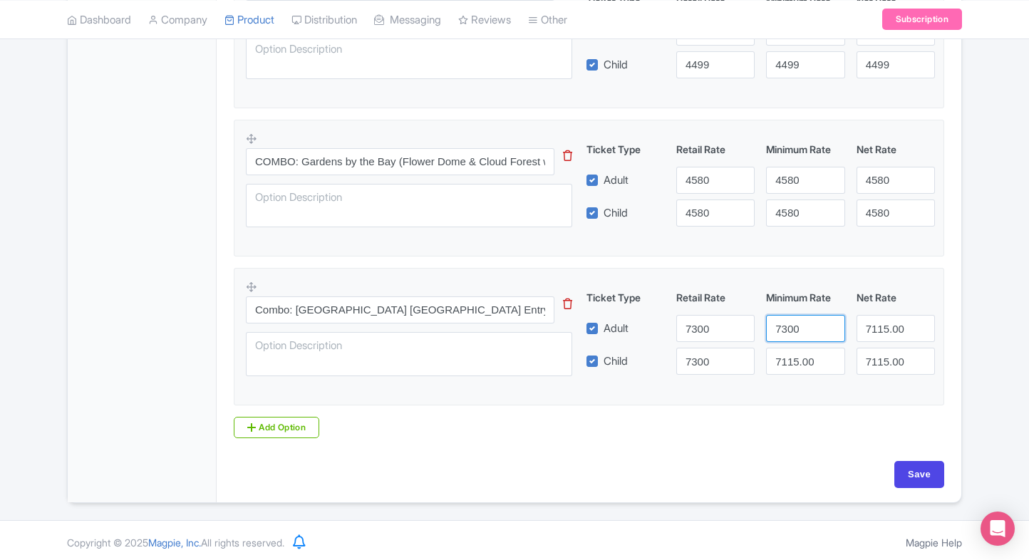
drag, startPoint x: 804, startPoint y: 327, endPoint x: 804, endPoint y: 341, distance: 13.5
click at [804, 341] on div "Ticket Type Retail Rate Minimum Rate Net Rate Adult 7300 7300 7115.00 Child 730…" at bounding box center [762, 332] width 344 height 85
type input "7300"
click at [804, 341] on div "Ticket Type Retail Rate Minimum Rate Net Rate Adult 7300 7300 7115.00 Child 730…" at bounding box center [762, 332] width 344 height 85
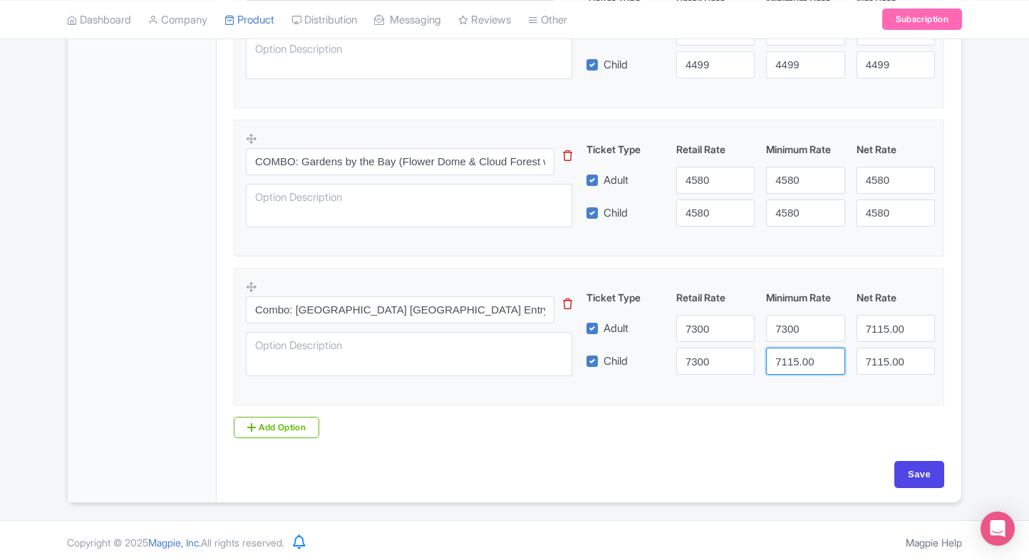
click at [801, 354] on input "7115.00" at bounding box center [805, 361] width 78 height 27
paste input "3"
click at [801, 354] on input "7300" at bounding box center [805, 361] width 78 height 27
type input "7300"
click at [891, 317] on input "7115.00" at bounding box center [896, 328] width 78 height 27
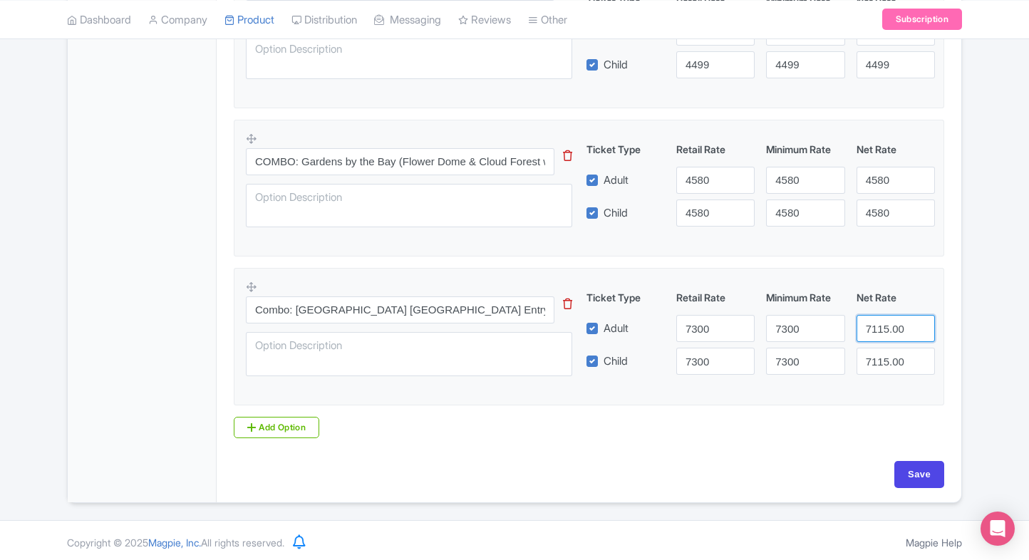
paste input "3"
click at [891, 317] on input "7300" at bounding box center [896, 328] width 78 height 27
type input "7300"
click at [890, 358] on input "7115.00" at bounding box center [896, 361] width 78 height 27
paste input "3"
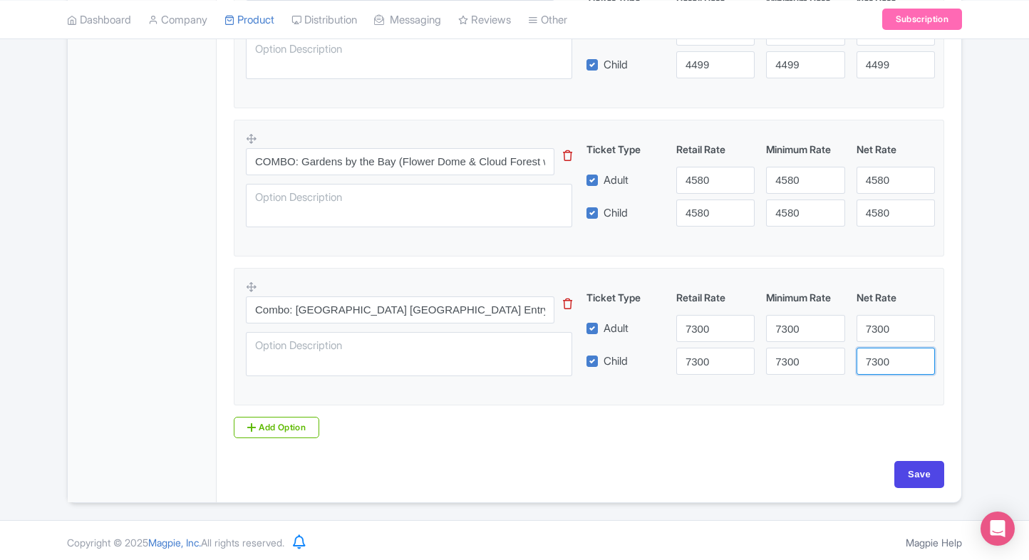
click at [890, 358] on input "7300" at bounding box center [896, 361] width 78 height 27
type input "7300"
click at [935, 474] on input "Save" at bounding box center [920, 474] width 50 height 27
type input "Saving..."
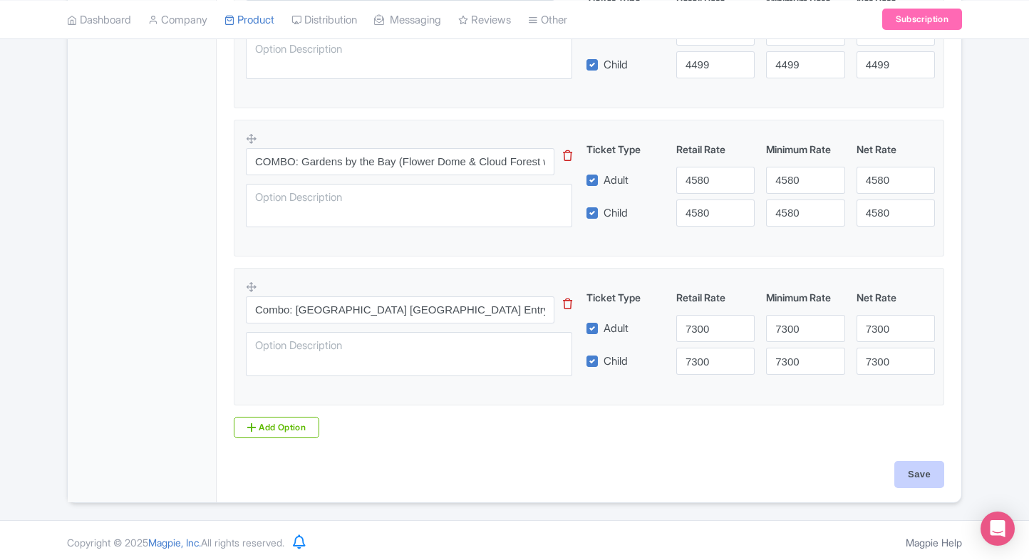
type input "Saving..."
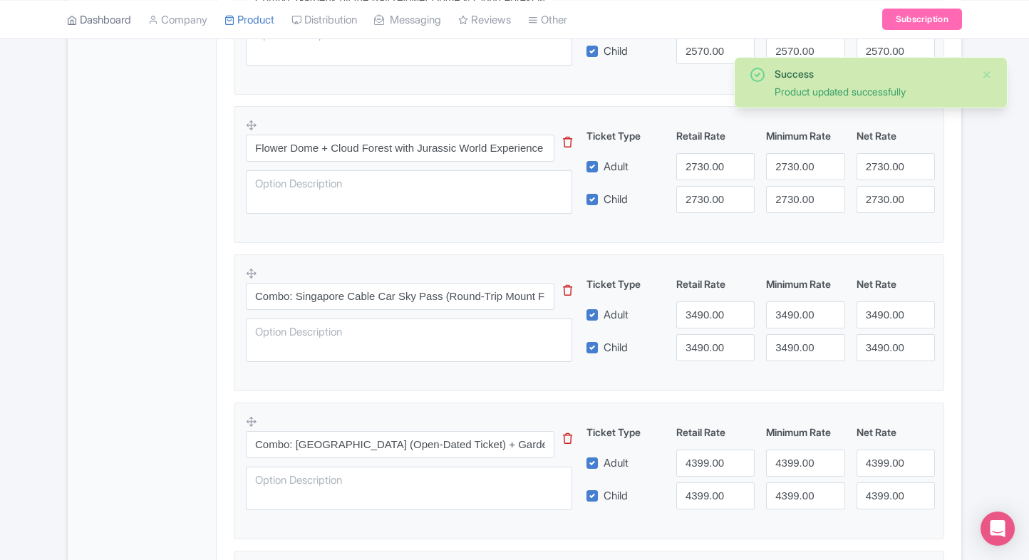
scroll to position [874, 0]
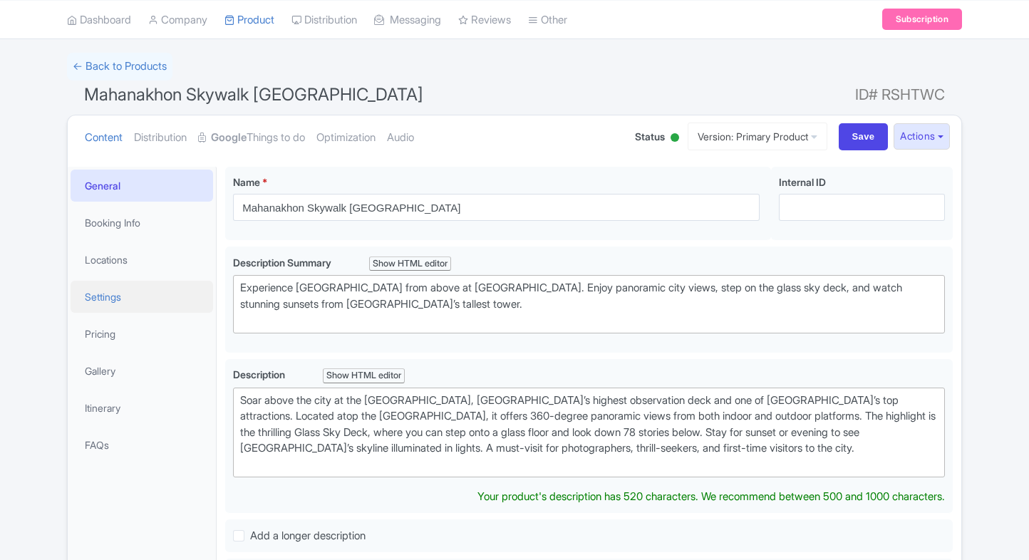
click at [125, 312] on link "Settings" at bounding box center [142, 297] width 143 height 32
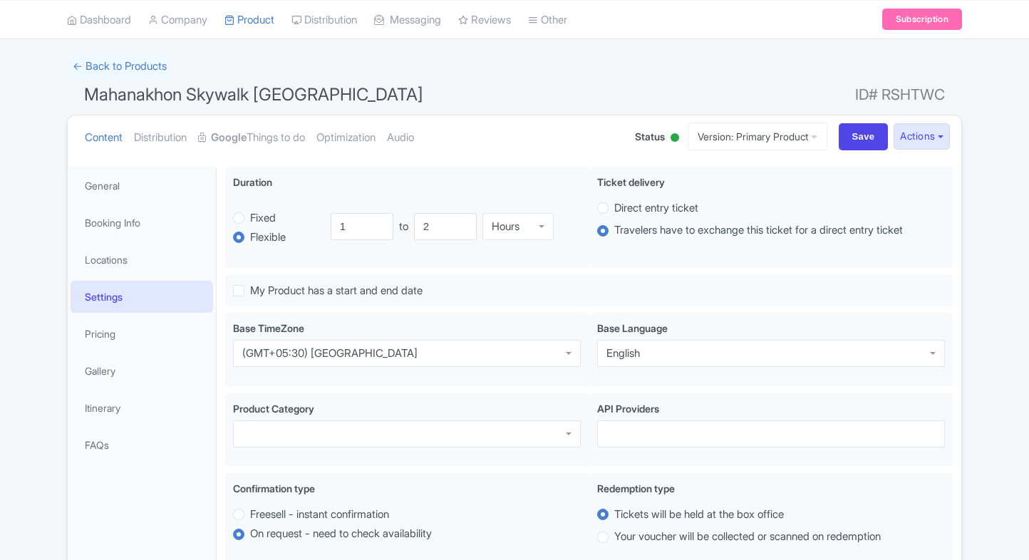
scroll to position [81, 0]
click at [108, 327] on link "Pricing" at bounding box center [142, 334] width 143 height 32
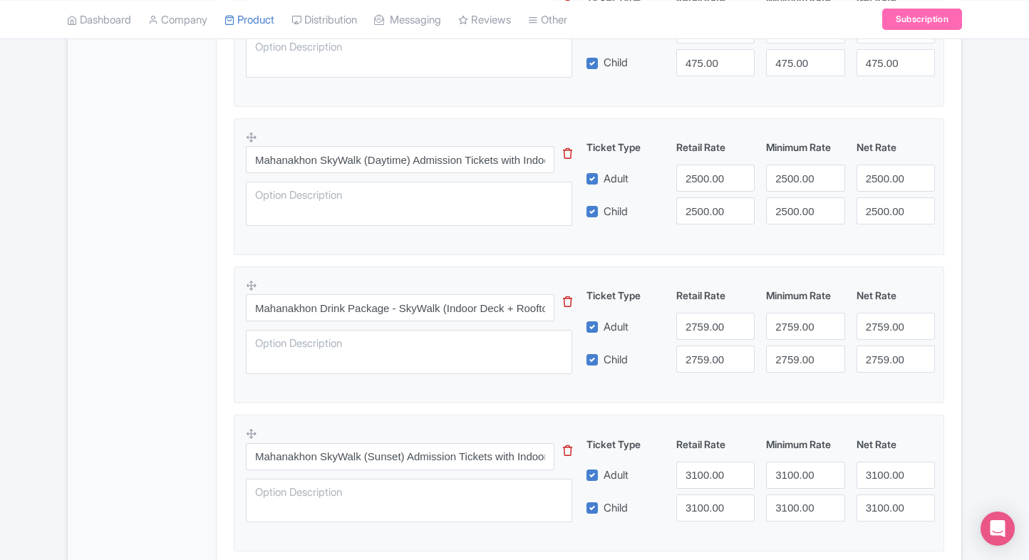
scroll to position [570, 0]
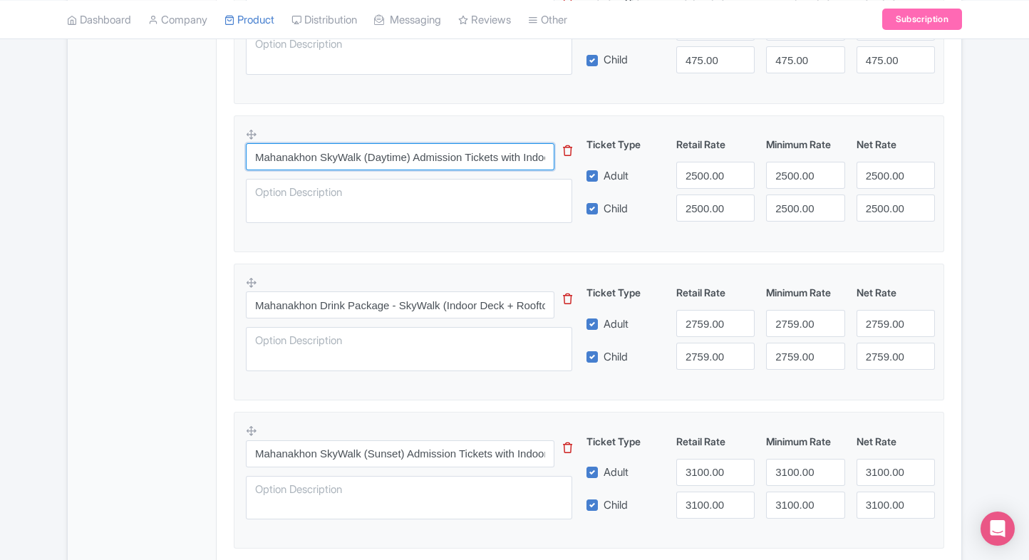
drag, startPoint x: 253, startPoint y: 150, endPoint x: 423, endPoint y: 155, distance: 169.7
click at [423, 155] on input "Mahanakhon SkyWalk (Daytime) Admission Tickets with Indoor deck and Rooftop" at bounding box center [400, 156] width 309 height 27
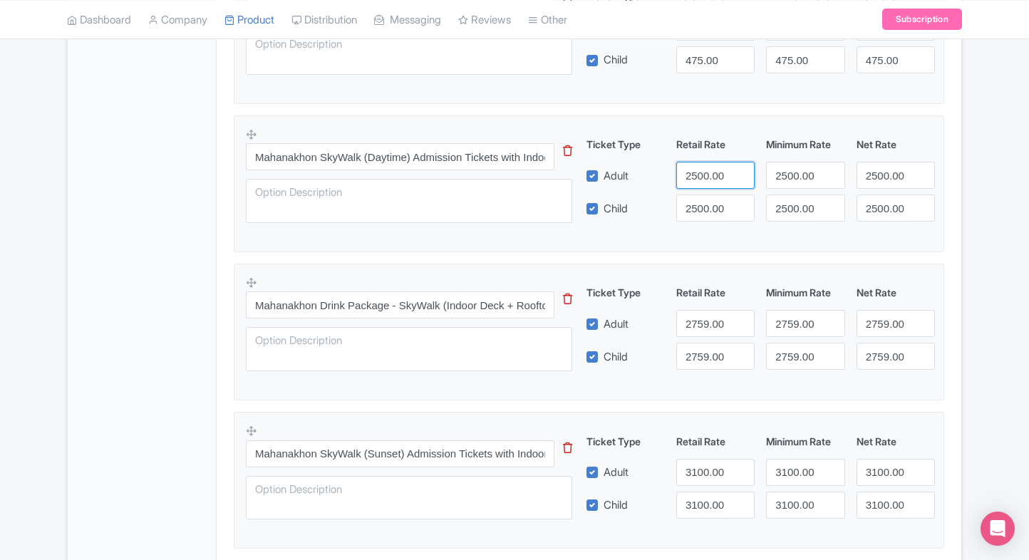
click at [702, 180] on input "2500.00" at bounding box center [715, 175] width 78 height 27
type input "2750"
drag, startPoint x: 709, startPoint y: 229, endPoint x: 706, endPoint y: 207, distance: 22.2
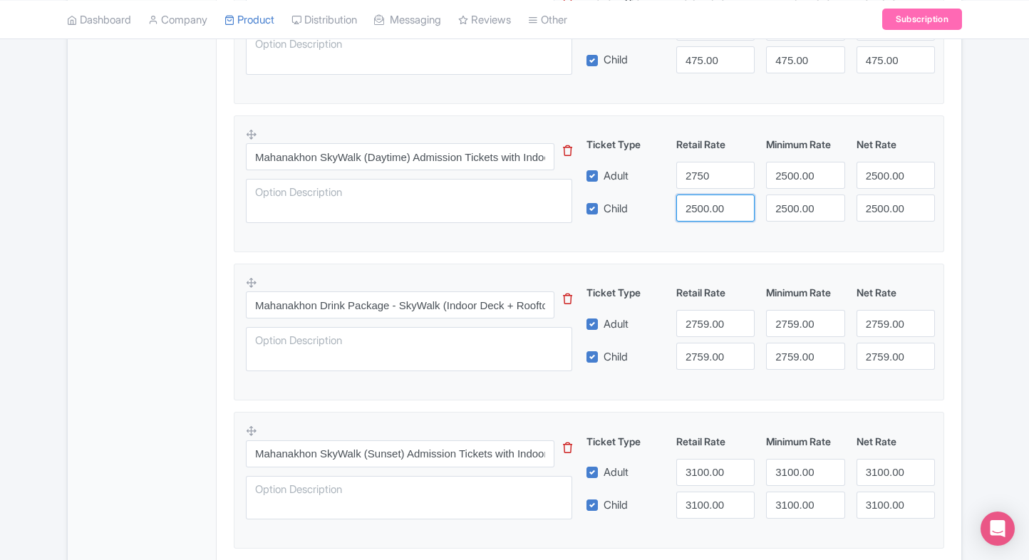
click at [706, 207] on div "Mahanakhon SkyWalk (Daytime) Admission Tickets with Indoor deck and Rooftop Thi…" at bounding box center [589, 180] width 686 height 104
click at [706, 207] on input "2500.00" at bounding box center [715, 208] width 78 height 27
paste input "75"
type input "2750"
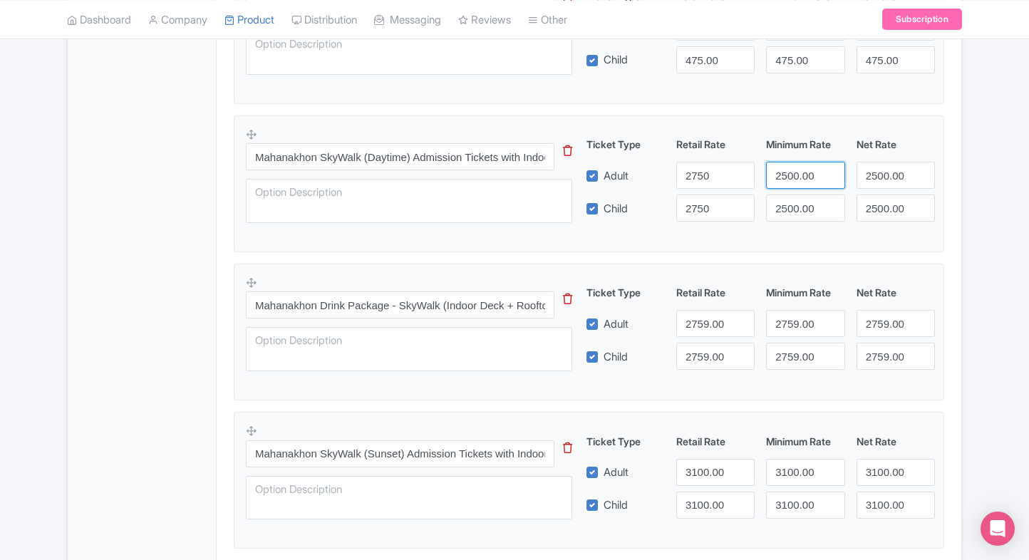
click at [778, 181] on input "2500.00" at bounding box center [805, 175] width 78 height 27
paste input "75"
drag, startPoint x: 778, startPoint y: 181, endPoint x: 798, endPoint y: 207, distance: 32.5
click at [778, 181] on input "2500.00" at bounding box center [805, 175] width 78 height 27
type input "2750"
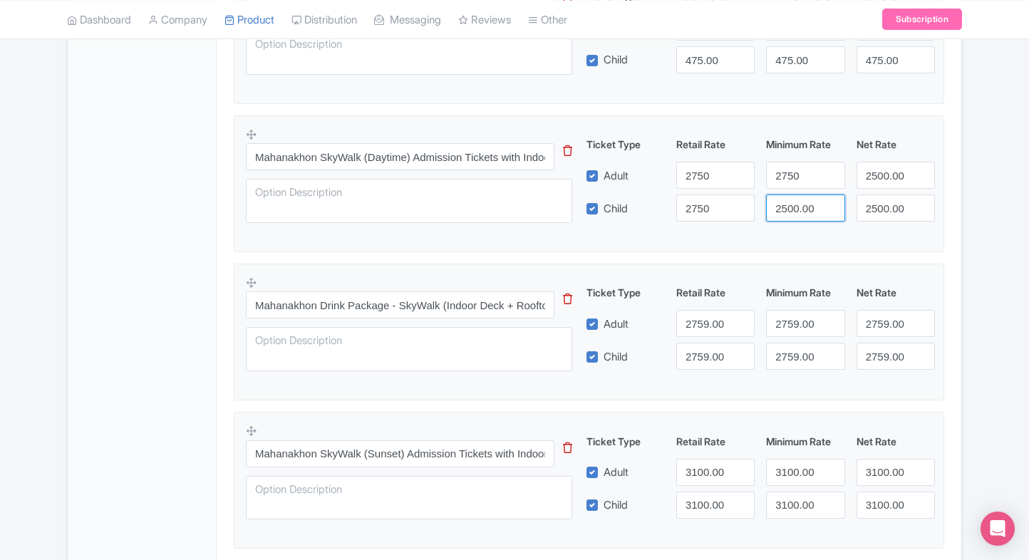
click at [798, 207] on input "2500.00" at bounding box center [805, 208] width 78 height 27
paste input "75"
drag, startPoint x: 798, startPoint y: 207, endPoint x: 873, endPoint y: 171, distance: 82.9
click at [798, 207] on input "2750" at bounding box center [805, 208] width 78 height 27
type input "2750"
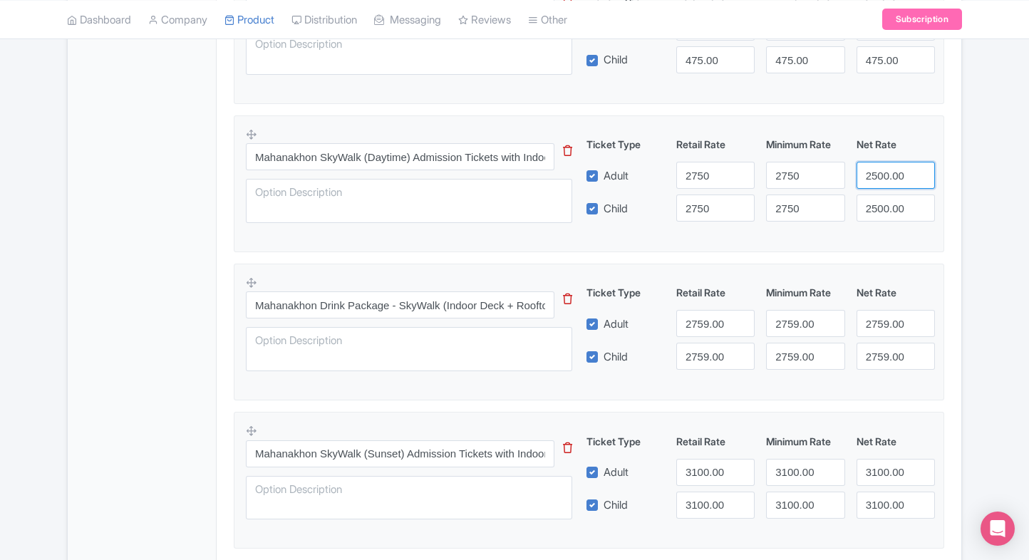
click at [873, 171] on input "2500.00" at bounding box center [896, 175] width 78 height 27
paste input "75"
drag, startPoint x: 873, startPoint y: 171, endPoint x: 885, endPoint y: 202, distance: 33.4
click at [885, 202] on div "Ticket Type Retail Rate Minimum Rate Net Rate Adult 2750 2750 2750 Child 2750 2…" at bounding box center [762, 179] width 344 height 85
type input "2750"
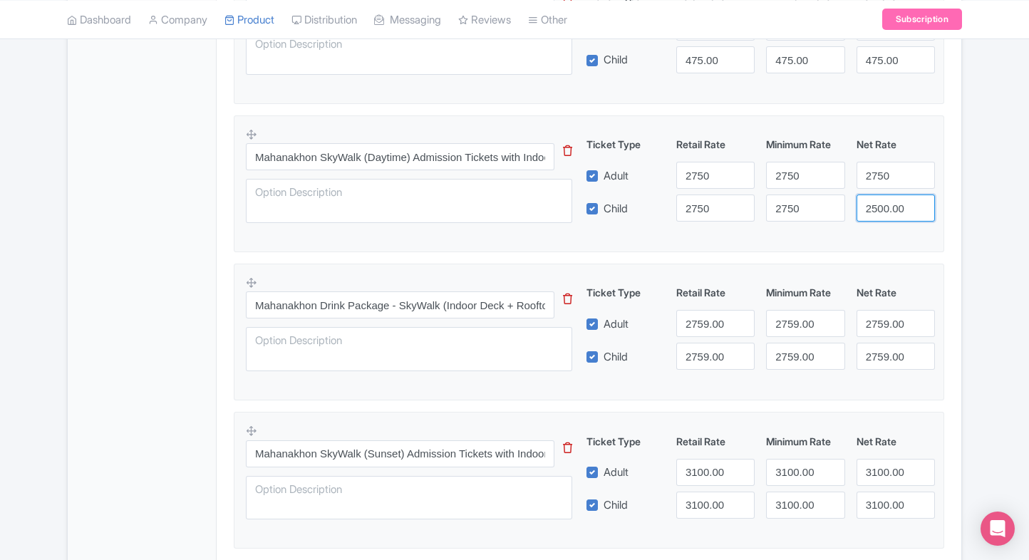
click at [885, 202] on input "2500.00" at bounding box center [896, 208] width 78 height 27
paste input "75"
click at [885, 202] on input "2750" at bounding box center [896, 208] width 78 height 27
type input "2750"
click at [960, 217] on div "Mahanakhon Skywalk Bangkok Name * i Mahanakhon Skywalk Bangkok Your product's n…" at bounding box center [589, 529] width 745 height 1718
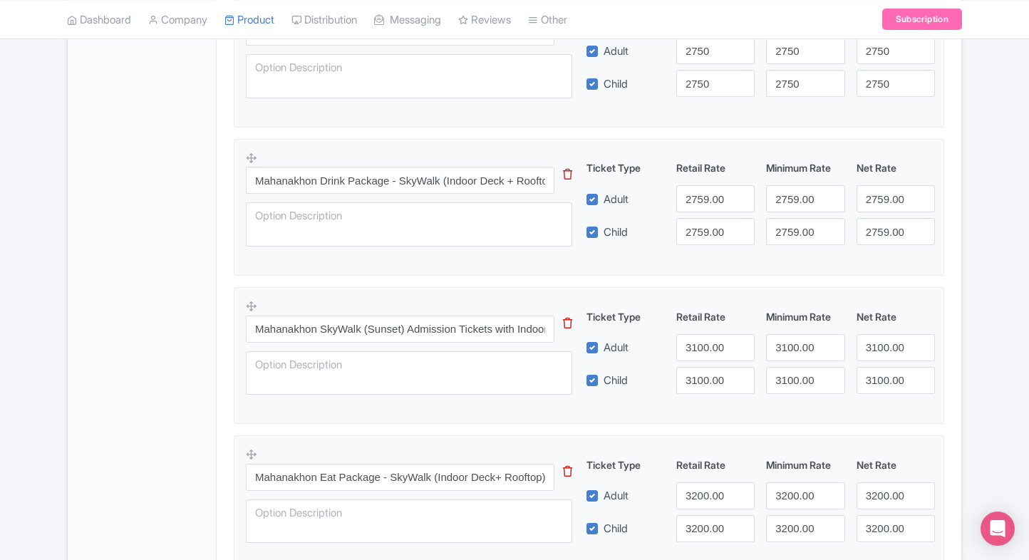
scroll to position [696, 0]
drag, startPoint x: 255, startPoint y: 180, endPoint x: 469, endPoint y: 177, distance: 213.9
click at [469, 177] on input "Mahanakhon Drink Package - SkyWalk (Indoor Deck + Rooftop) + SkyVerse + Drink (…" at bounding box center [400, 178] width 309 height 27
click at [212, 298] on div "General Booking Info Locations Settings Pricing Gallery Itinerary FAQs" at bounding box center [142, 406] width 149 height 1709
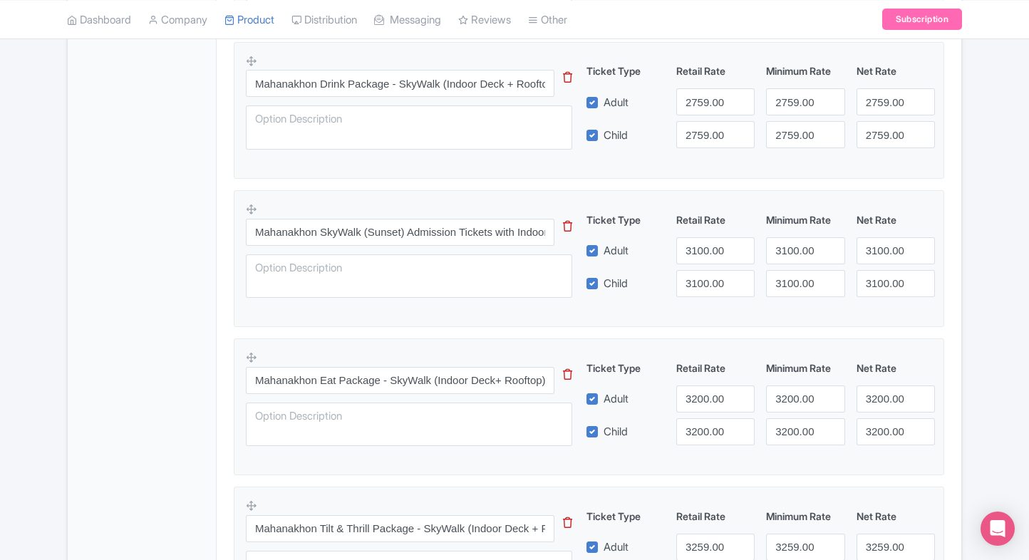
scroll to position [814, 0]
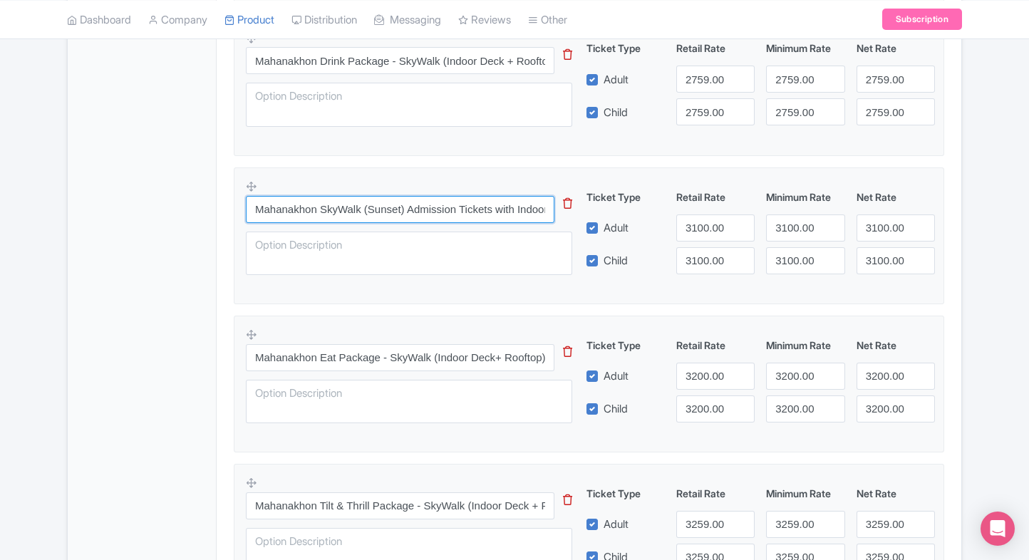
drag, startPoint x: 253, startPoint y: 213, endPoint x: 465, endPoint y: 201, distance: 212.1
click at [465, 201] on input "Mahanakhon SkyWalk (Sunset) Admission Tickets with Indoor deck and Rooftop" at bounding box center [400, 209] width 309 height 27
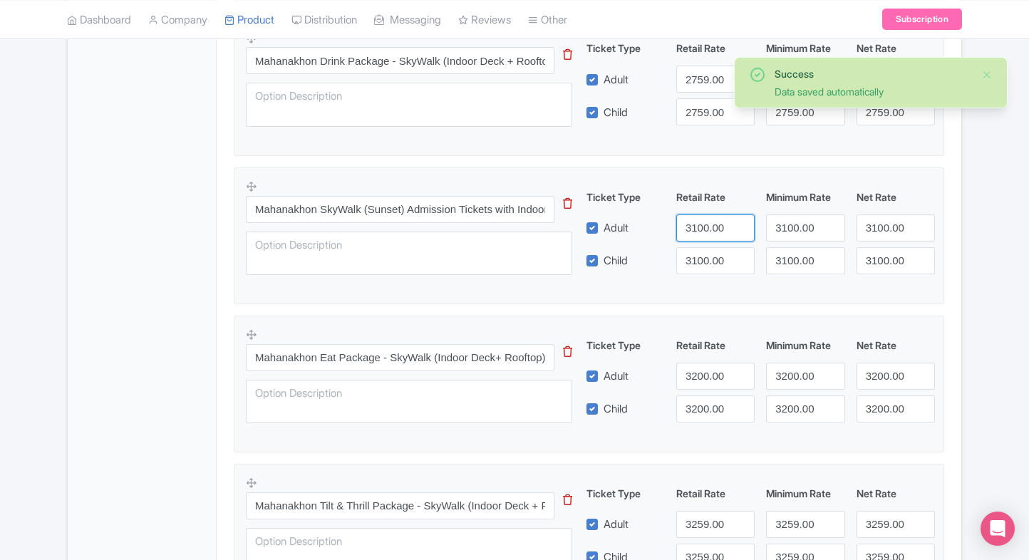
click at [687, 227] on input "3100.00" at bounding box center [715, 228] width 78 height 27
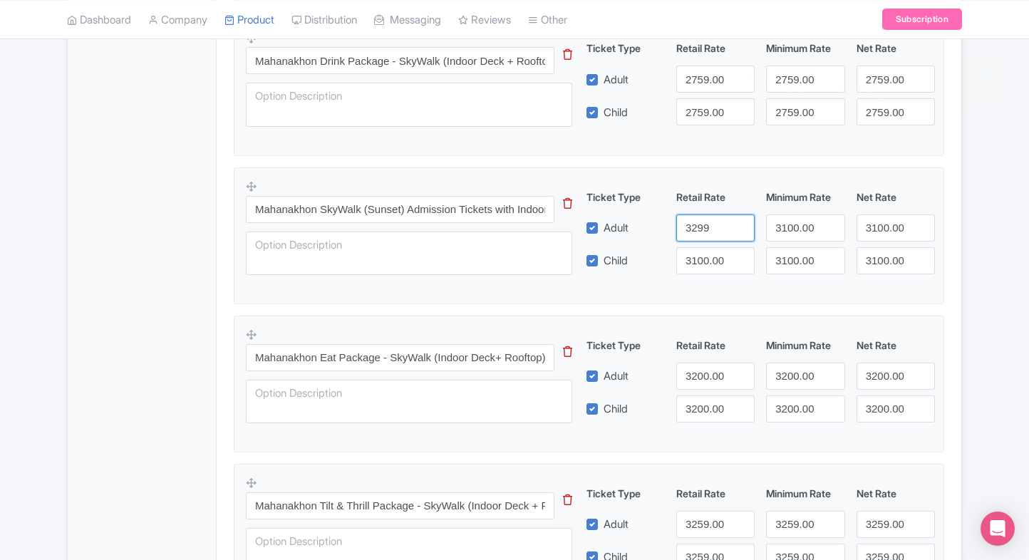
type input "3299"
click at [712, 259] on input "3100.00" at bounding box center [715, 260] width 78 height 27
paste input "299"
click at [712, 259] on input "3299" at bounding box center [715, 260] width 78 height 27
type input "3299"
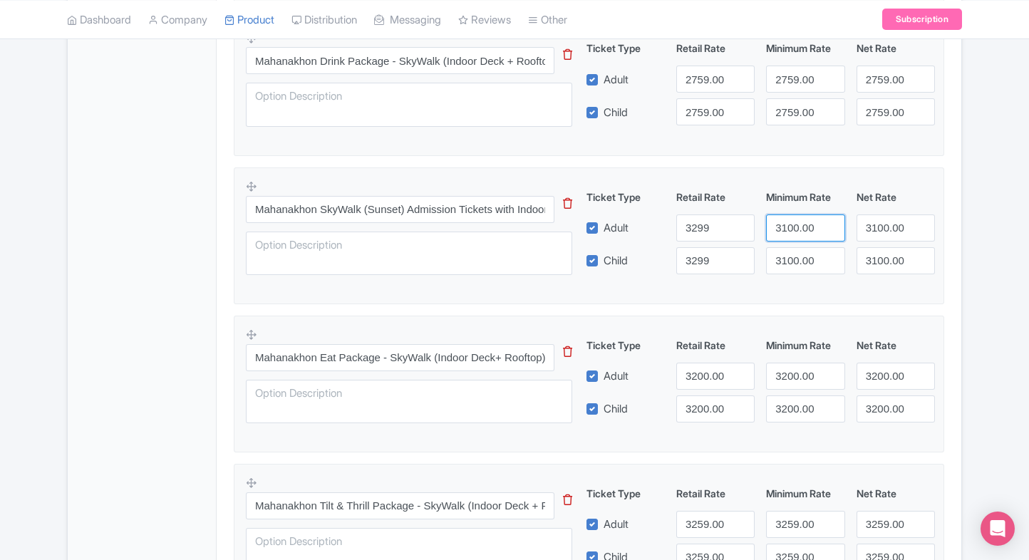
click at [786, 232] on input "3100.00" at bounding box center [805, 228] width 78 height 27
paste input "299"
drag, startPoint x: 786, startPoint y: 232, endPoint x: 790, endPoint y: 254, distance: 22.5
click at [790, 254] on div "Ticket Type Retail Rate Minimum Rate Net Rate Adult 3299 3299 3100.00 Child 329…" at bounding box center [762, 232] width 344 height 85
type input "3299"
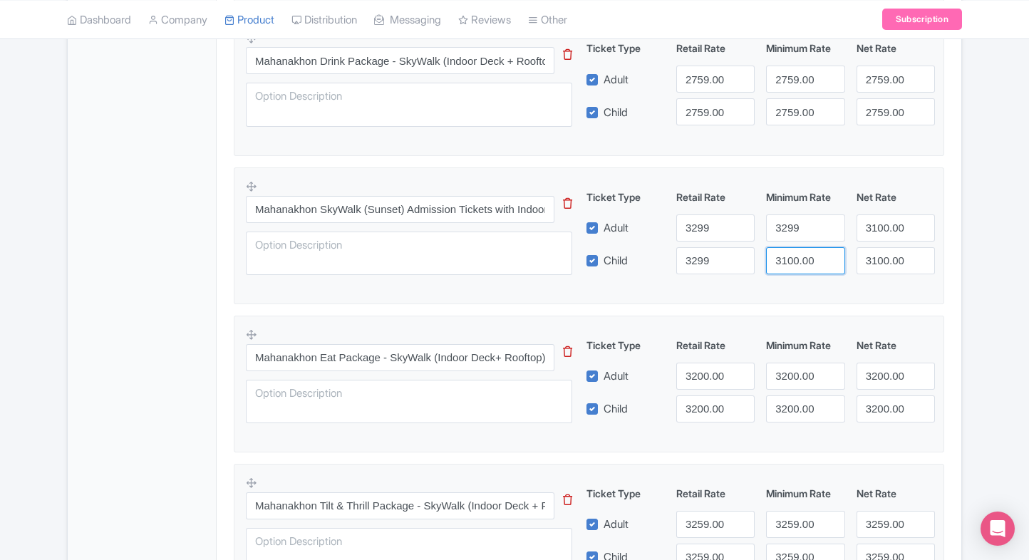
click at [790, 254] on input "3100.00" at bounding box center [805, 260] width 78 height 27
paste input "299"
drag, startPoint x: 790, startPoint y: 254, endPoint x: 878, endPoint y: 233, distance: 90.2
click at [878, 233] on div "Ticket Type Retail Rate Minimum Rate Net Rate Adult 3299 3299 3100.00 Child 329…" at bounding box center [762, 232] width 344 height 85
type input "3299"
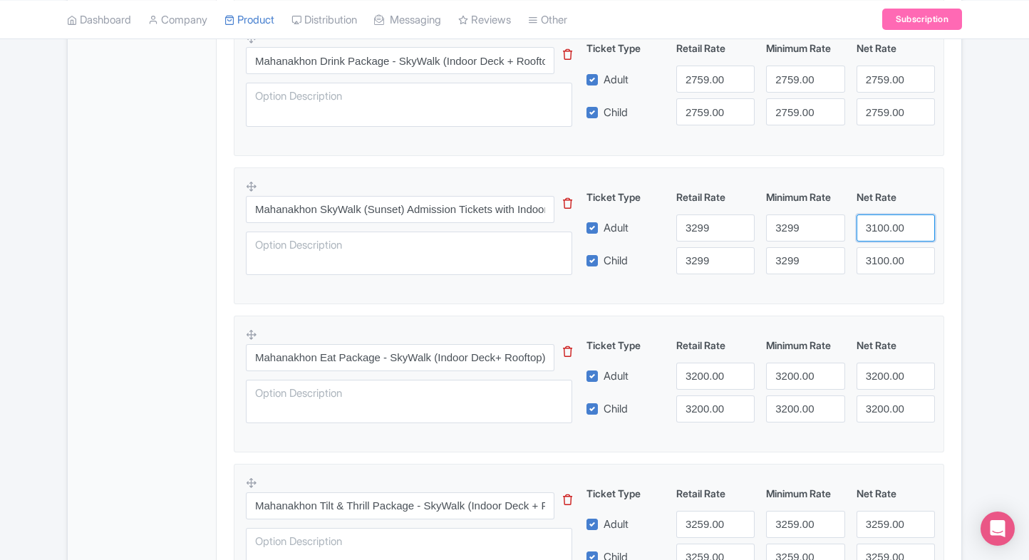
click at [878, 233] on input "3100.00" at bounding box center [896, 228] width 78 height 27
paste input "299"
drag, startPoint x: 878, startPoint y: 233, endPoint x: 884, endPoint y: 258, distance: 25.8
click at [884, 258] on div "Ticket Type Retail Rate Minimum Rate Net Rate Adult 3299 3299 3299 Child 3299 3…" at bounding box center [762, 232] width 344 height 85
type input "3299"
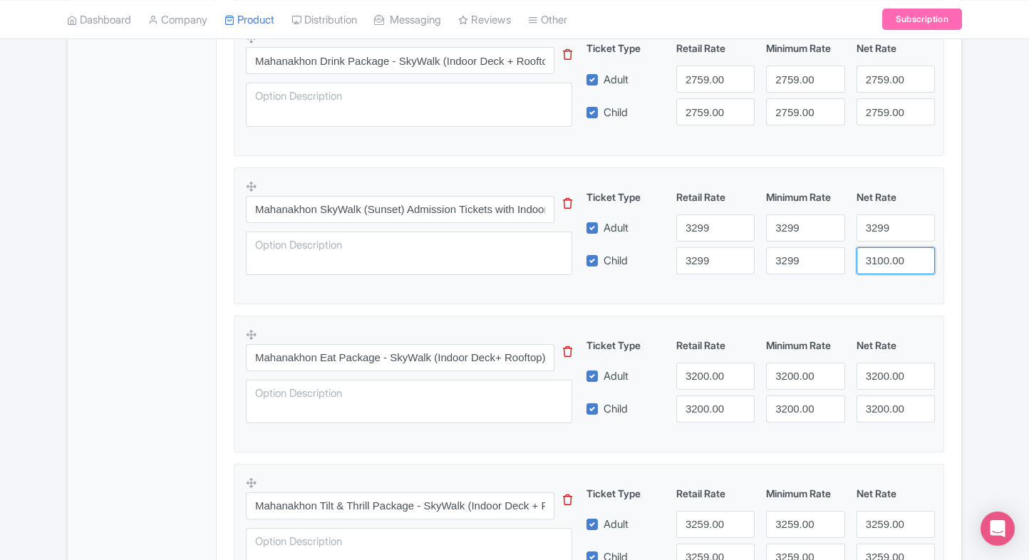
click at [884, 258] on input "3100.00" at bounding box center [896, 260] width 78 height 27
paste input "299"
click at [884, 258] on input "3299" at bounding box center [896, 260] width 78 height 27
type input "3299"
click at [969, 246] on div "Success Data saved automatically ← Back to Products Mahanakhon Skywalk Bangkok …" at bounding box center [514, 232] width 912 height 1824
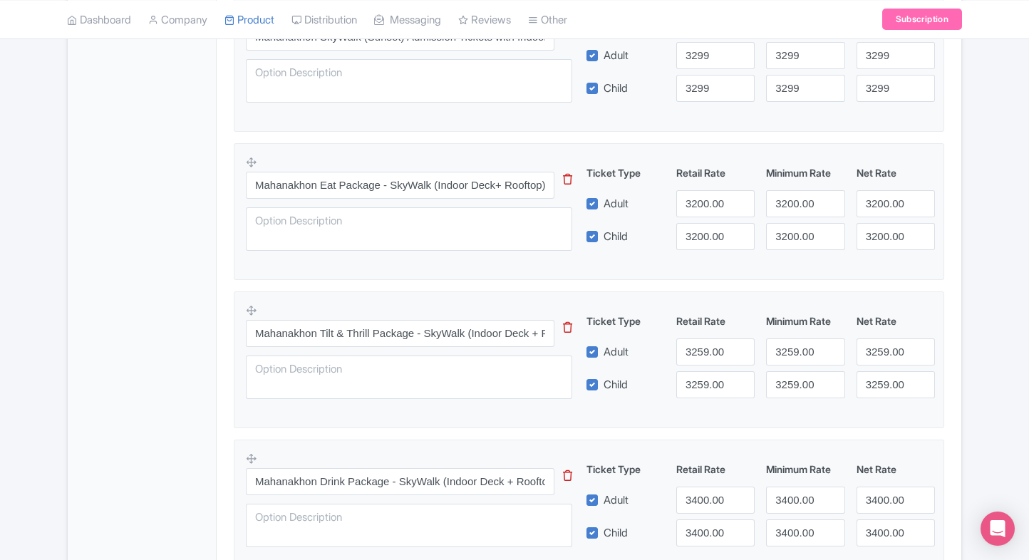
scroll to position [988, 0]
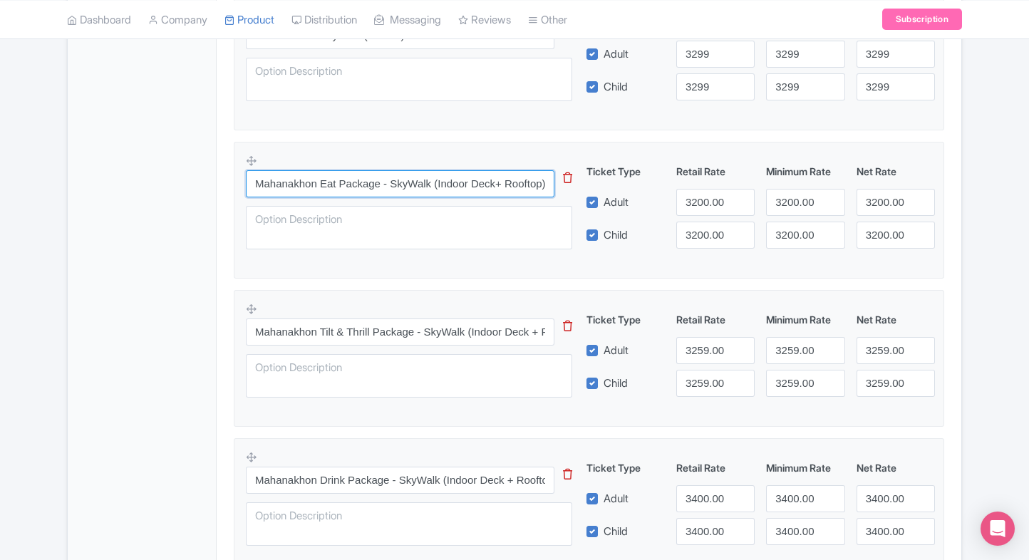
drag, startPoint x: 256, startPoint y: 184, endPoint x: 482, endPoint y: 188, distance: 226.0
click at [482, 188] on input "Mahanakhon Eat Package - SkyWalk (Indoor Deck+ Rooftop) + SkyVerse + THB 200 Me…" at bounding box center [400, 183] width 309 height 27
click at [121, 287] on div "General Booking Info Locations Settings Pricing Gallery Itinerary FAQs" at bounding box center [142, 114] width 149 height 1709
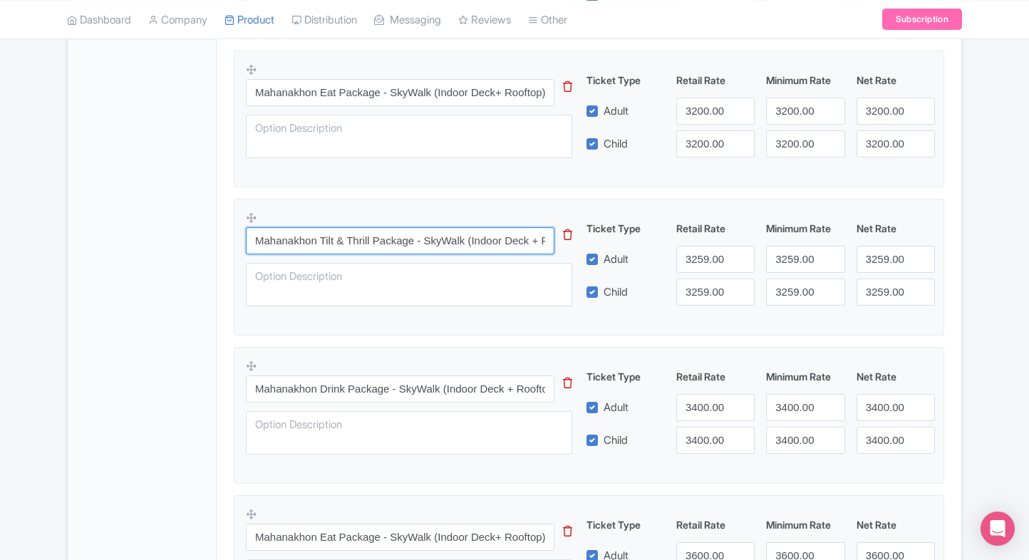
drag, startPoint x: 252, startPoint y: 238, endPoint x: 467, endPoint y: 248, distance: 214.8
click at [467, 248] on input "Mahanakhon Tilt & Thrill Package - SkyWalk (Indoor Deck + Rooftop) + SkyVerse +…" at bounding box center [400, 240] width 309 height 27
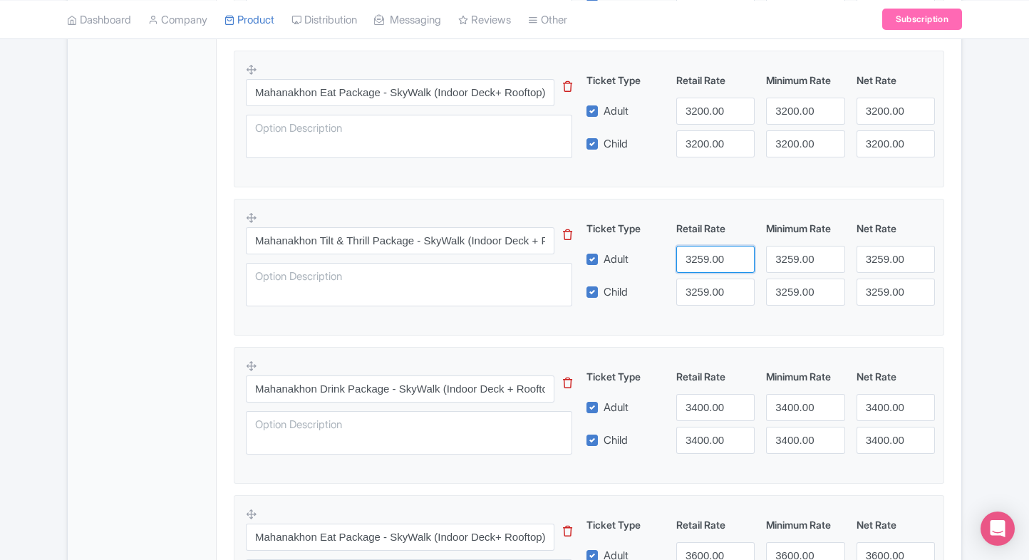
click at [695, 254] on input "3259.00" at bounding box center [715, 259] width 78 height 27
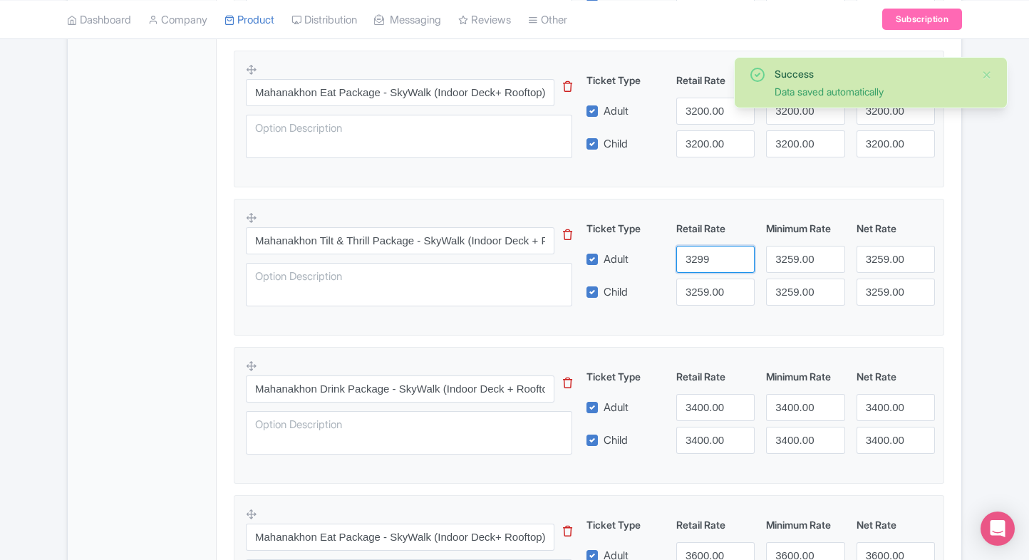
type input "3299"
click at [701, 282] on input "3259.00" at bounding box center [715, 292] width 78 height 27
paste input "99"
click at [701, 282] on input "3299" at bounding box center [715, 292] width 78 height 27
type input "3299"
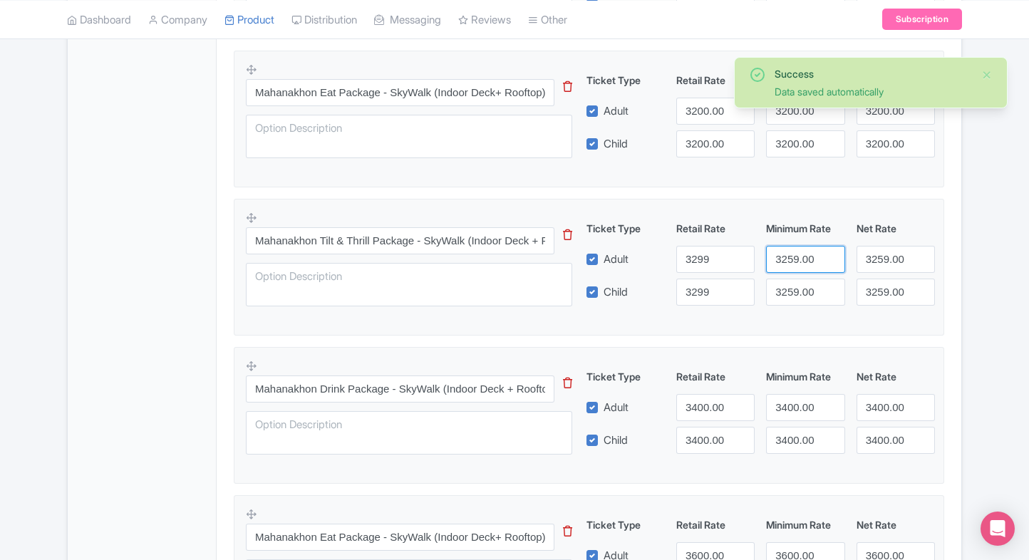
click at [790, 253] on input "3259.00" at bounding box center [805, 259] width 78 height 27
paste input "99"
drag, startPoint x: 790, startPoint y: 253, endPoint x: 800, endPoint y: 292, distance: 40.5
click at [800, 292] on div "Ticket Type Retail Rate Minimum Rate Net Rate Adult 3299 3299 3259.00 Child 329…" at bounding box center [762, 263] width 344 height 85
type input "3299"
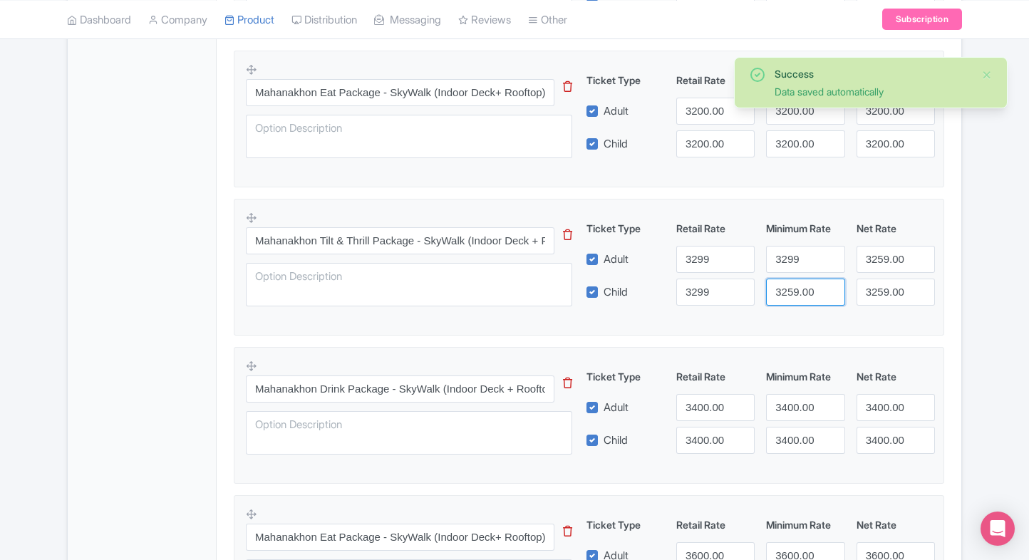
click at [800, 292] on input "3259.00" at bounding box center [805, 292] width 78 height 27
paste input "99"
drag, startPoint x: 800, startPoint y: 292, endPoint x: 887, endPoint y: 254, distance: 95.8
click at [887, 254] on div "Ticket Type Retail Rate Minimum Rate Net Rate Adult 3299 3299 3259.00 Child 329…" at bounding box center [762, 263] width 344 height 85
type input "3299"
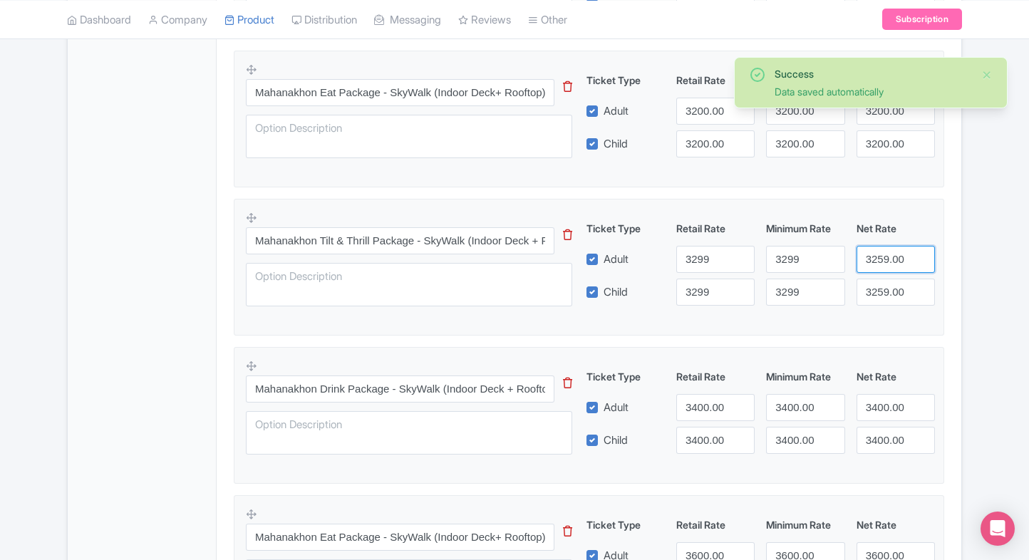
click at [887, 254] on input "3259.00" at bounding box center [896, 259] width 78 height 27
paste input "99"
drag, startPoint x: 887, startPoint y: 254, endPoint x: 887, endPoint y: 284, distance: 30.7
click at [887, 284] on div "Ticket Type Retail Rate Minimum Rate Net Rate Adult 3299 3299 3299 Child 3299 3…" at bounding box center [762, 263] width 344 height 85
type input "3299"
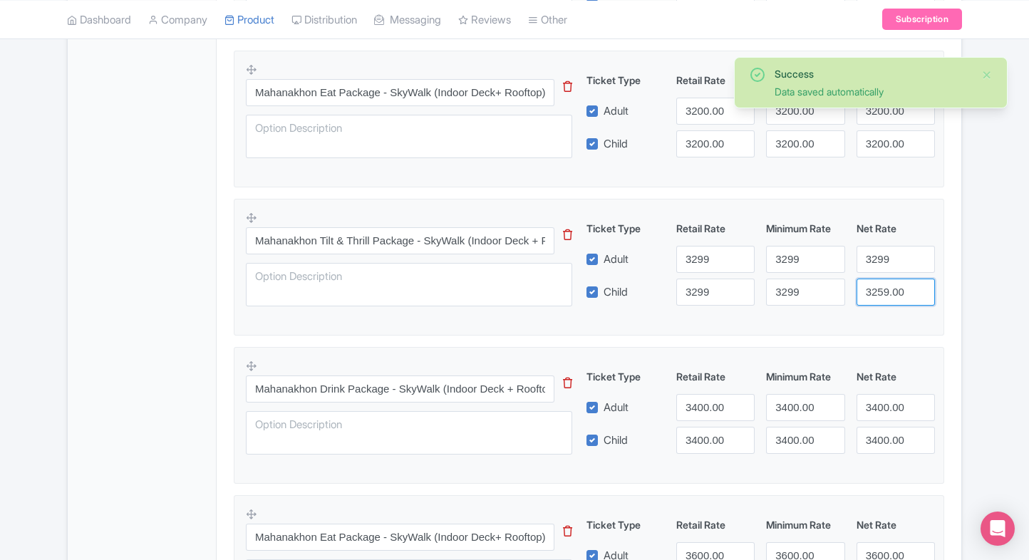
click at [887, 284] on input "3259.00" at bounding box center [896, 292] width 78 height 27
paste input "99"
drag, startPoint x: 887, startPoint y: 284, endPoint x: 948, endPoint y: 274, distance: 62.1
click at [948, 274] on div "Product Options i Mahanakhon SkyVerse Entry – Immersive 4th Floor Experience Ti…" at bounding box center [589, 126] width 728 height 1376
type input "3299"
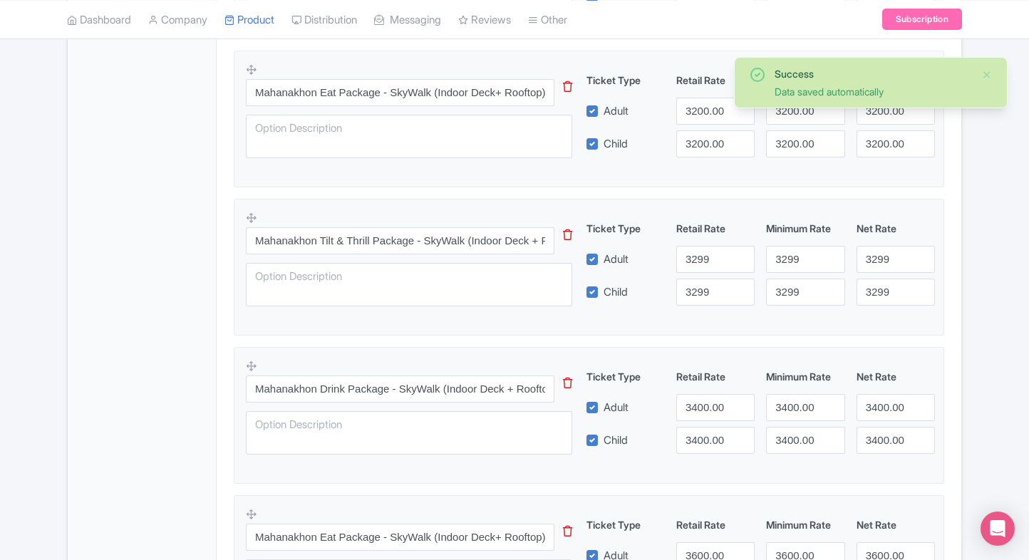
click at [948, 274] on div "Product Options i Mahanakhon SkyVerse Entry – Immersive 4th Floor Experience Ti…" at bounding box center [589, 126] width 728 height 1376
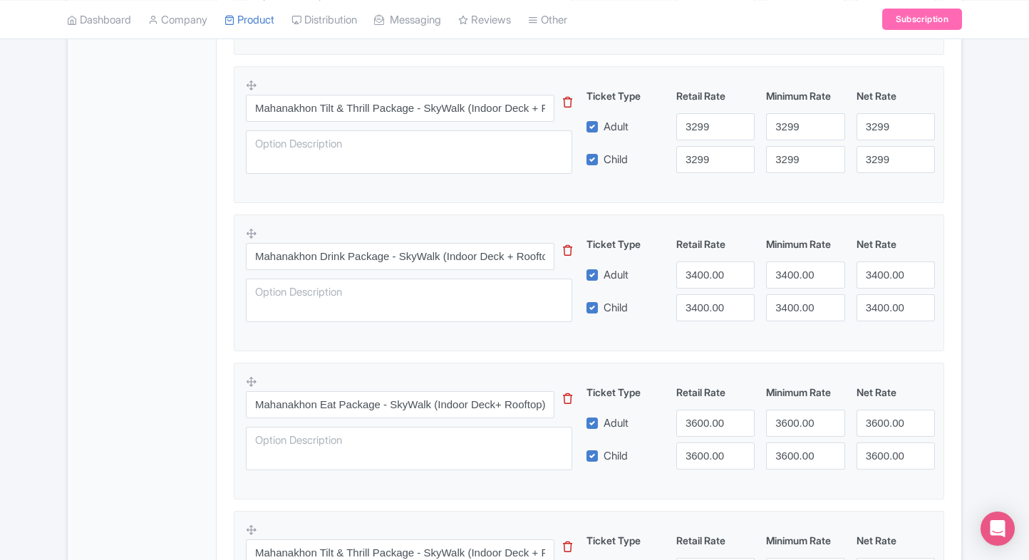
scroll to position [1214, 0]
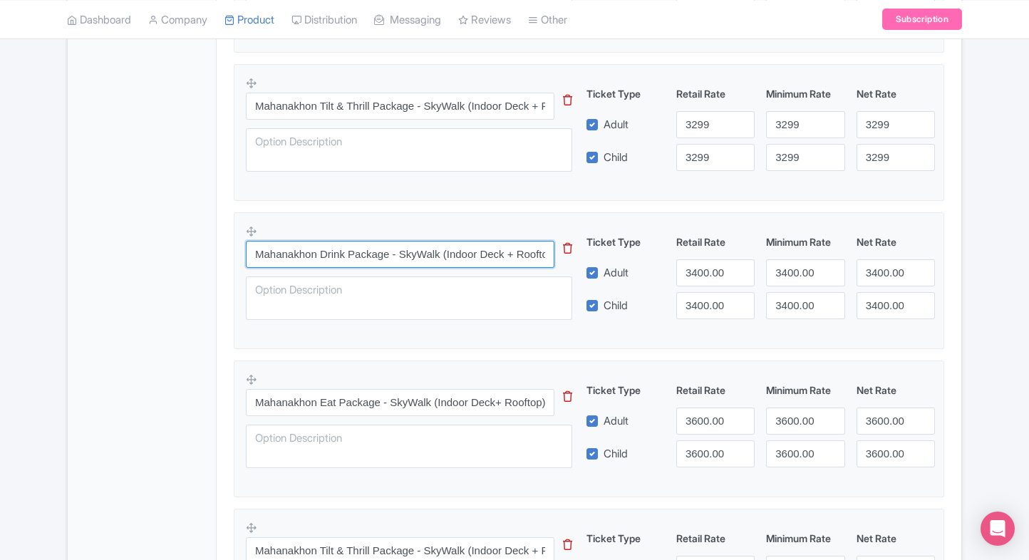
drag, startPoint x: 254, startPoint y: 252, endPoint x: 452, endPoint y: 238, distance: 198.7
click at [452, 241] on input "Mahanakhon Drink Package - SkyWalk (Indoor Deck + Rooftop) + SkyVerse + Drink (…" at bounding box center [400, 254] width 309 height 27
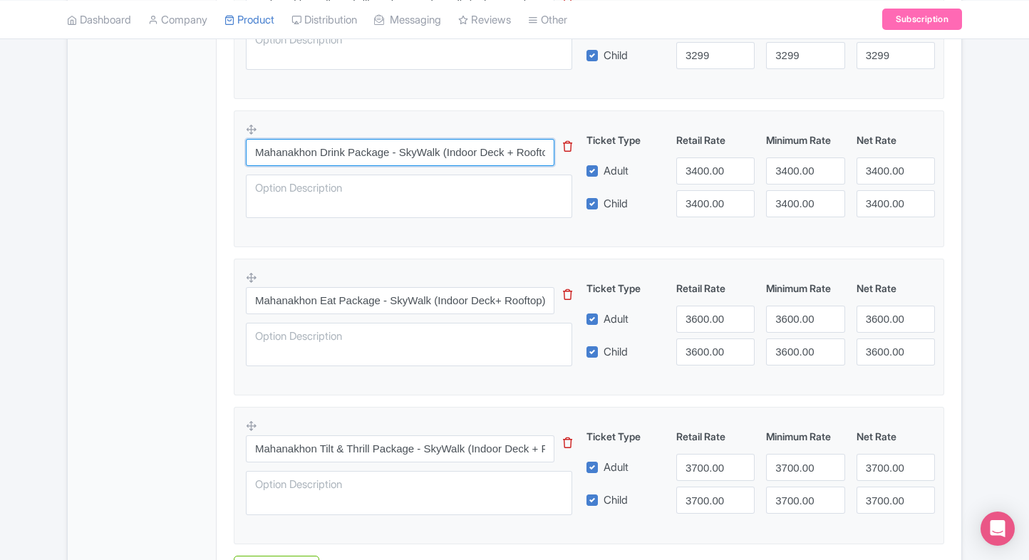
scroll to position [1317, 0]
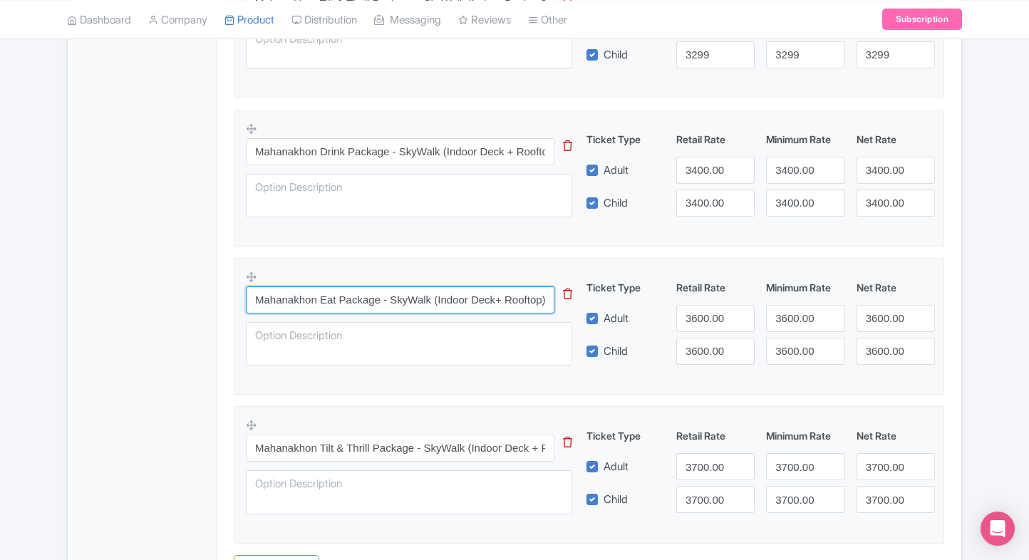
drag, startPoint x: 252, startPoint y: 301, endPoint x: 460, endPoint y: 289, distance: 209.2
click at [460, 289] on input "Mahanakhon Eat Package - SkyWalk (Indoor Deck+ Rooftop) + SkyVerse + THB 200 Me…" at bounding box center [400, 300] width 309 height 27
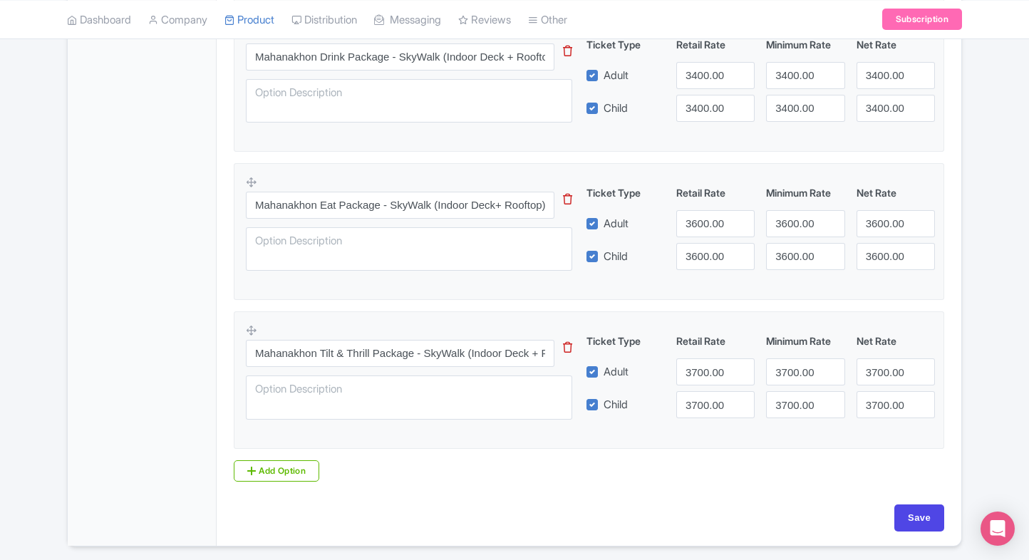
scroll to position [1455, 0]
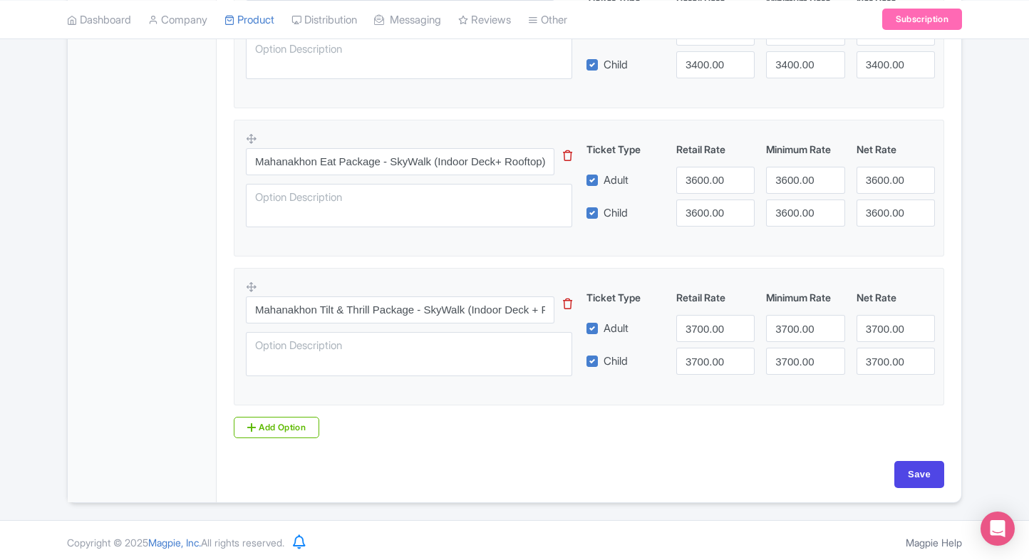
drag, startPoint x: 254, startPoint y: 312, endPoint x: 482, endPoint y: 307, distance: 227.5
click at [482, 307] on input "Mahanakhon Tilt & Thrill Package - SkyWalk (Indoor Deck + Rooftop) + SkyVerse +…" at bounding box center [400, 310] width 309 height 27
click at [704, 330] on input "3700.00" at bounding box center [715, 328] width 78 height 27
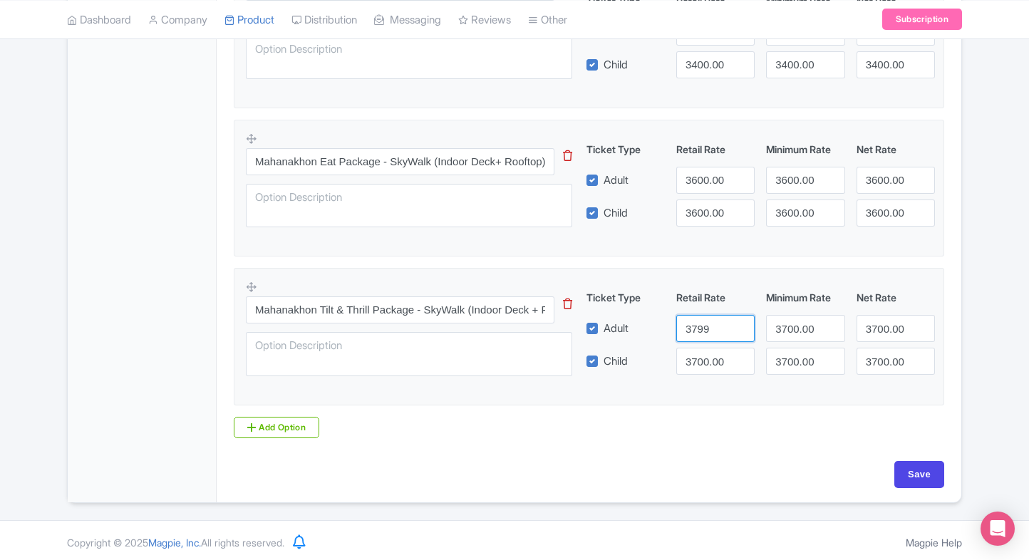
type input "3799"
click at [704, 364] on input "3700.00" at bounding box center [715, 361] width 78 height 27
paste input "99"
drag, startPoint x: 704, startPoint y: 364, endPoint x: 719, endPoint y: 359, distance: 14.9
click at [704, 364] on input "3700.00" at bounding box center [715, 361] width 78 height 27
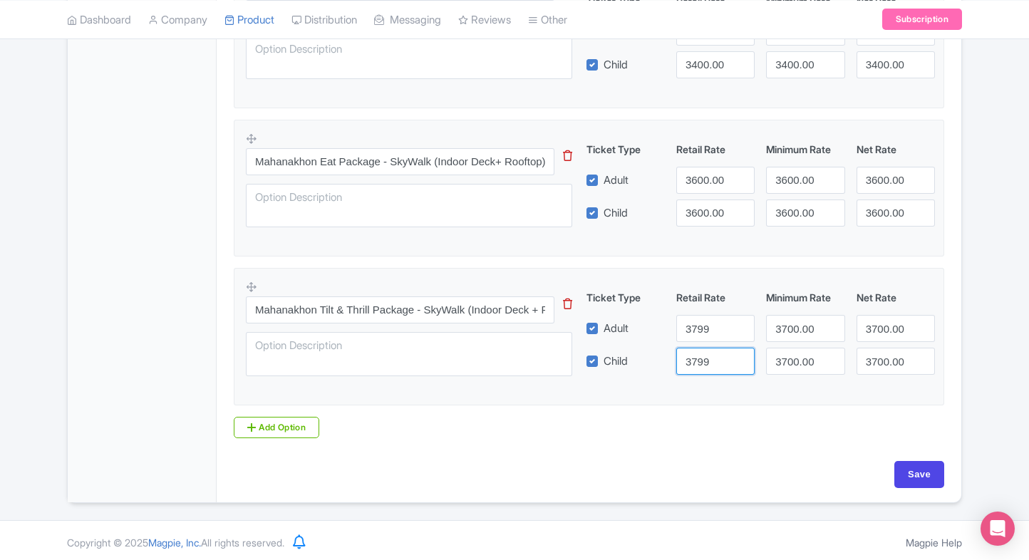
type input "3799"
click at [813, 326] on input "3700.00" at bounding box center [805, 328] width 78 height 27
paste input "3799"
click at [813, 326] on input "3700.00" at bounding box center [805, 328] width 78 height 27
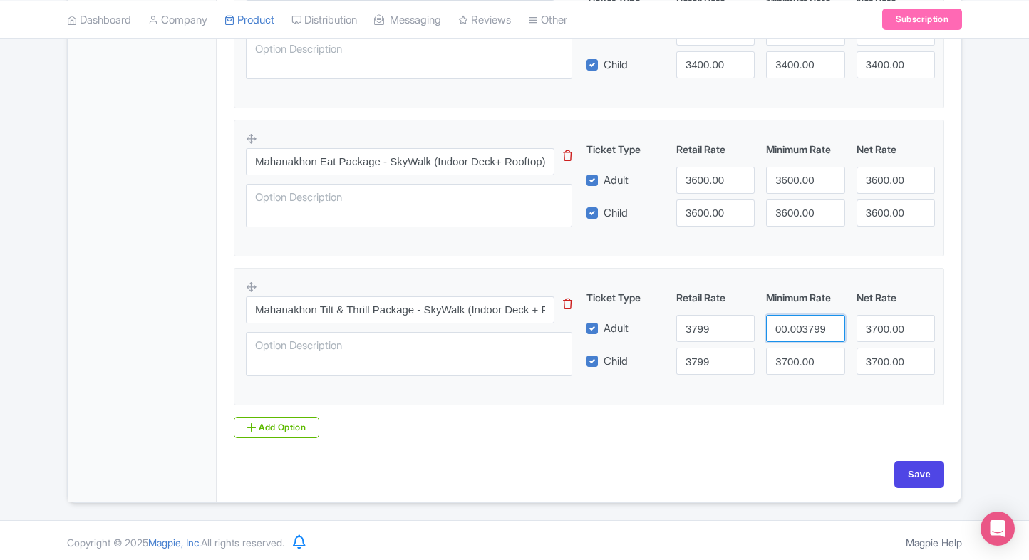
type input "3700.003799"
click at [790, 358] on input "3700.00" at bounding box center [805, 361] width 78 height 27
paste input "99"
drag, startPoint x: 790, startPoint y: 358, endPoint x: 798, endPoint y: 322, distance: 36.7
click at [790, 358] on input "3799" at bounding box center [805, 361] width 78 height 27
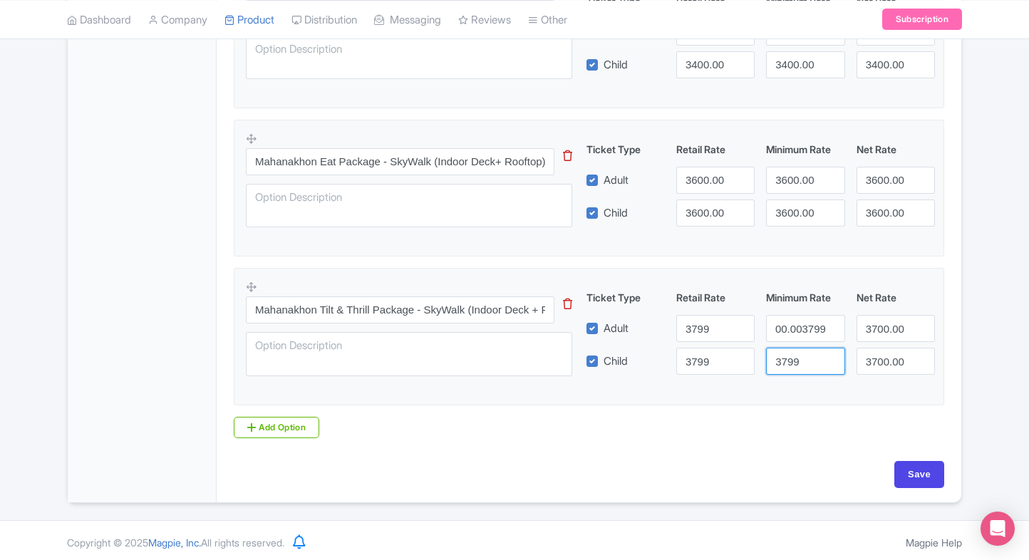
scroll to position [0, 0]
type input "3799"
click at [798, 322] on input "3700.003799" at bounding box center [805, 328] width 78 height 27
click at [807, 344] on div "Ticket Type Retail Rate Minimum Rate Net Rate Adult 3799 3700.003799 3700.00 Ch…" at bounding box center [762, 332] width 344 height 85
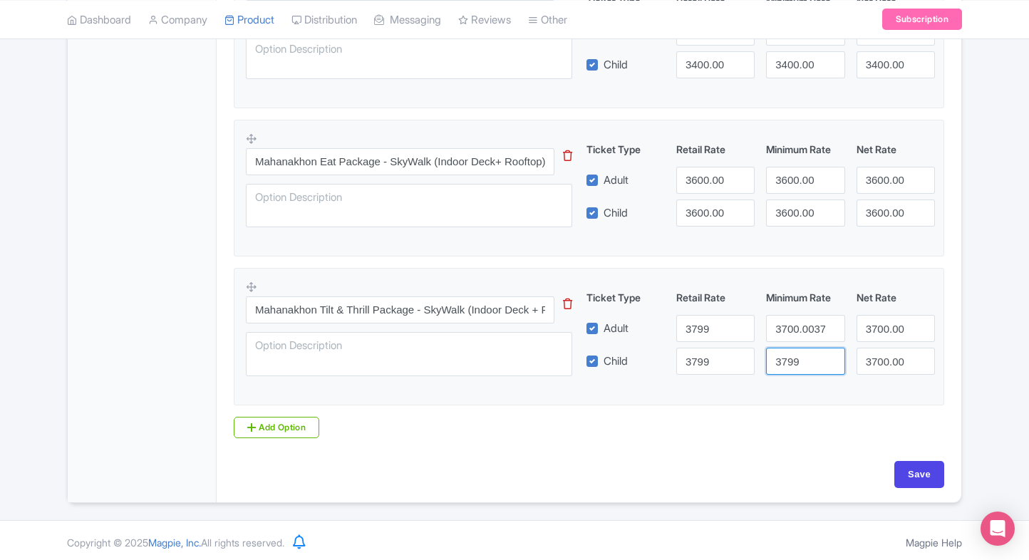
drag, startPoint x: 807, startPoint y: 344, endPoint x: 798, endPoint y: 351, distance: 11.1
click at [807, 344] on div "Ticket Type Retail Rate Minimum Rate Net Rate Adult 3799 3700.003799 3700.00 Ch…" at bounding box center [762, 332] width 344 height 85
click at [798, 351] on input "3799" at bounding box center [805, 361] width 78 height 27
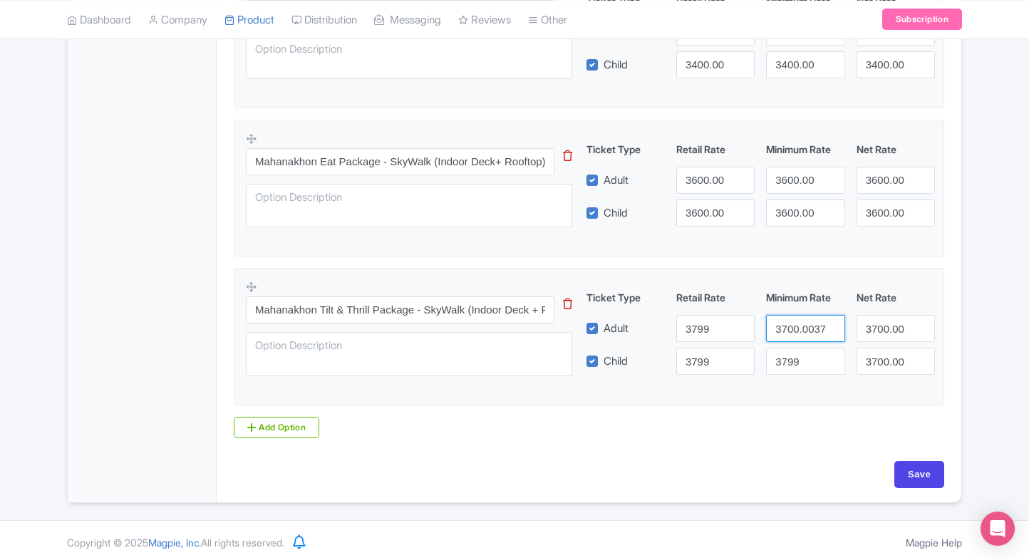
click at [789, 326] on input "3700.003799" at bounding box center [805, 328] width 78 height 27
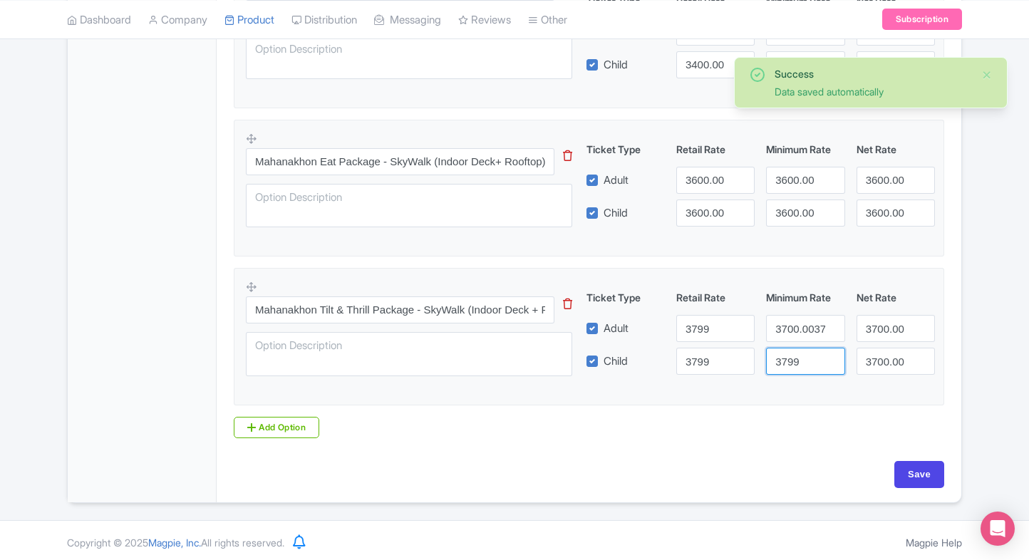
click at [785, 348] on input "3799" at bounding box center [805, 361] width 78 height 27
click at [793, 324] on input "3700.003799" at bounding box center [805, 328] width 78 height 27
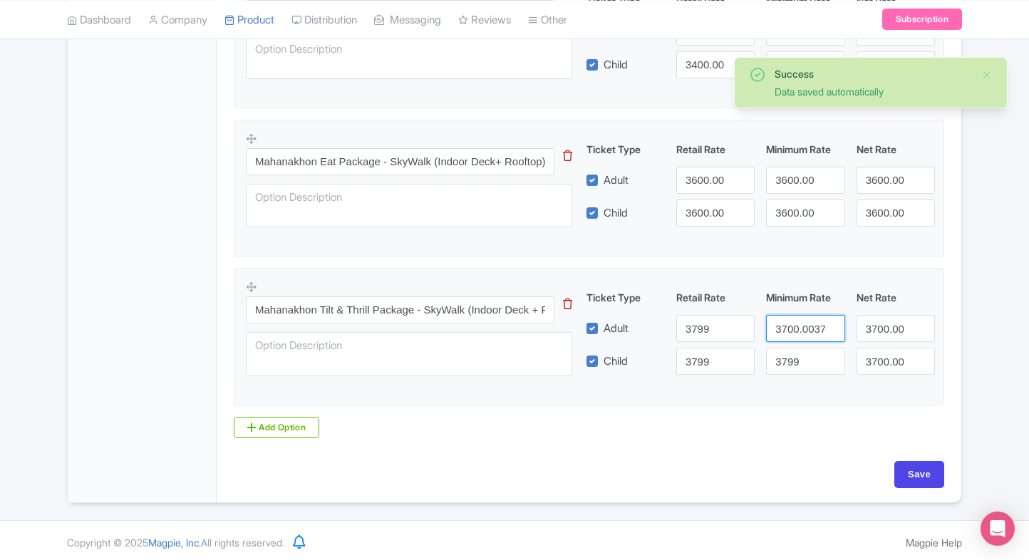
paste input "number"
type input "3799"
click at [861, 324] on input "3700.00" at bounding box center [896, 328] width 78 height 27
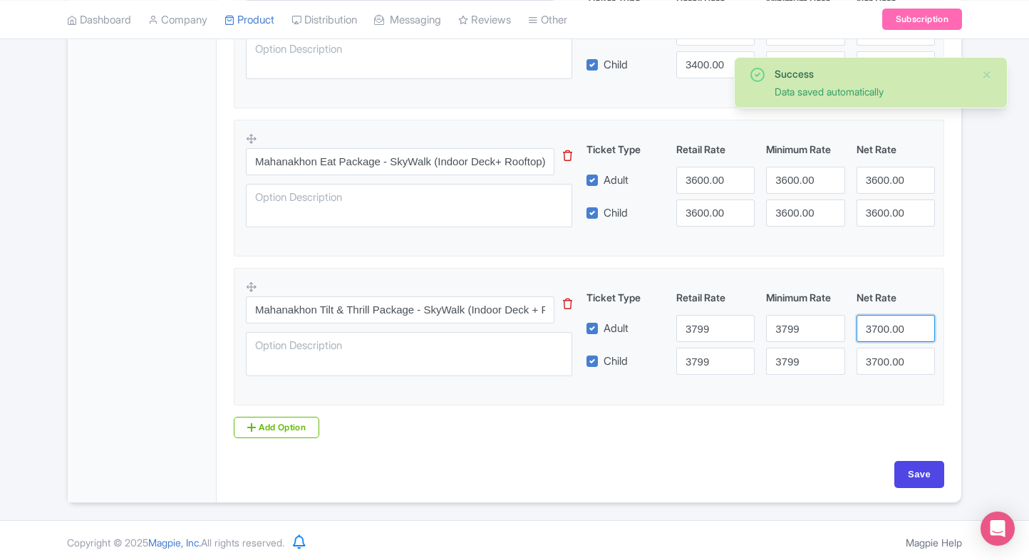
paste input "99"
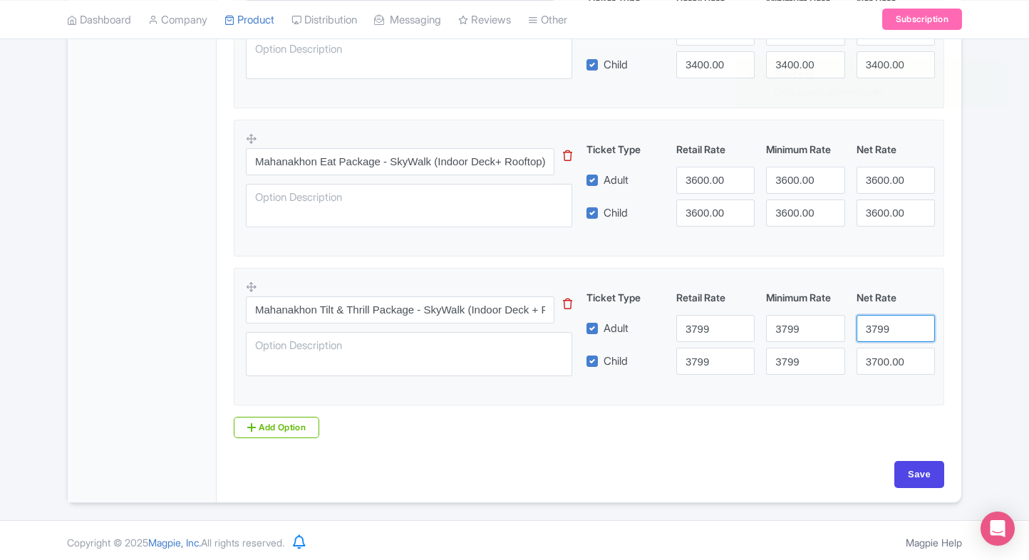
type input "3799"
click at [884, 344] on div "Ticket Type Retail Rate Minimum Rate Net Rate Adult 3799 3799 3799 Child 3799 3…" at bounding box center [762, 332] width 344 height 85
drag, startPoint x: 884, startPoint y: 344, endPoint x: 882, endPoint y: 352, distance: 8.8
click at [884, 344] on div "Ticket Type Retail Rate Minimum Rate Net Rate Adult 3799 3799 3799 Child 3799 3…" at bounding box center [762, 332] width 344 height 85
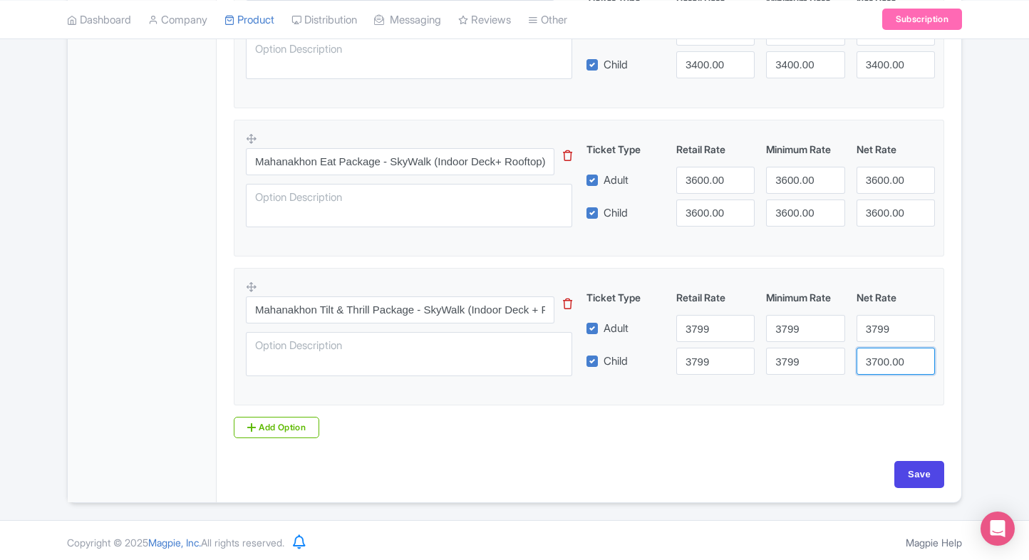
click at [882, 352] on input "3700.00" at bounding box center [896, 361] width 78 height 27
paste input "99"
click at [882, 352] on input "3700.00" at bounding box center [896, 361] width 78 height 27
type input "3799"
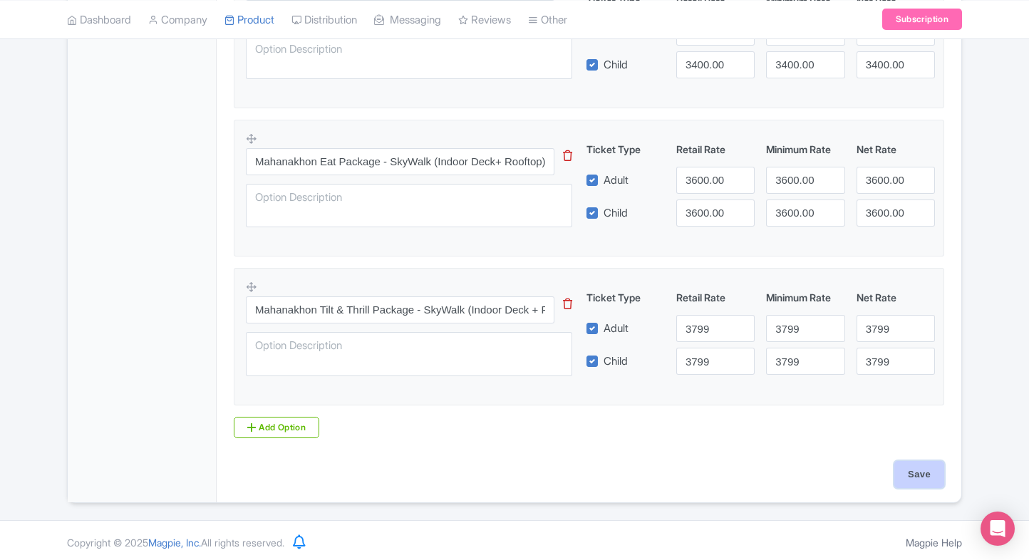
click at [930, 480] on input "Save" at bounding box center [920, 474] width 50 height 27
type input "Saving..."
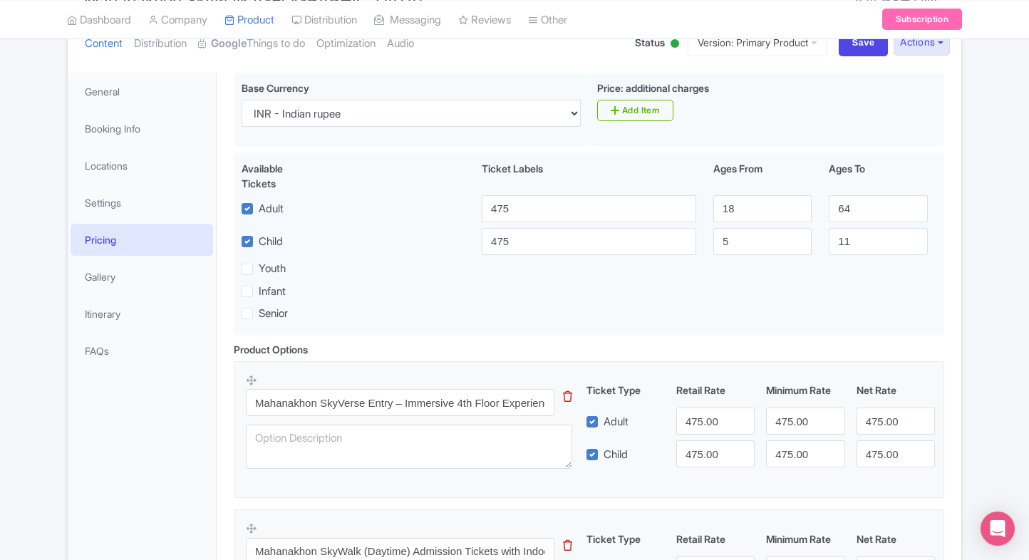
scroll to position [163, 0]
